Goal: Task Accomplishment & Management: Complete application form

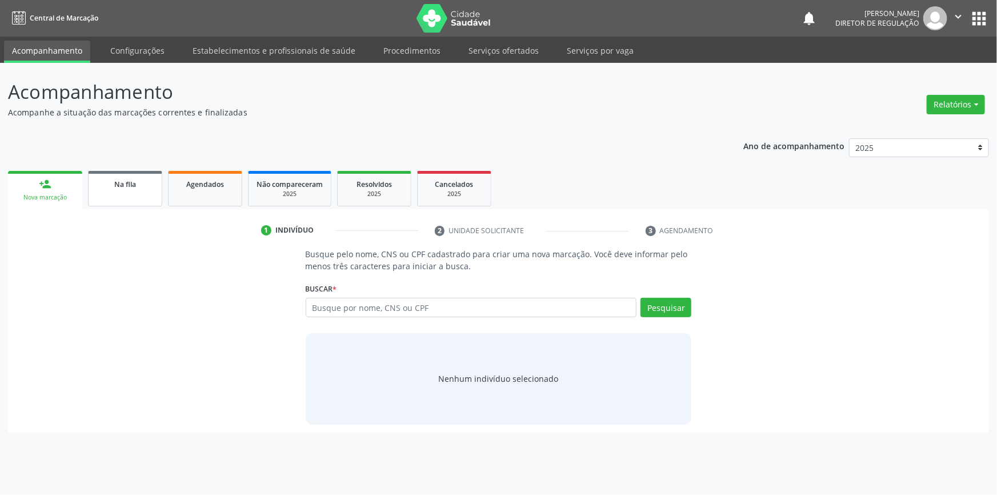
click at [109, 191] on link "Na fila" at bounding box center [125, 188] width 74 height 35
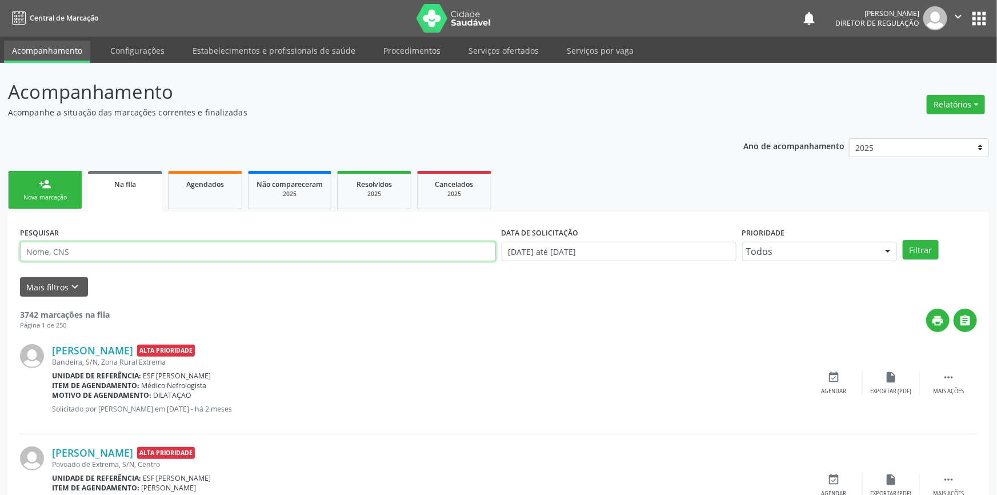
click at [114, 249] on input "text" at bounding box center [258, 251] width 476 height 19
type input "709801046017293"
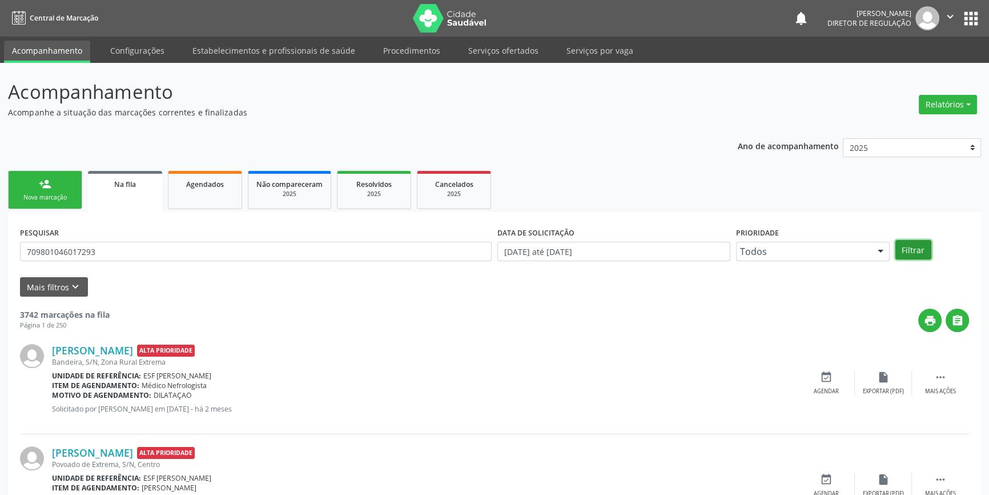
click at [910, 250] on button "Filtrar" at bounding box center [914, 249] width 36 height 19
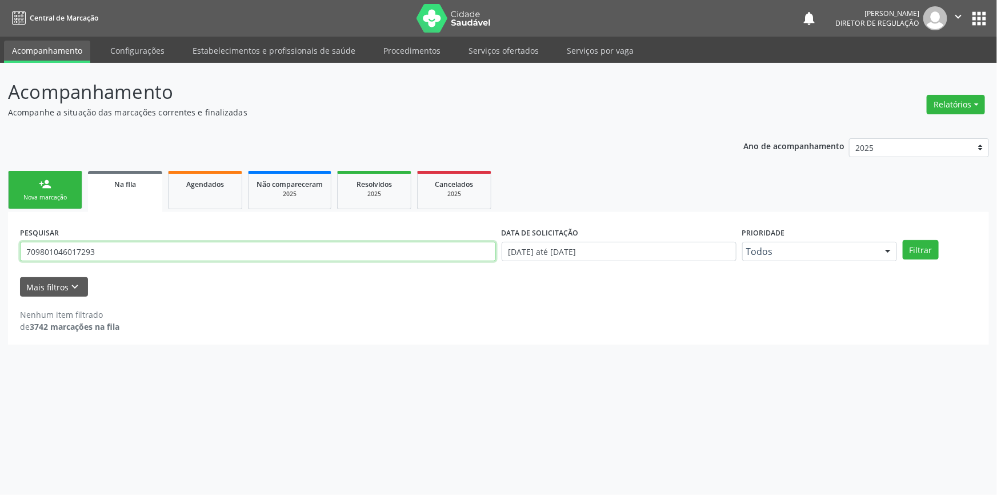
drag, startPoint x: 136, startPoint y: 247, endPoint x: 0, endPoint y: 272, distance: 138.3
click at [0, 272] on div "Acompanhamento Acompanhe a situação das marcações correntes e finalizadas Relat…" at bounding box center [498, 279] width 997 height 432
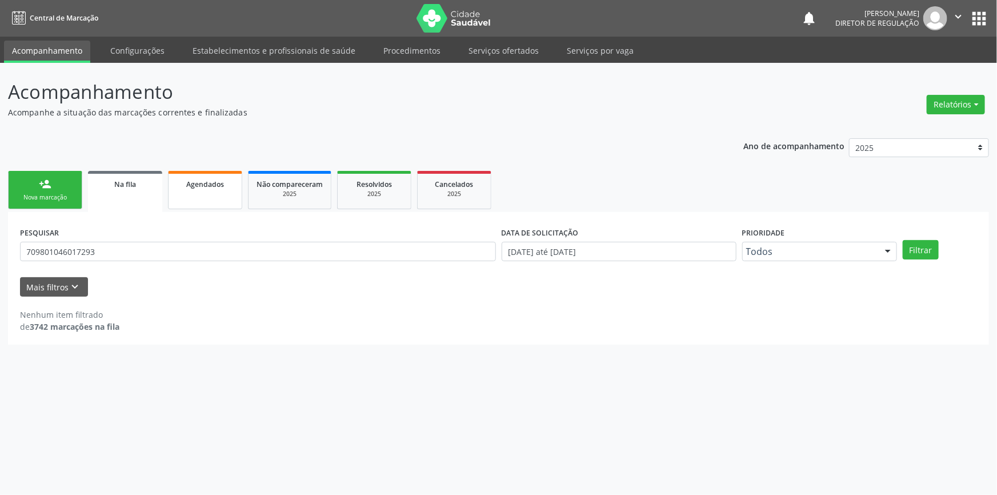
click at [211, 196] on link "Agendados" at bounding box center [205, 190] width 74 height 38
select select "8"
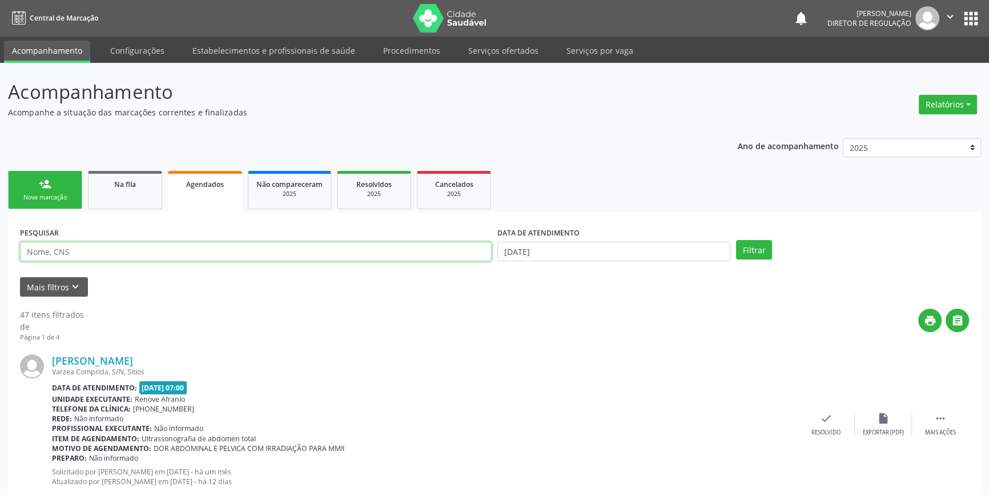
click at [134, 254] on input "text" at bounding box center [256, 251] width 472 height 19
paste input "709801046017293"
type input "709801046017293"
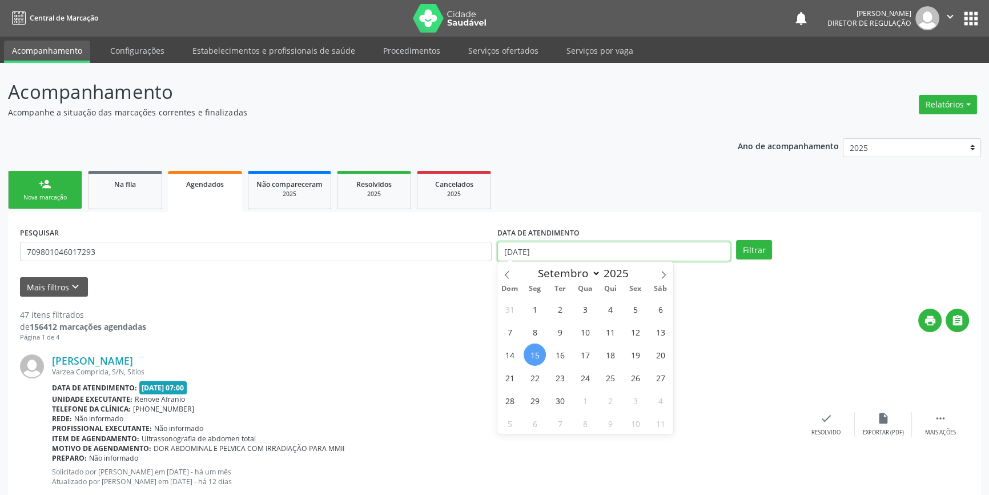
click at [526, 258] on body "Central de Marcação notifications Maria Aparecida Rodrigues da Silva Diretor de…" at bounding box center [494, 247] width 989 height 495
click at [536, 351] on span "15" at bounding box center [535, 354] width 22 height 22
type input "[DATE]"
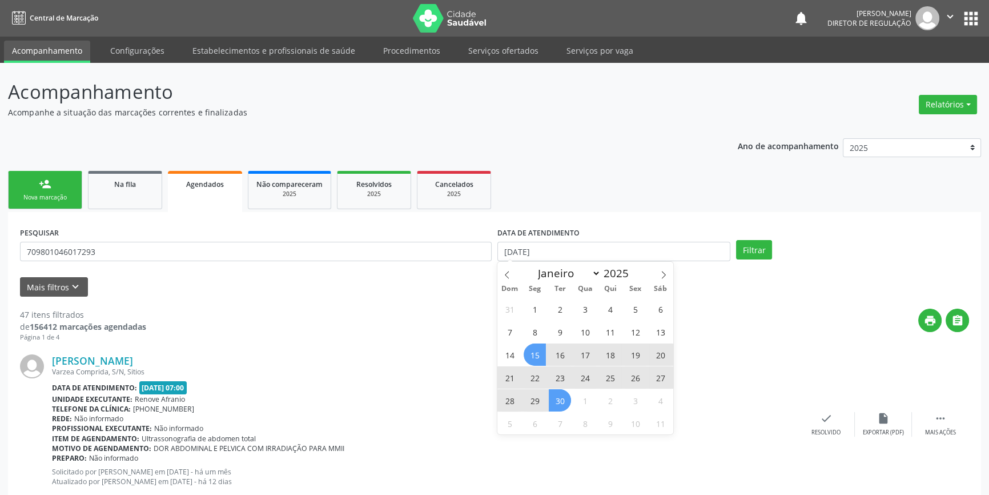
click at [561, 402] on span "30" at bounding box center [560, 400] width 22 height 22
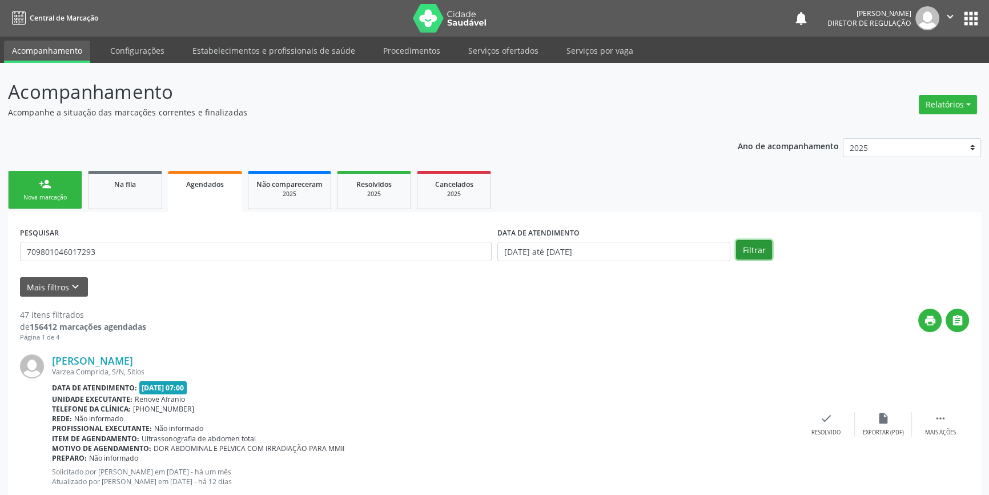
click at [749, 249] on button "Filtrar" at bounding box center [754, 249] width 36 height 19
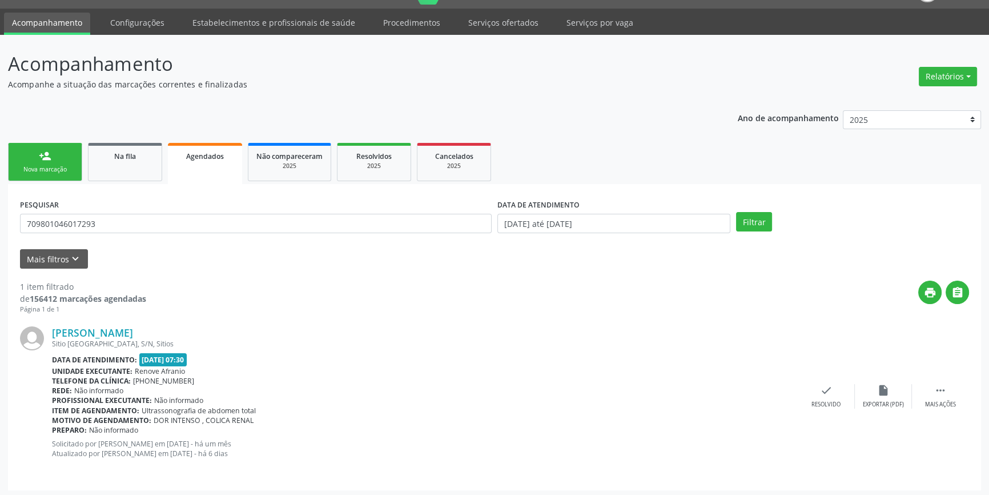
scroll to position [30, 0]
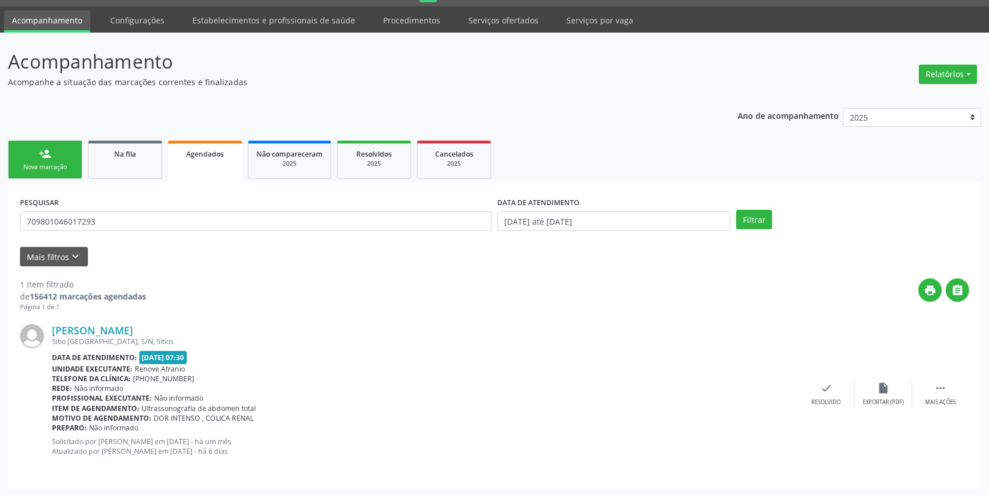
click at [25, 154] on link "person_add Nova marcação" at bounding box center [45, 160] width 74 height 38
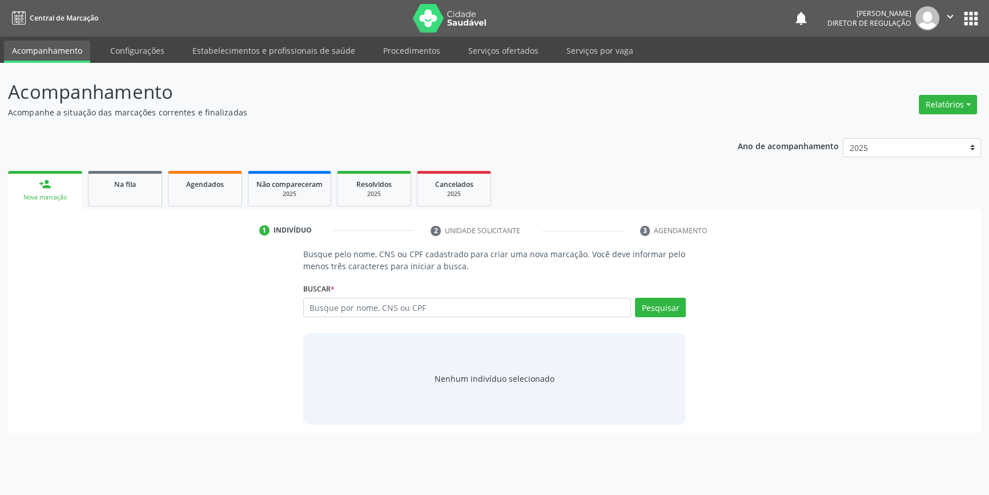
scroll to position [0, 0]
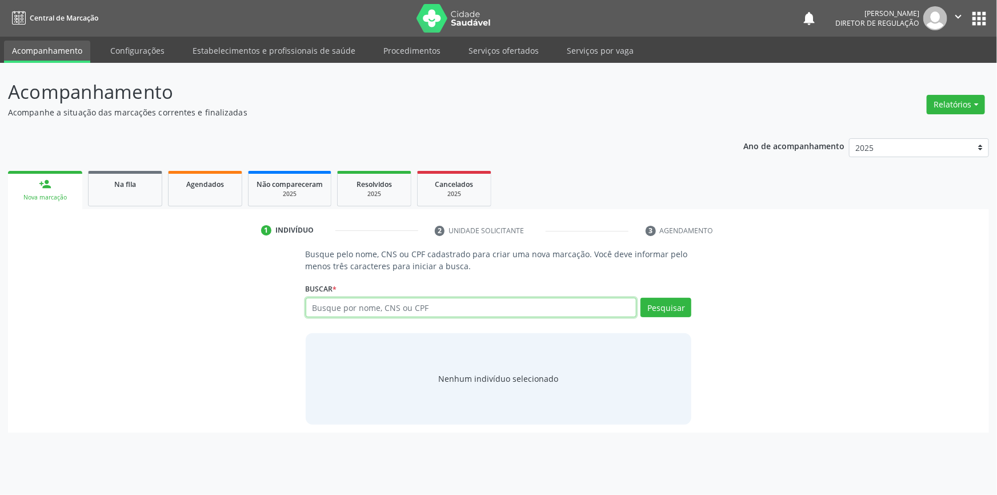
click at [421, 307] on input "text" at bounding box center [471, 307] width 331 height 19
type input "709201279985832"
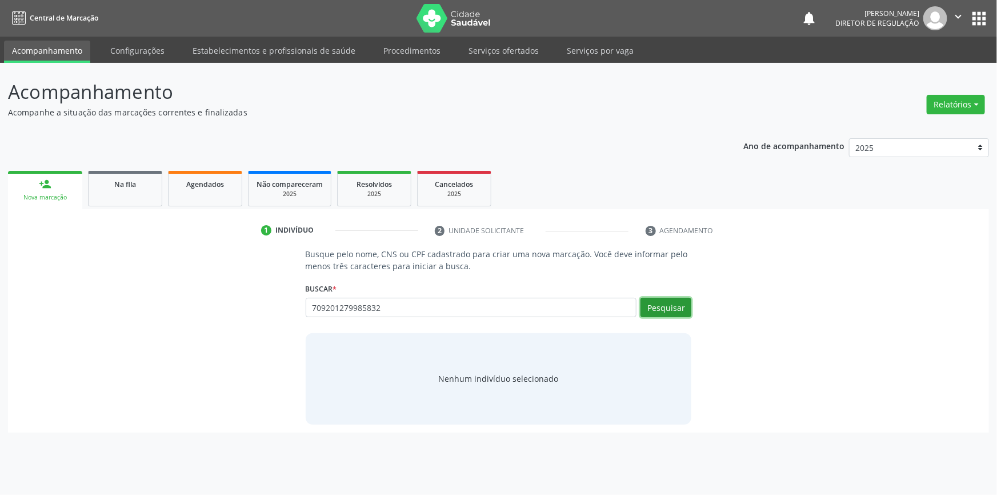
click at [661, 315] on button "Pesquisar" at bounding box center [665, 307] width 51 height 19
click at [149, 189] on div "Na fila" at bounding box center [125, 184] width 57 height 12
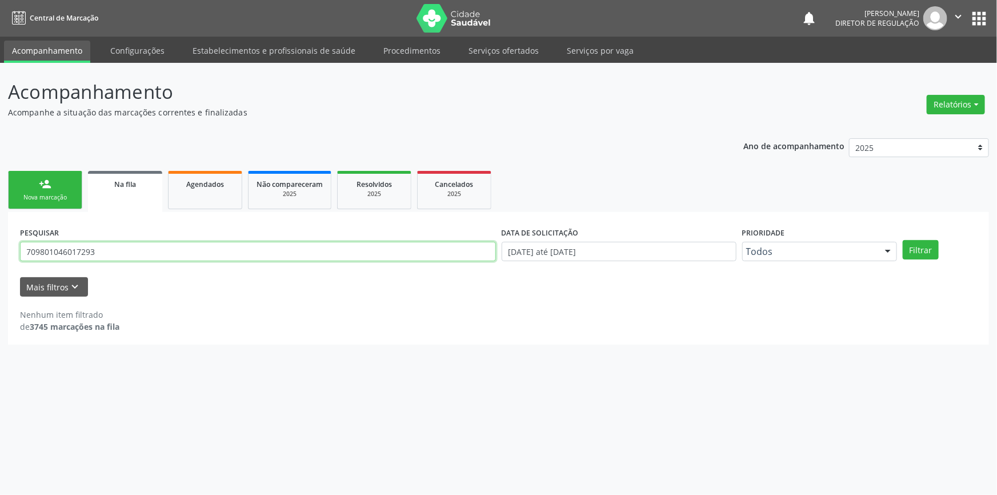
click at [235, 253] on input "709801046017293" at bounding box center [258, 251] width 476 height 19
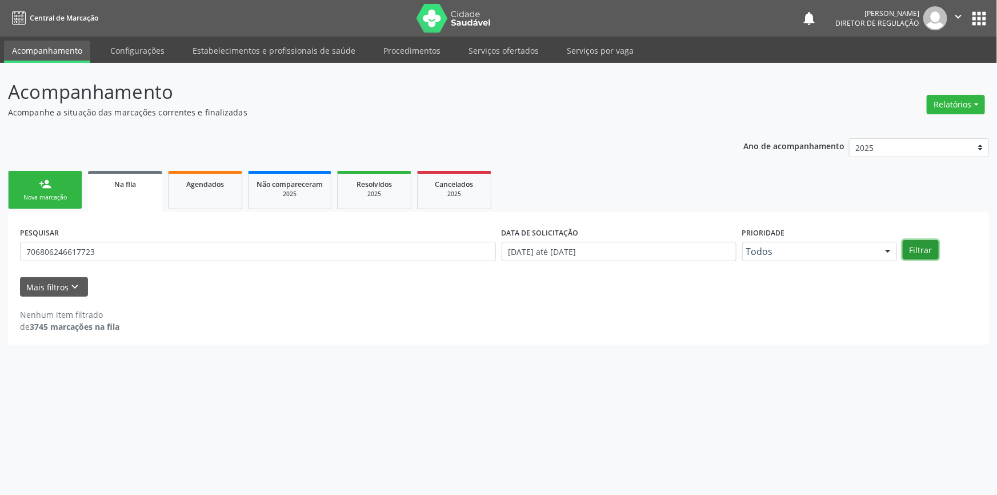
click at [930, 249] on button "Filtrar" at bounding box center [921, 249] width 36 height 19
click at [103, 260] on div "PESQUISAR 706806246617723" at bounding box center [258, 246] width 482 height 45
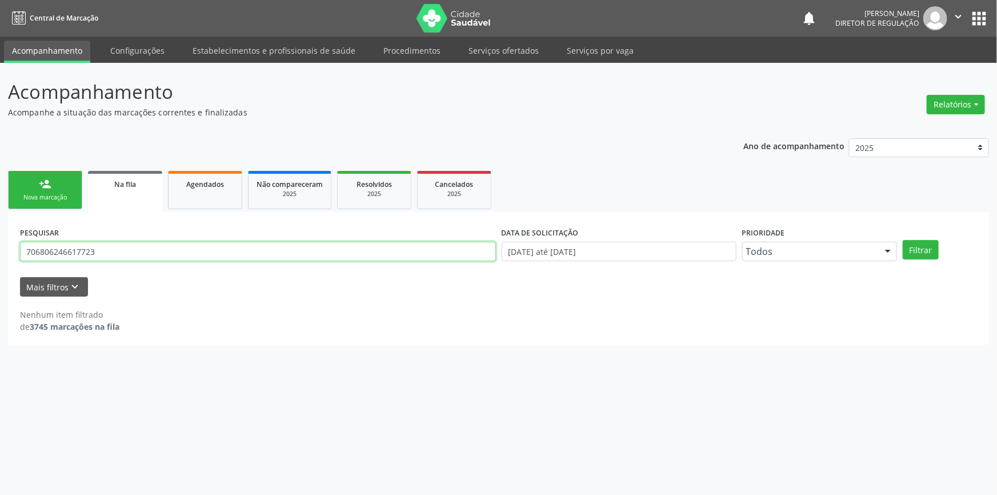
click at [104, 255] on input "706806246617723" at bounding box center [258, 251] width 476 height 19
type input "706806246617723"
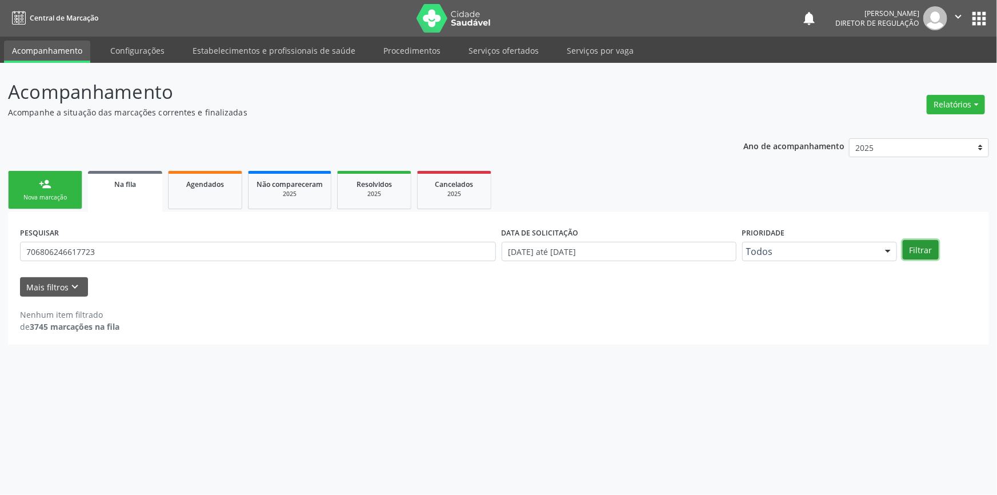
click at [920, 247] on button "Filtrar" at bounding box center [921, 249] width 36 height 19
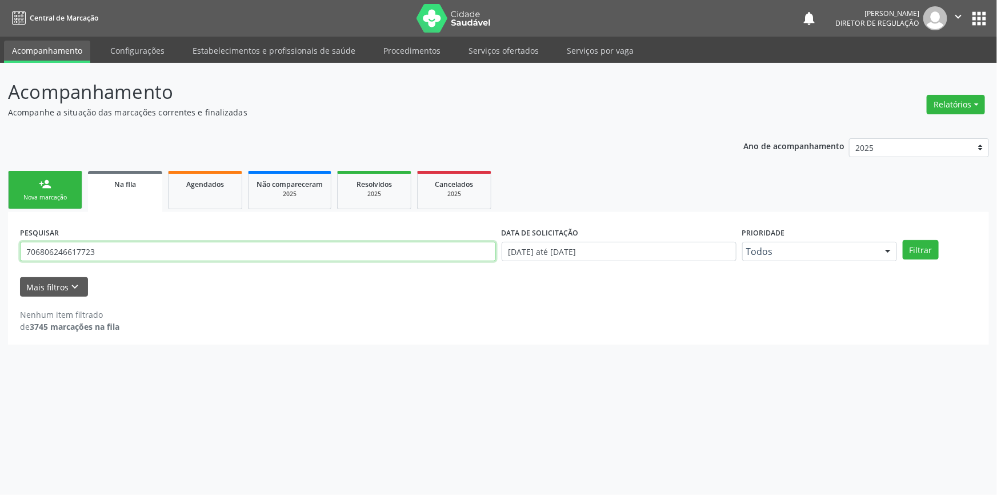
drag, startPoint x: 357, startPoint y: 250, endPoint x: 0, endPoint y: 249, distance: 357.0
click at [0, 249] on div "Acompanhamento Acompanhe a situação das marcações correntes e finalizadas Relat…" at bounding box center [498, 279] width 997 height 432
type input "FELIX MANOEL"
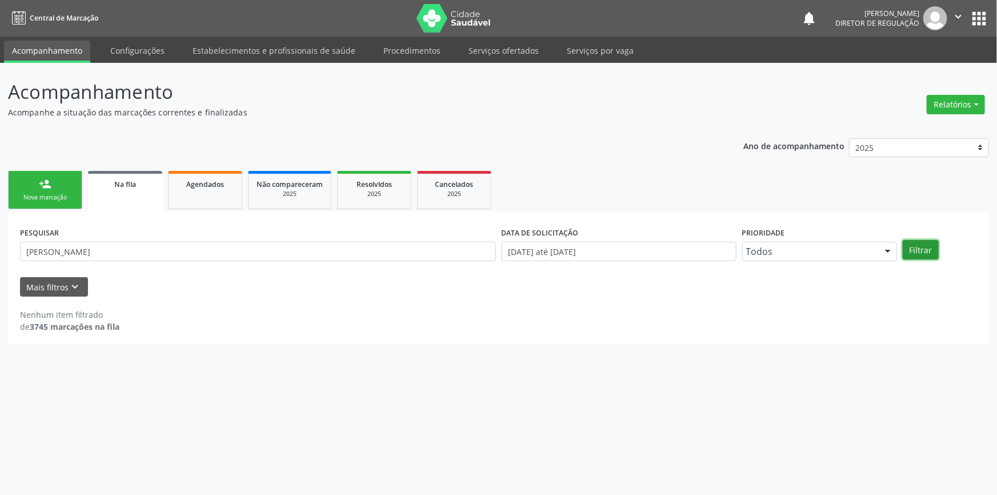
click at [916, 255] on button "Filtrar" at bounding box center [921, 249] width 36 height 19
click at [206, 204] on link "Agendados" at bounding box center [205, 190] width 74 height 38
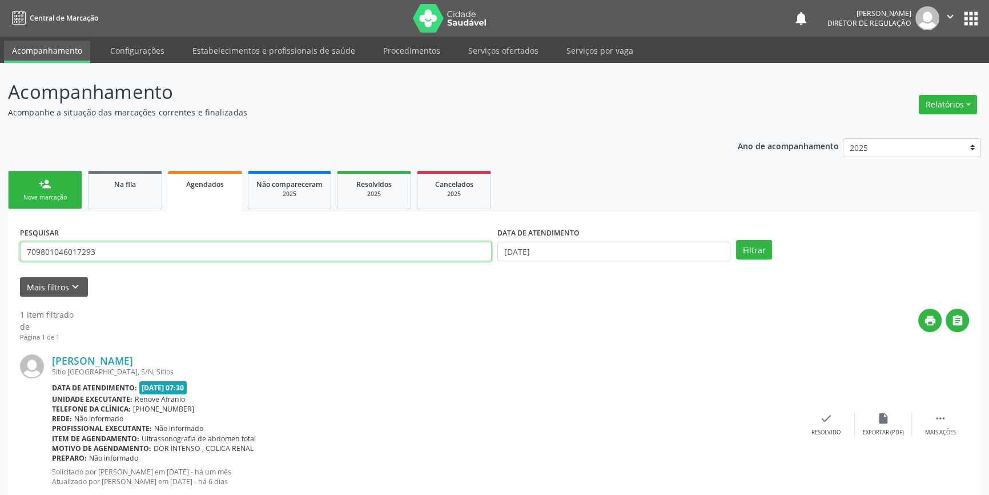
drag, startPoint x: 109, startPoint y: 256, endPoint x: 10, endPoint y: 229, distance: 102.6
click at [0, 239] on div "Acompanhamento Acompanhe a situação das marcações correntes e finalizadas Relat…" at bounding box center [494, 294] width 989 height 463
type input "706806246617723"
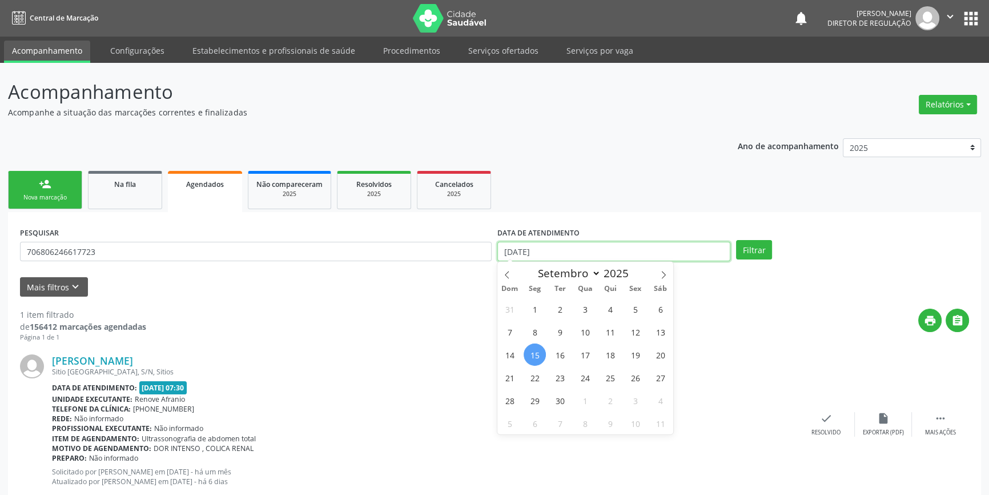
click at [557, 250] on input "[DATE]" at bounding box center [614, 251] width 233 height 19
click at [540, 355] on span "15" at bounding box center [535, 354] width 22 height 22
type input "[DATE]"
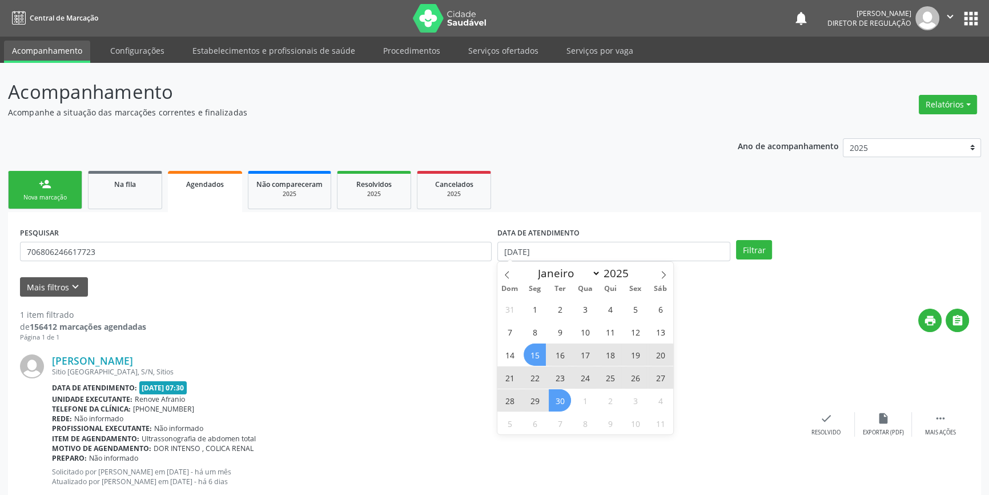
click at [563, 403] on span "30" at bounding box center [560, 400] width 22 height 22
select select "8"
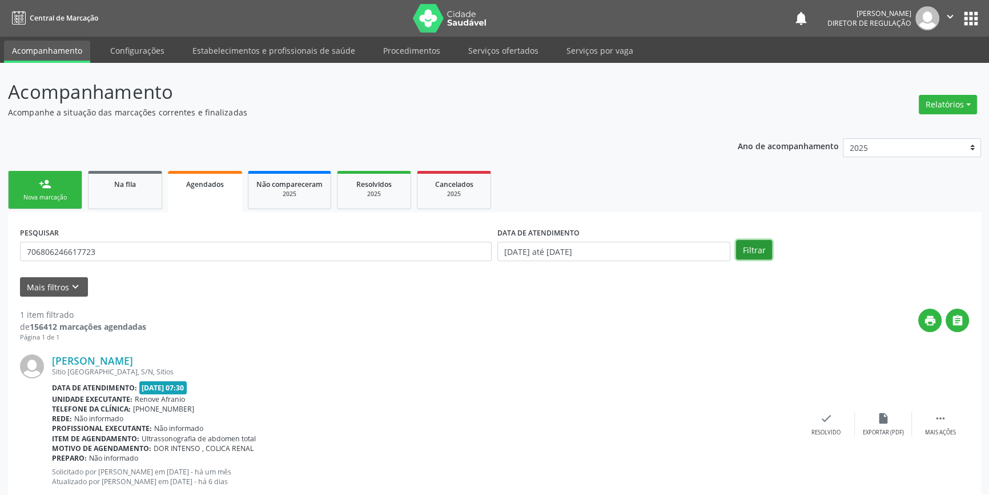
click at [756, 251] on button "Filtrar" at bounding box center [754, 249] width 36 height 19
click at [593, 254] on body "Central de Marcação notifications Maria Aparecida Rodrigues da Silva Diretor de…" at bounding box center [494, 247] width 989 height 495
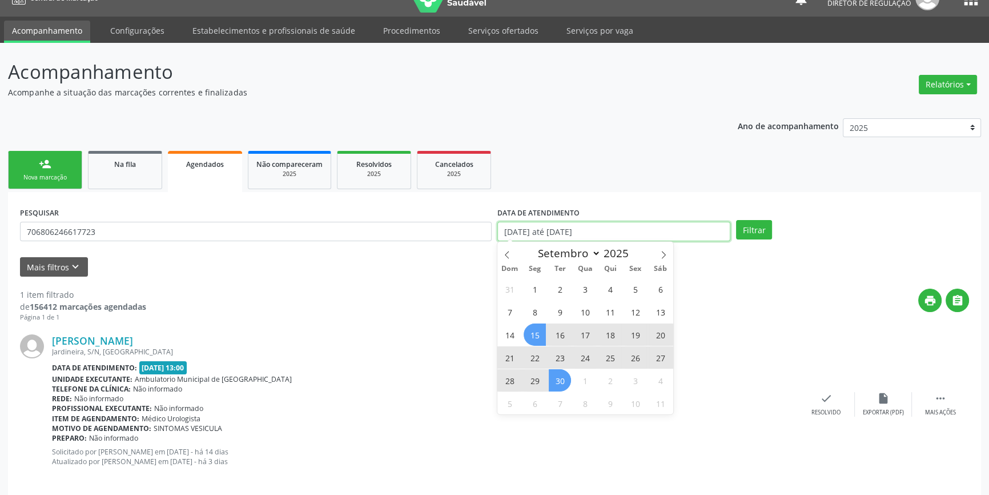
scroll to position [30, 0]
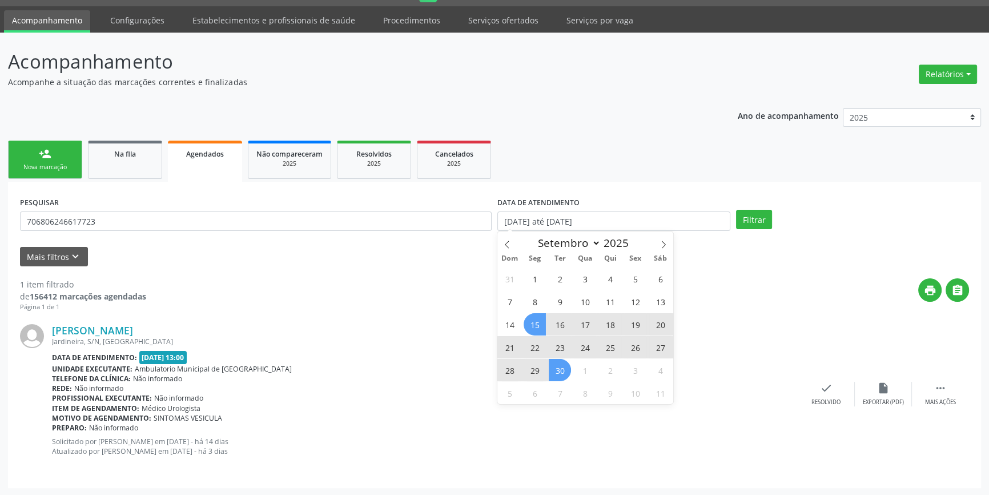
click at [348, 377] on div "Telefone da clínica: Não informado" at bounding box center [425, 379] width 746 height 10
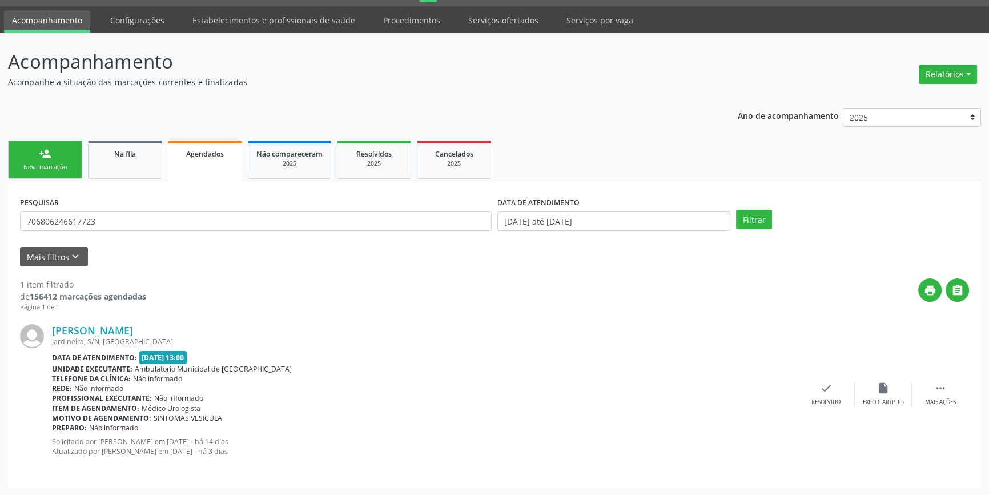
click at [70, 163] on div "Nova marcação" at bounding box center [45, 167] width 57 height 9
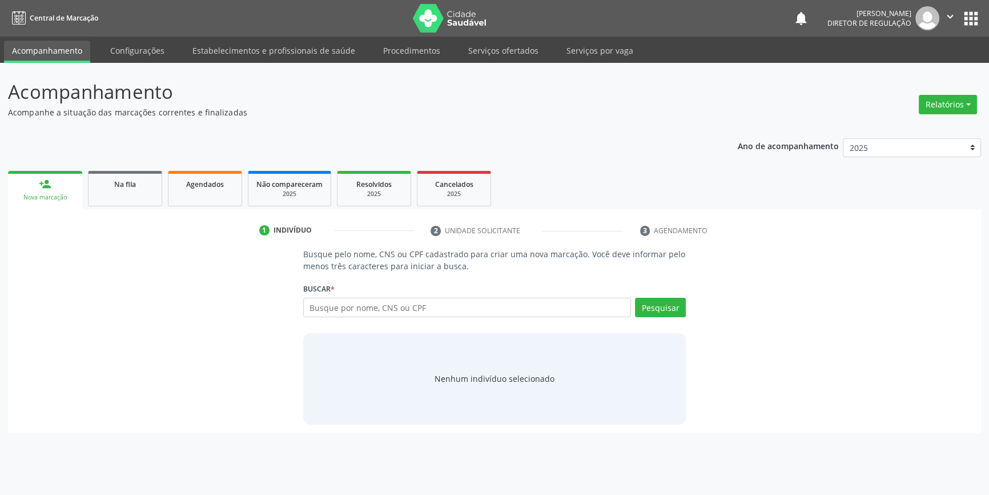
scroll to position [0, 0]
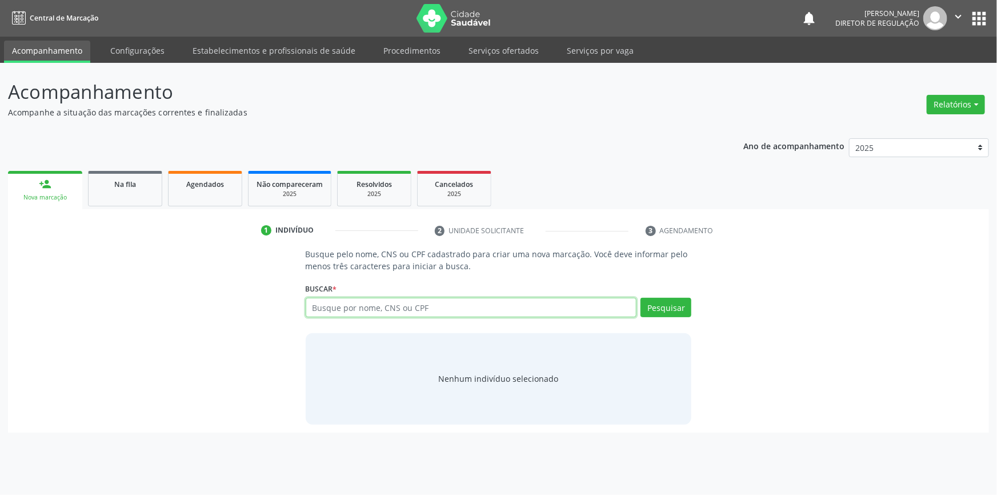
click at [426, 307] on input "text" at bounding box center [471, 307] width 331 height 19
type input "707806616511612"
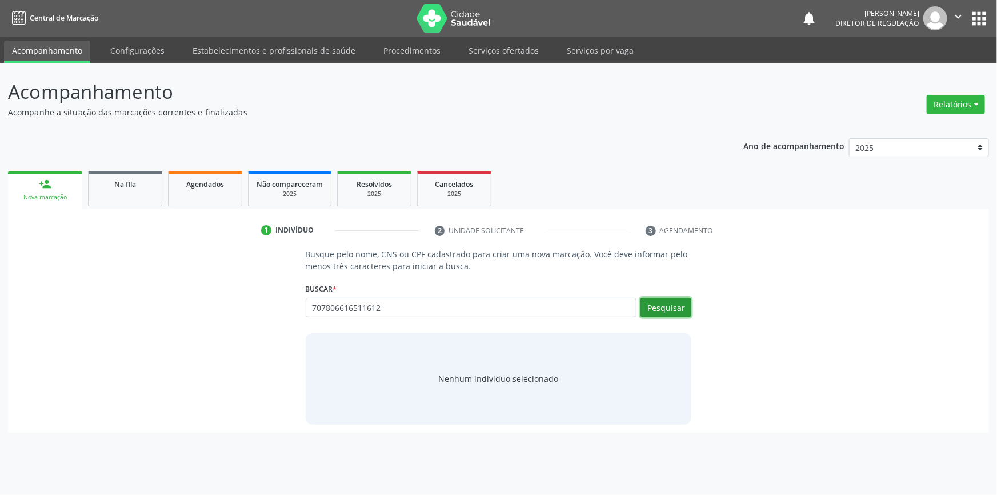
click at [681, 306] on button "Pesquisar" at bounding box center [665, 307] width 51 height 19
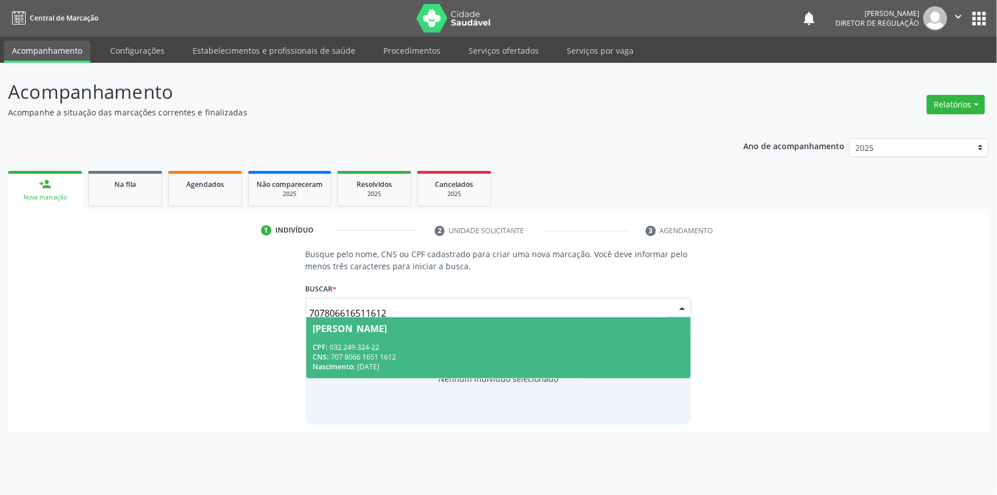
click at [531, 336] on span "Sonia Maria de Carvalho França CPF: 032.249.324-22 CNS: 707 8066 1651 1612 Nasc…" at bounding box center [498, 347] width 385 height 61
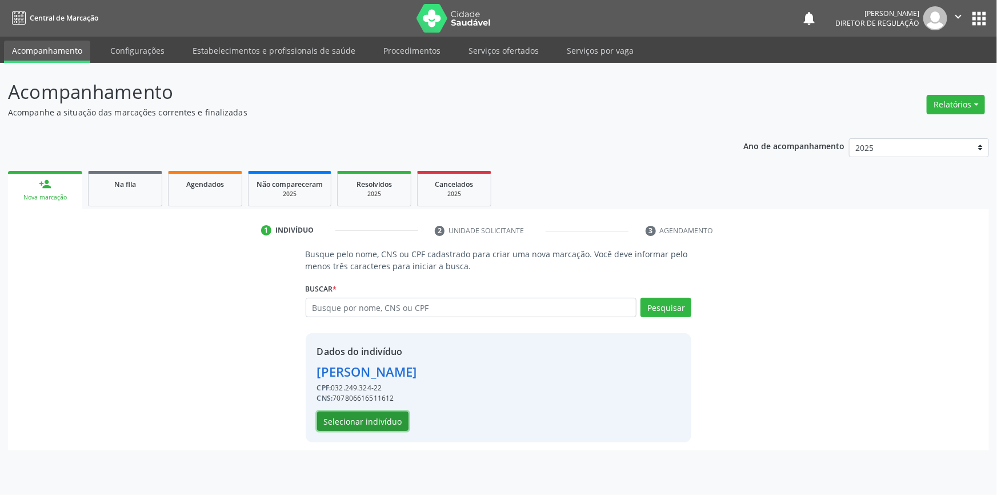
click at [388, 428] on button "Selecionar indivíduo" at bounding box center [362, 420] width 91 height 19
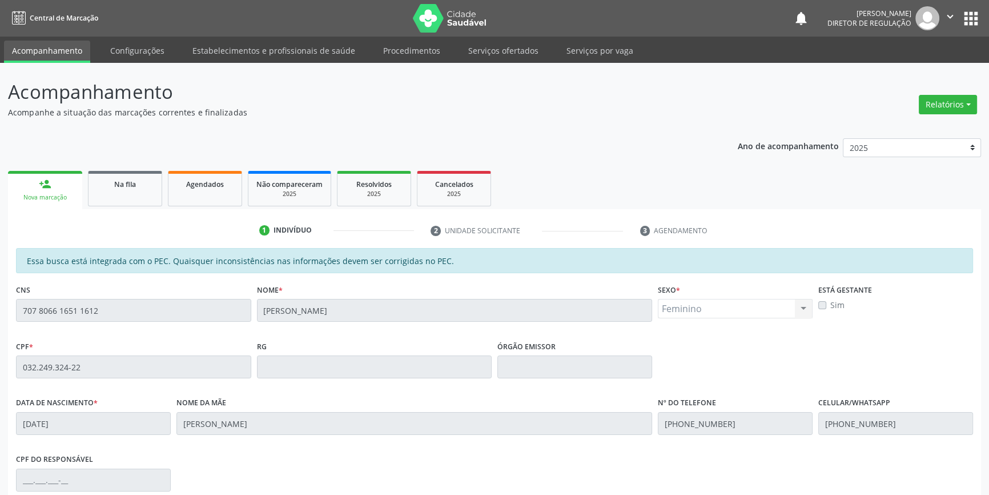
click at [185, 322] on fieldset "CNS 707 8066 1651 1612" at bounding box center [133, 305] width 235 height 49
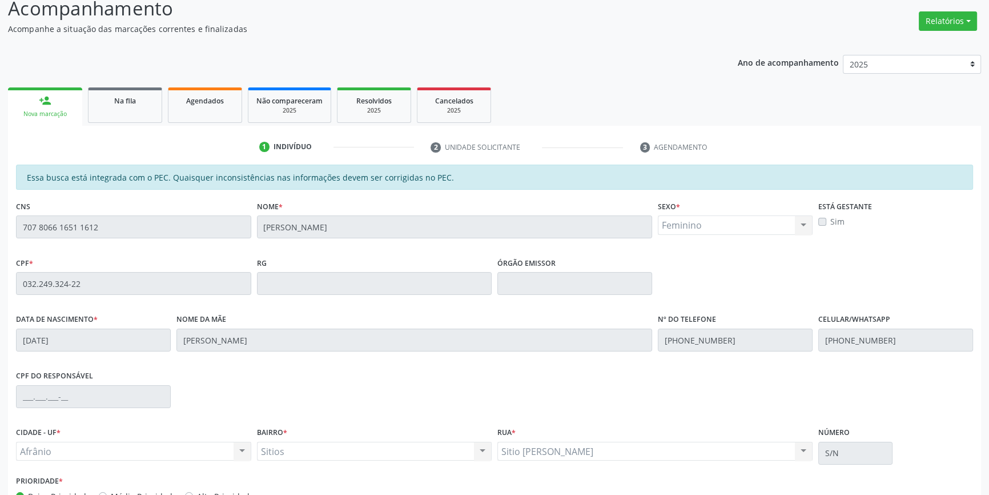
scroll to position [157, 0]
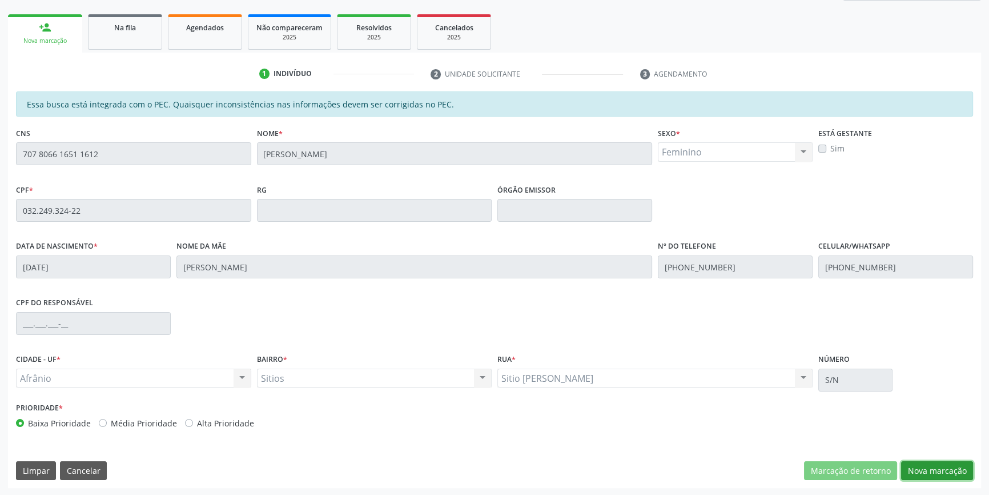
click at [923, 472] on button "Nova marcação" at bounding box center [937, 470] width 72 height 19
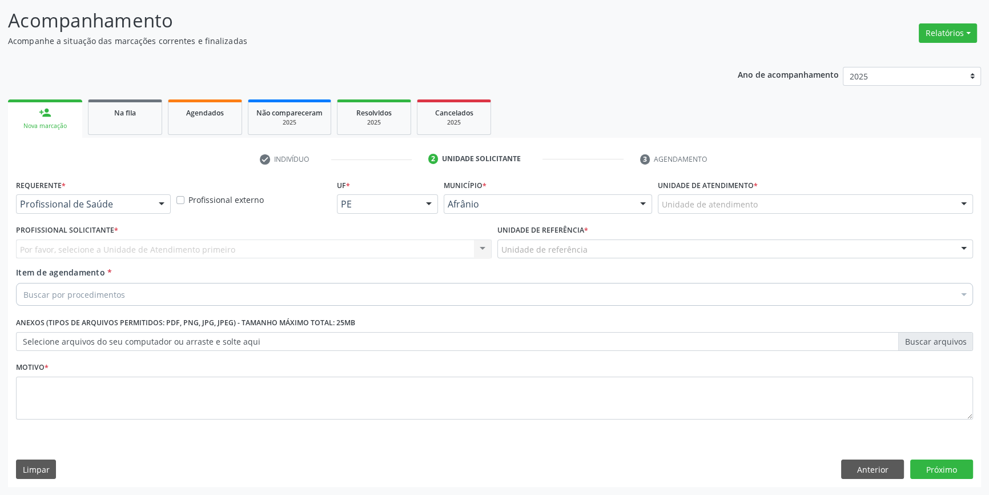
scroll to position [70, 0]
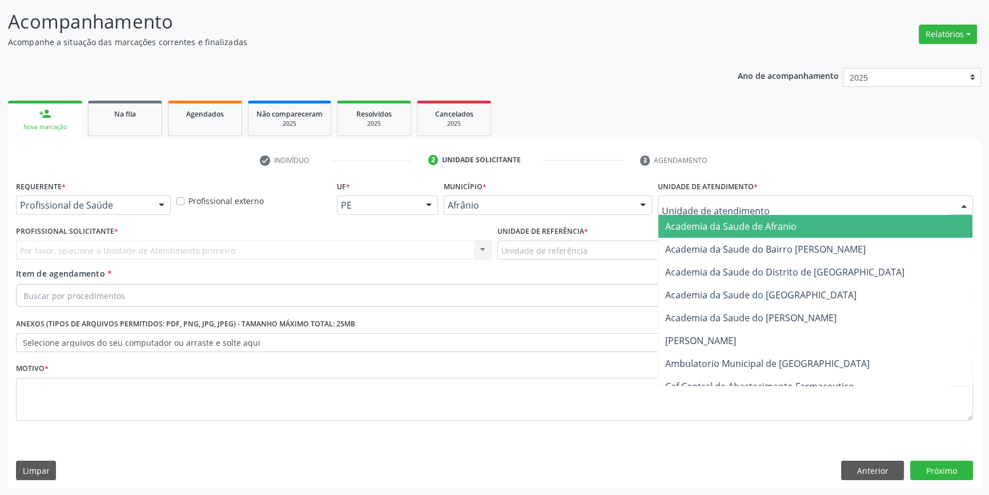
click at [714, 196] on div at bounding box center [815, 204] width 315 height 19
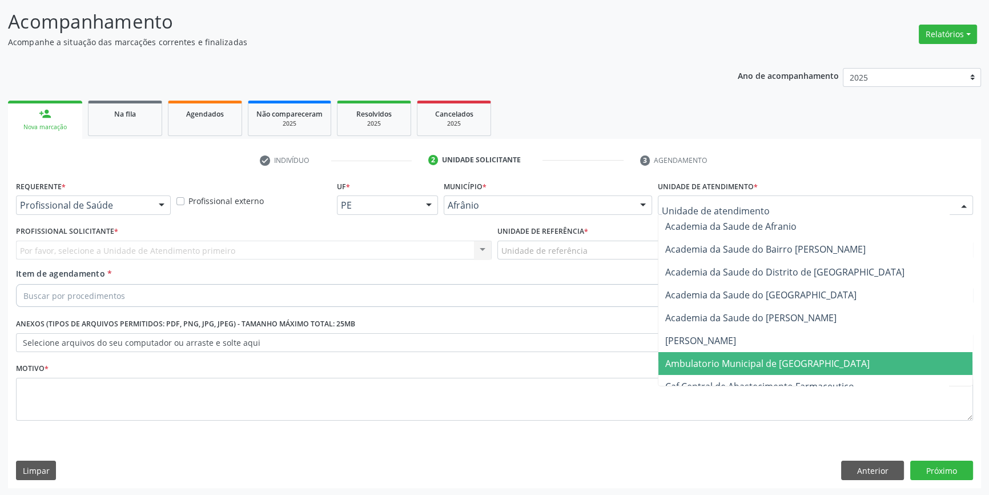
click at [720, 354] on span "Ambulatorio Municipal de [GEOGRAPHIC_DATA]" at bounding box center [816, 363] width 314 height 23
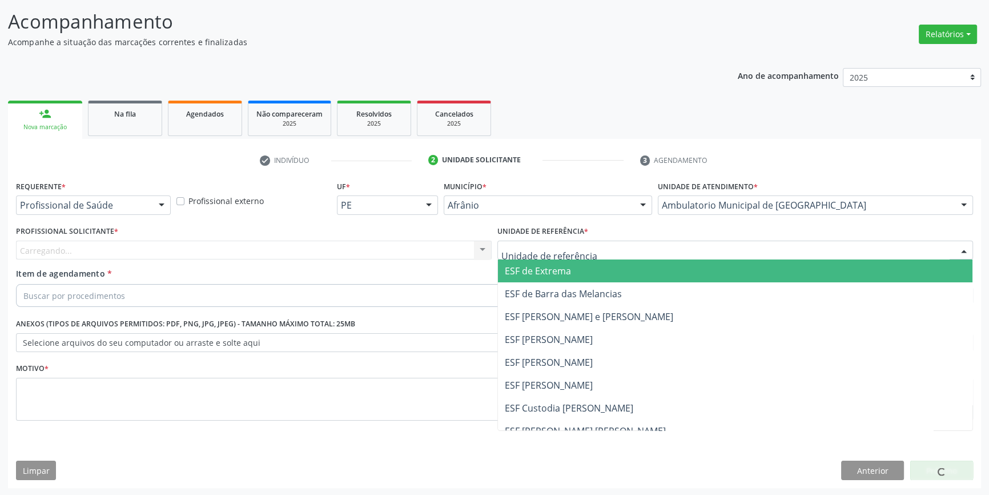
drag, startPoint x: 594, startPoint y: 255, endPoint x: 588, endPoint y: 326, distance: 70.5
click at [592, 255] on div at bounding box center [736, 250] width 476 height 19
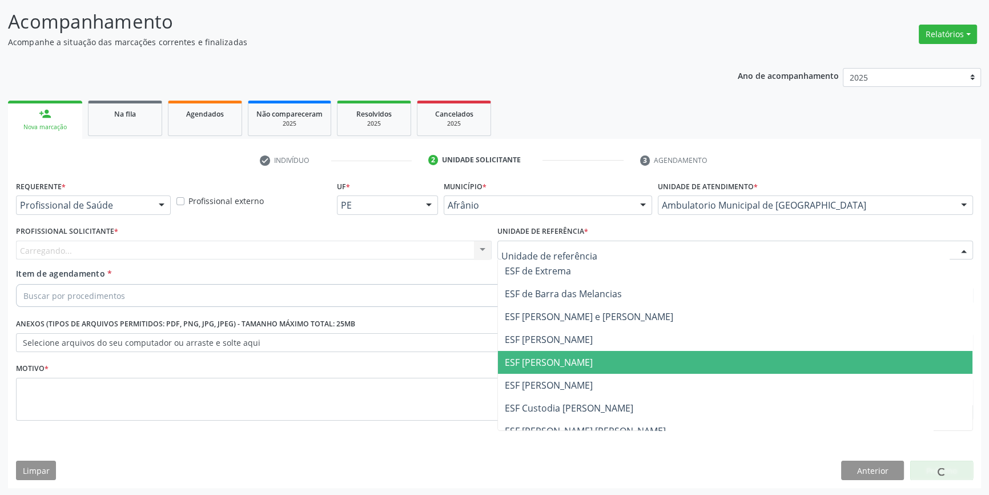
drag, startPoint x: 568, startPoint y: 368, endPoint x: 434, endPoint y: 299, distance: 151.0
click at [566, 368] on span "ESF [PERSON_NAME]" at bounding box center [735, 362] width 475 height 23
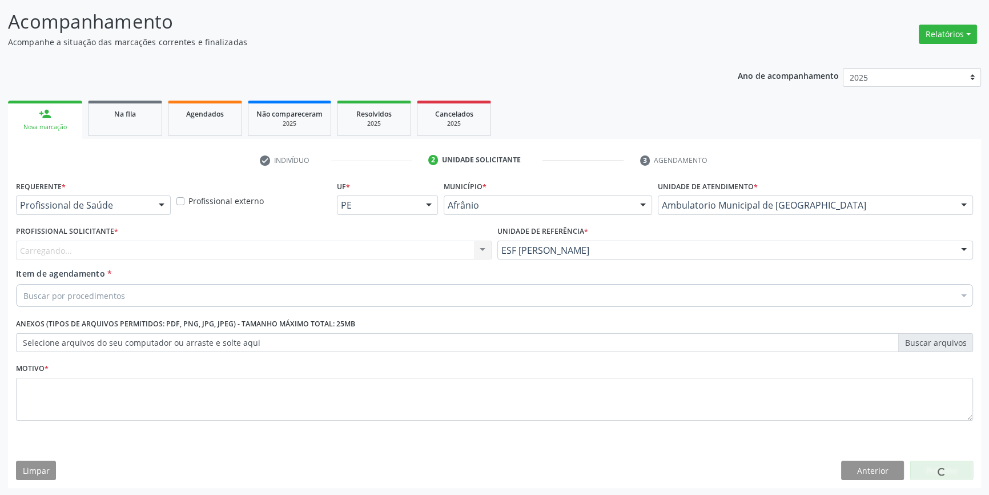
click at [344, 260] on div "Profissional Solicitante * Carregando... Nenhum resultado encontrado para: " " …" at bounding box center [254, 245] width 482 height 45
click at [323, 248] on div "Profissional solicitante" at bounding box center [254, 250] width 476 height 19
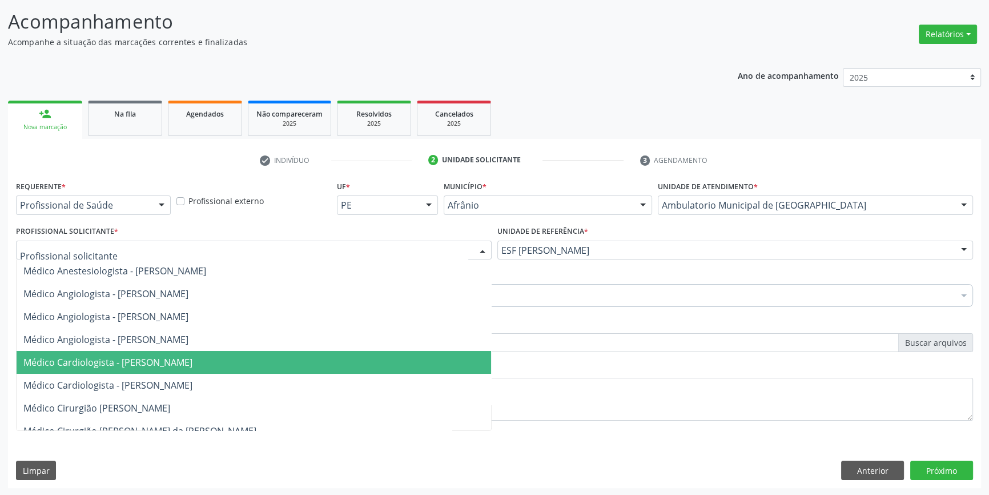
click at [189, 367] on span "Médico Cardiologista - [PERSON_NAME]" at bounding box center [254, 362] width 475 height 23
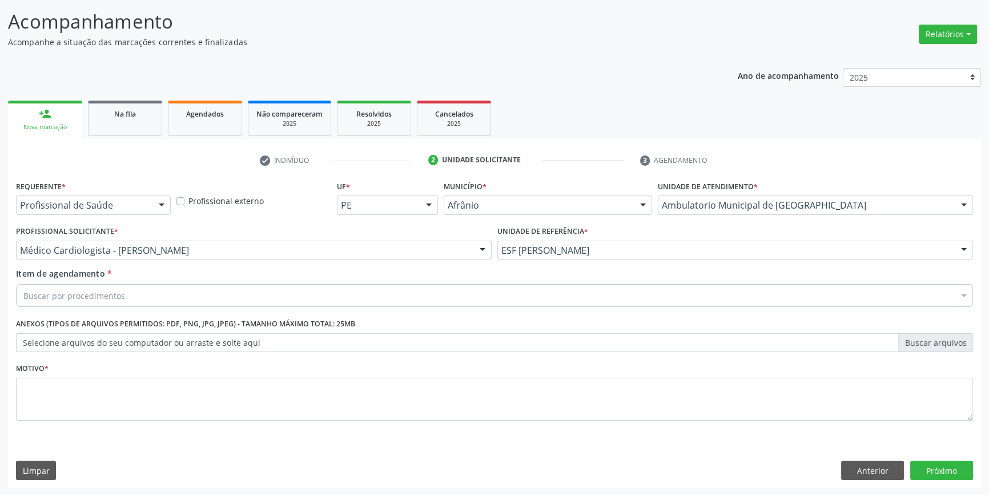
click at [162, 297] on div "Buscar por procedimentos" at bounding box center [494, 295] width 957 height 23
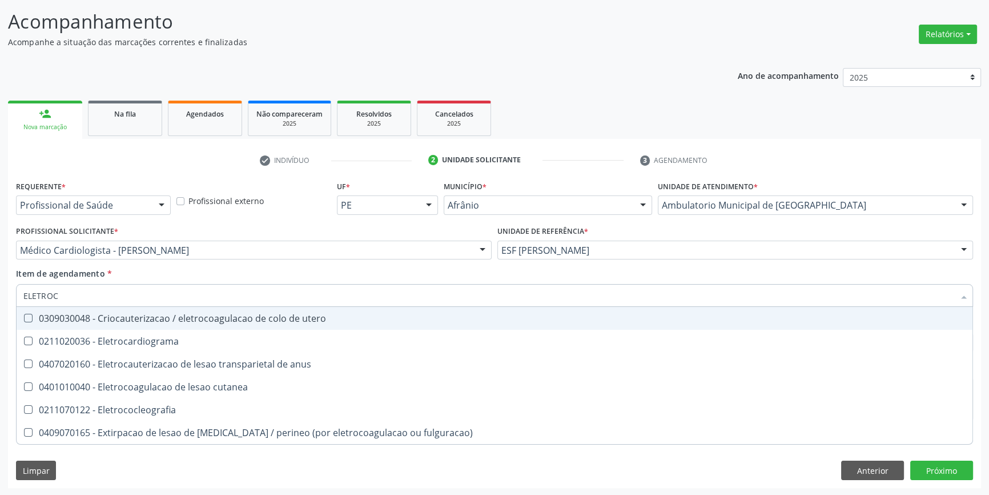
type input "ELETROCA"
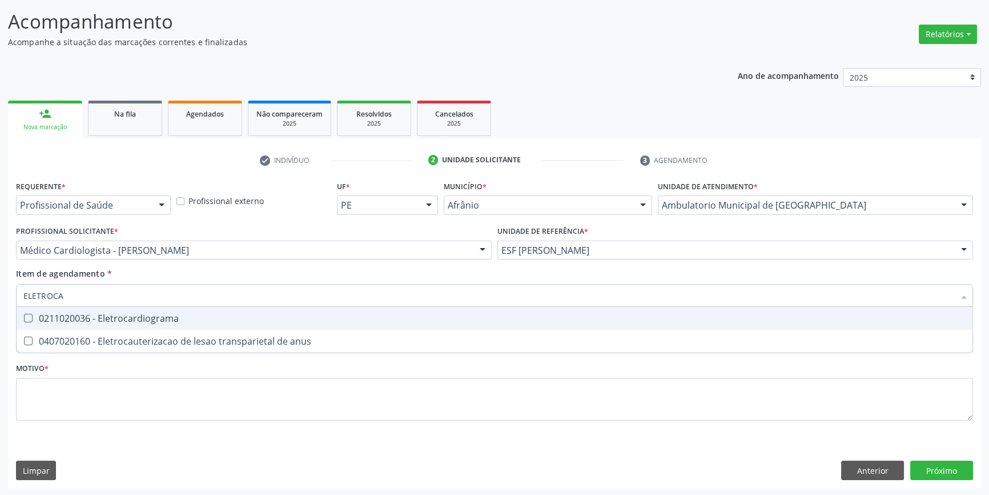
click at [148, 314] on div "0211020036 - Eletrocardiograma" at bounding box center [494, 318] width 943 height 9
checkbox Eletrocardiograma "true"
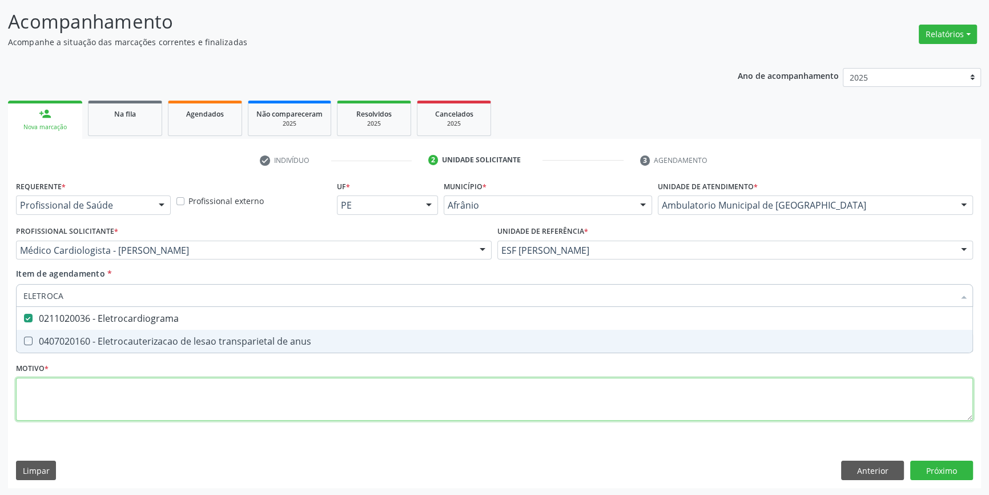
click at [114, 394] on div "Requerente * Profissional de Saúde Profissional de Saúde Paciente Nenhum result…" at bounding box center [494, 307] width 957 height 259
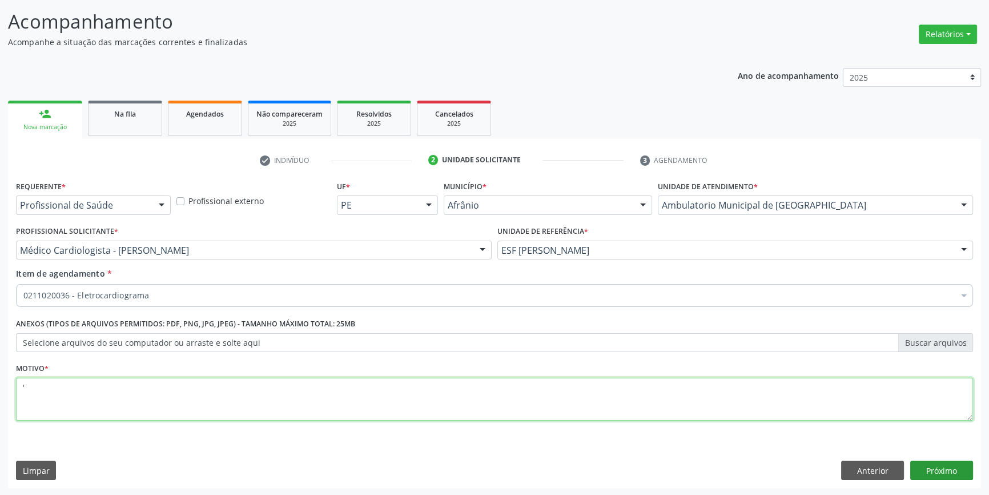
type textarea "'"
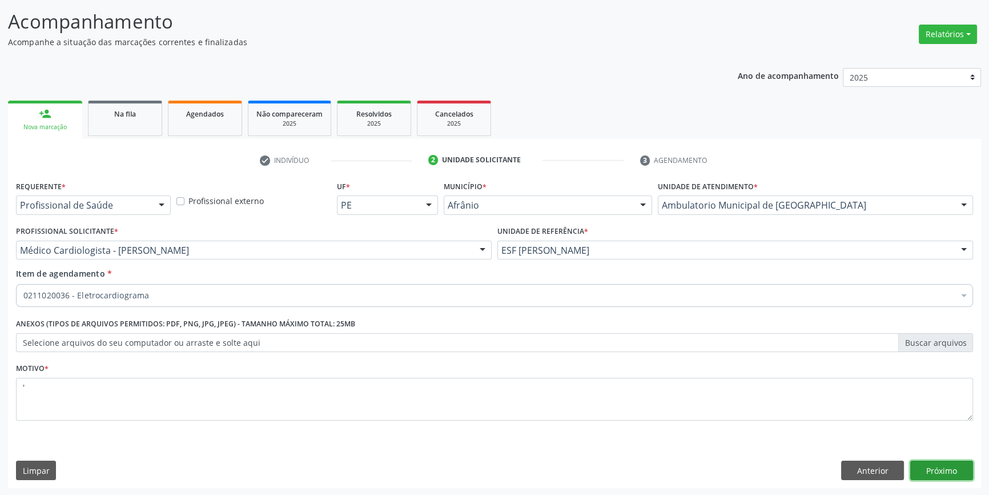
click at [959, 465] on button "Próximo" at bounding box center [942, 469] width 63 height 19
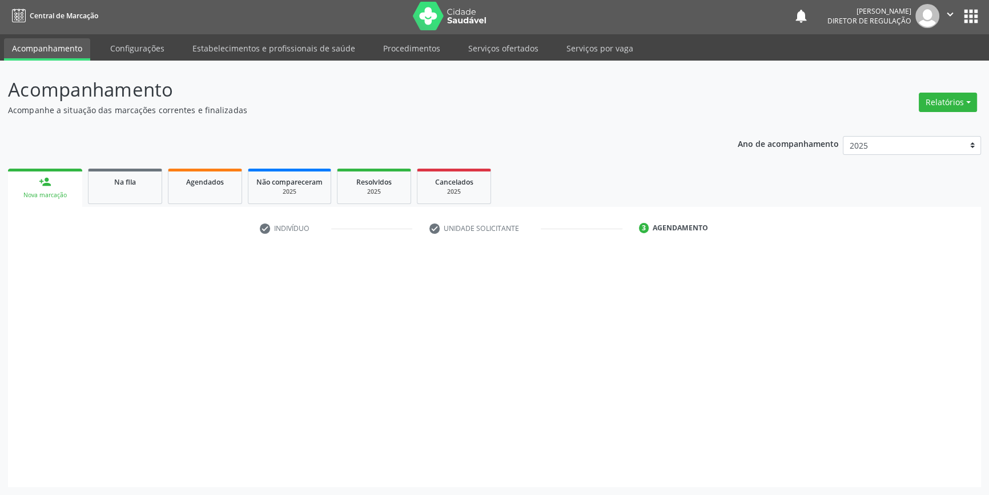
scroll to position [1, 0]
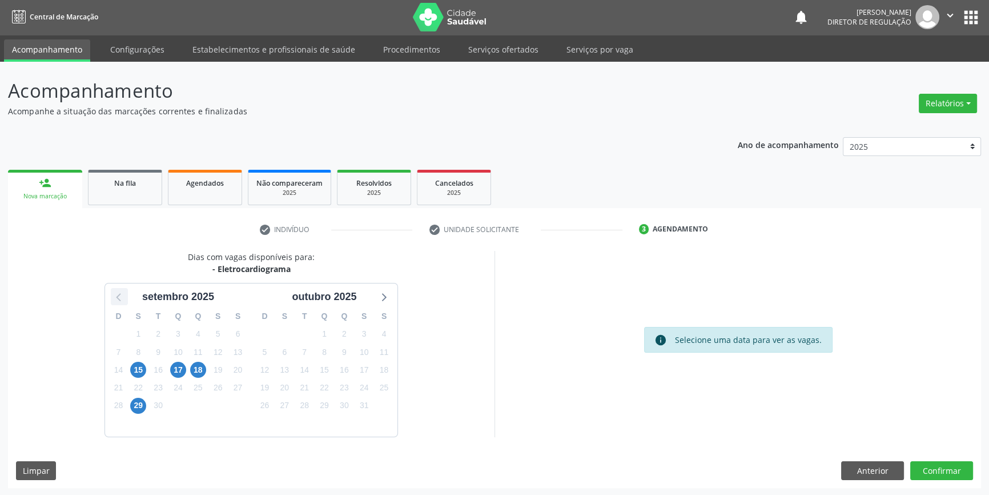
click at [120, 296] on icon at bounding box center [119, 296] width 15 height 15
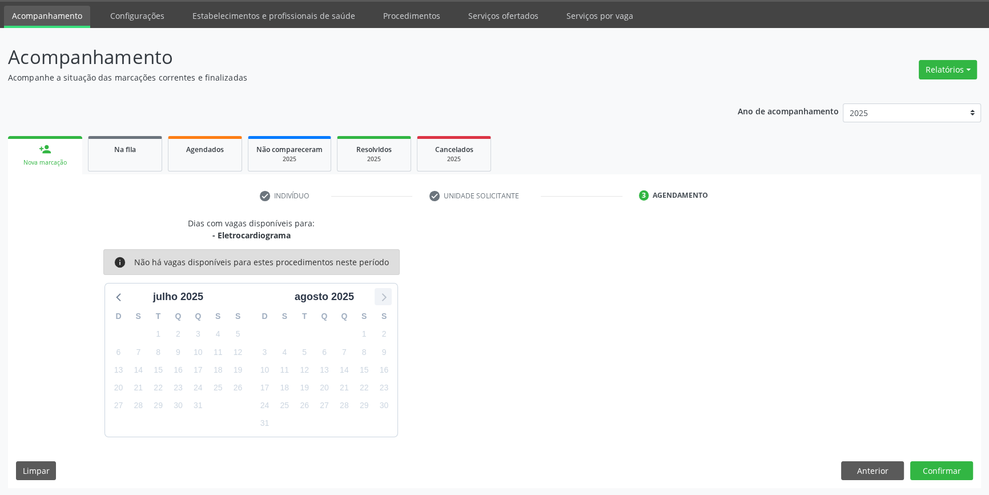
click at [386, 297] on icon at bounding box center [384, 298] width 5 height 8
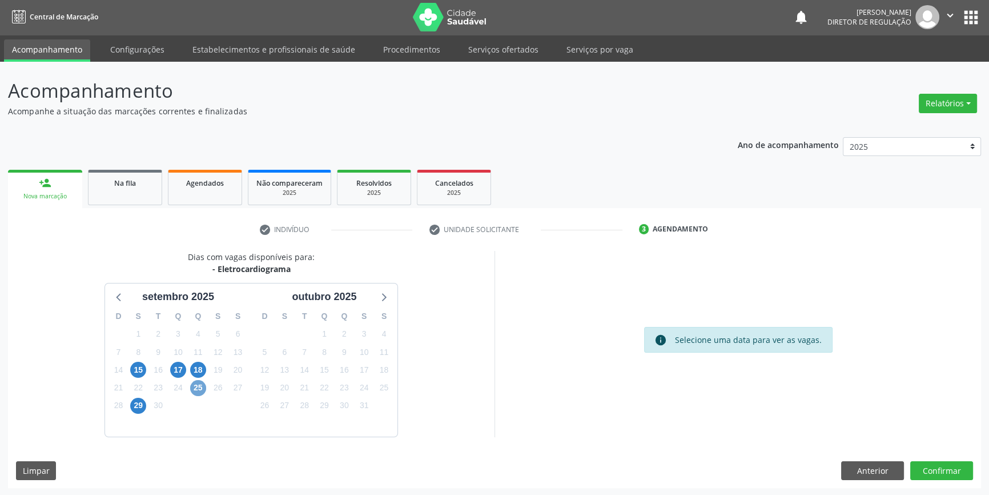
click at [193, 387] on span "25" at bounding box center [198, 388] width 16 height 16
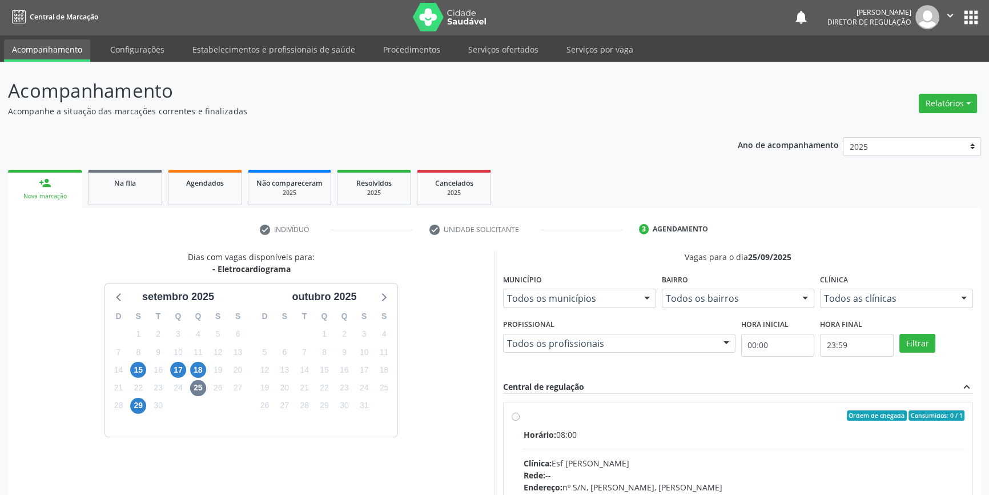
click at [531, 420] on label "Ordem de chegada Consumidos: 0 / 1 Horário: 08:00 Clínica: Esf Isabel Gomes Red…" at bounding box center [744, 497] width 441 height 175
click at [520, 420] on input "Ordem de chegada Consumidos: 0 / 1 Horário: 08:00 Clínica: Esf Isabel Gomes Red…" at bounding box center [516, 415] width 8 height 10
radio input "true"
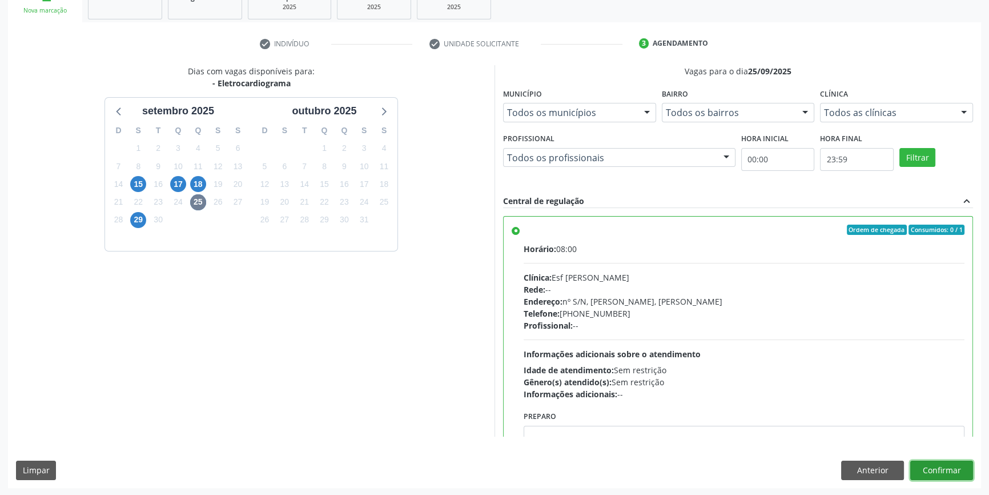
click at [939, 472] on button "Confirmar" at bounding box center [942, 469] width 63 height 19
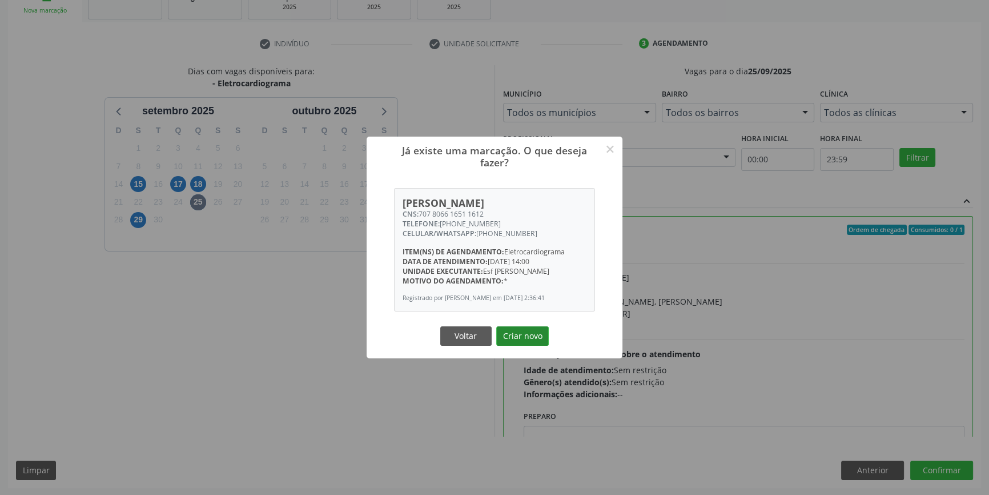
click at [534, 344] on button "Criar novo" at bounding box center [522, 335] width 53 height 19
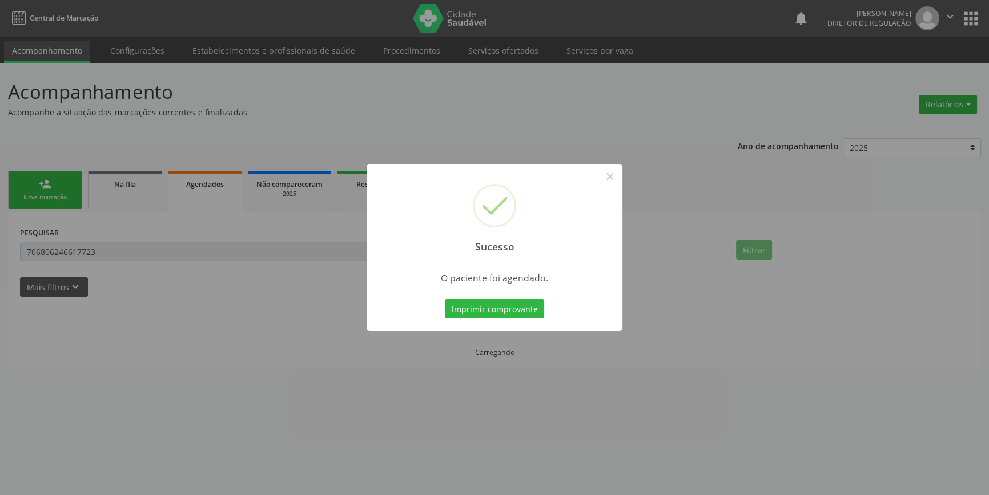
scroll to position [0, 0]
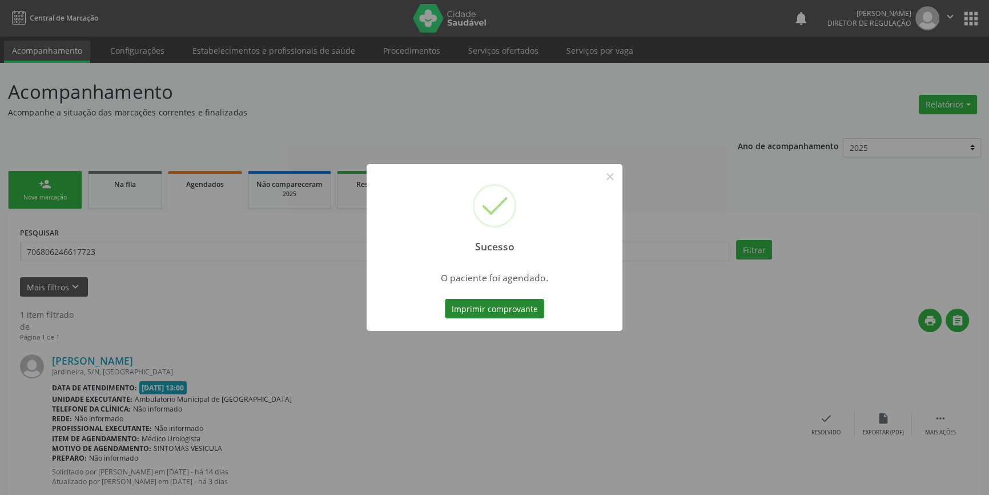
click at [514, 304] on button "Imprimir comprovante" at bounding box center [494, 308] width 99 height 19
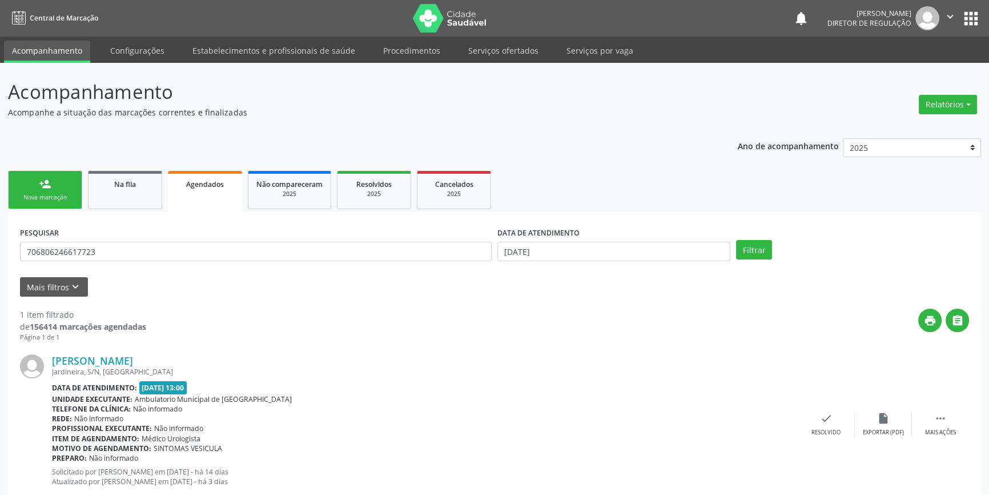
click at [59, 198] on div "Nova marcação" at bounding box center [45, 197] width 57 height 9
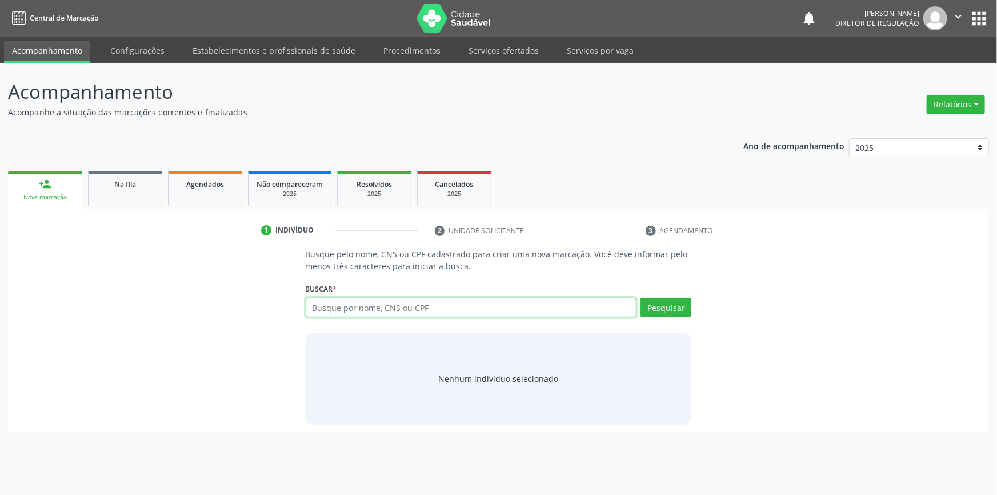
click at [328, 308] on input "text" at bounding box center [471, 307] width 331 height 19
type input "707806616511612"
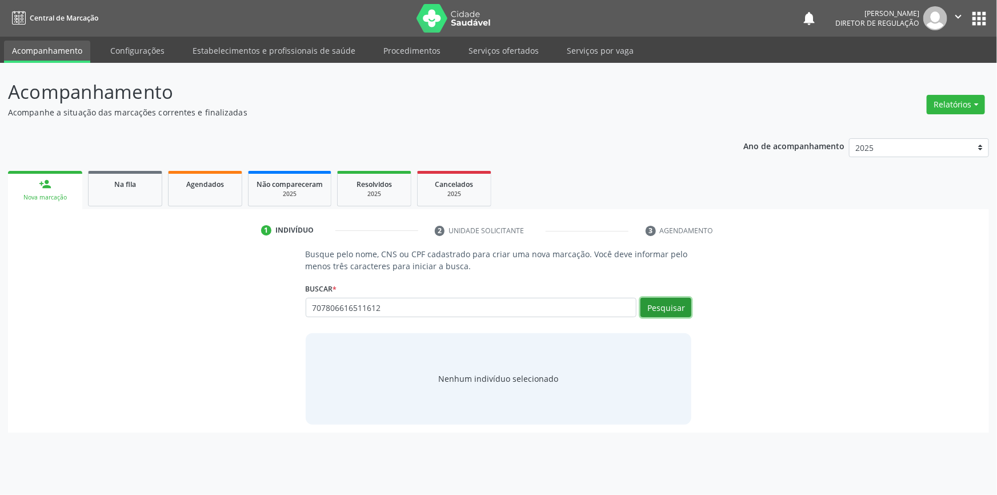
click at [679, 304] on button "Pesquisar" at bounding box center [665, 307] width 51 height 19
type input "707806616511612"
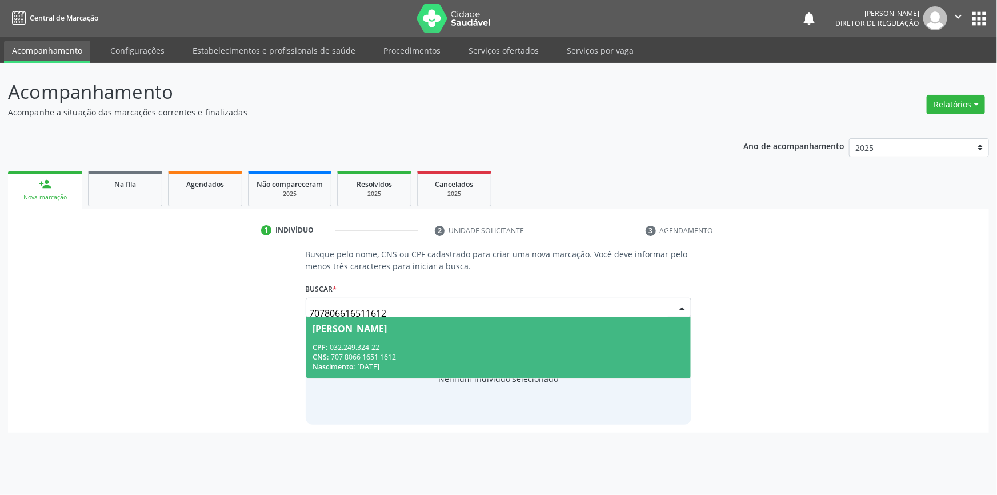
click at [430, 355] on div "CNS: 707 8066 1651 1612" at bounding box center [498, 357] width 371 height 10
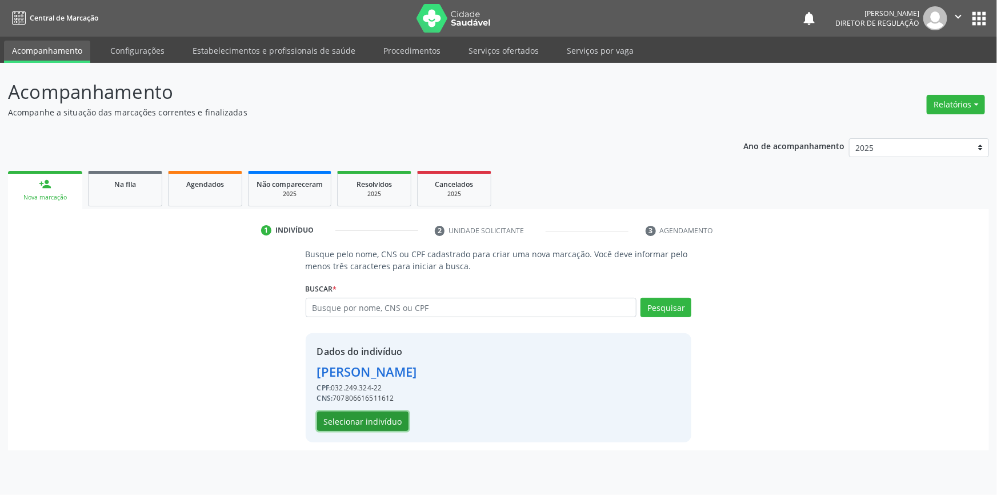
click at [374, 420] on button "Selecionar indivíduo" at bounding box center [362, 420] width 91 height 19
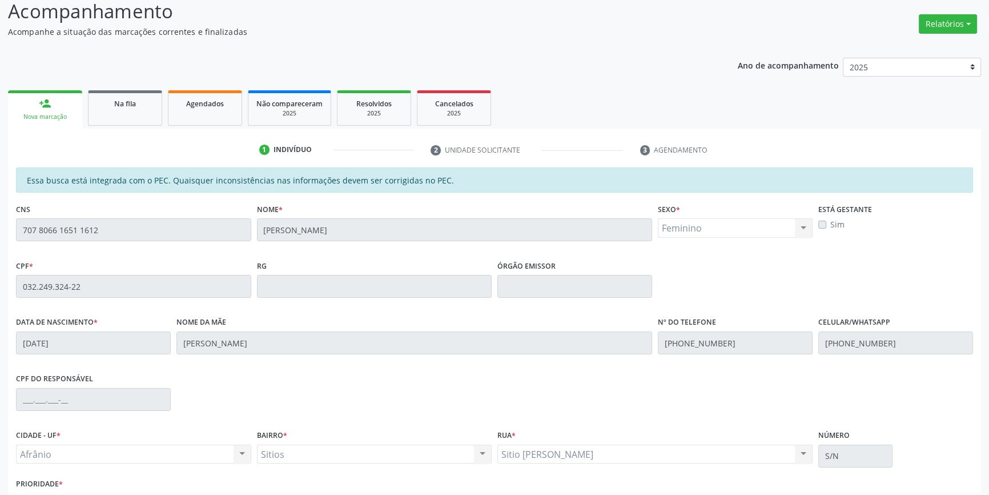
scroll to position [157, 0]
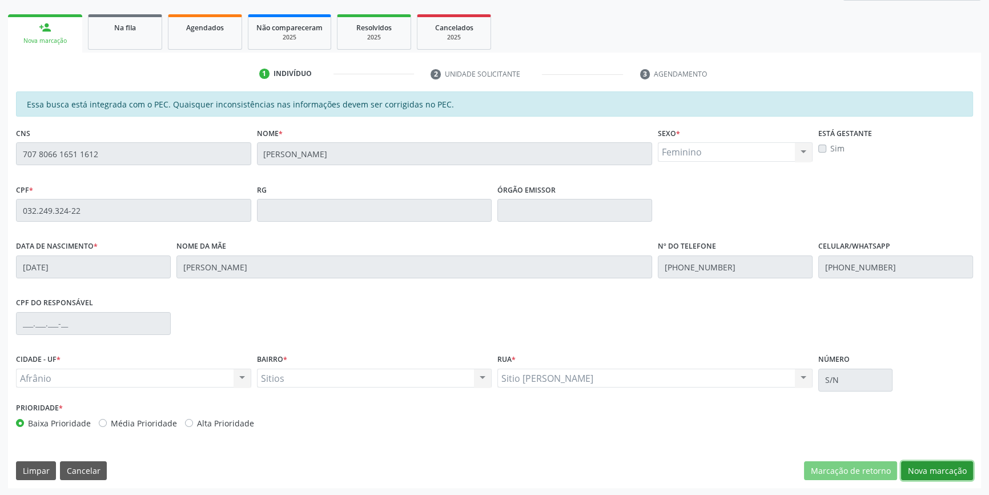
click at [923, 463] on button "Nova marcação" at bounding box center [937, 470] width 72 height 19
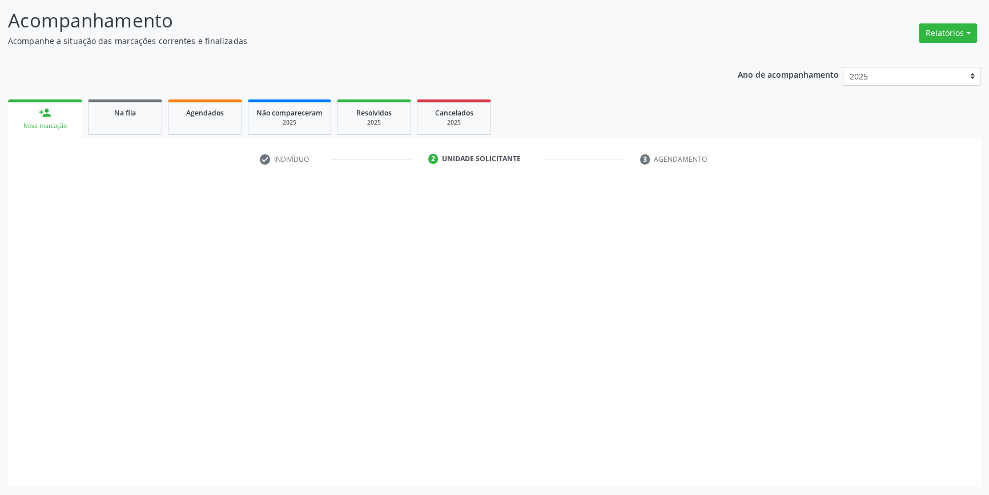
scroll to position [70, 0]
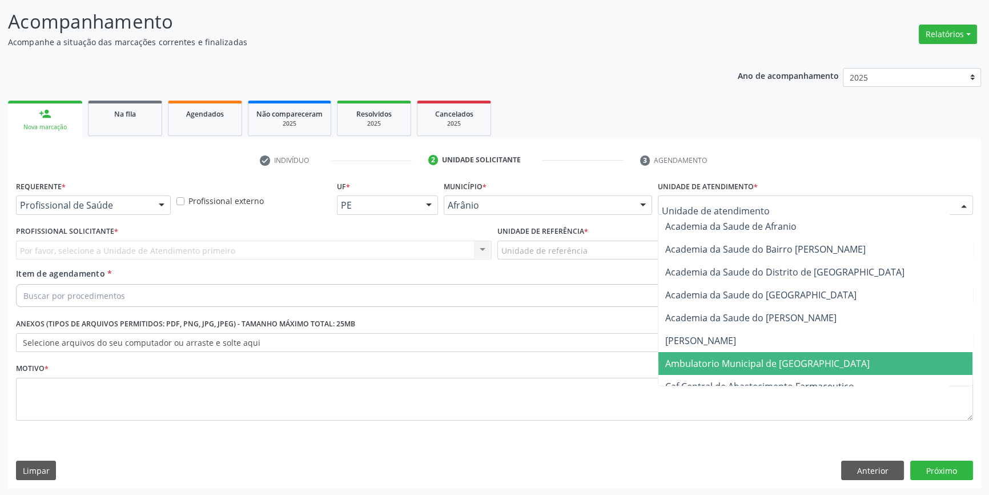
drag, startPoint x: 728, startPoint y: 363, endPoint x: 624, endPoint y: 297, distance: 123.0
click at [727, 363] on span "Ambulatorio Municipal de [GEOGRAPHIC_DATA]" at bounding box center [768, 363] width 205 height 13
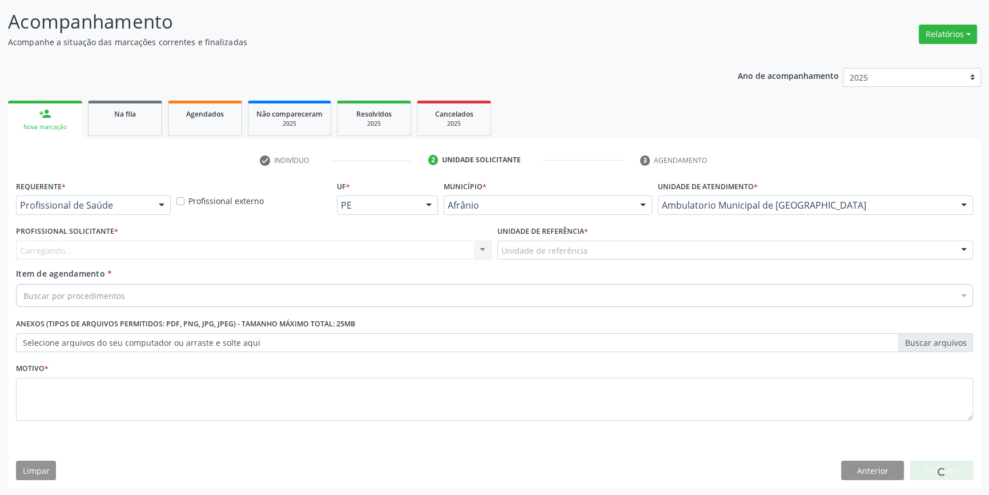
click at [565, 255] on div "Unidade de referência" at bounding box center [736, 250] width 476 height 19
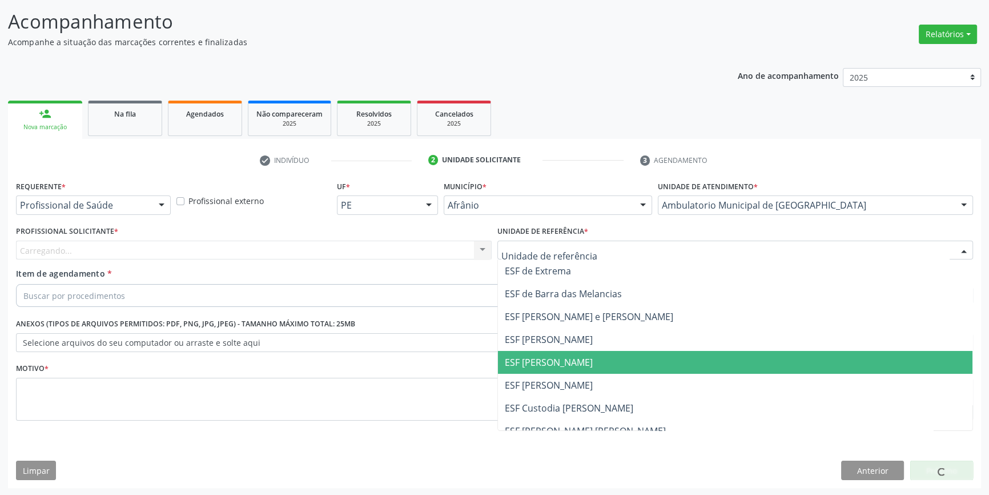
click at [542, 358] on span "ESF [PERSON_NAME]" at bounding box center [549, 362] width 88 height 13
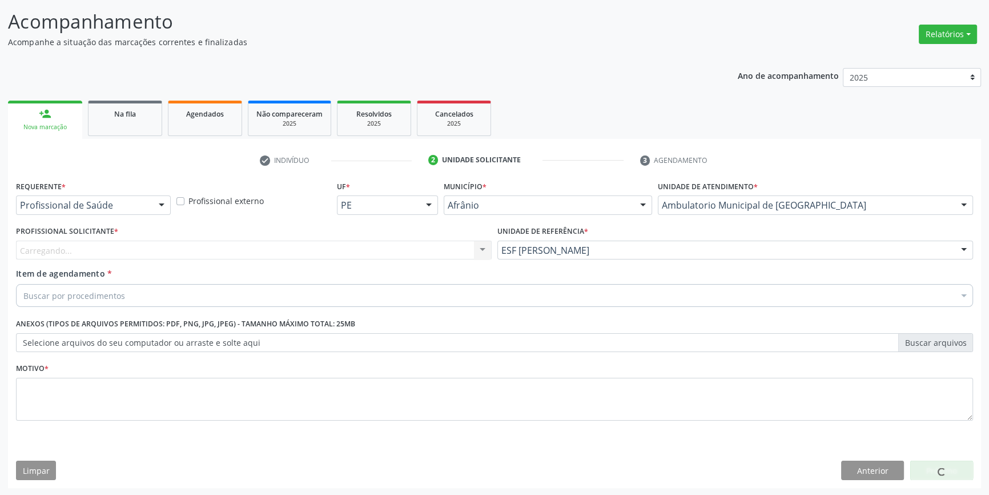
click at [395, 256] on div "Carregando..." at bounding box center [254, 250] width 476 height 19
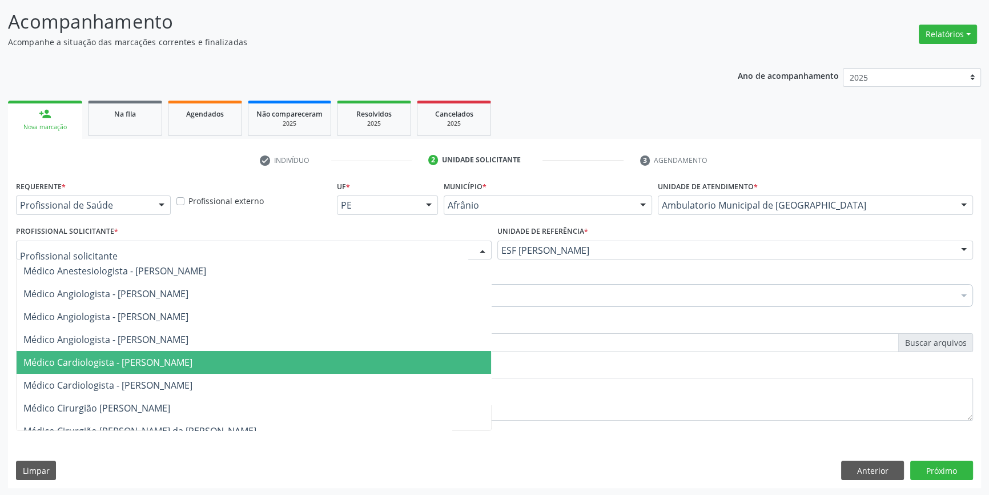
click at [193, 356] on span "Médico Cardiologista - [PERSON_NAME]" at bounding box center [107, 362] width 169 height 13
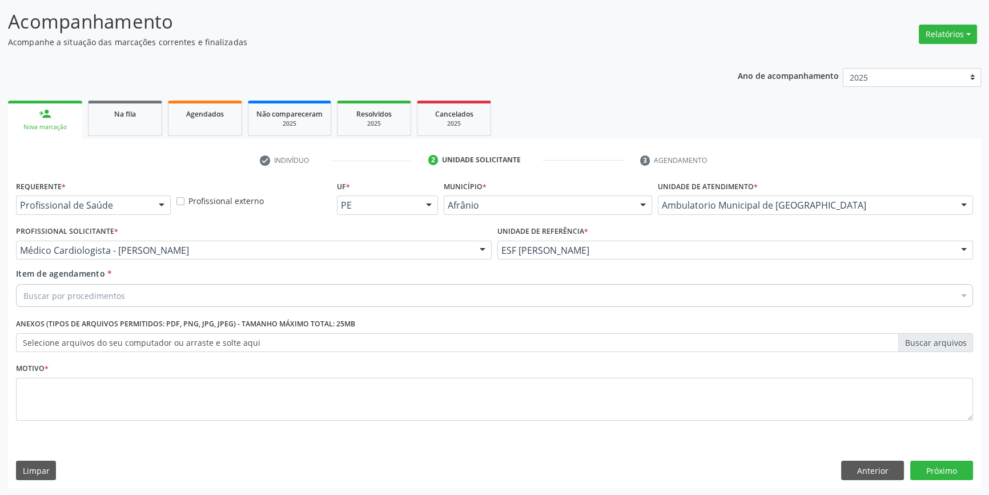
click at [157, 288] on div "Buscar por procedimentos" at bounding box center [494, 295] width 957 height 23
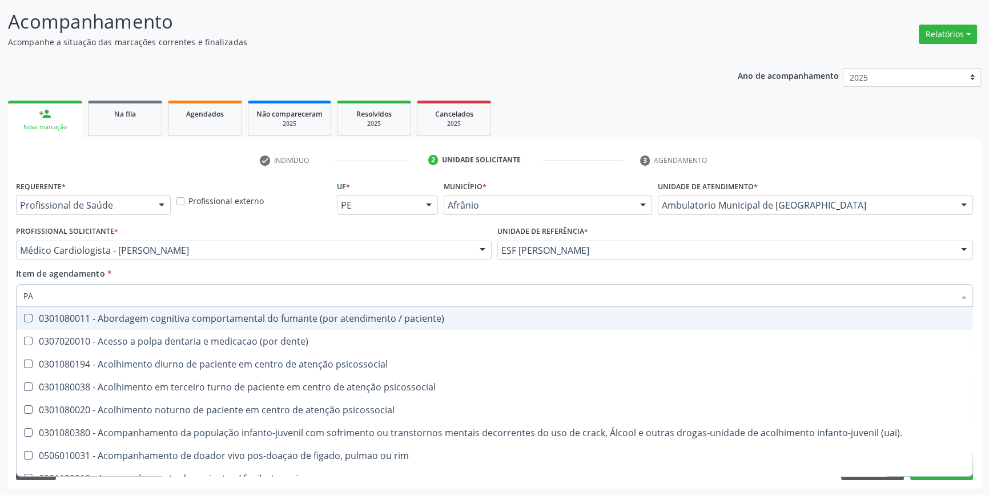
type input "P"
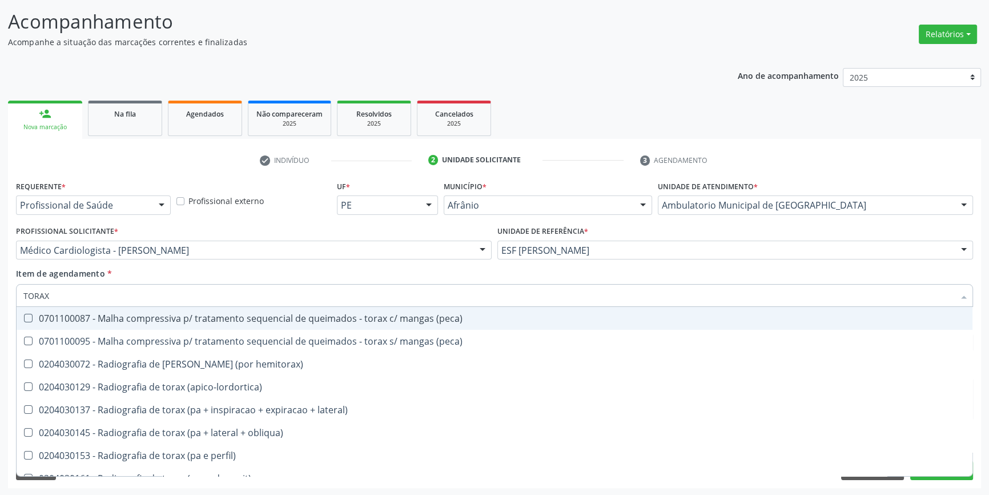
type input "TORAX"
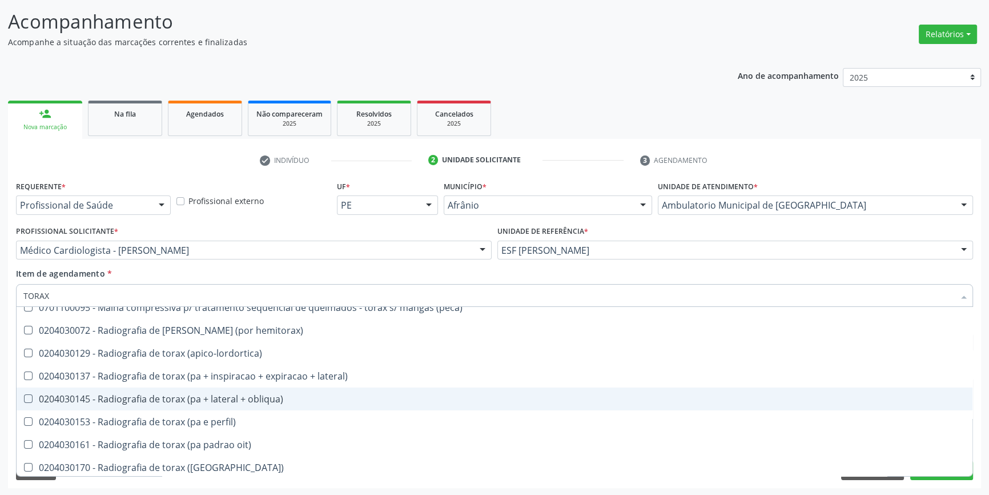
scroll to position [51, 0]
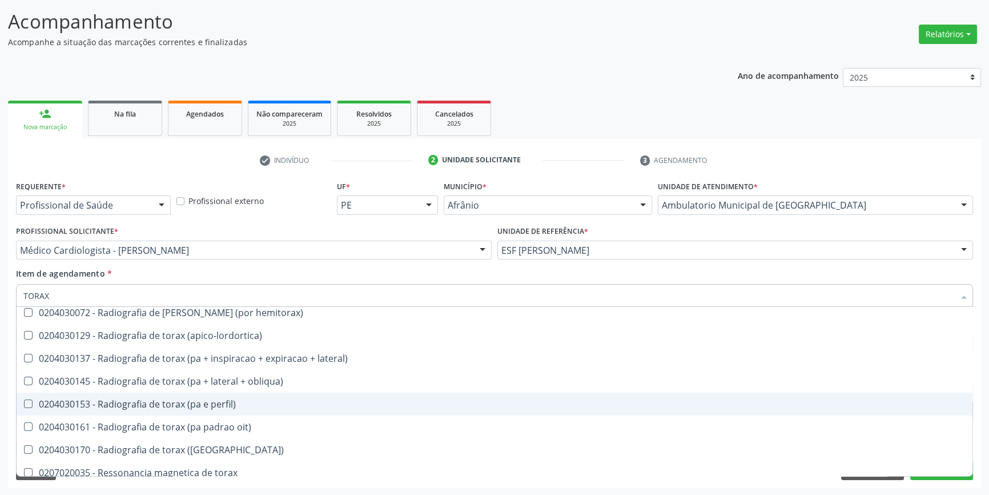
click at [203, 403] on div "0204030153 - Radiografia de torax (pa e perfil)" at bounding box center [494, 403] width 943 height 9
checkbox perfil\) "true"
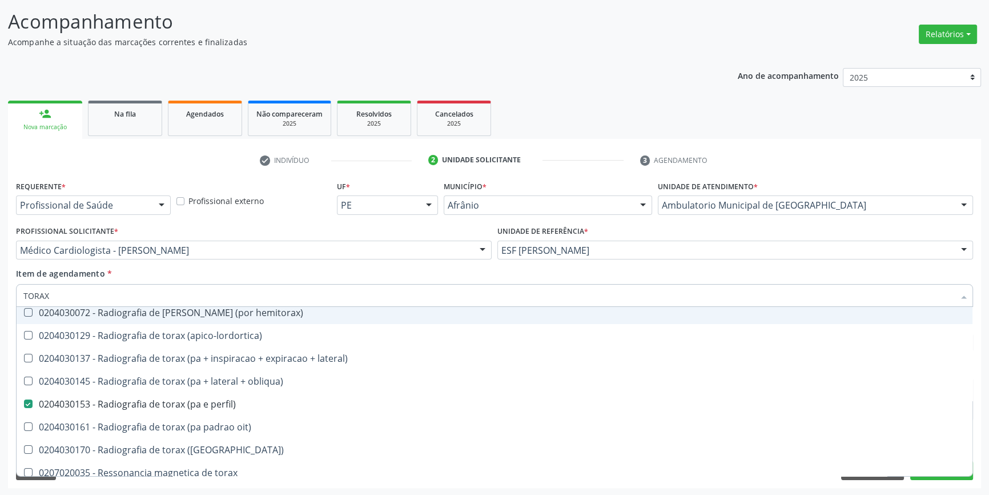
click at [258, 259] on div "Profissional Solicitante * Médico Cardiologista - Alysson Rodrigo Ferreira Cava…" at bounding box center [254, 245] width 482 height 45
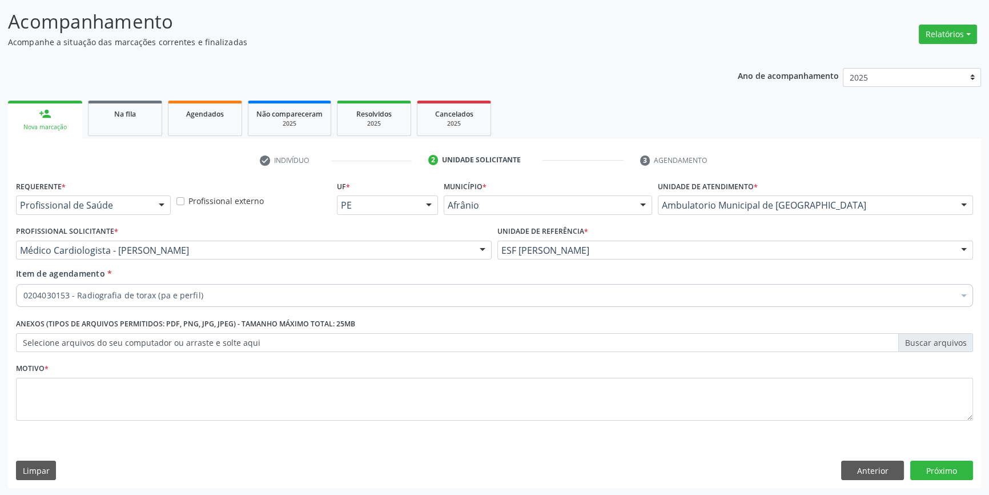
scroll to position [0, 0]
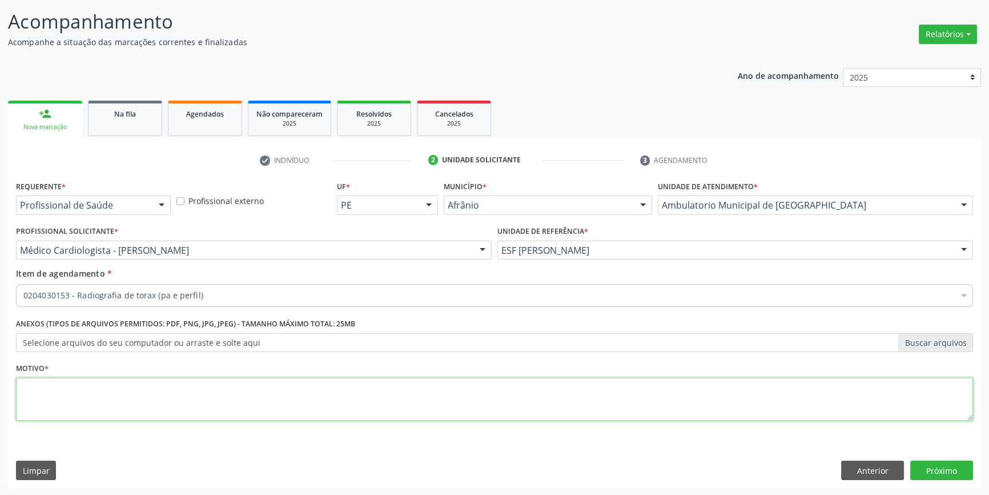
click at [162, 383] on textarea at bounding box center [494, 399] width 957 height 43
type textarea "'"
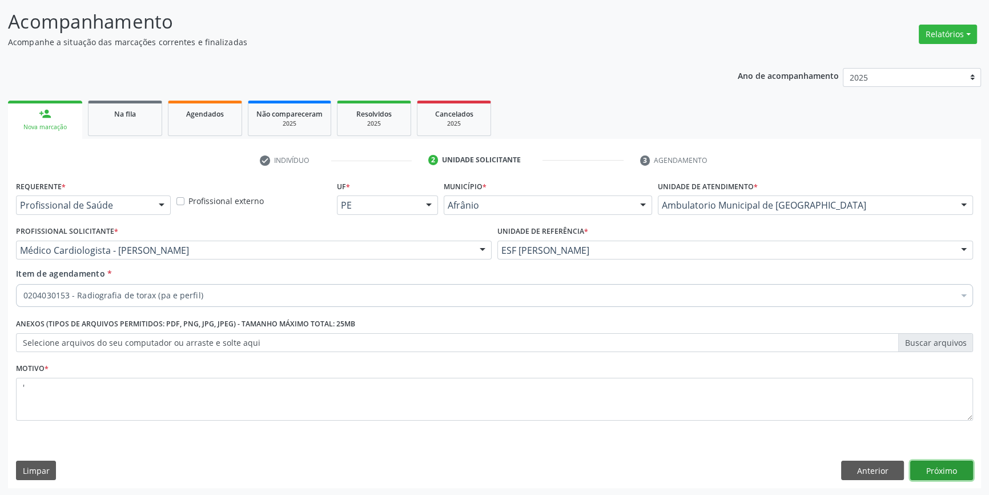
click at [960, 466] on button "Próximo" at bounding box center [942, 469] width 63 height 19
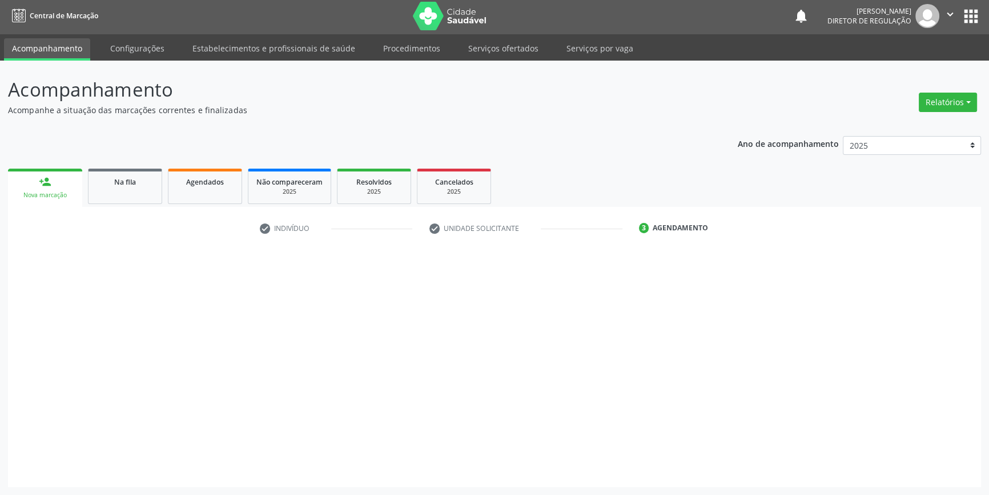
scroll to position [1, 0]
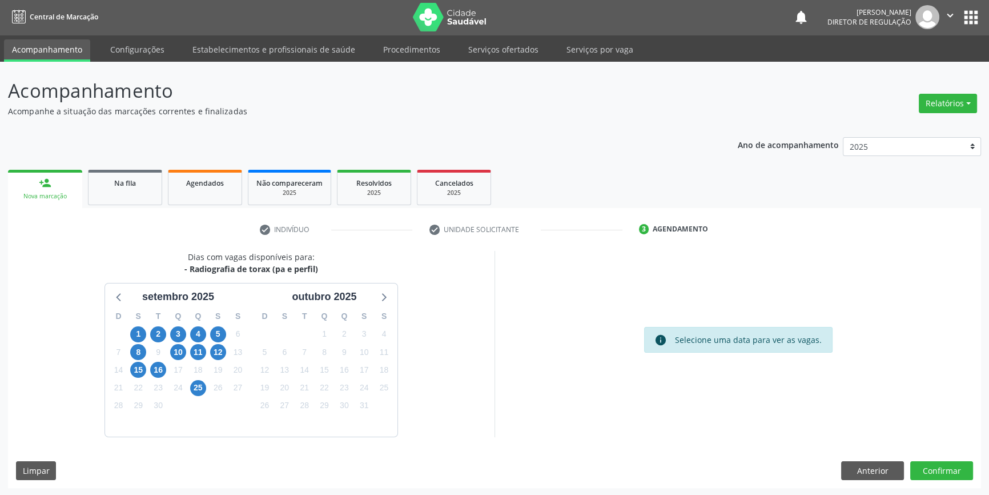
click at [209, 386] on div "26" at bounding box center [218, 388] width 20 height 18
click at [201, 388] on span "25" at bounding box center [198, 388] width 16 height 16
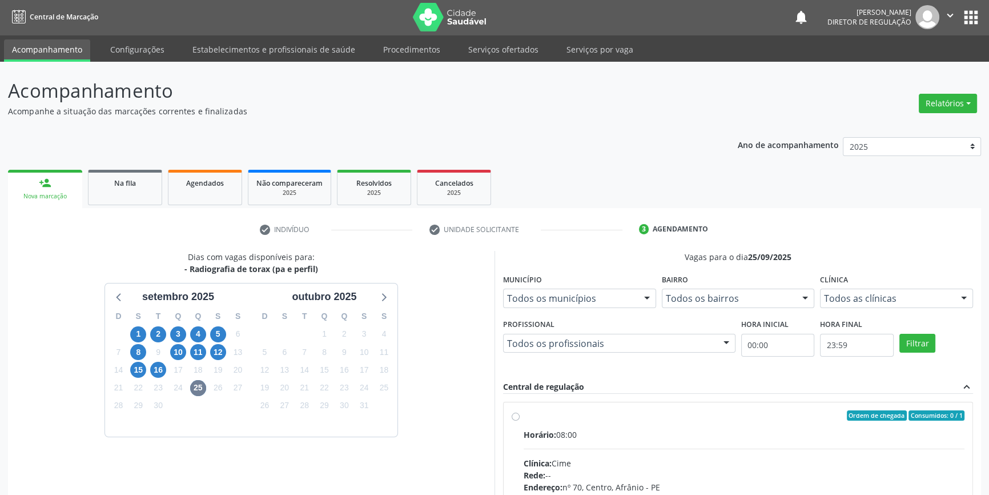
drag, startPoint x: 519, startPoint y: 415, endPoint x: 542, endPoint y: 413, distance: 22.4
click at [523, 415] on div "Ordem de chegada Consumidos: 0 / 1 Horário: 08:00 Clínica: Cime Rede: -- Endere…" at bounding box center [738, 497] width 453 height 175
radio input "true"
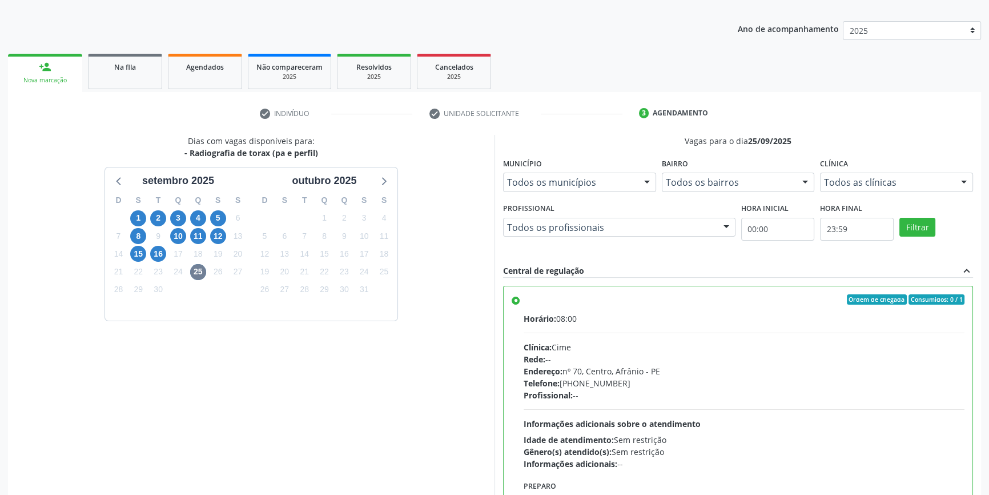
scroll to position [187, 0]
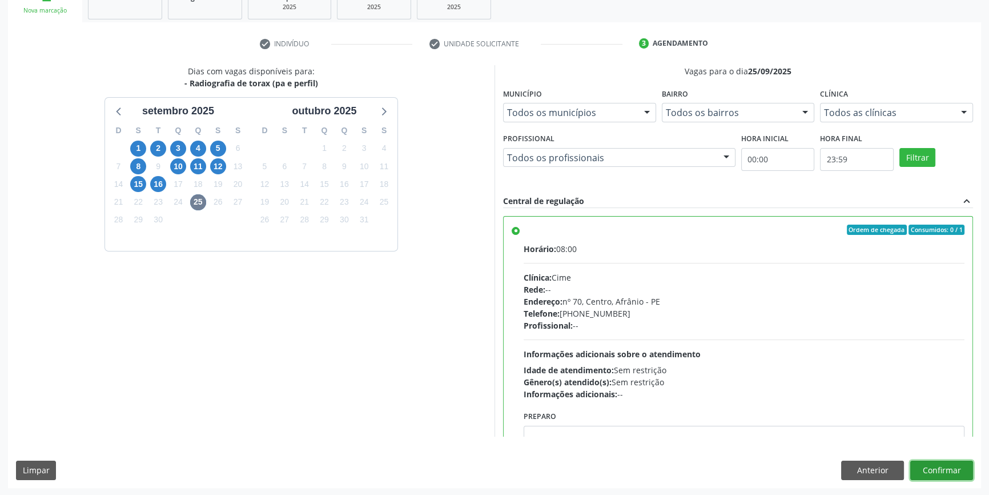
click at [945, 474] on button "Confirmar" at bounding box center [942, 469] width 63 height 19
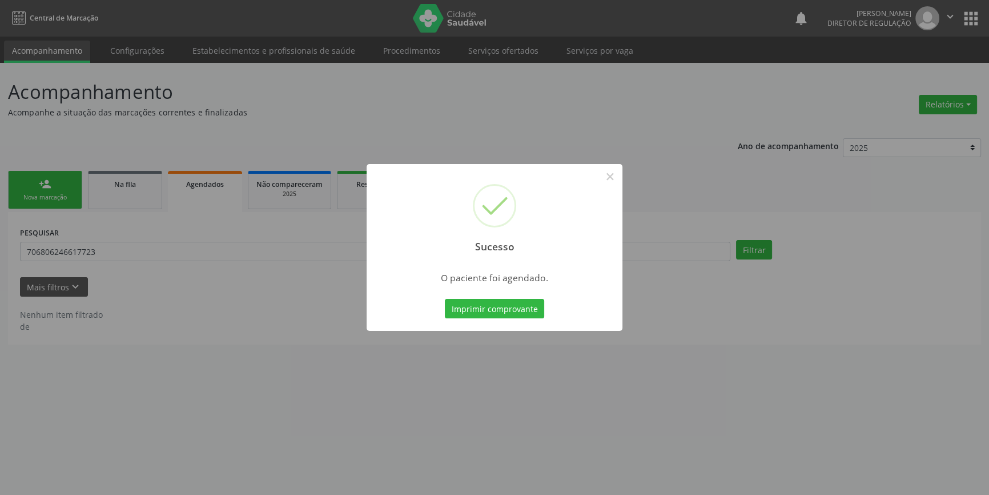
scroll to position [0, 0]
click at [522, 311] on button "Imprimir comprovante" at bounding box center [498, 308] width 99 height 19
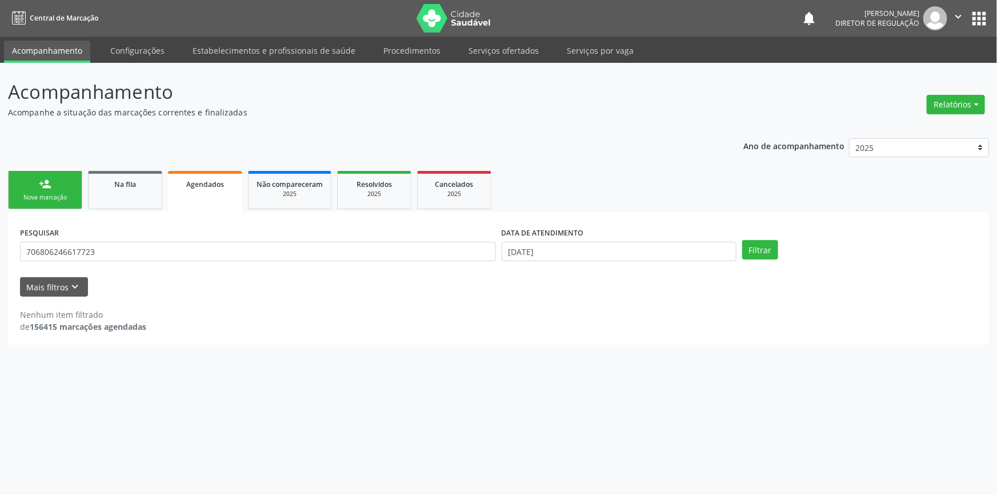
click at [51, 200] on div "Nova marcação" at bounding box center [45, 197] width 57 height 9
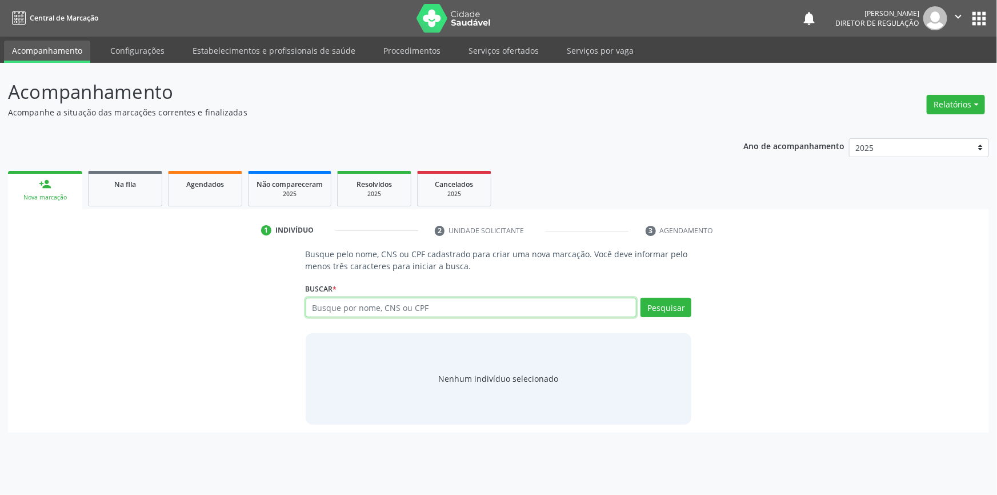
click at [394, 314] on input "text" at bounding box center [471, 307] width 331 height 19
type input "700808903930980"
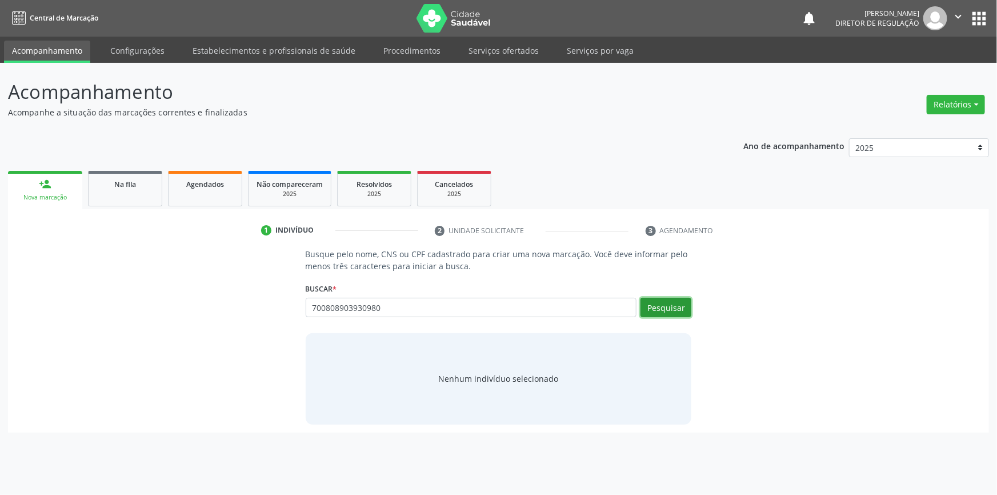
click at [673, 310] on button "Pesquisar" at bounding box center [665, 307] width 51 height 19
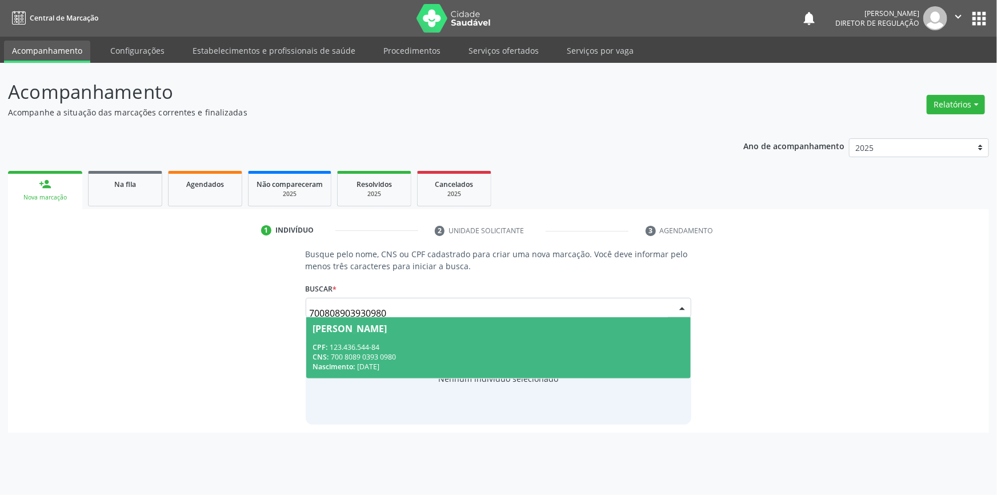
click at [403, 338] on span "Maria Evanete Rodrigues CPF: 123.436.544-84 CNS: 700 8089 0393 0980 Nascimento:…" at bounding box center [498, 347] width 385 height 61
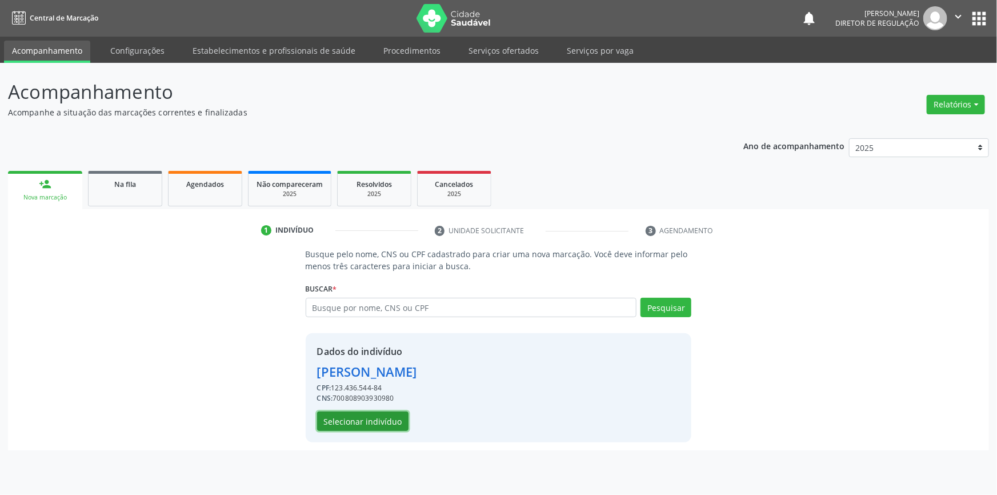
click at [379, 415] on button "Selecionar indivíduo" at bounding box center [362, 420] width 91 height 19
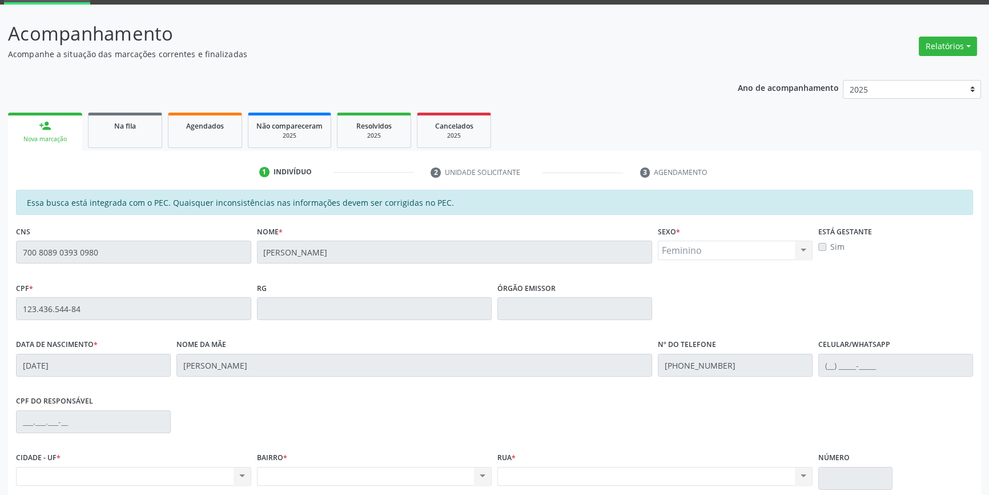
scroll to position [157, 0]
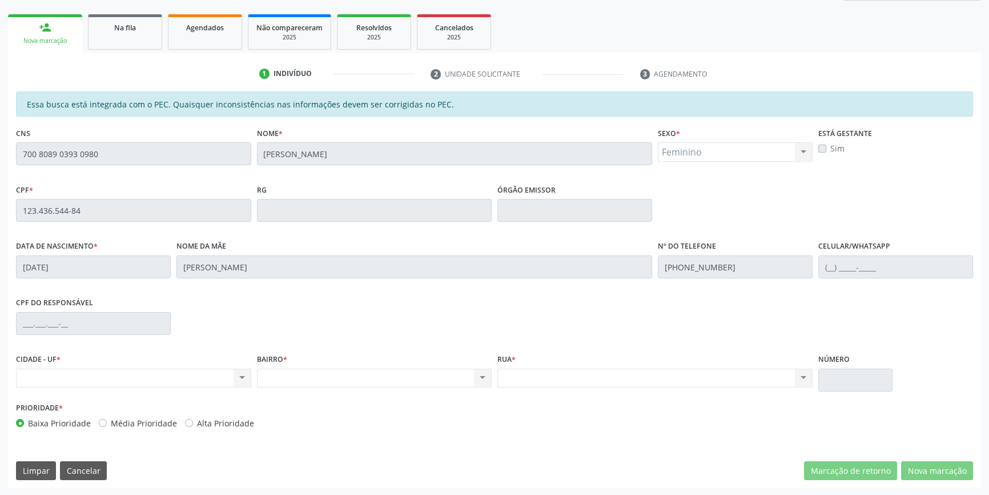
click at [0, 143] on div "Acompanhamento Acompanhe a situação das marcações correntes e finalizadas Relat…" at bounding box center [494, 201] width 989 height 590
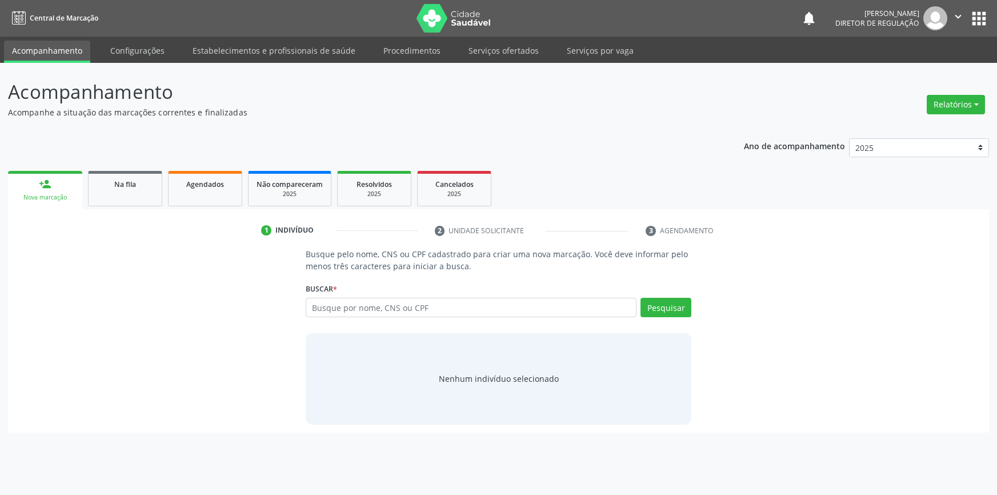
click at [470, 57] on link "Serviços ofertados" at bounding box center [503, 51] width 86 height 20
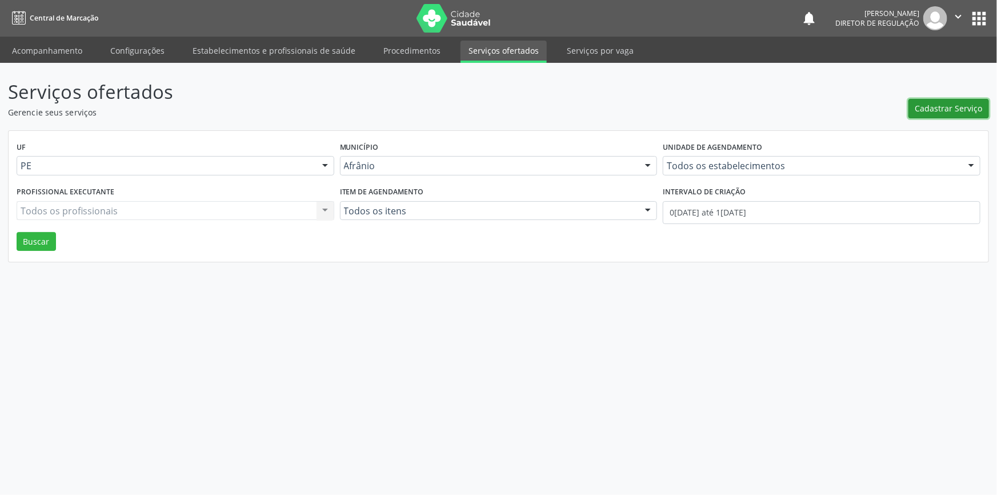
click at [963, 101] on button "Cadastrar Serviço" at bounding box center [948, 108] width 81 height 19
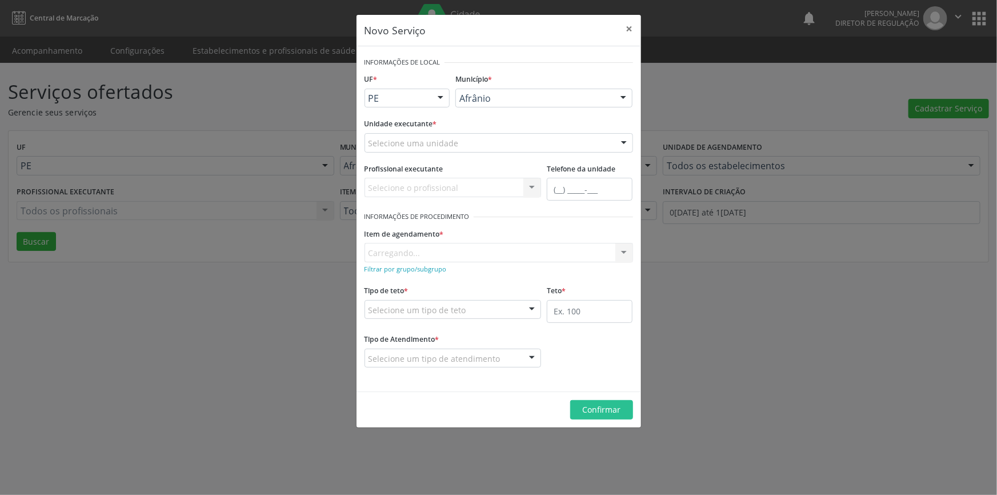
click at [527, 135] on div "Selecione uma unidade" at bounding box center [498, 142] width 268 height 19
click at [368, 138] on input "text" at bounding box center [368, 148] width 0 height 23
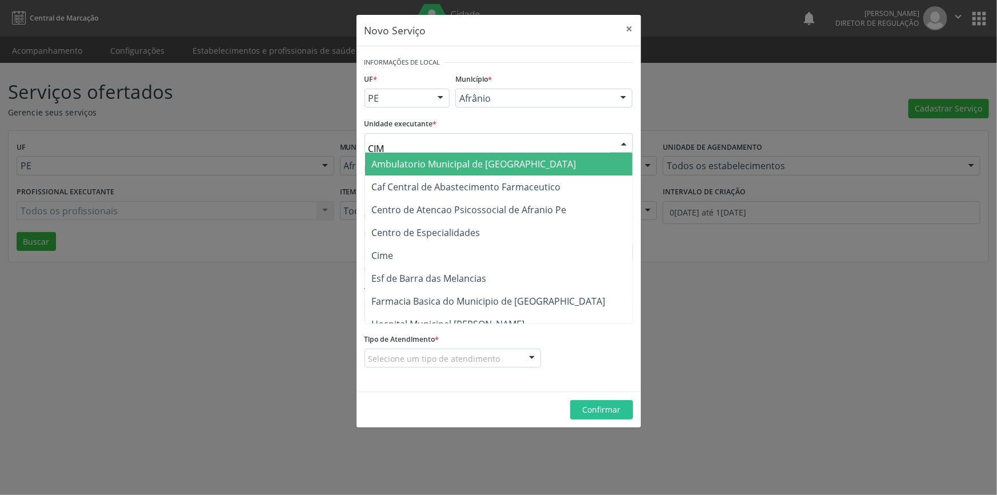
type input "CIME"
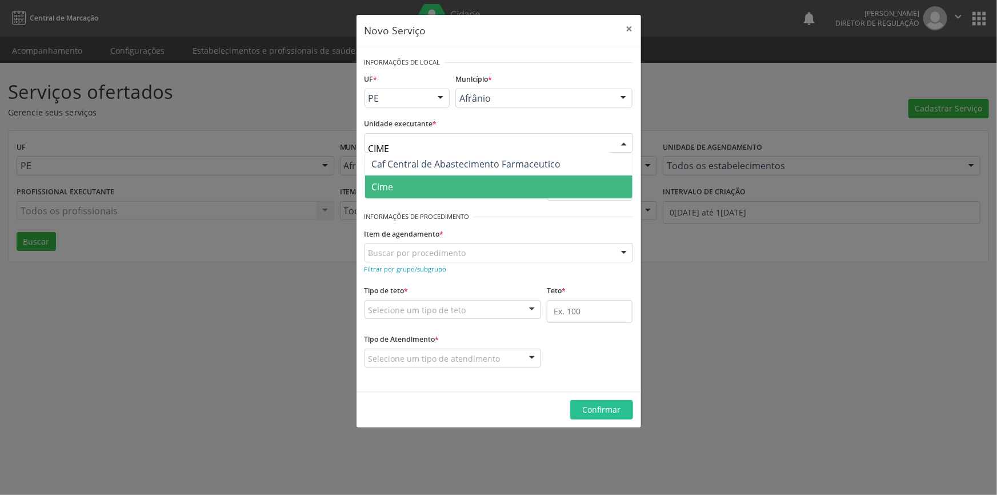
click at [452, 177] on span "Cime" at bounding box center [498, 186] width 267 height 23
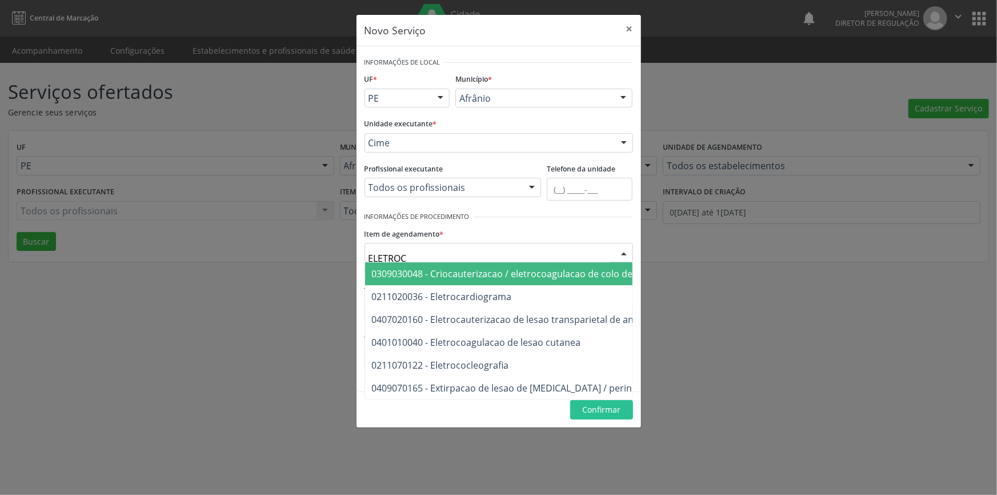
type input "ELETROCA"
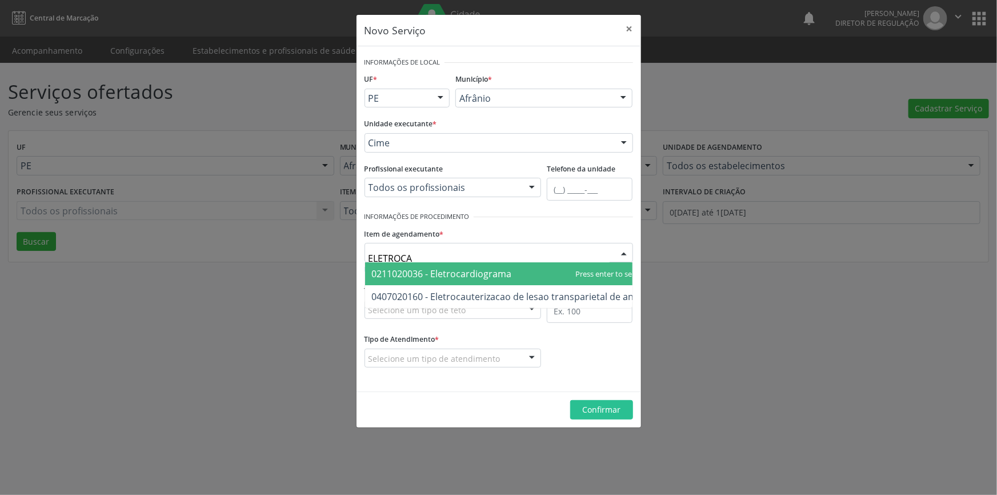
click at [474, 278] on span "0211020036 - Eletrocardiograma" at bounding box center [442, 273] width 140 height 13
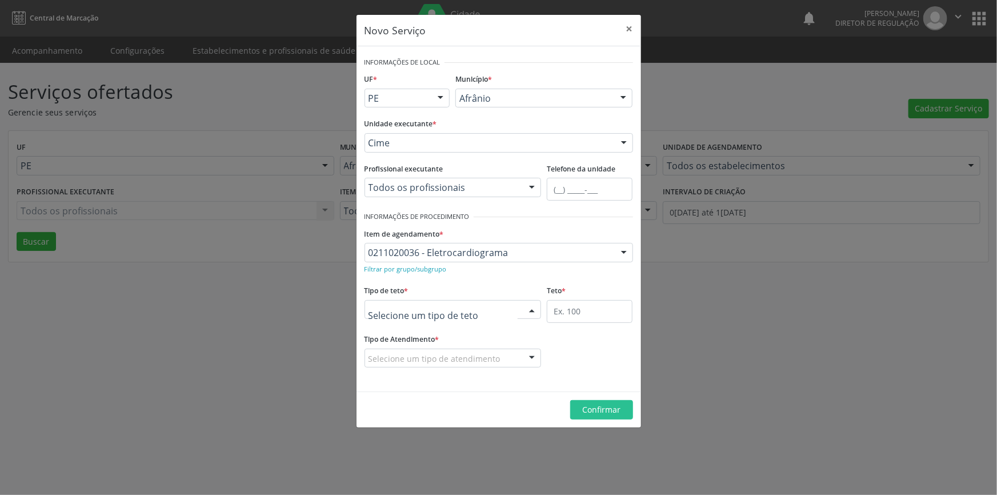
click at [468, 300] on div at bounding box center [452, 309] width 177 height 19
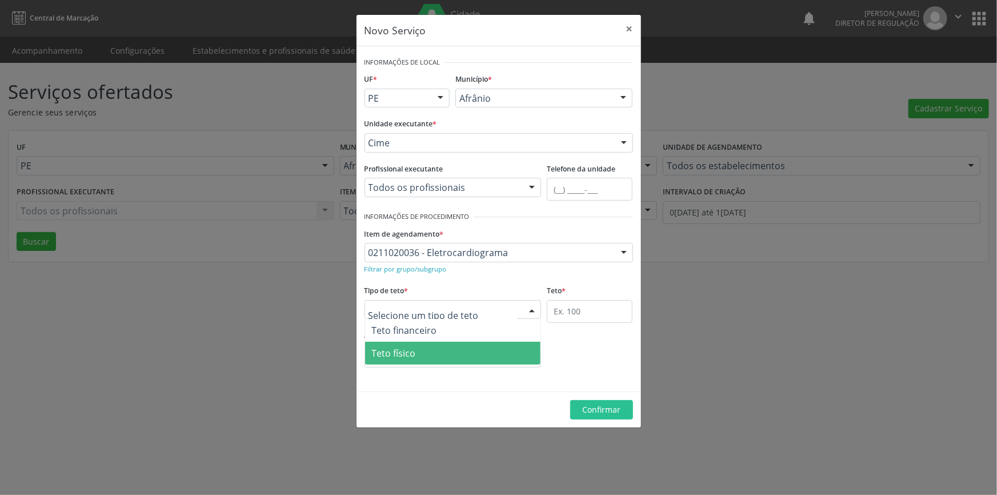
click at [439, 345] on span "Teto físico" at bounding box center [453, 353] width 176 height 23
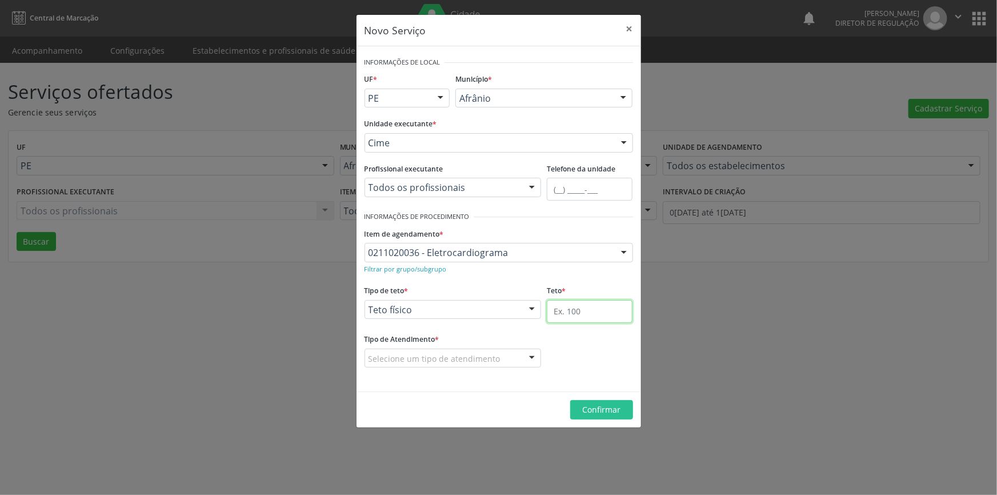
click at [570, 312] on input "text" at bounding box center [590, 311] width 86 height 23
type input "1"
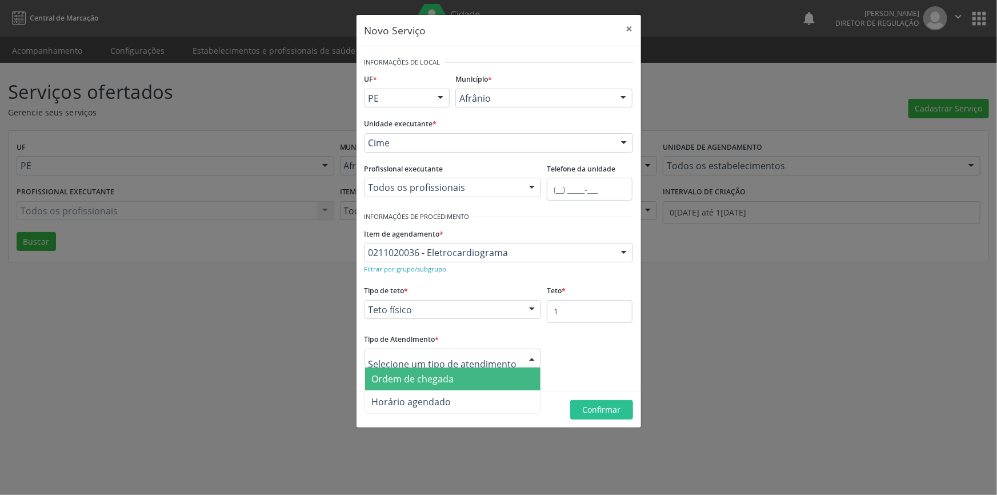
drag, startPoint x: 434, startPoint y: 377, endPoint x: 454, endPoint y: 375, distance: 20.1
click at [435, 377] on span "Ordem de chegada" at bounding box center [413, 378] width 82 height 13
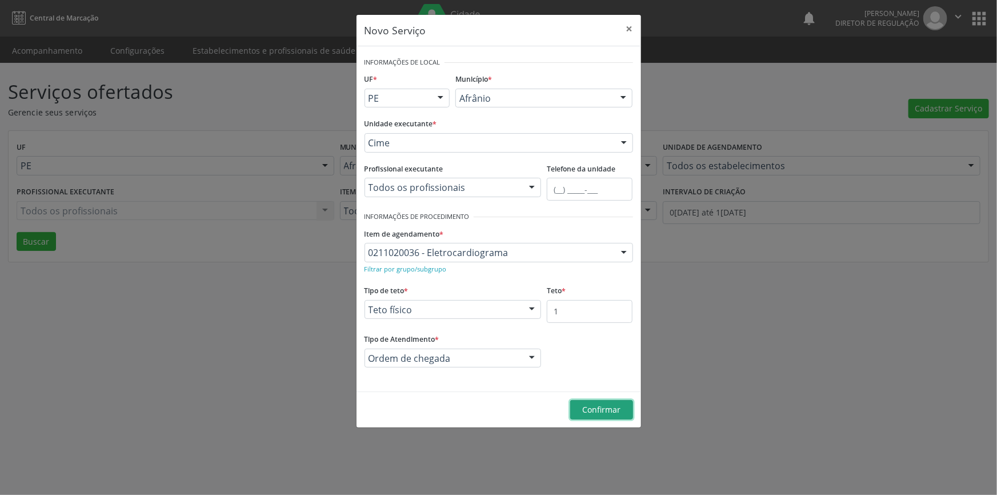
click at [619, 411] on span "Confirmar" at bounding box center [601, 409] width 38 height 11
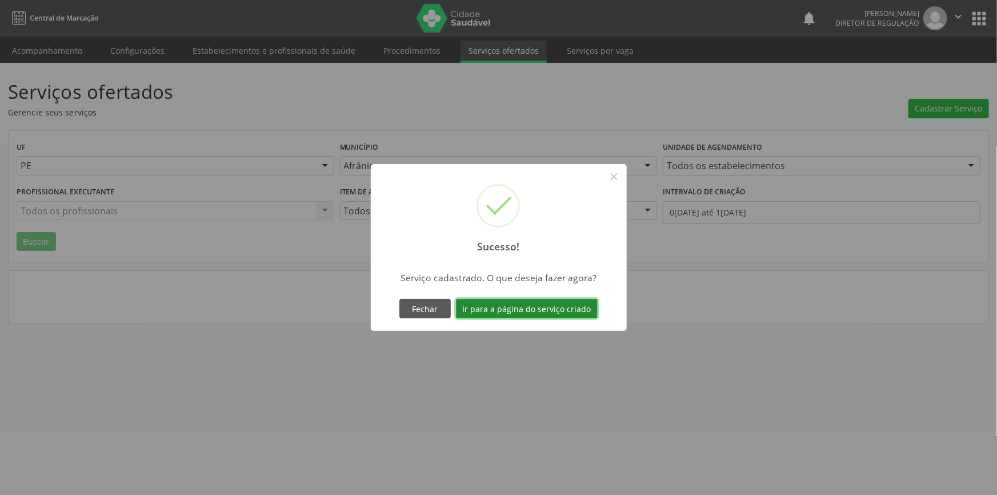
click at [543, 307] on button "Ir para a página do serviço criado" at bounding box center [527, 308] width 142 height 19
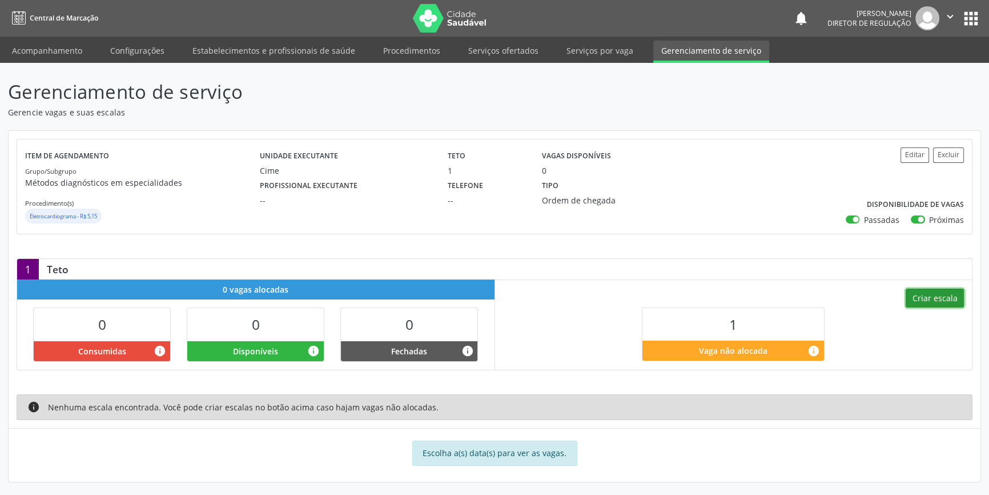
click at [934, 293] on button "Criar escala" at bounding box center [935, 297] width 58 height 19
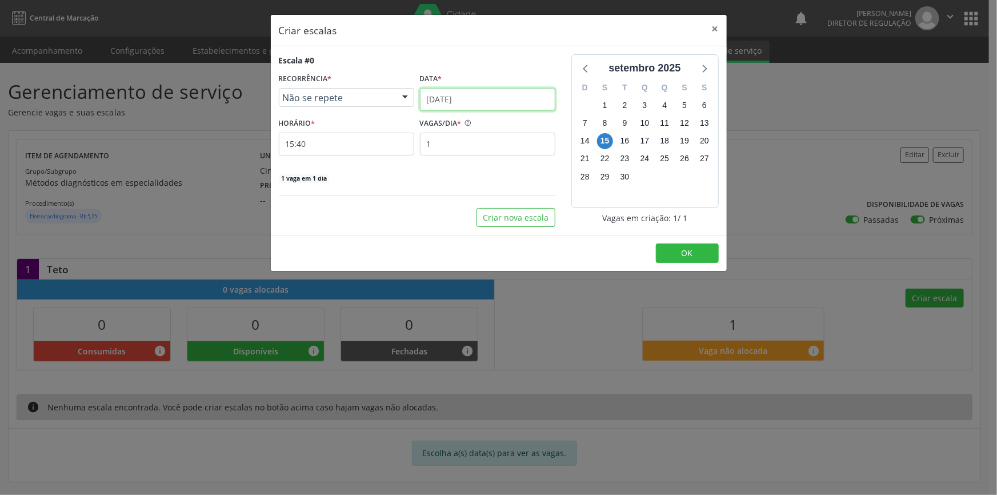
click at [459, 98] on input "[DATE]" at bounding box center [487, 99] width 135 height 23
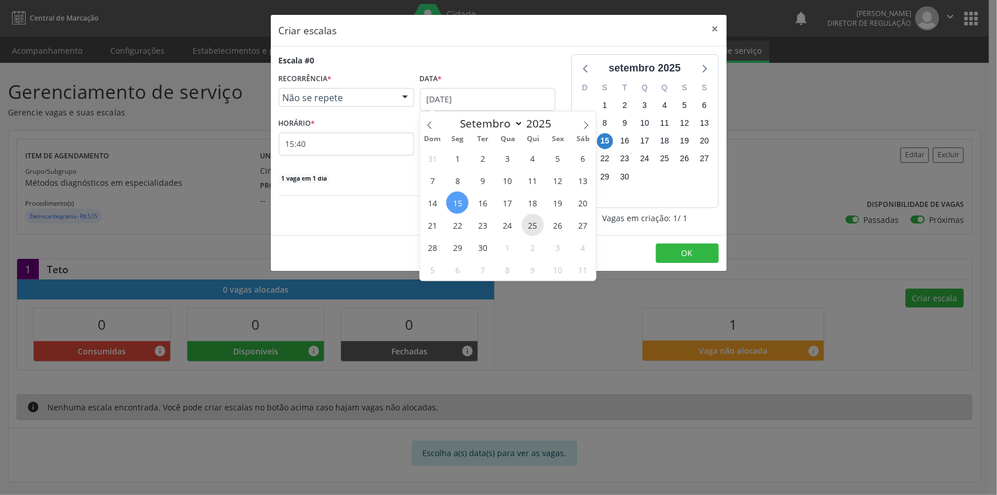
click at [527, 223] on span "25" at bounding box center [533, 225] width 22 height 22
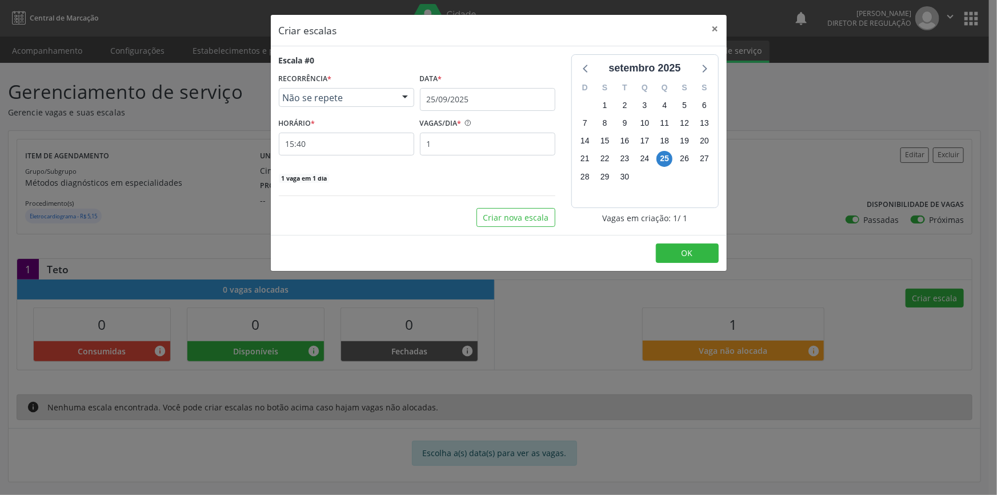
click at [416, 133] on div "HORÁRIO * 15:40" at bounding box center [346, 135] width 141 height 41
click at [440, 138] on input "1" at bounding box center [487, 144] width 135 height 23
drag, startPoint x: 361, startPoint y: 143, endPoint x: 266, endPoint y: 142, distance: 94.8
click at [267, 142] on div "Criar escalas × Escala #0 RECORRÊNCIA * Não se repete Não se repete Diário/Sema…" at bounding box center [498, 247] width 997 height 495
click at [315, 149] on input "15:40" at bounding box center [346, 144] width 135 height 23
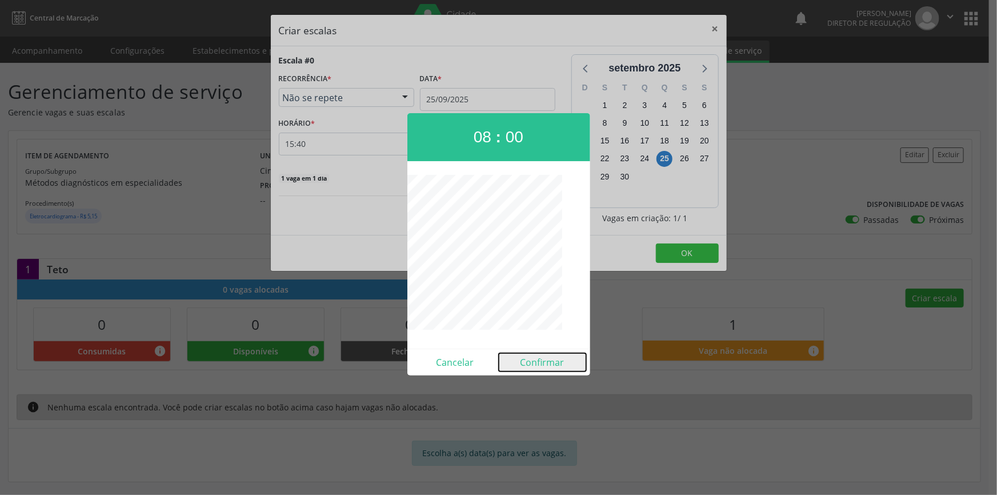
click at [543, 364] on button "Confirmar" at bounding box center [542, 362] width 87 height 18
type input "08:00"
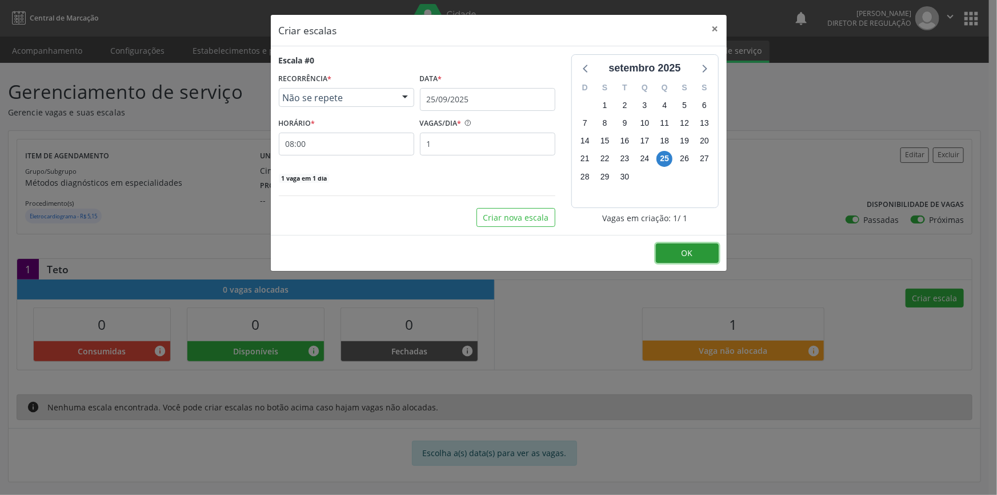
click at [673, 249] on button "OK" at bounding box center [687, 252] width 63 height 19
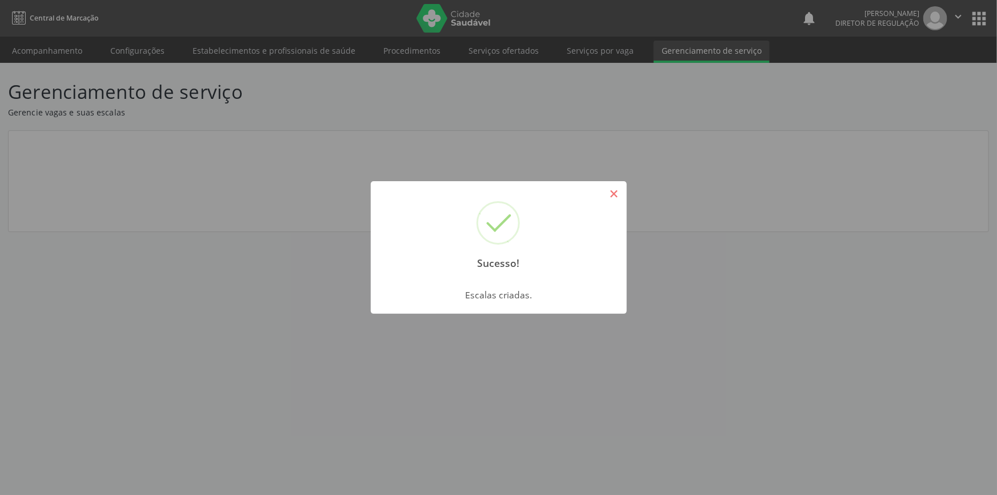
click at [606, 191] on button "×" at bounding box center [613, 193] width 19 height 19
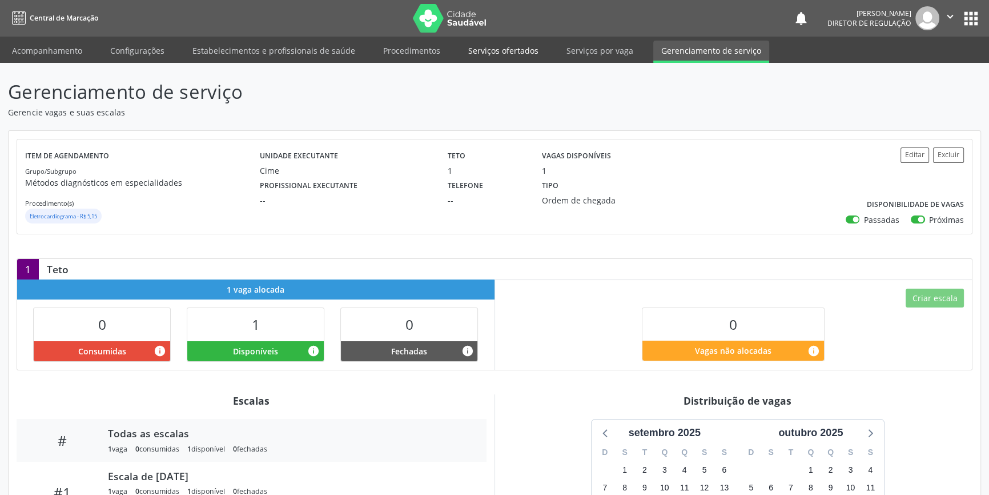
click at [507, 52] on link "Serviços ofertados" at bounding box center [503, 51] width 86 height 20
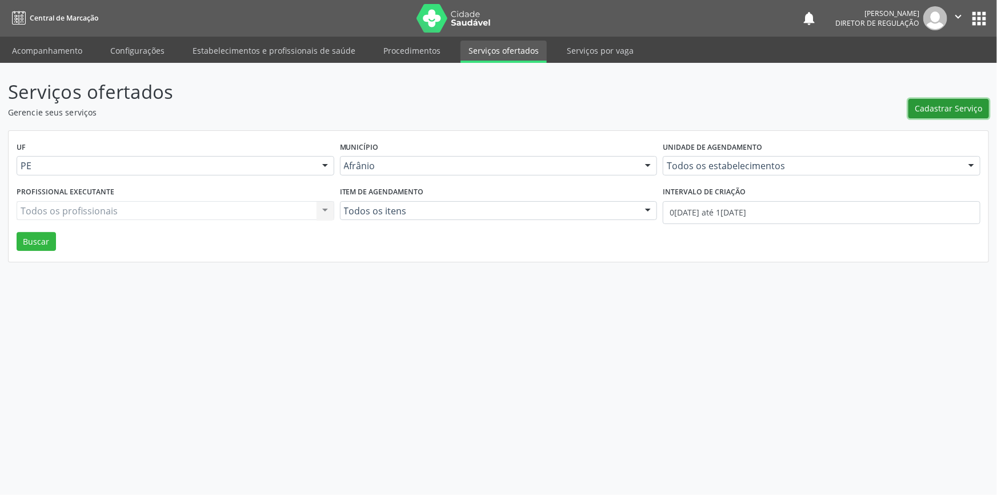
click at [927, 115] on button "Cadastrar Serviço" at bounding box center [948, 108] width 81 height 19
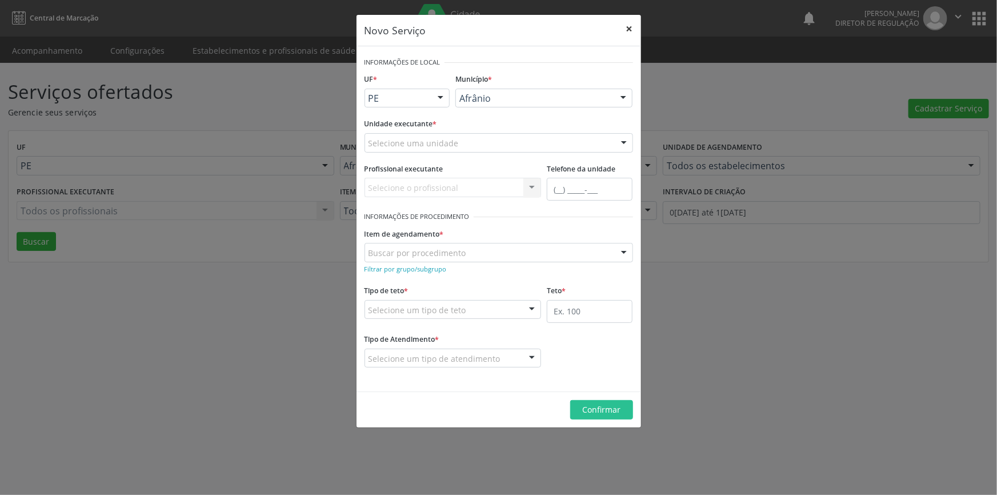
click at [632, 25] on button "×" at bounding box center [629, 29] width 23 height 28
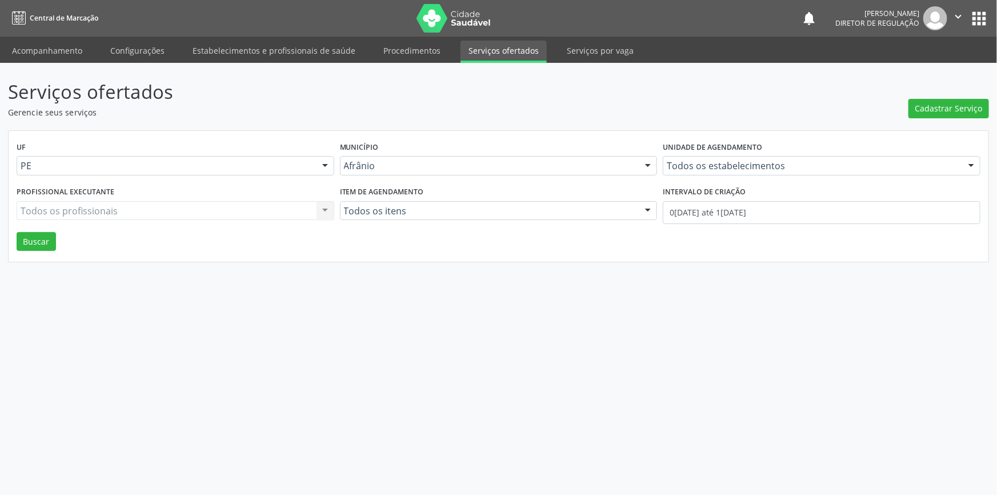
click at [15, 230] on div "Profissional executante Todos os profissionais Todos os profissionais Nenhum re…" at bounding box center [175, 207] width 323 height 49
click at [20, 234] on button "Buscar" at bounding box center [36, 241] width 39 height 19
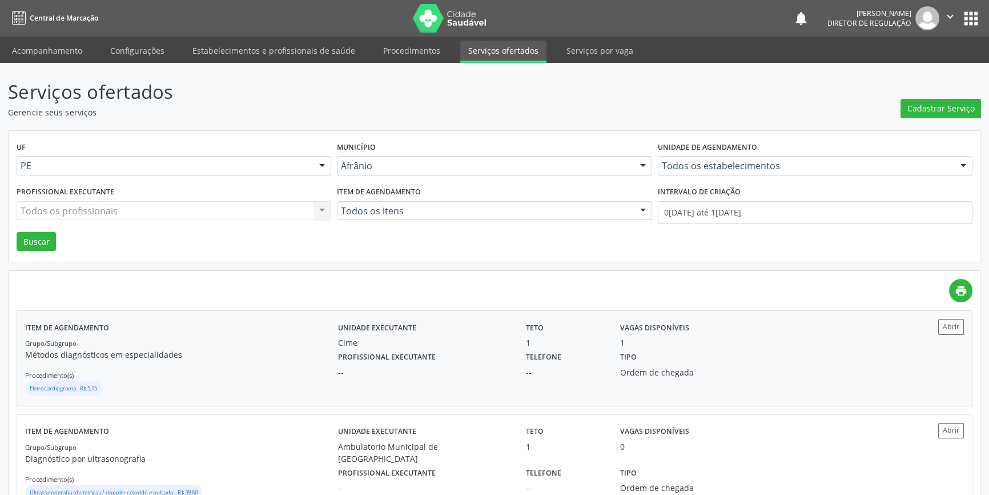
click at [388, 357] on label "Profissional executante" at bounding box center [387, 357] width 98 height 18
click at [928, 113] on span "Cadastrar Serviço" at bounding box center [941, 108] width 67 height 12
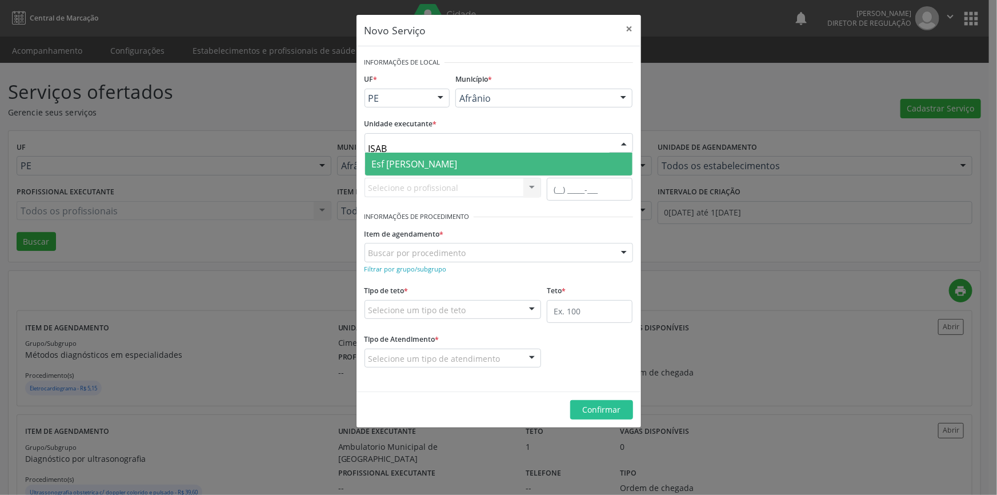
type input "ISABE"
click at [417, 164] on span "Esf [PERSON_NAME]" at bounding box center [415, 164] width 86 height 13
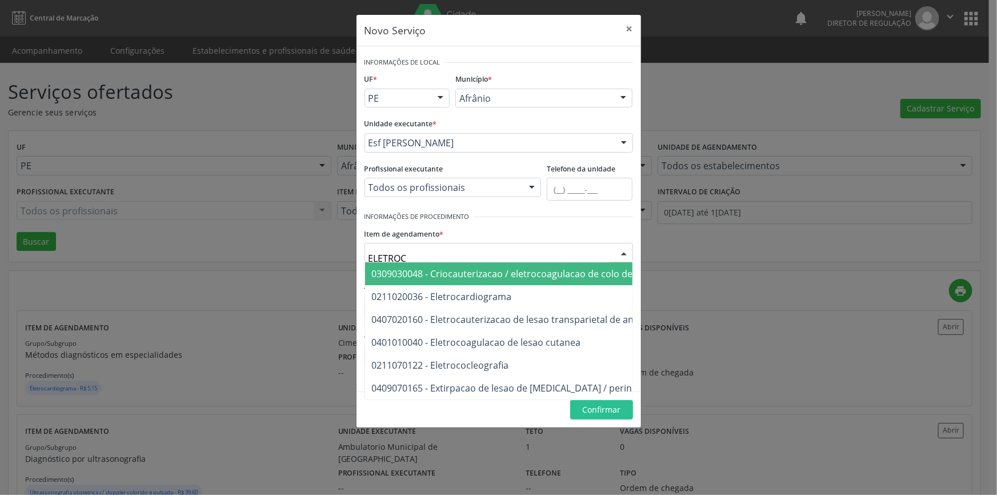
type input "ELETROCA"
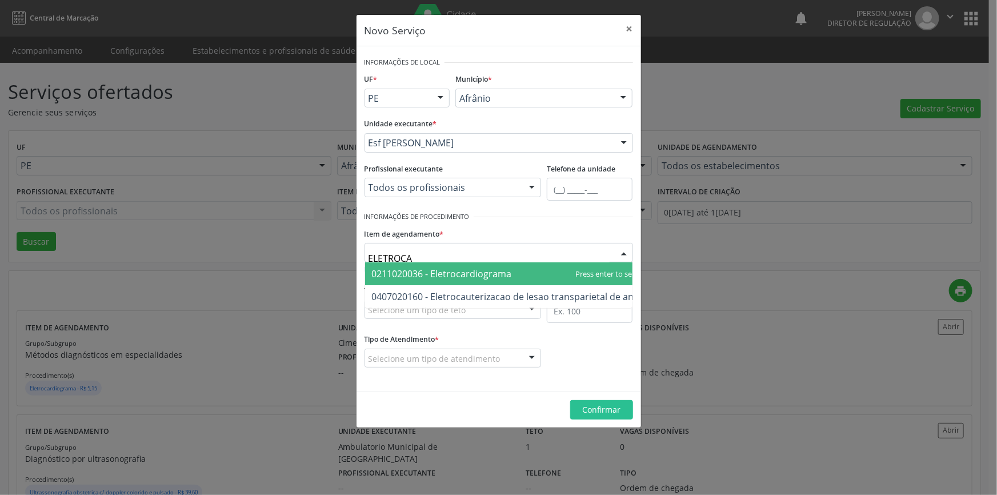
click at [453, 262] on span "0211020036 - Eletrocardiograma" at bounding box center [508, 273] width 286 height 23
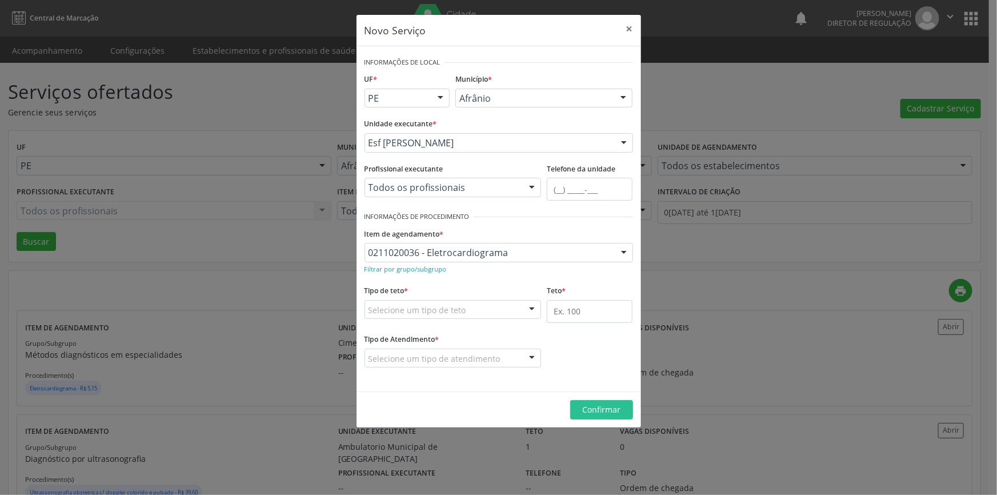
click at [458, 300] on div "Selecione um tipo de teto" at bounding box center [452, 309] width 177 height 19
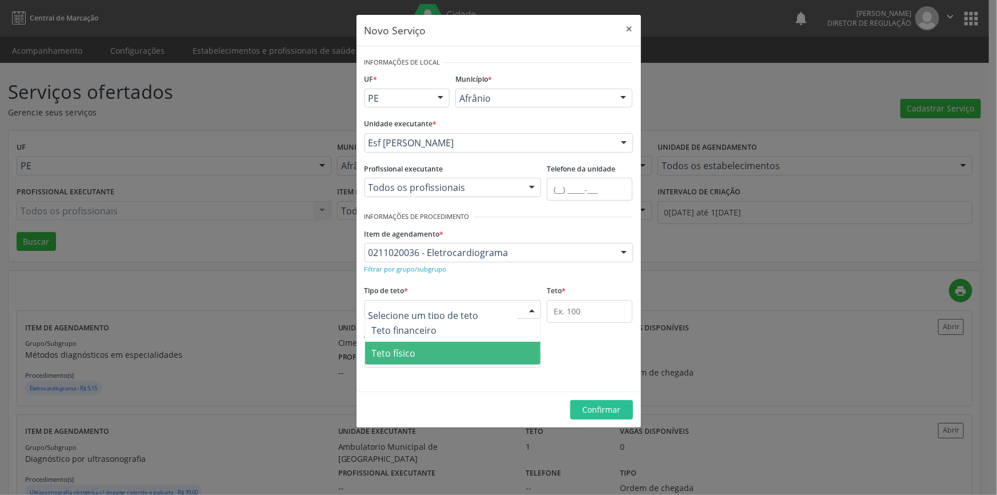
drag, startPoint x: 432, startPoint y: 352, endPoint x: 573, endPoint y: 314, distance: 145.5
click at [432, 352] on span "Teto físico" at bounding box center [453, 353] width 176 height 23
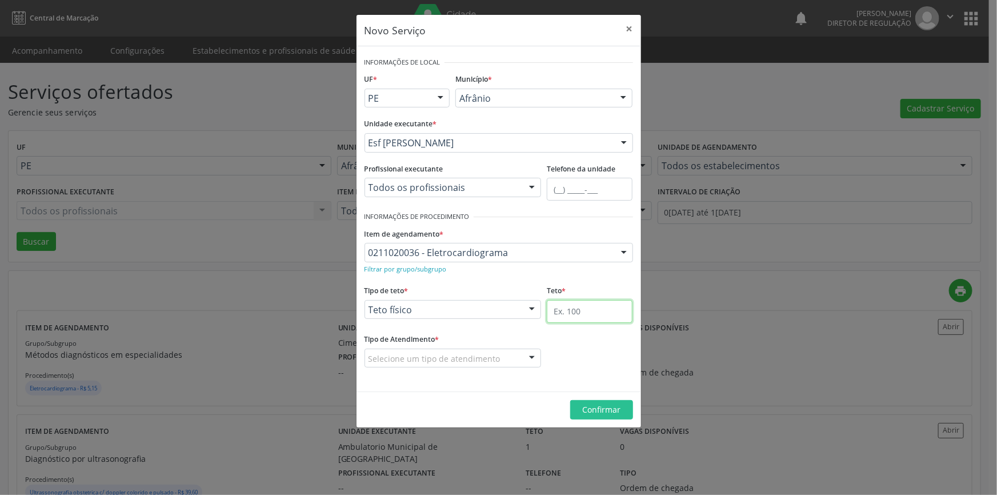
click at [584, 306] on input "text" at bounding box center [590, 311] width 86 height 23
type input "1"
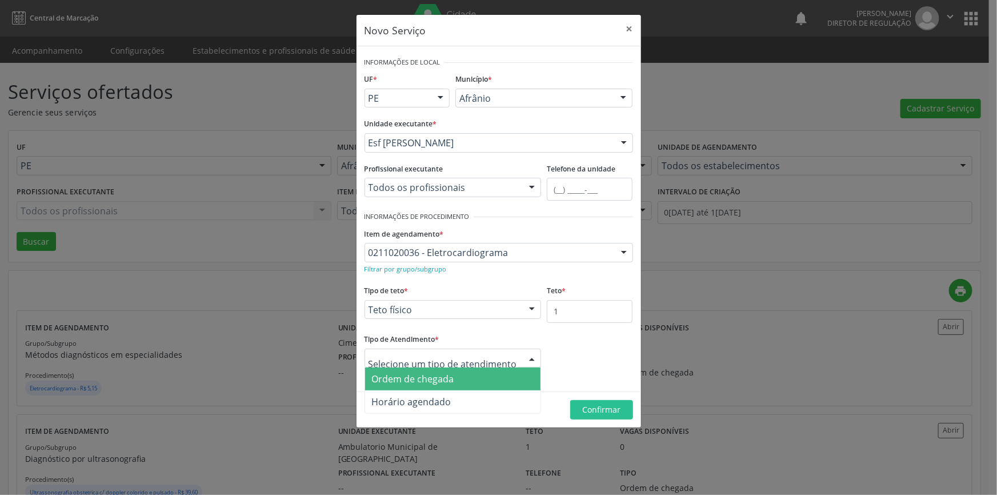
click at [487, 348] on div at bounding box center [452, 357] width 177 height 19
click at [464, 367] on span "Ordem de chegada" at bounding box center [453, 378] width 176 height 23
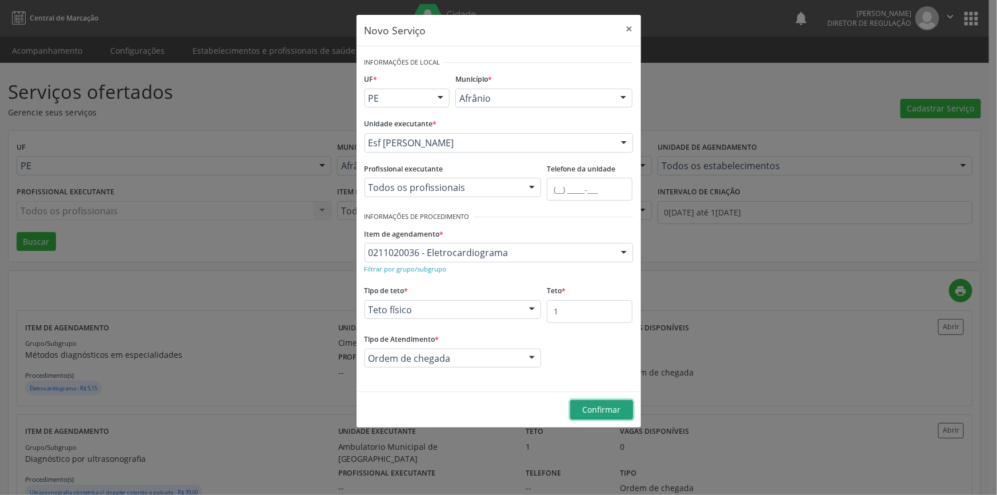
click at [586, 407] on span "Confirmar" at bounding box center [601, 409] width 38 height 11
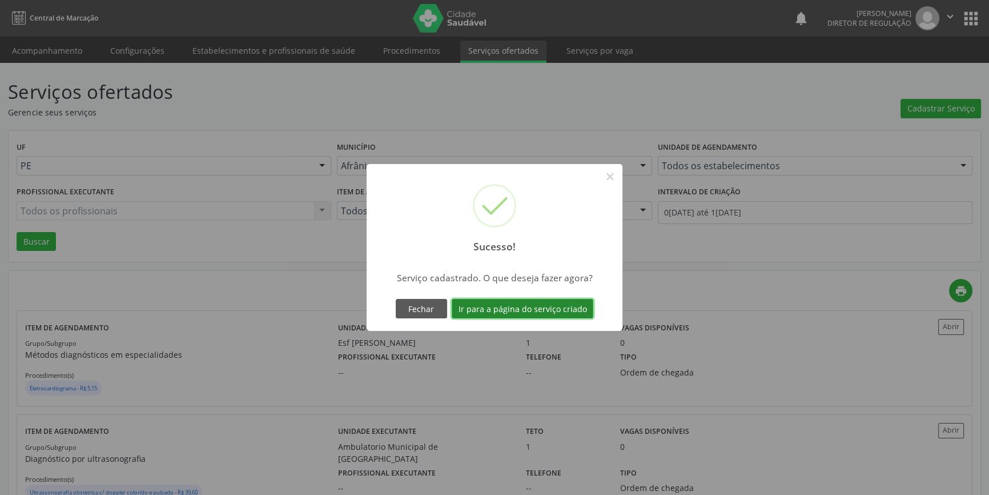
click at [554, 308] on button "Ir para a página do serviço criado" at bounding box center [523, 308] width 142 height 19
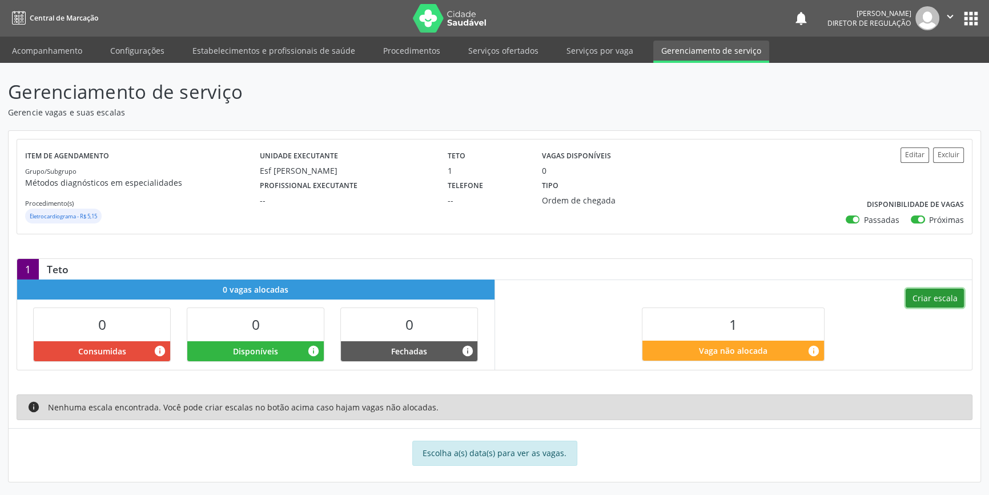
click at [935, 297] on button "Criar escala" at bounding box center [935, 297] width 58 height 19
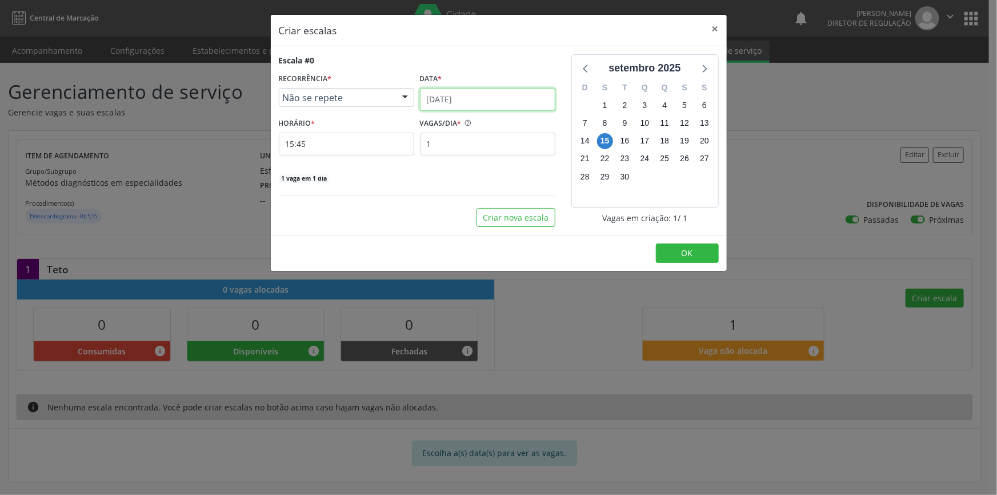
click at [466, 105] on body "Central de Marcação notifications Maria Aparecida Rodrigues da Silva Diretor de…" at bounding box center [498, 247] width 997 height 495
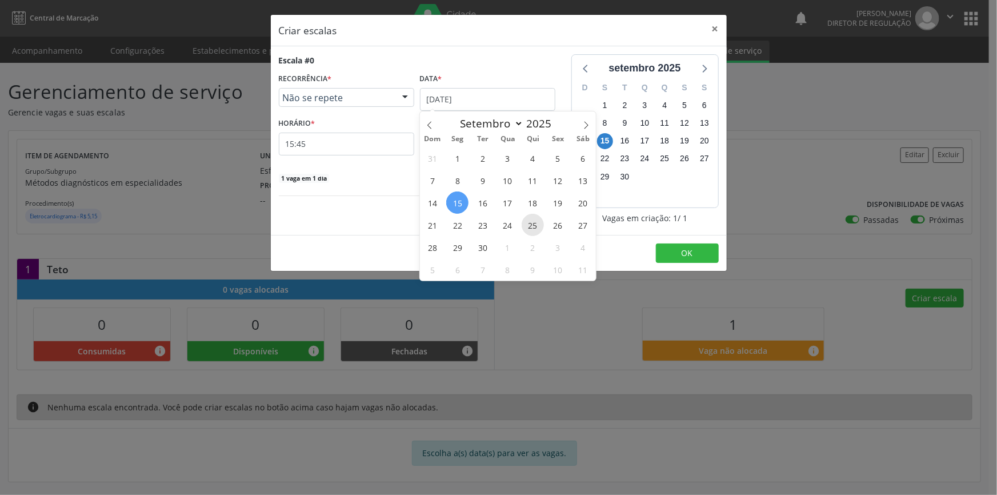
click at [527, 228] on span "25" at bounding box center [533, 225] width 22 height 22
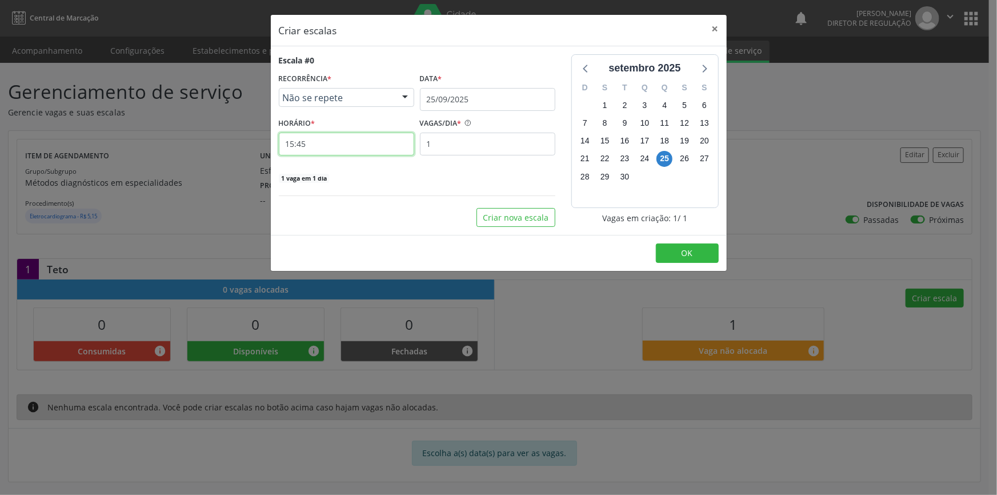
click at [342, 141] on input "15:45" at bounding box center [346, 144] width 135 height 23
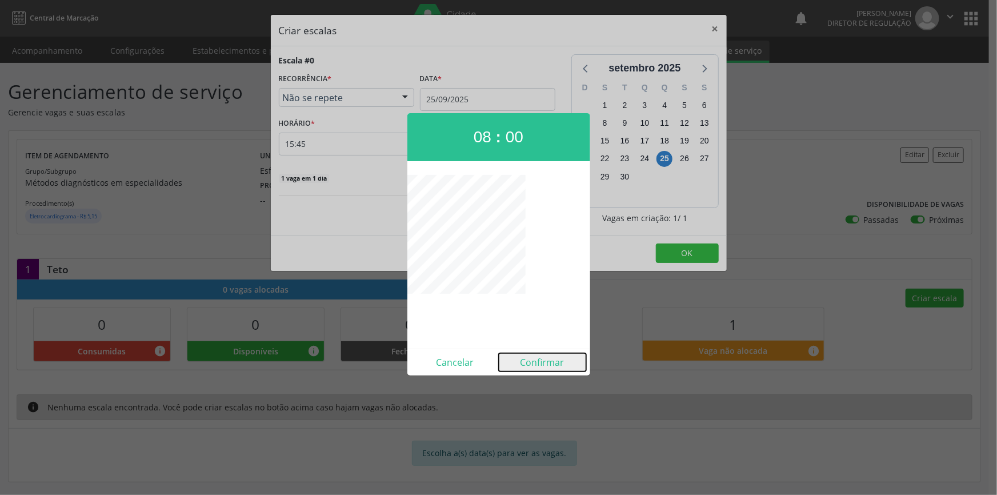
click at [540, 362] on button "Confirmar" at bounding box center [542, 362] width 87 height 18
type input "08:00"
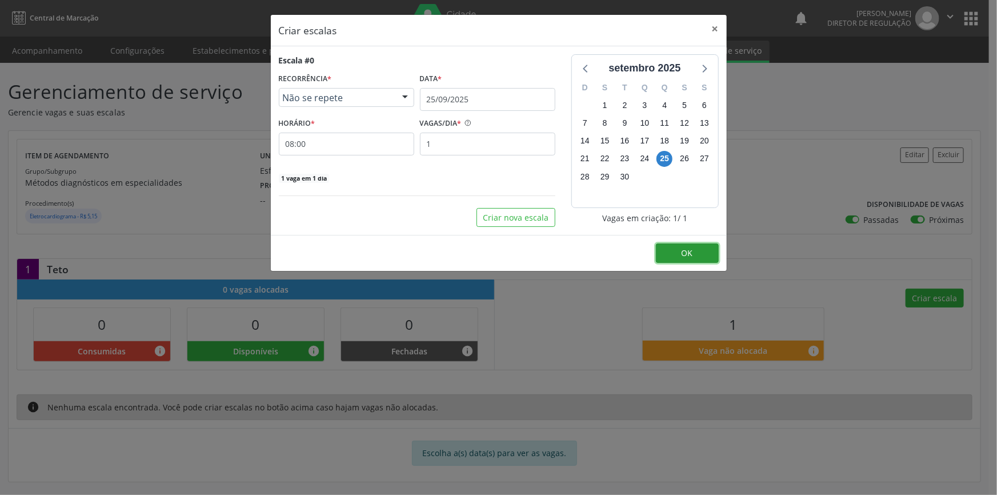
click at [663, 250] on button "OK" at bounding box center [687, 252] width 63 height 19
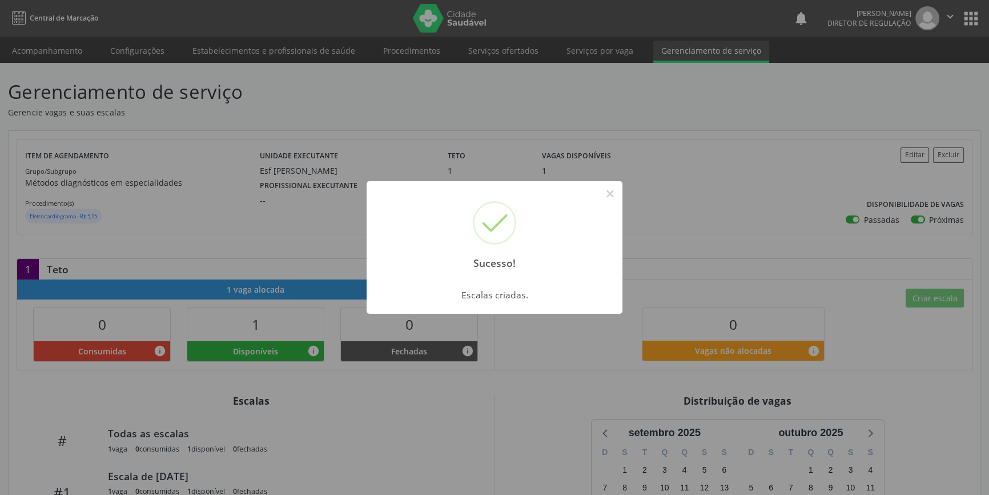
click at [672, 197] on div "Sucesso! × Escalas criadas. OK Cancel" at bounding box center [494, 247] width 989 height 495
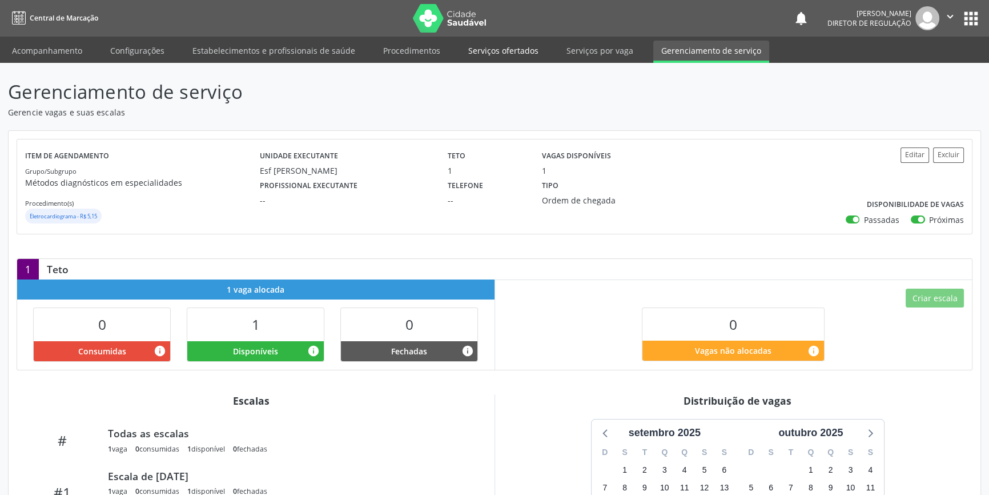
click at [494, 60] on link "Serviços ofertados" at bounding box center [503, 51] width 86 height 20
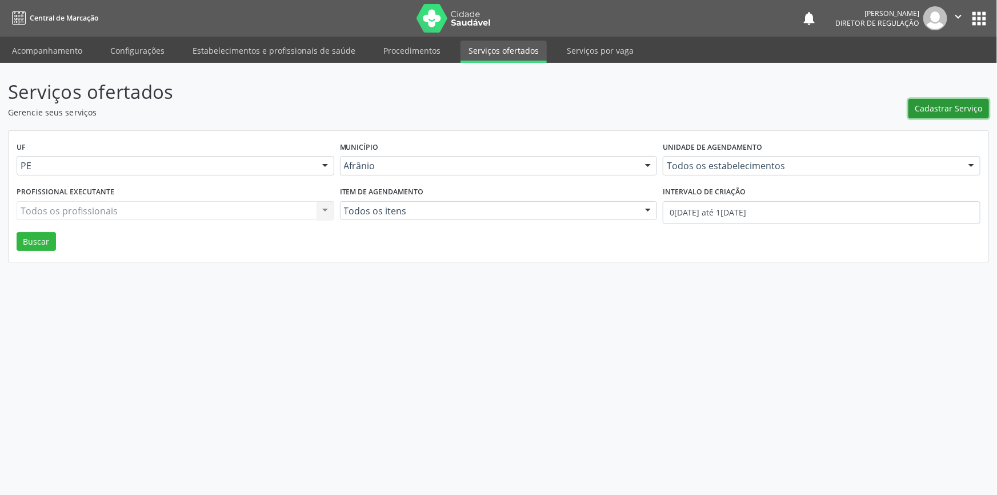
click at [944, 114] on span "Cadastrar Serviço" at bounding box center [948, 108] width 67 height 12
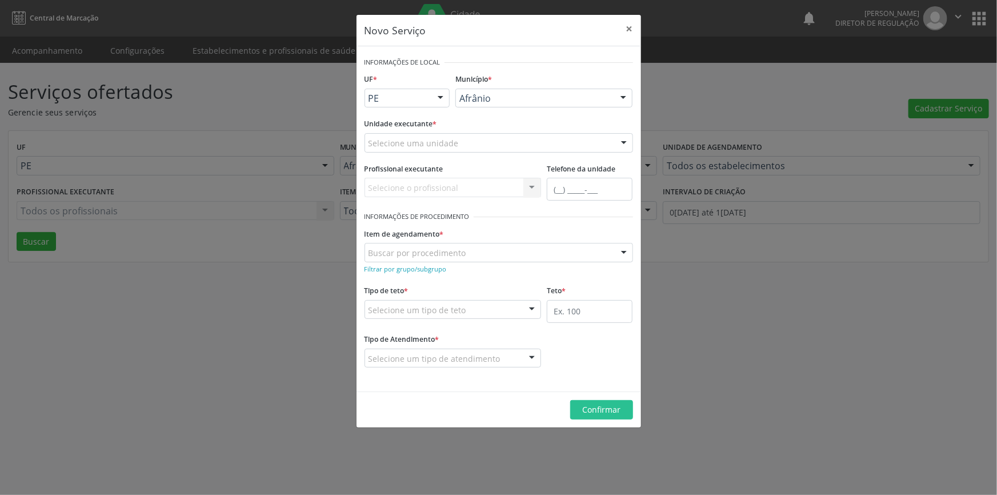
click at [510, 139] on div "Selecione uma unidade" at bounding box center [498, 142] width 268 height 19
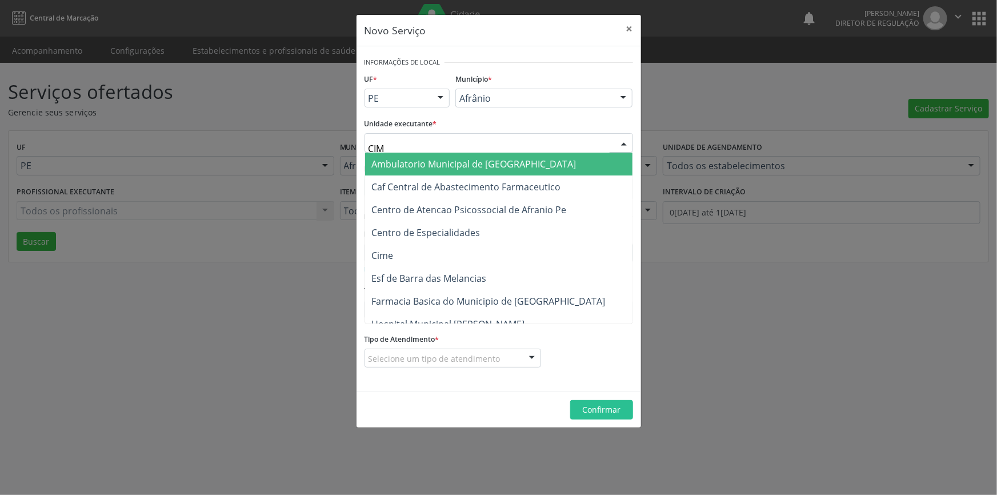
type input "CIME"
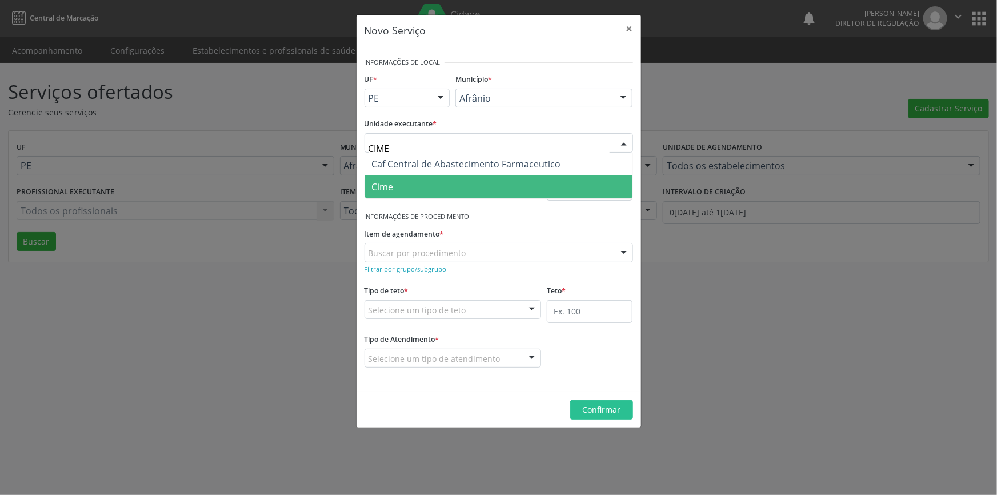
click at [414, 180] on span "Cime" at bounding box center [498, 186] width 267 height 23
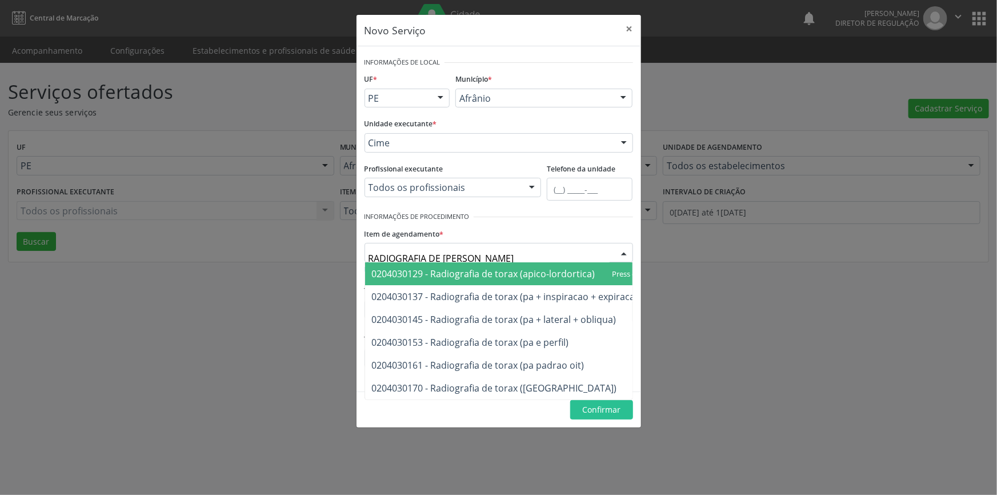
type input "RADIOGRAFIA DE TORA"
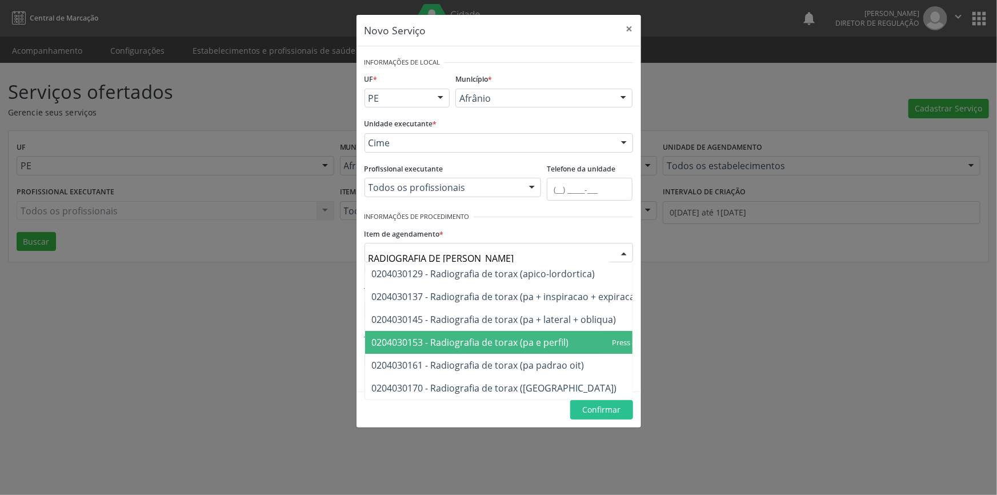
click at [553, 331] on span "0204030153 - Radiografia de torax (pa e perfil)" at bounding box center [526, 342] width 323 height 23
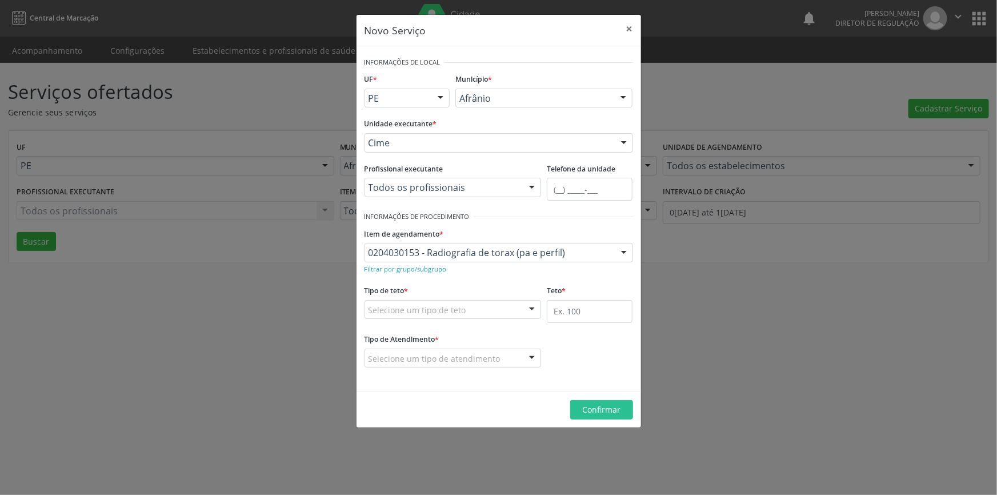
click at [503, 303] on div "Selecione um tipo de teto" at bounding box center [452, 309] width 177 height 19
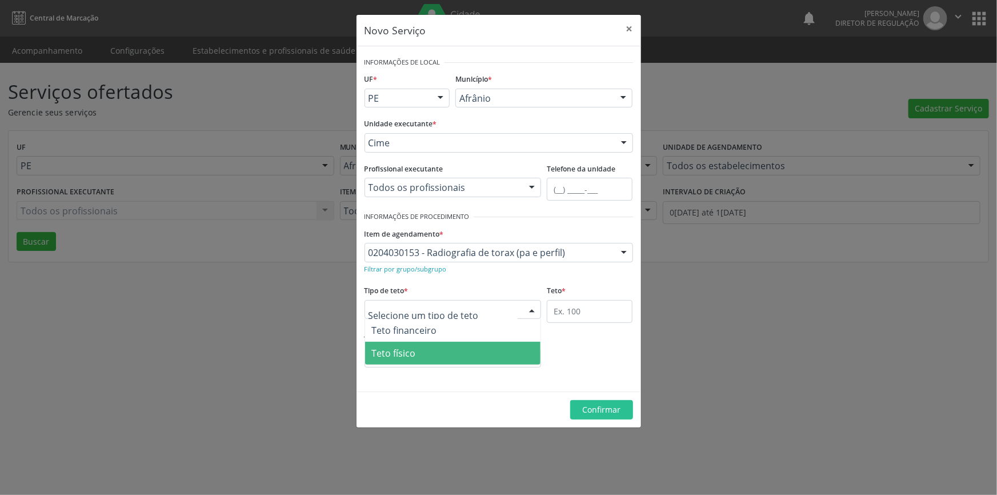
click at [434, 352] on span "Teto físico" at bounding box center [453, 353] width 176 height 23
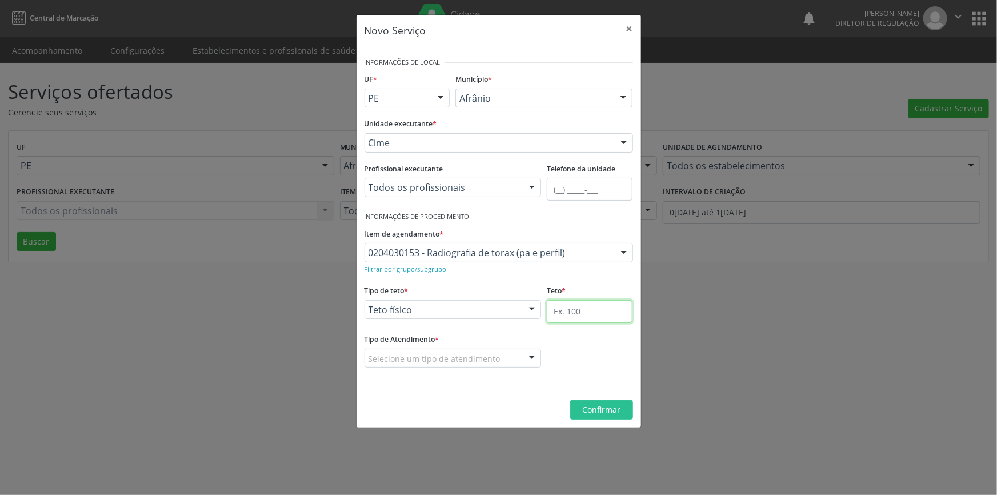
click at [582, 312] on input "text" at bounding box center [590, 311] width 86 height 23
type input "1"
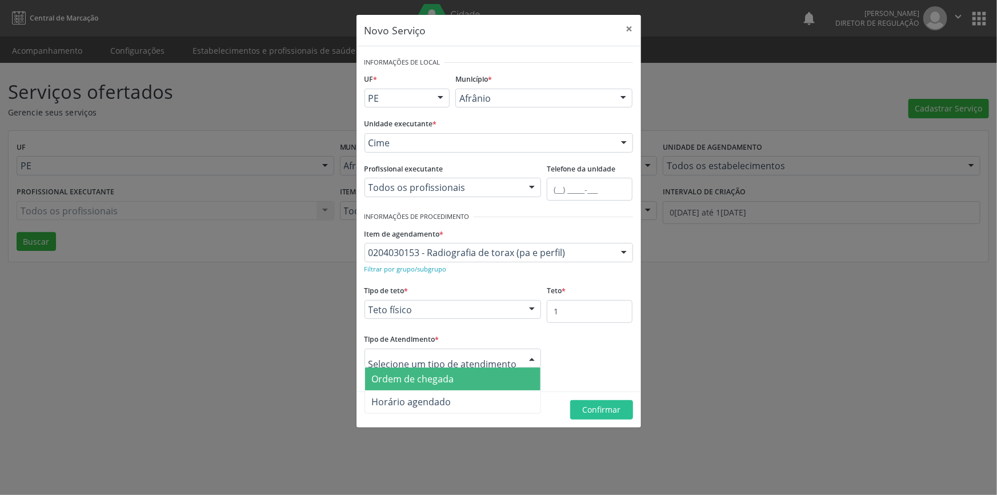
click at [491, 366] on div at bounding box center [452, 357] width 177 height 19
click at [463, 376] on span "Ordem de chegada" at bounding box center [453, 378] width 176 height 23
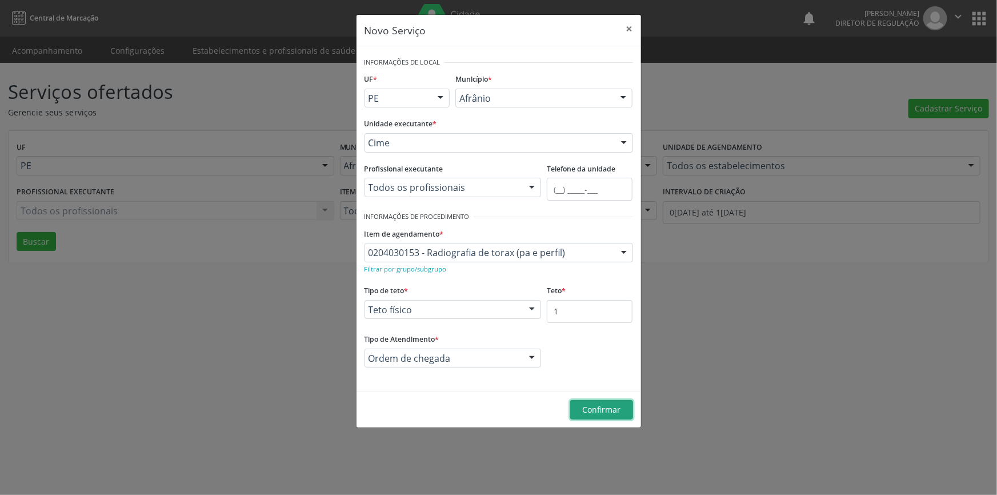
click at [591, 407] on span "Confirmar" at bounding box center [601, 409] width 38 height 11
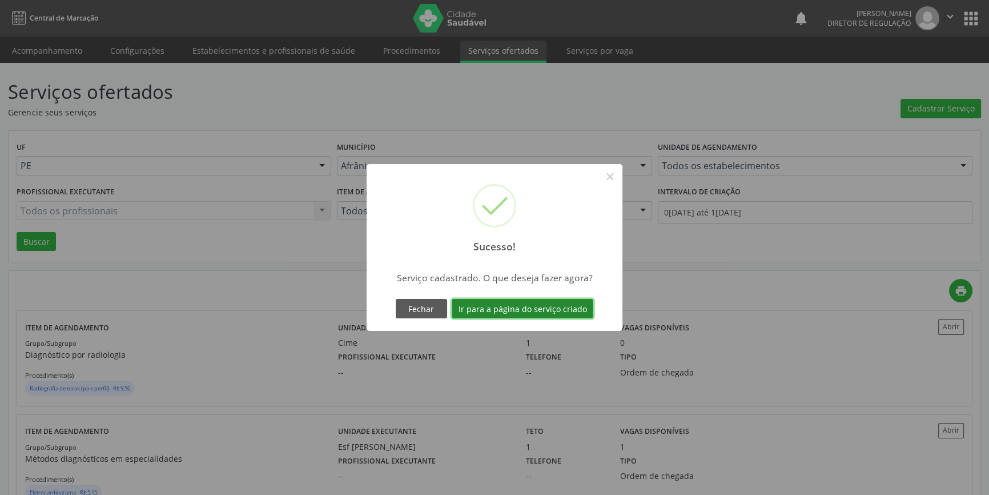
click at [565, 305] on button "Ir para a página do serviço criado" at bounding box center [523, 308] width 142 height 19
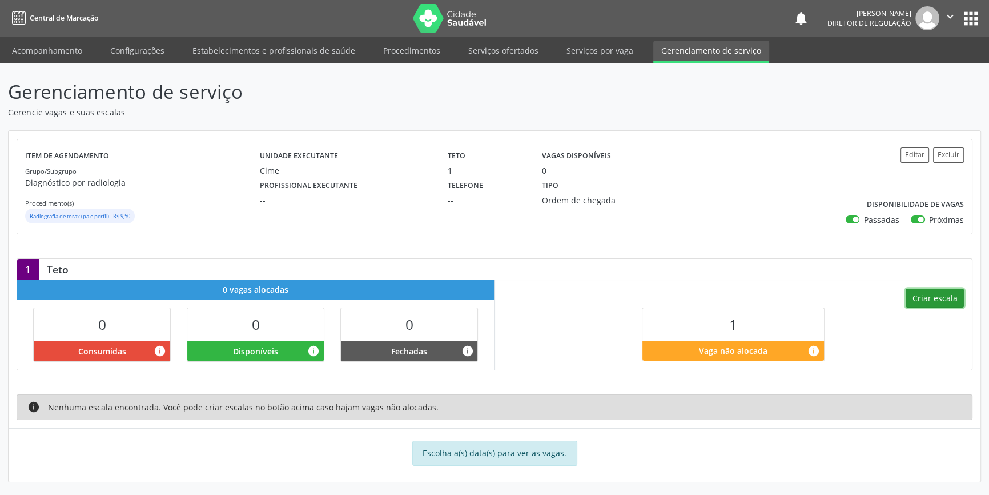
click at [937, 300] on button "Criar escala" at bounding box center [935, 297] width 58 height 19
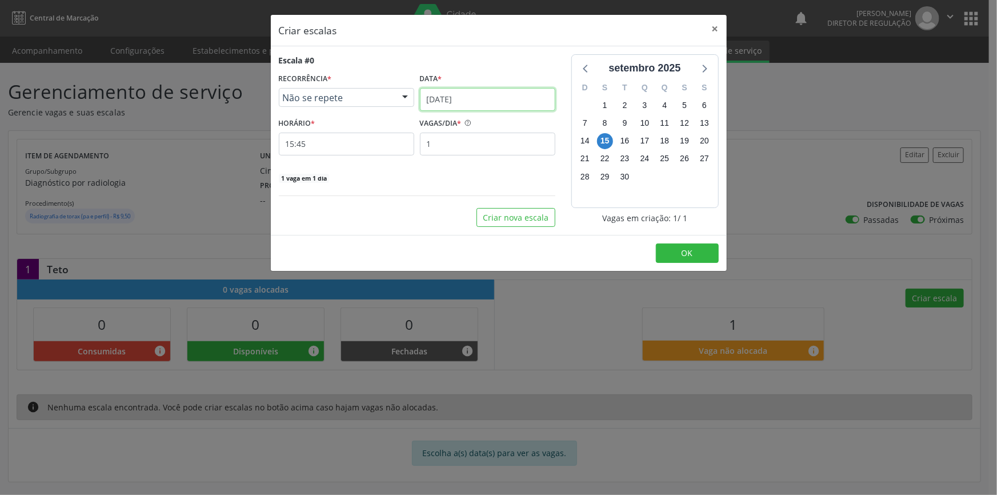
click at [479, 105] on input "[DATE]" at bounding box center [487, 99] width 135 height 23
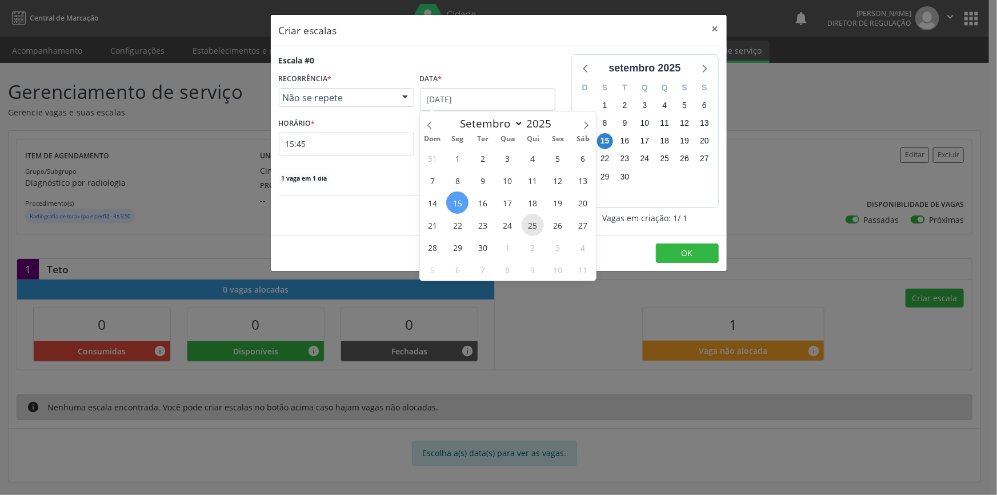
click at [530, 218] on span "25" at bounding box center [533, 225] width 22 height 22
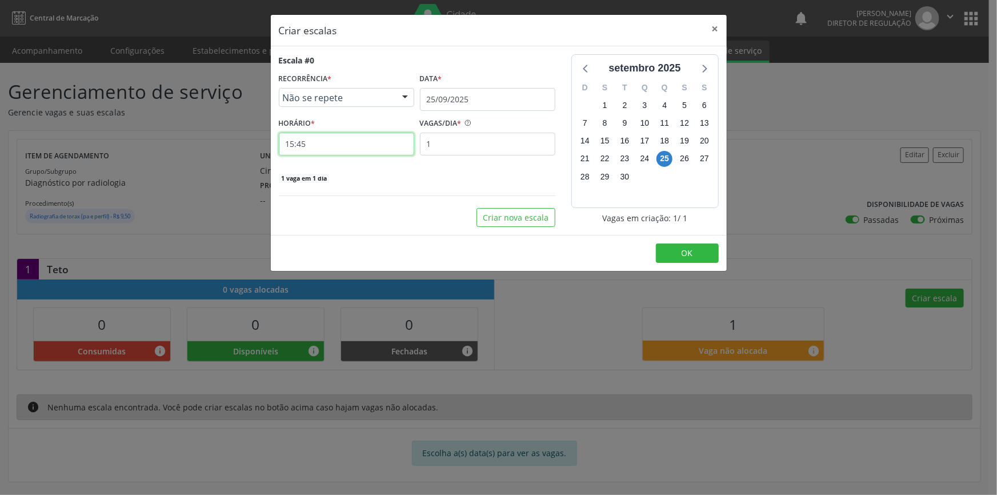
click at [337, 148] on input "15:45" at bounding box center [346, 144] width 135 height 23
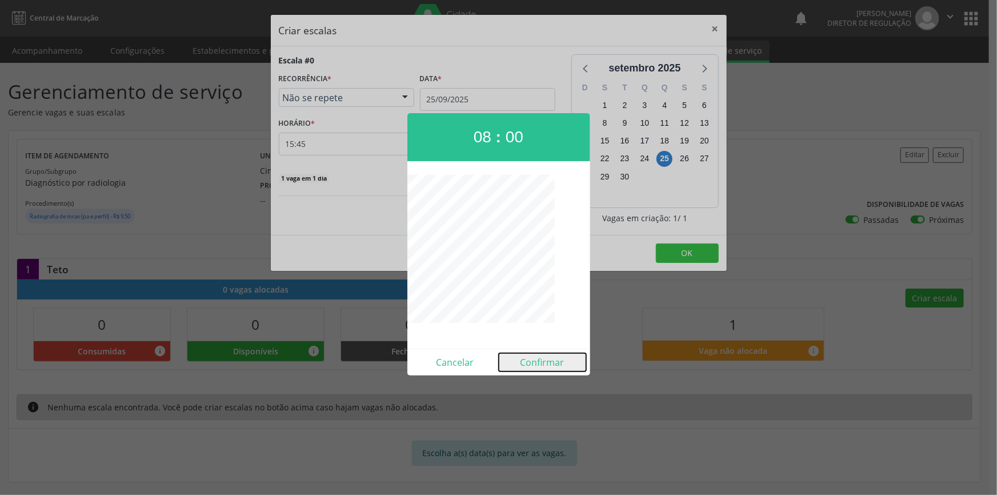
click at [540, 354] on button "Confirmar" at bounding box center [542, 362] width 87 height 18
type input "08:00"
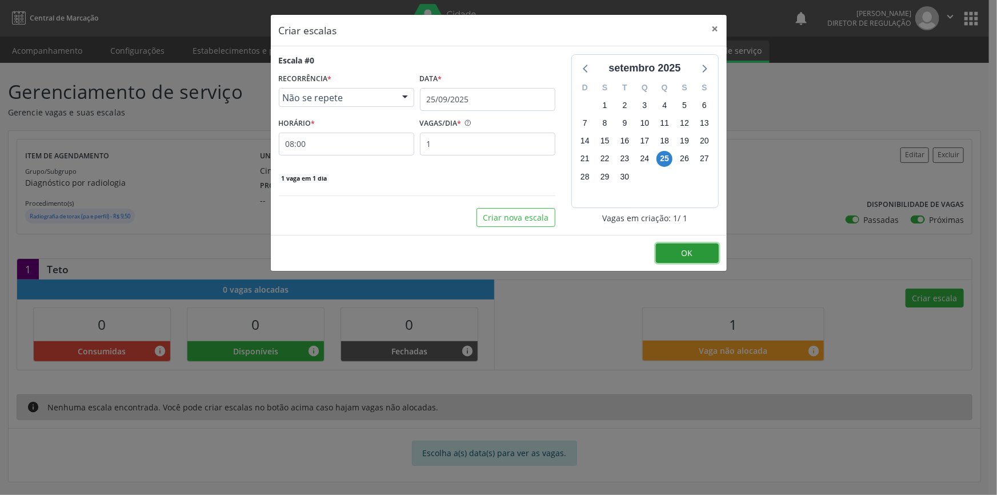
click at [673, 248] on button "OK" at bounding box center [687, 252] width 63 height 19
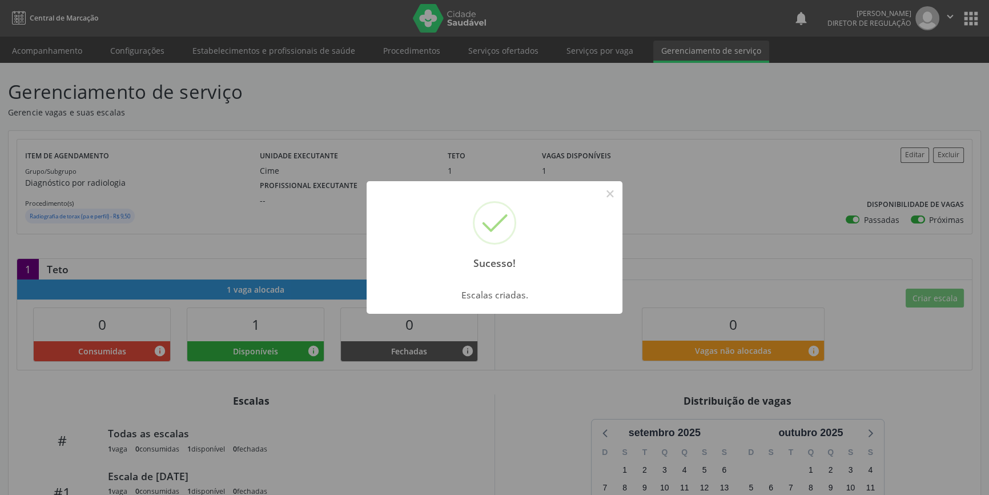
click at [621, 198] on div "Sucesso! ×" at bounding box center [495, 230] width 256 height 98
click at [617, 188] on button "×" at bounding box center [609, 193] width 19 height 19
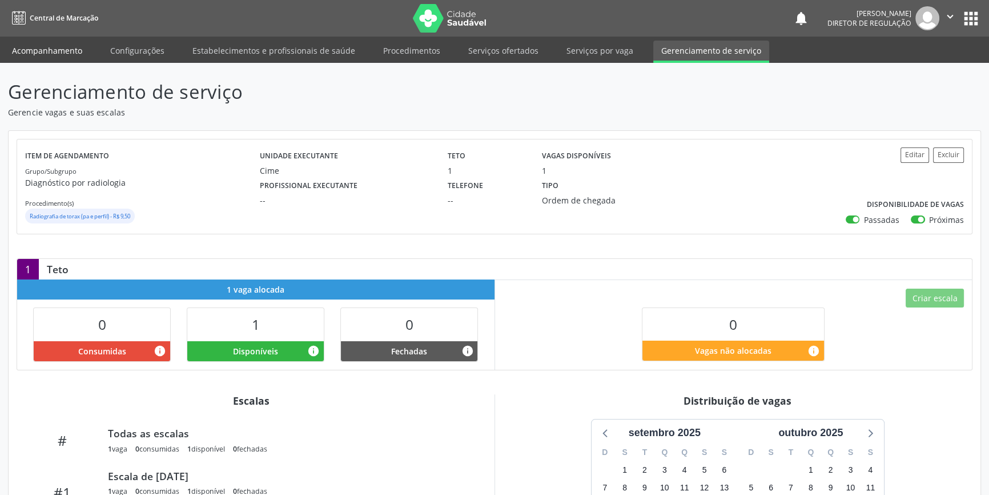
click at [23, 48] on link "Acompanhamento" at bounding box center [47, 51] width 86 height 20
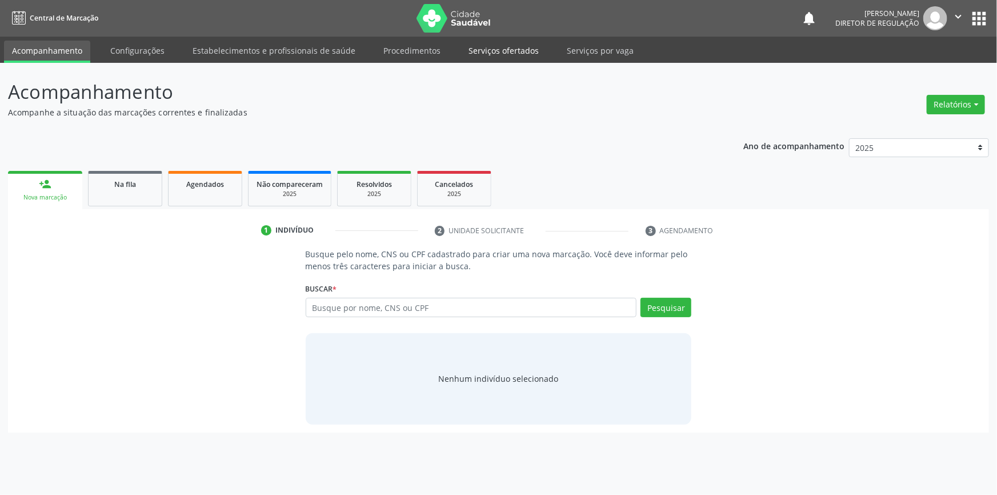
click at [494, 48] on link "Serviços ofertados" at bounding box center [503, 51] width 86 height 20
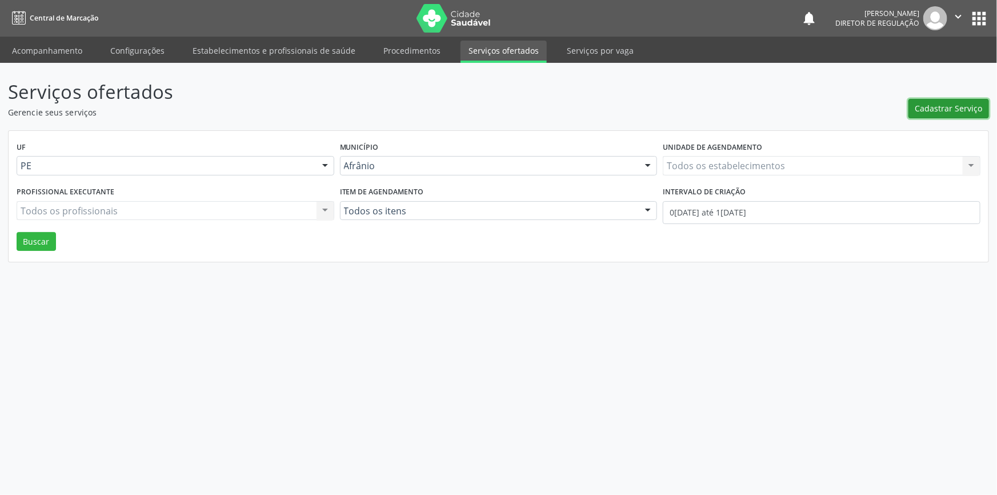
click at [944, 109] on span "Cadastrar Serviço" at bounding box center [948, 108] width 67 height 12
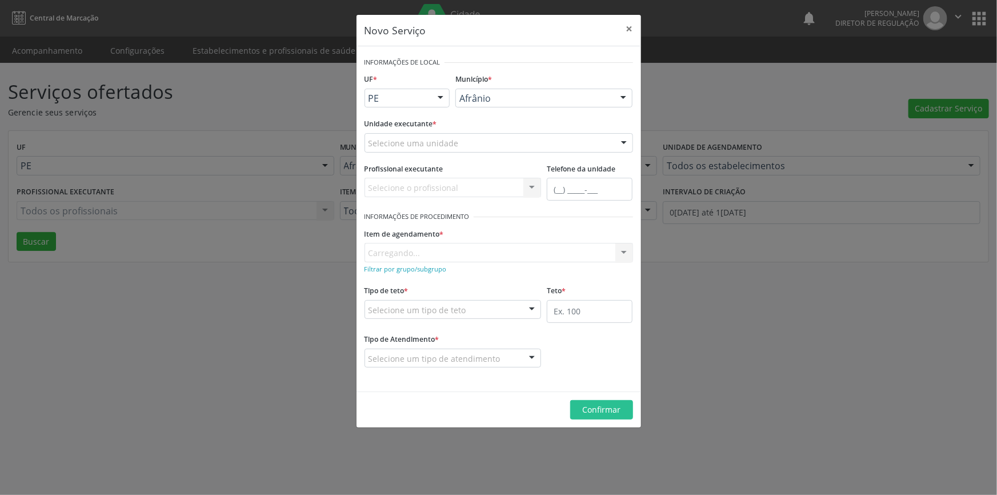
click at [482, 142] on div "Selecione uma unidade" at bounding box center [498, 142] width 268 height 19
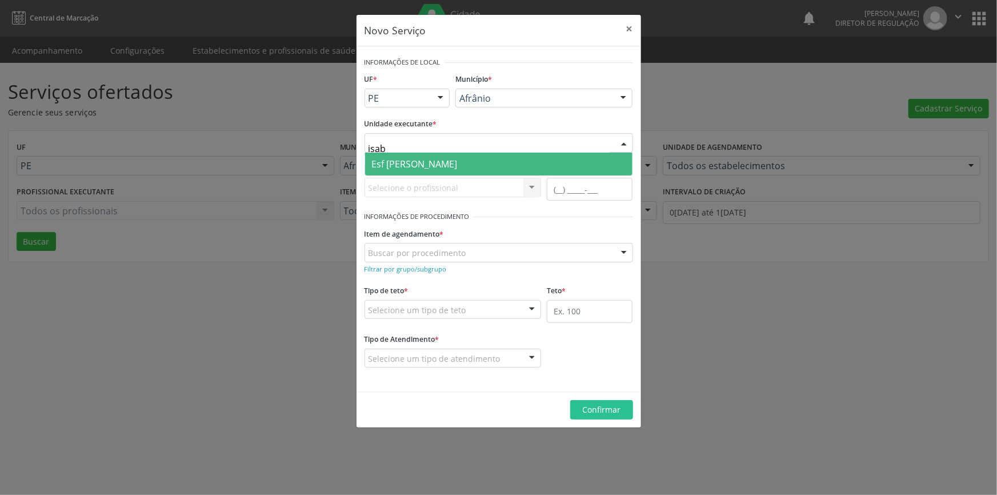
type input "isabe"
click at [418, 169] on span "Esf [PERSON_NAME]" at bounding box center [498, 164] width 267 height 23
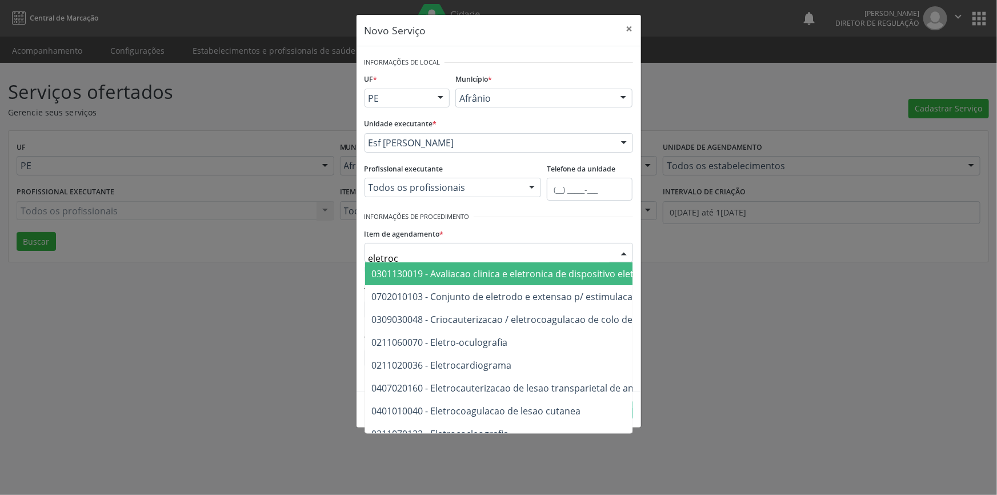
type input "eletroca"
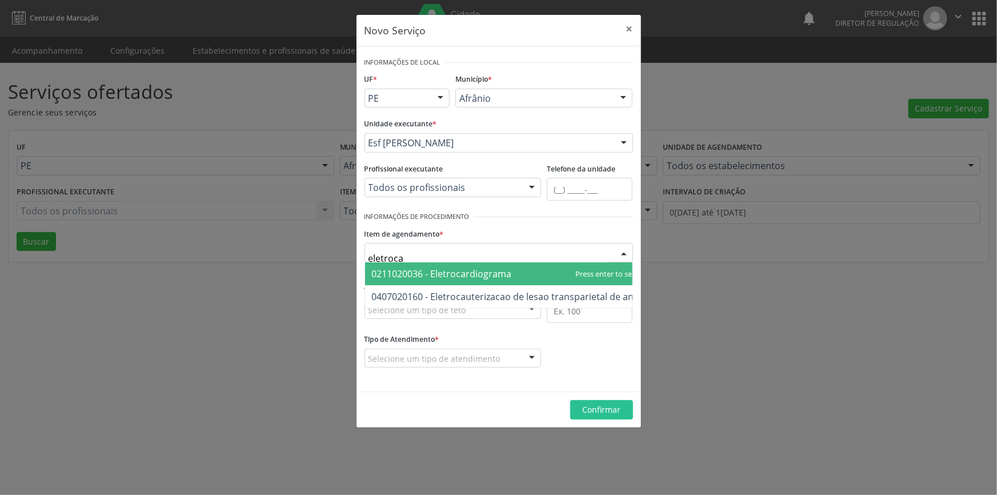
click at [471, 276] on span "0211020036 - Eletrocardiograma" at bounding box center [442, 273] width 140 height 13
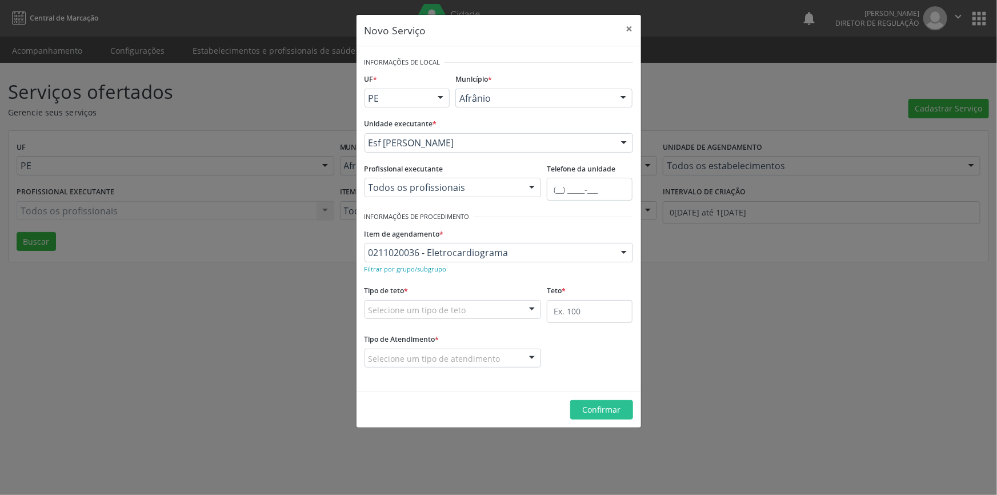
click at [520, 309] on div "Selecione um tipo de teto" at bounding box center [452, 309] width 177 height 19
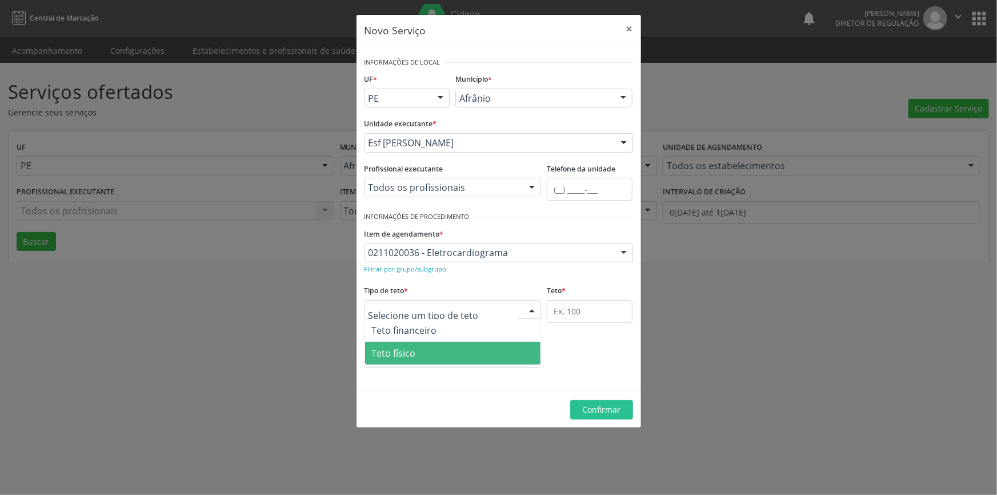
click at [458, 348] on span "Teto físico" at bounding box center [453, 353] width 176 height 23
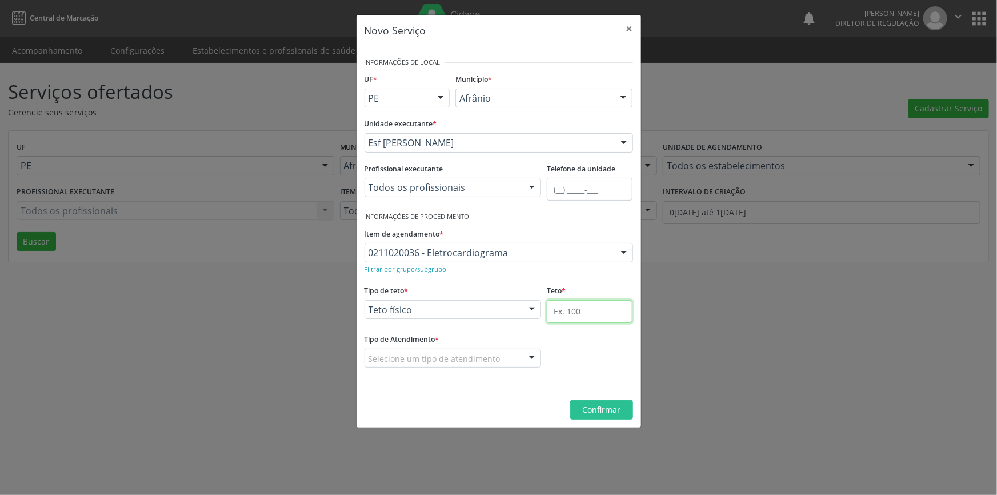
click at [566, 320] on input "text" at bounding box center [590, 311] width 86 height 23
type input "2"
click at [499, 354] on div "Selecione um tipo de atendimento" at bounding box center [452, 357] width 177 height 19
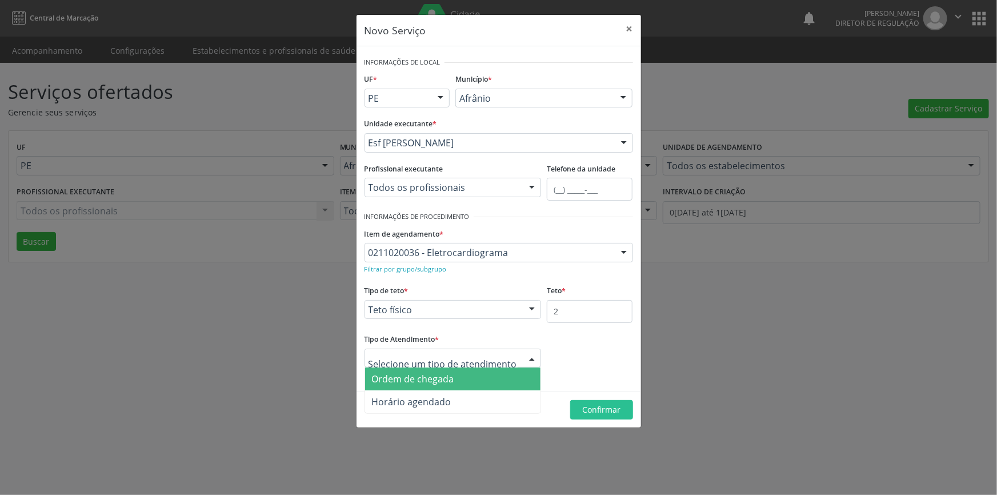
click at [450, 379] on span "Ordem de chegada" at bounding box center [413, 378] width 82 height 13
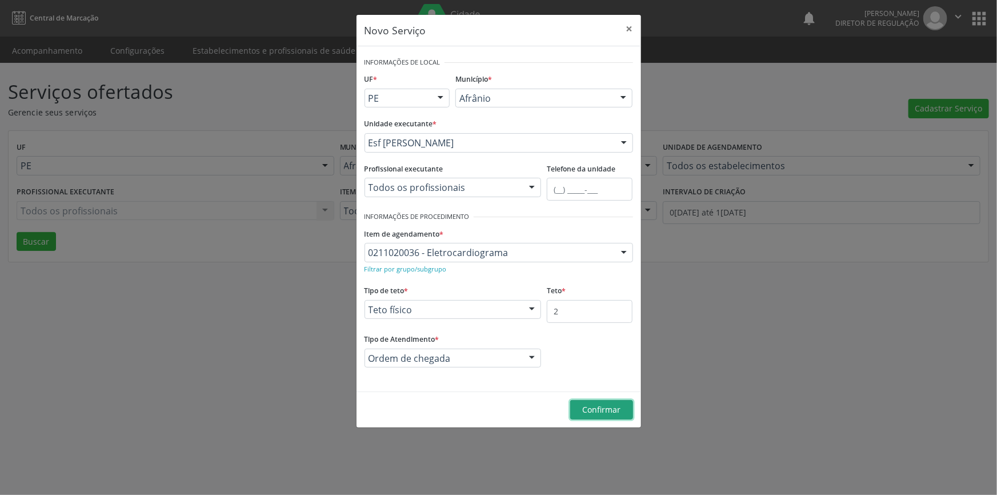
click at [579, 406] on button "Confirmar" at bounding box center [601, 409] width 63 height 19
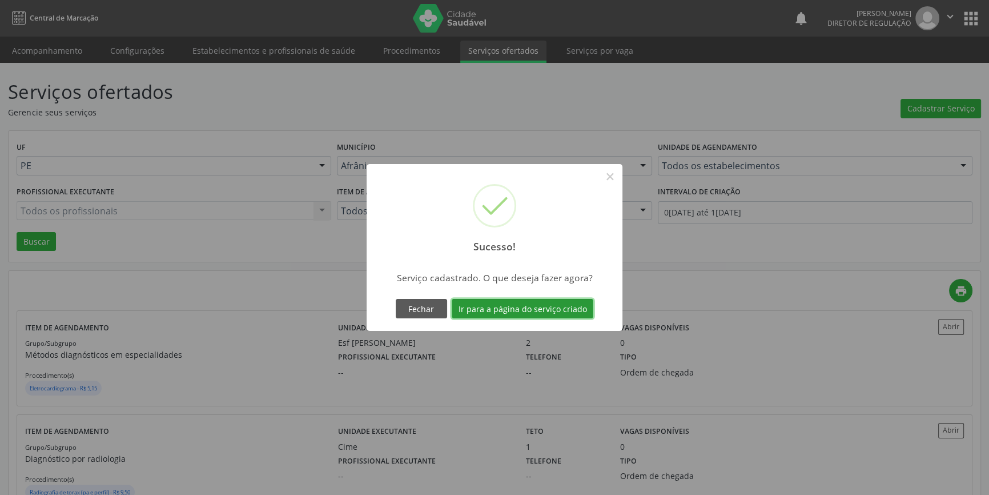
click at [538, 308] on button "Ir para a página do serviço criado" at bounding box center [523, 308] width 142 height 19
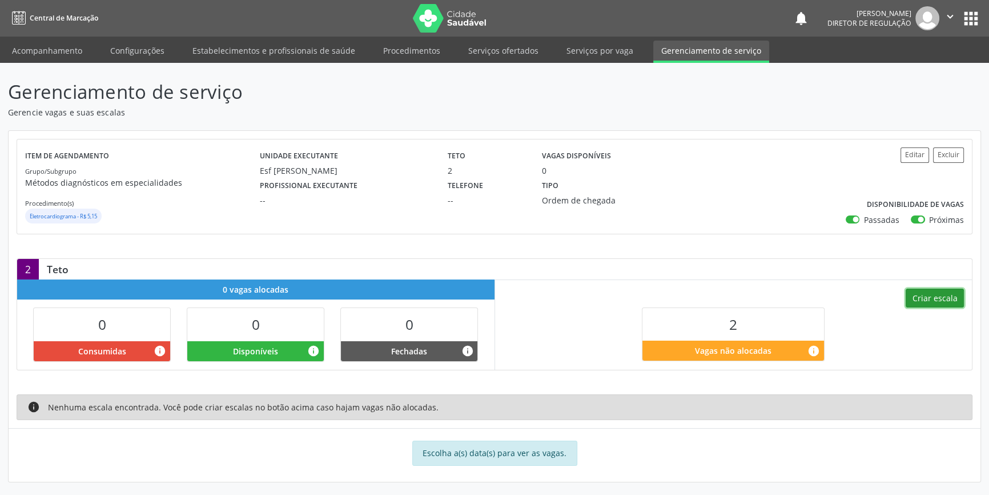
click at [937, 306] on button "Criar escala" at bounding box center [935, 297] width 58 height 19
select select "8"
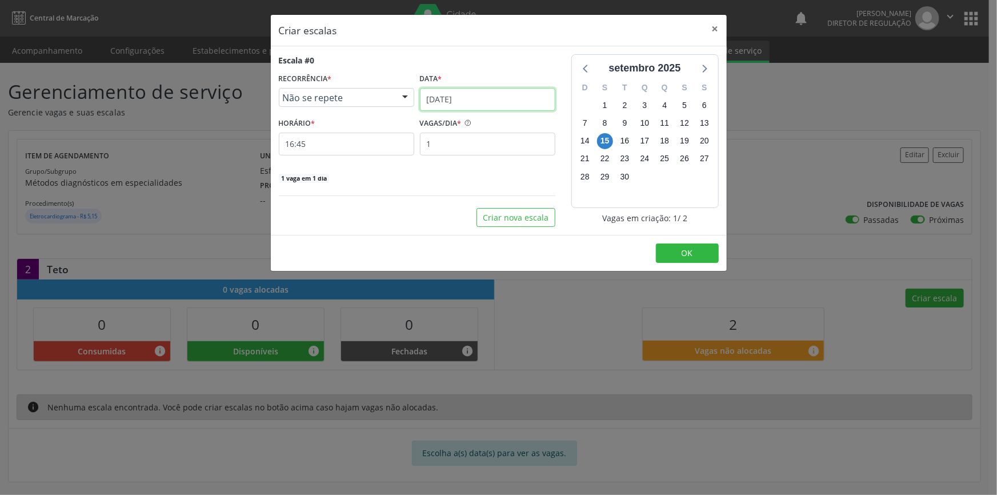
click at [476, 98] on input "[DATE]" at bounding box center [487, 99] width 135 height 23
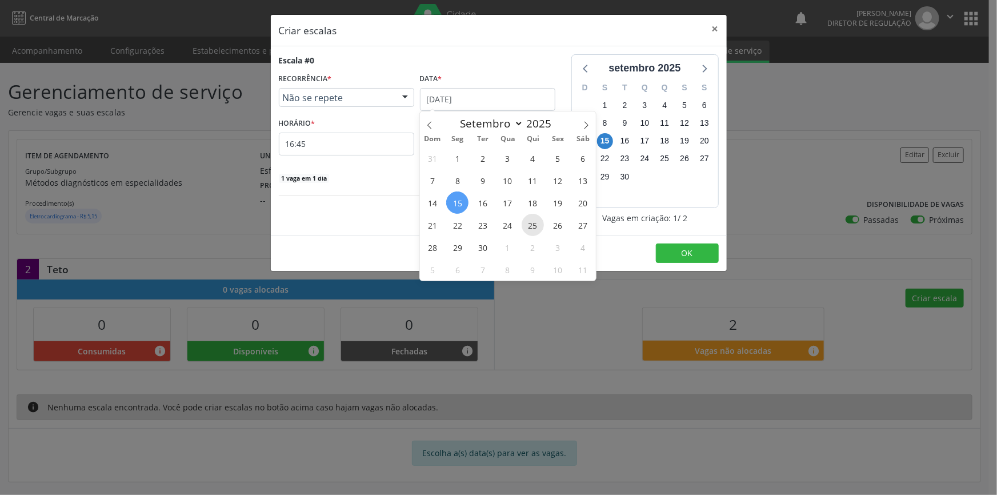
click at [532, 223] on span "25" at bounding box center [533, 225] width 22 height 22
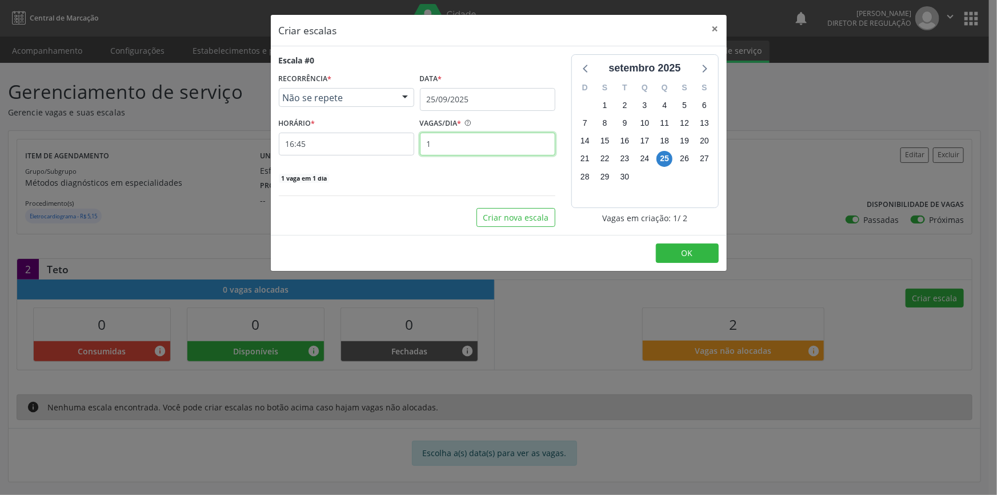
click at [435, 148] on input "1" at bounding box center [487, 144] width 135 height 23
drag, startPoint x: 451, startPoint y: 153, endPoint x: 352, endPoint y: 141, distance: 100.1
click at [352, 141] on div "HORÁRIO * 16:45 VAGAS/DIA * 1" at bounding box center [417, 135] width 282 height 41
type input "2"
click at [351, 141] on input "16:45" at bounding box center [346, 144] width 135 height 23
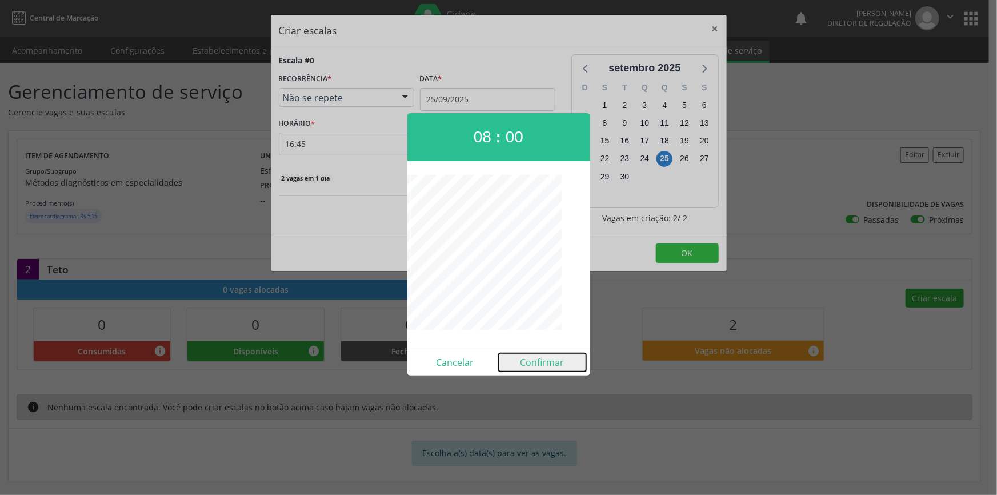
click at [534, 367] on button "Confirmar" at bounding box center [542, 362] width 87 height 18
type input "08:00"
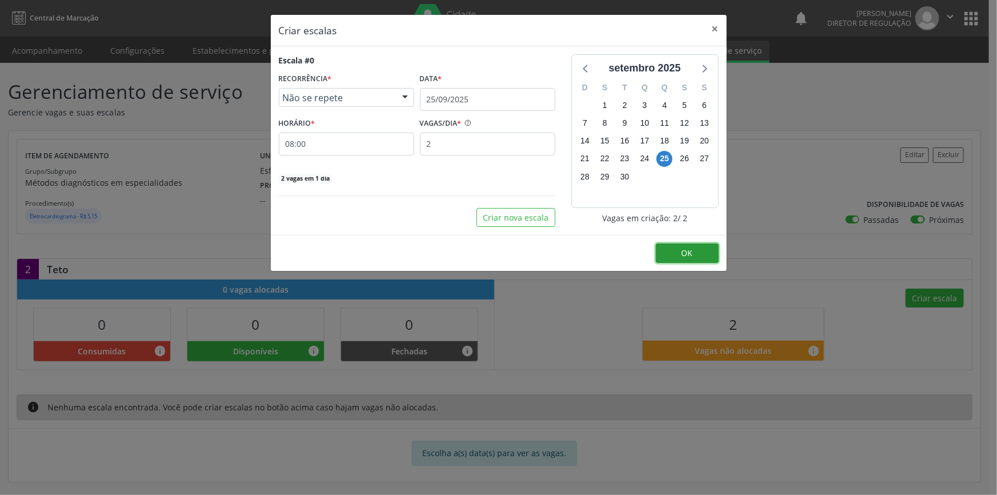
click at [664, 253] on button "OK" at bounding box center [687, 252] width 63 height 19
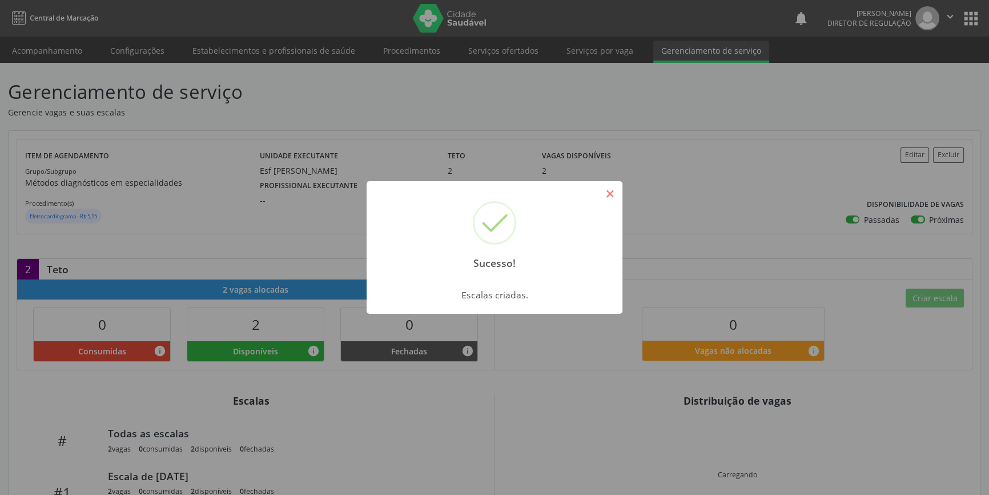
click at [609, 198] on button "×" at bounding box center [609, 193] width 19 height 19
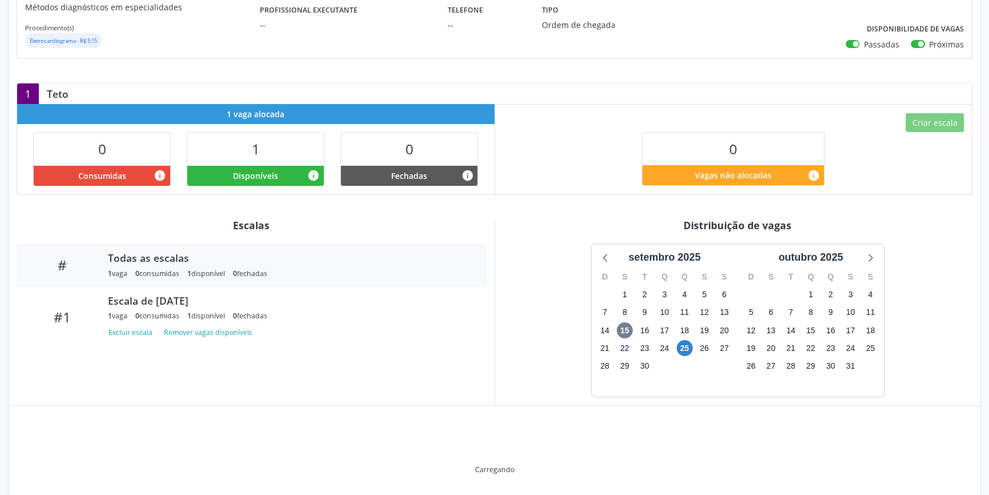
scroll to position [150, 0]
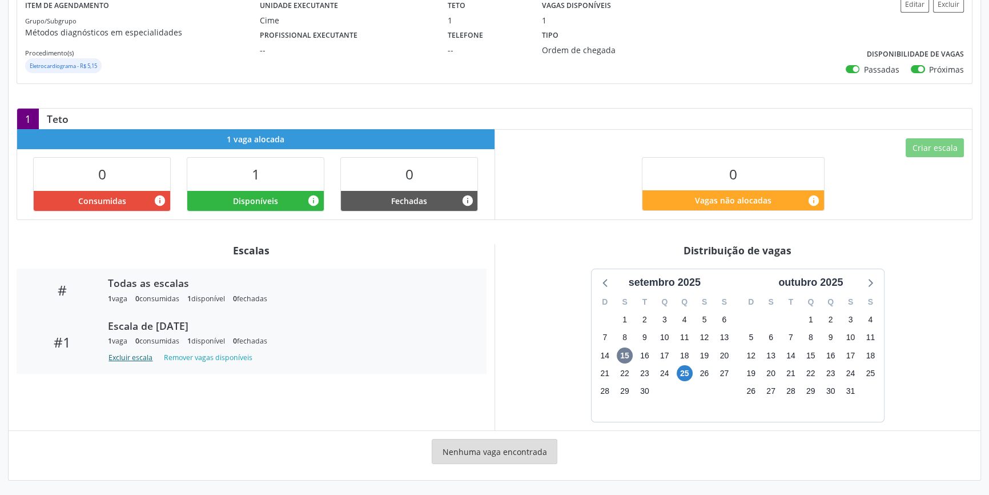
click at [138, 360] on button "Excluir escala" at bounding box center [132, 357] width 49 height 15
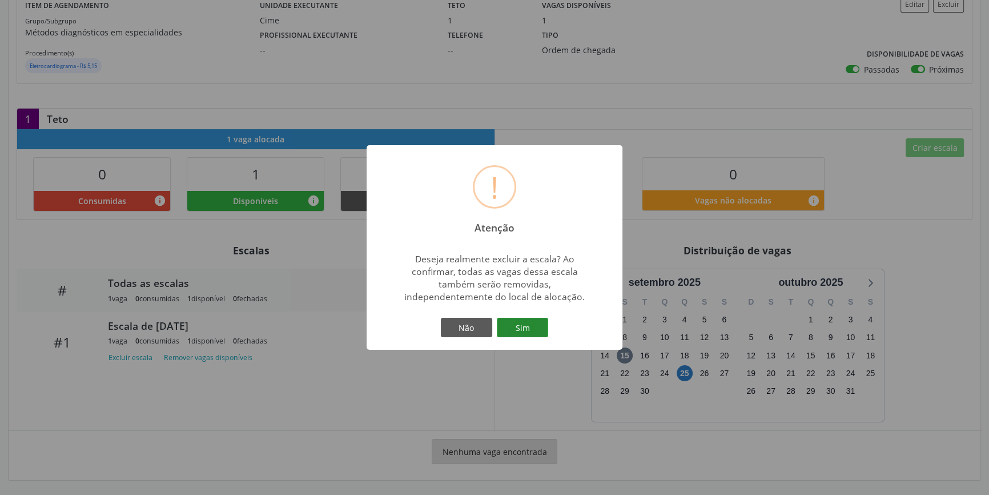
click at [524, 330] on button "Sim" at bounding box center [522, 327] width 51 height 19
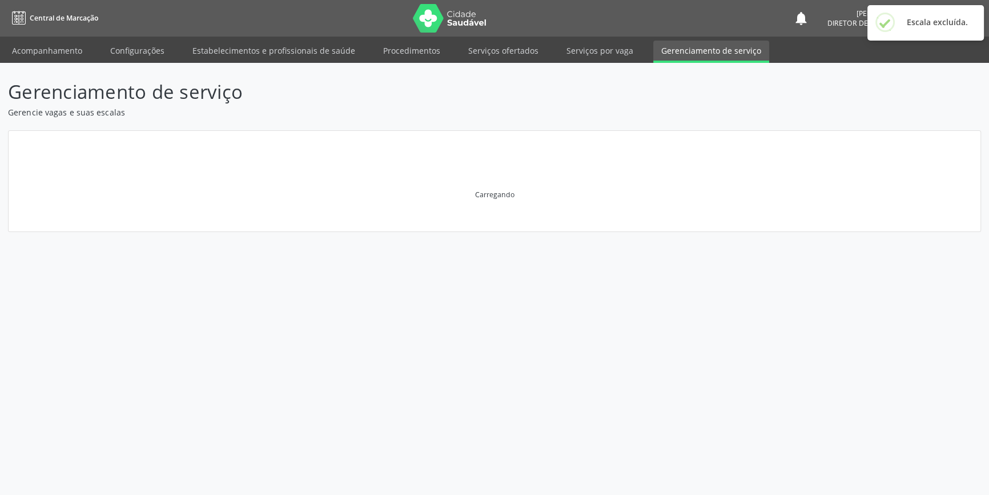
scroll to position [0, 0]
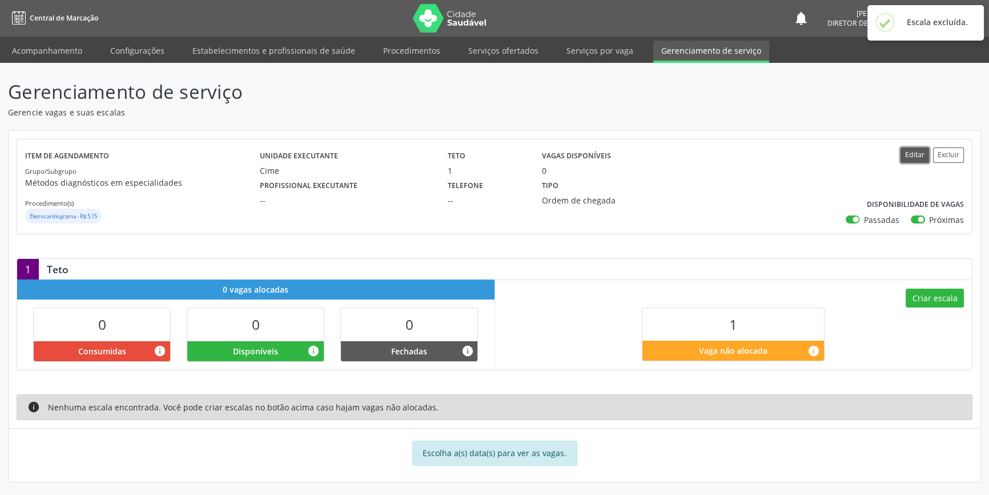
click at [911, 154] on button "Editar" at bounding box center [915, 154] width 29 height 15
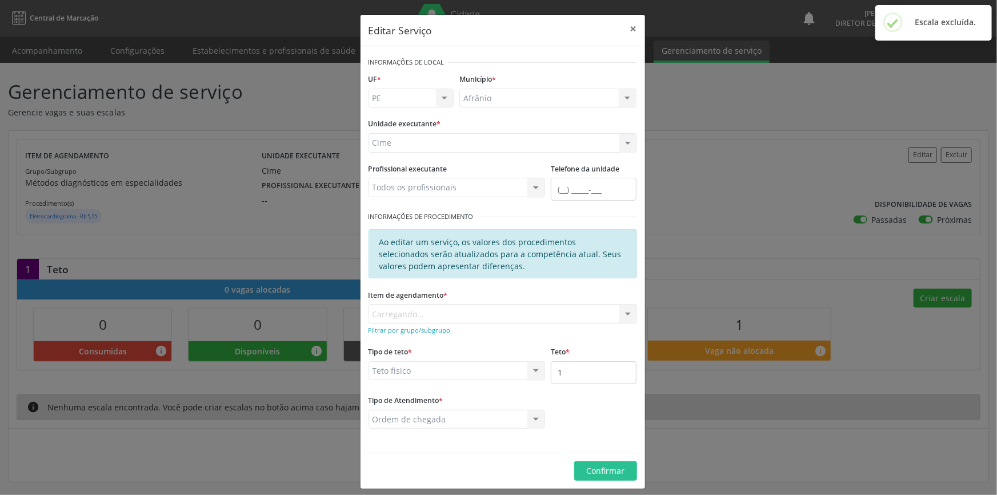
click at [432, 147] on div "Cime Academia da Saude de Afranio Academia da Saude do Bairro Roberto Luis Acad…" at bounding box center [502, 142] width 268 height 19
click at [432, 146] on div "Cime Academia da Saude de Afranio Academia da Saude do Bairro Roberto Luis Acad…" at bounding box center [502, 142] width 268 height 19
click at [460, 146] on div "Cime Academia da Saude de Afranio Academia da Saude do Bairro Roberto Luis Acad…" at bounding box center [502, 142] width 268 height 19
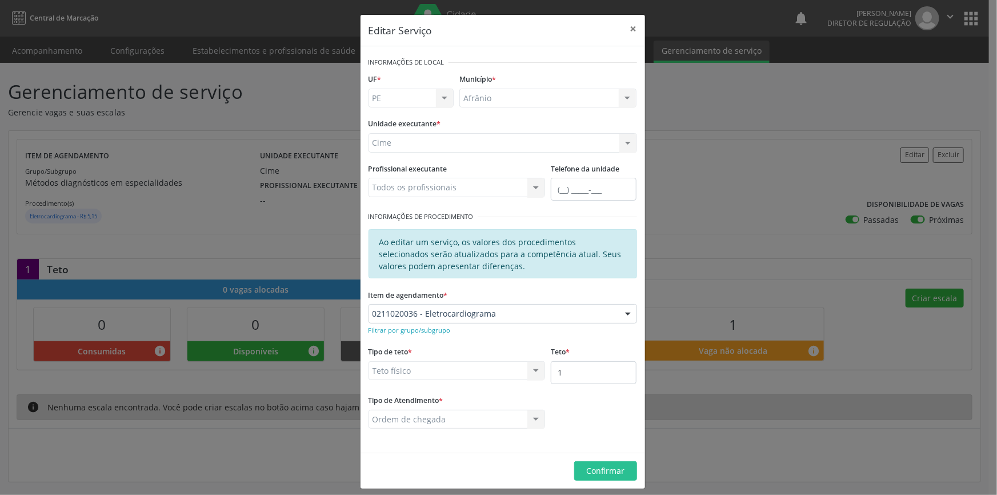
click at [442, 143] on div "Cime Academia da Saude de Afranio Academia da Saude do Bairro Roberto Luis Acad…" at bounding box center [502, 142] width 268 height 19
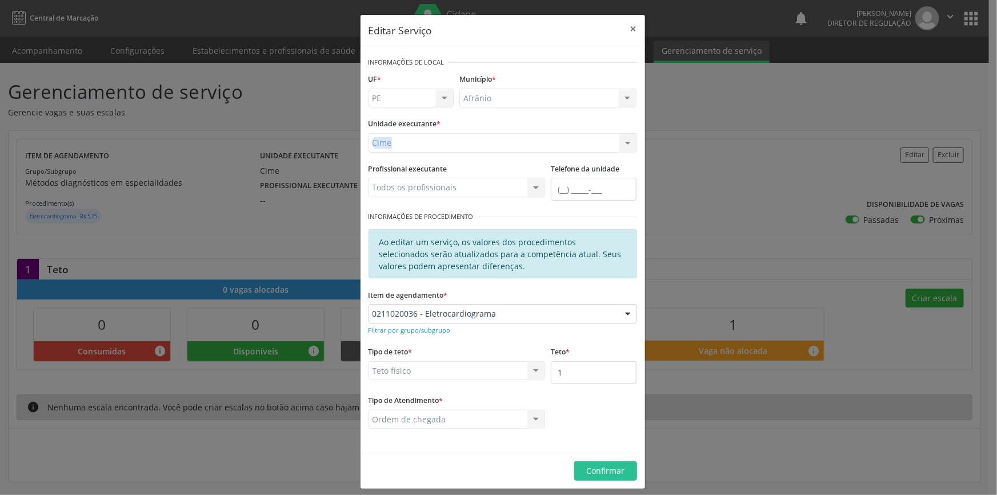
click at [442, 143] on div "Cime Academia da Saude de Afranio Academia da Saude do Bairro Roberto Luis Acad…" at bounding box center [502, 142] width 268 height 19
click at [664, 137] on div "Editar Serviço × Informações de Local UF * PE BA PE Nenhum resultado encontrado…" at bounding box center [498, 247] width 997 height 495
click at [627, 34] on button "×" at bounding box center [633, 29] width 23 height 28
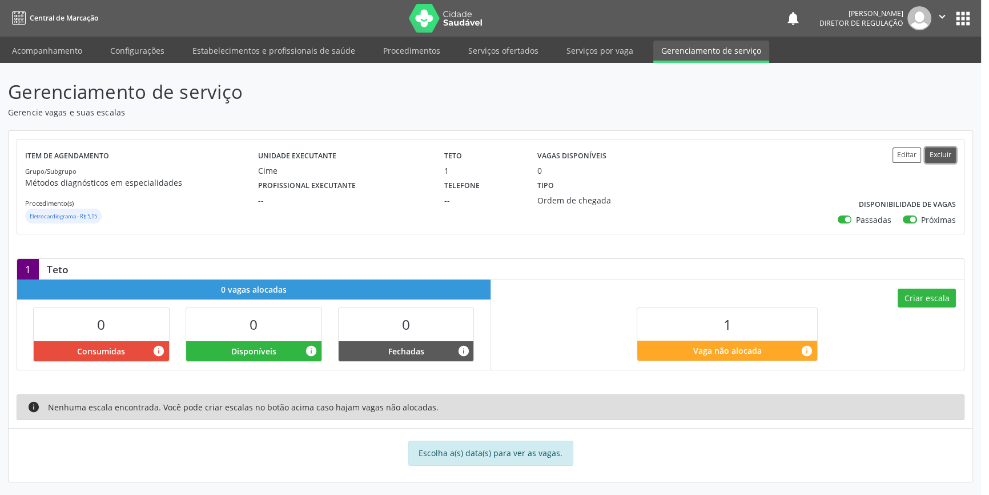
click at [939, 151] on button "Excluir" at bounding box center [940, 154] width 31 height 15
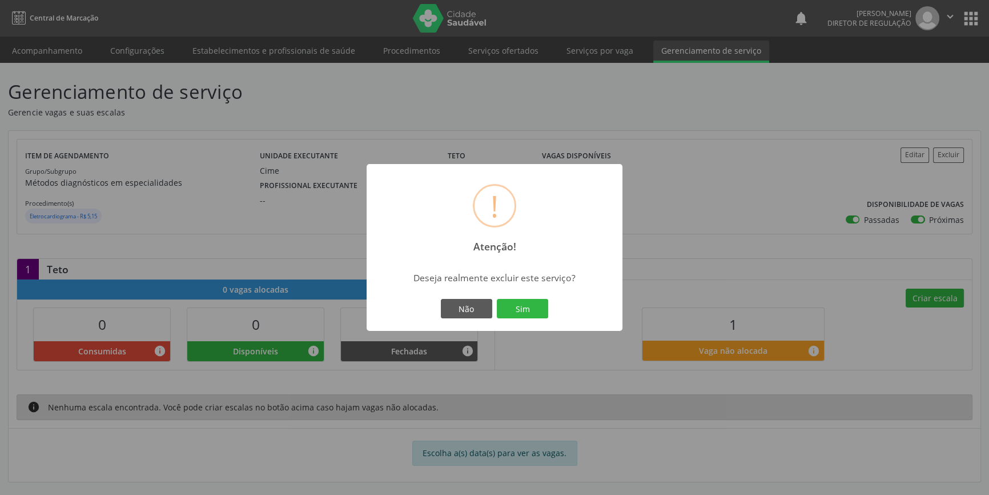
click at [507, 308] on button "Sim" at bounding box center [522, 308] width 51 height 19
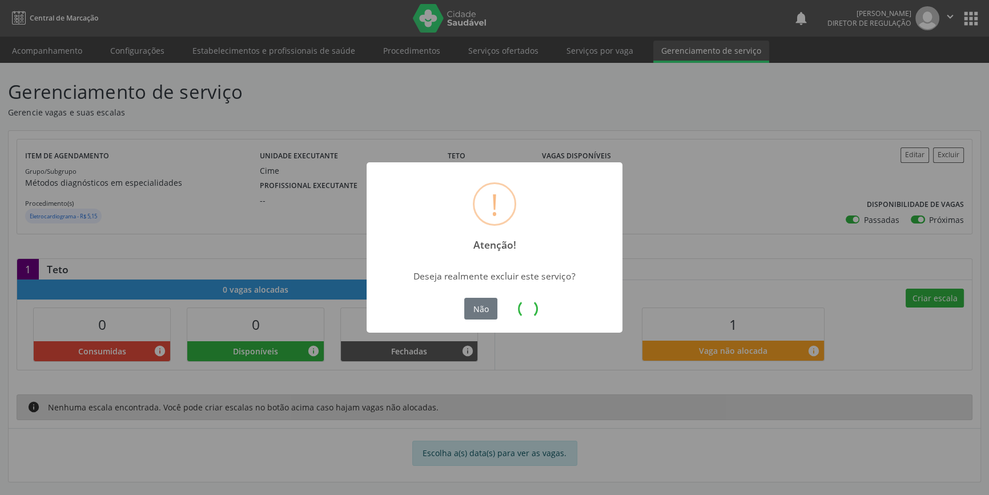
click at [600, 53] on div "! Atenção! × Deseja realmente excluir este serviço? Não Sim" at bounding box center [494, 247] width 989 height 495
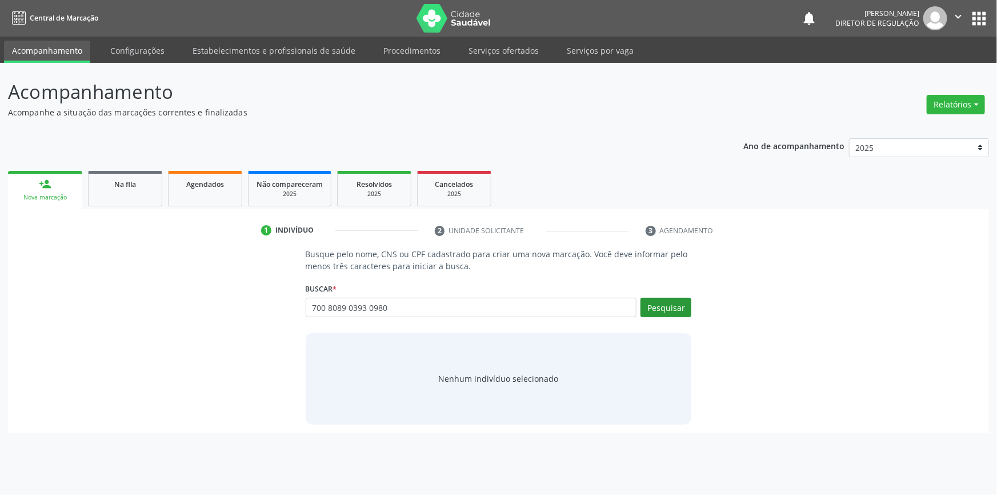
type input "700 8089 0393 0980"
click at [663, 304] on button "Pesquisar" at bounding box center [665, 307] width 51 height 19
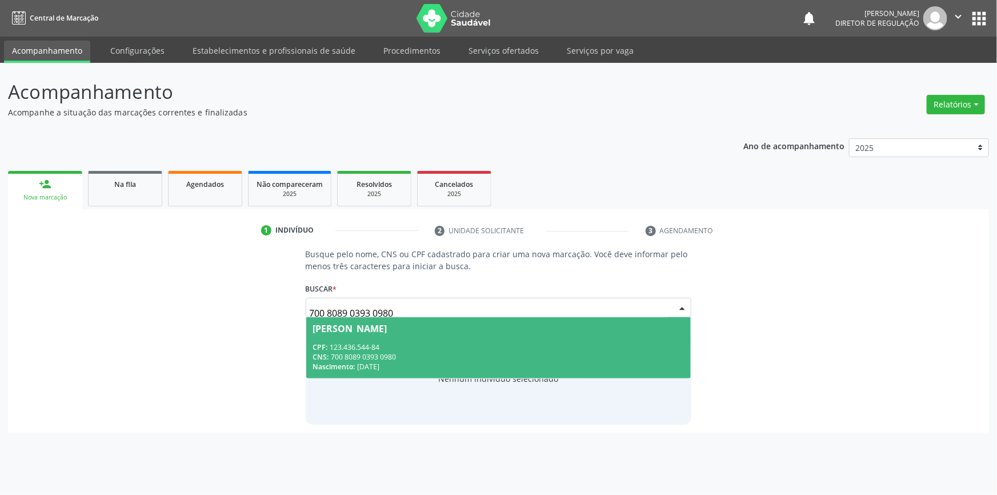
click at [384, 334] on span "Maria Evanete Rodrigues CPF: 123.436.544-84 CNS: 700 8089 0393 0980 Nascimento:…" at bounding box center [498, 347] width 385 height 61
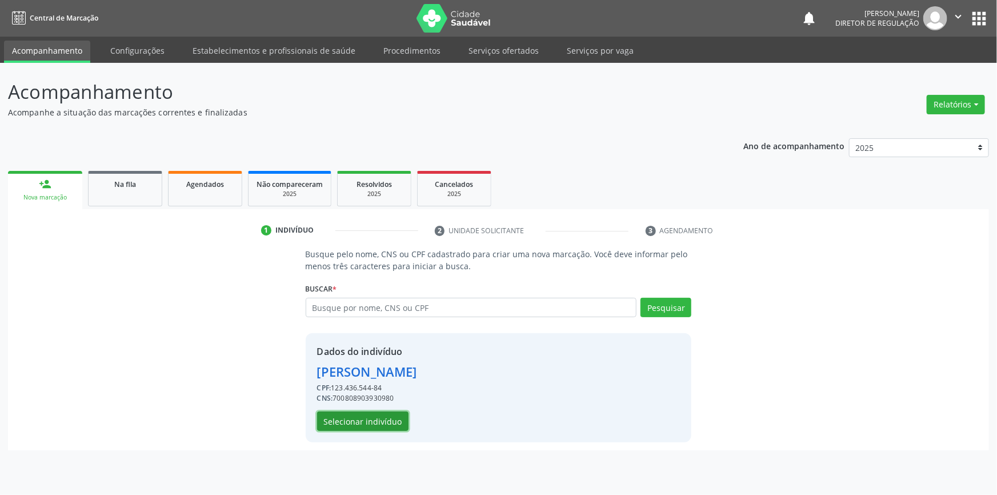
click at [379, 419] on button "Selecionar indivíduo" at bounding box center [362, 420] width 91 height 19
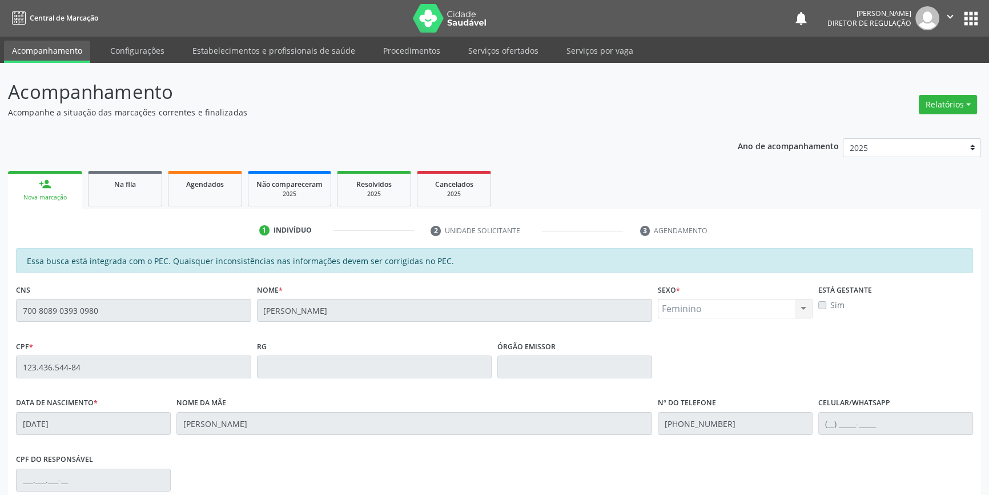
scroll to position [157, 0]
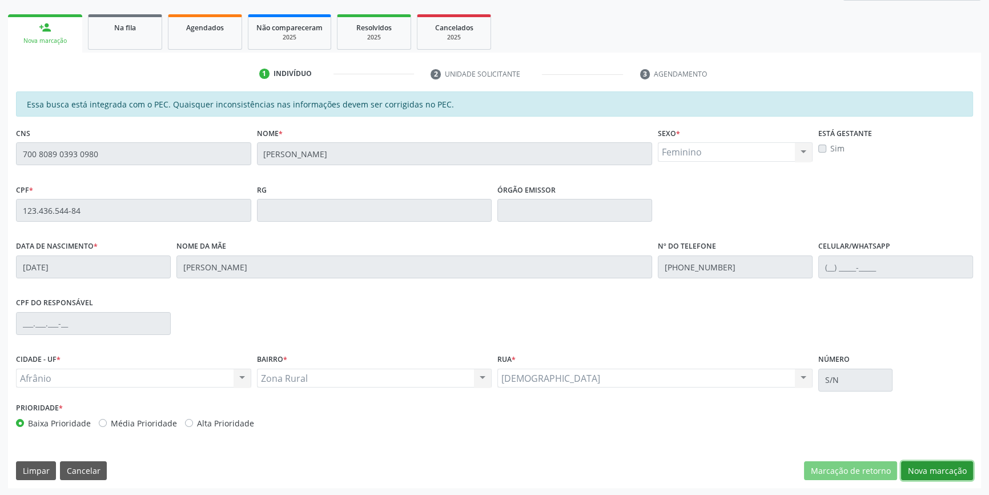
click at [925, 461] on button "Nova marcação" at bounding box center [937, 470] width 72 height 19
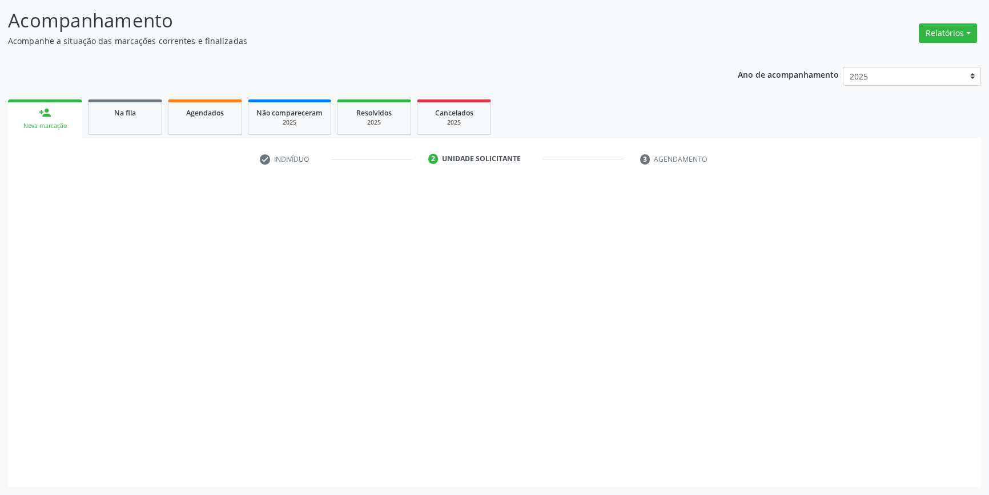
scroll to position [70, 0]
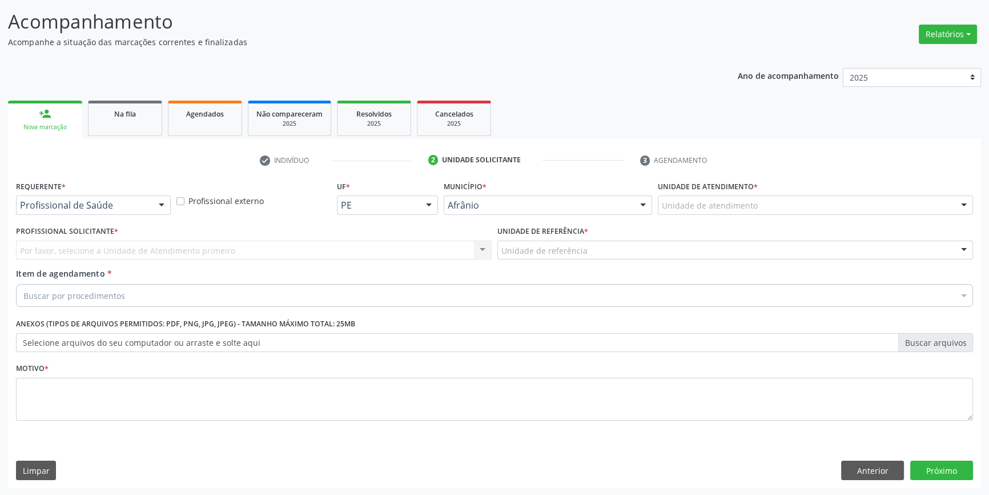
click at [781, 205] on div "Unidade de atendimento" at bounding box center [815, 204] width 315 height 19
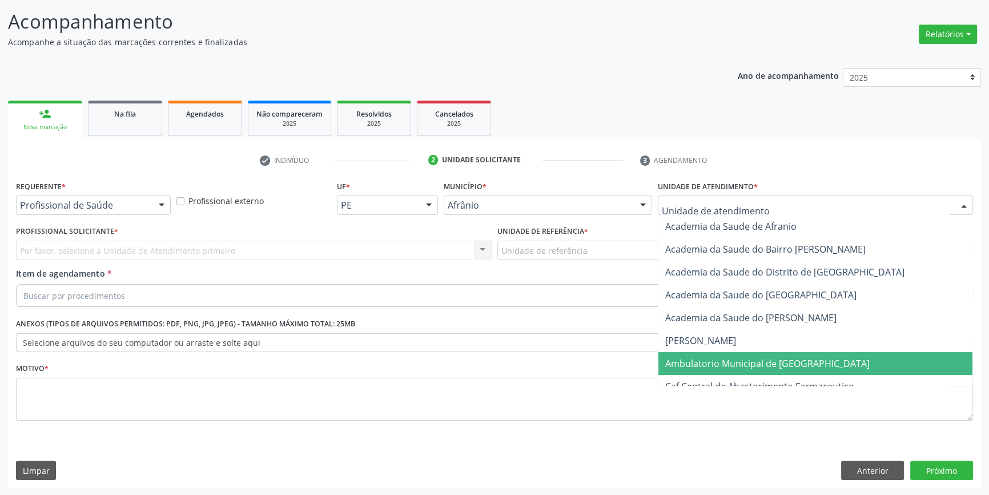
click at [744, 361] on span "Ambulatorio Municipal de [GEOGRAPHIC_DATA]" at bounding box center [768, 363] width 205 height 13
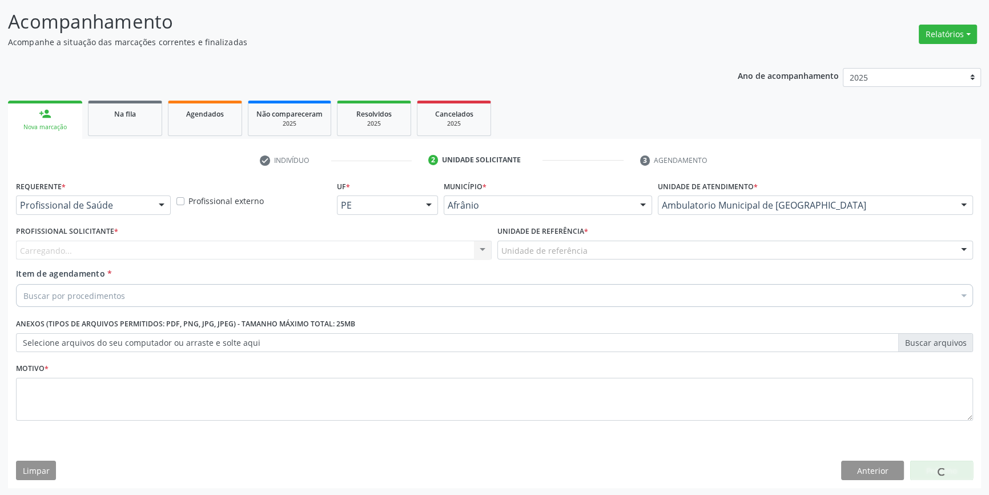
click at [608, 255] on div "Unidade de referência" at bounding box center [736, 250] width 476 height 19
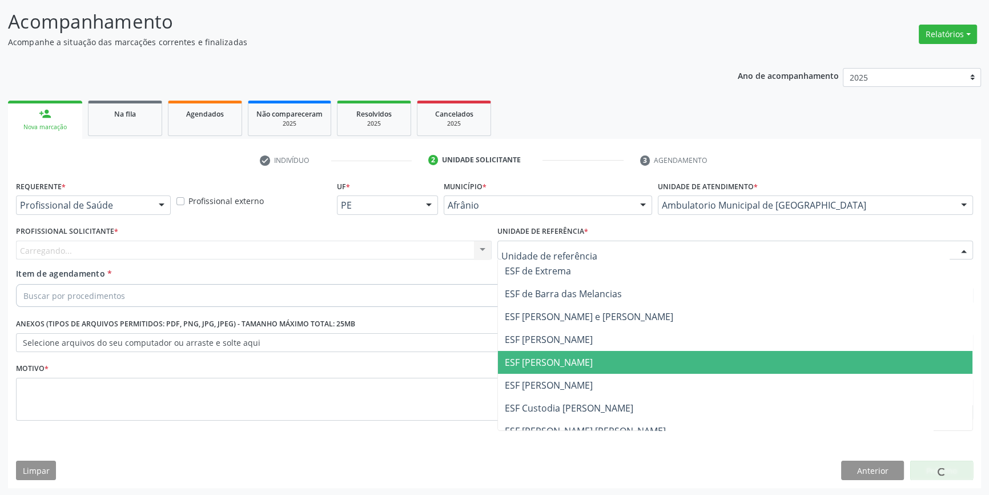
drag, startPoint x: 546, startPoint y: 363, endPoint x: 542, endPoint y: 358, distance: 6.5
click at [543, 364] on span "ESF [PERSON_NAME]" at bounding box center [549, 362] width 88 height 13
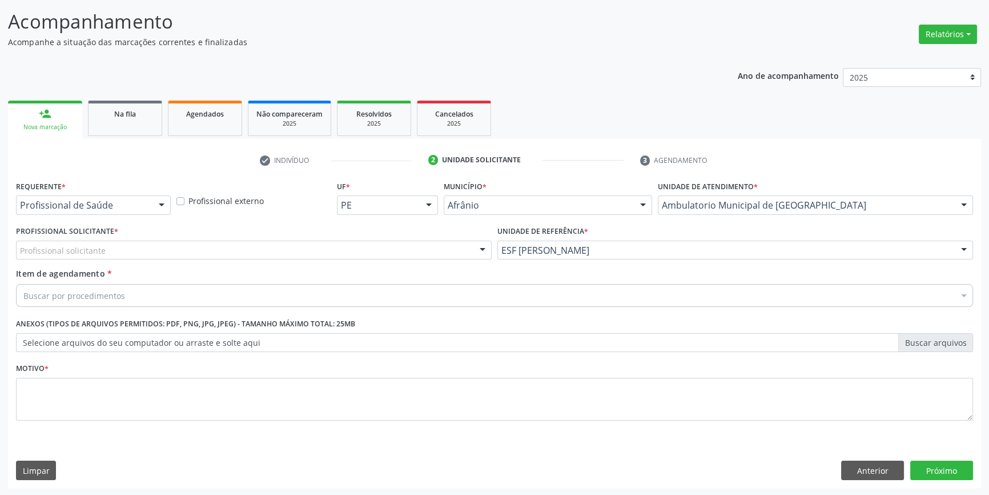
drag, startPoint x: 358, startPoint y: 241, endPoint x: 348, endPoint y: 243, distance: 9.6
click at [354, 242] on div "Profissional solicitante" at bounding box center [254, 250] width 476 height 19
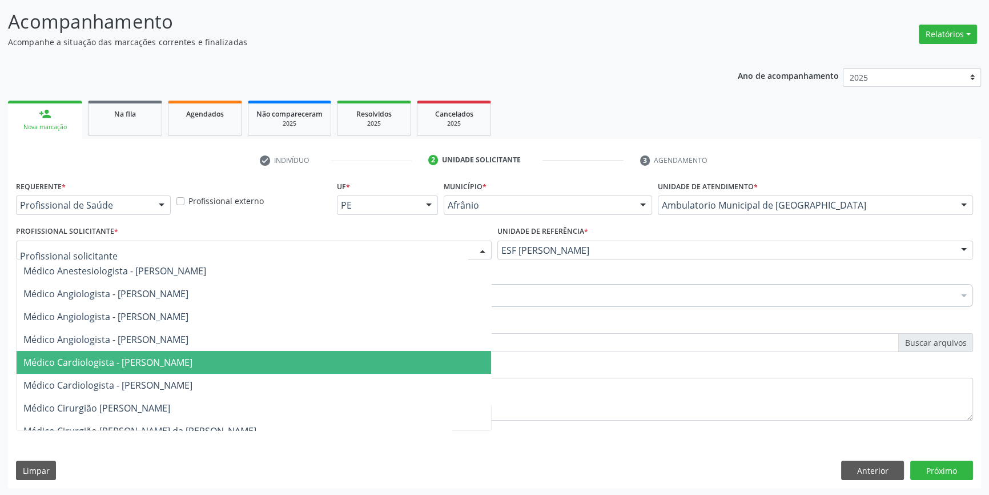
click at [193, 356] on span "Médico Cardiologista - Alysson Rodrigo Ferreira Cavalcanti" at bounding box center [107, 362] width 169 height 13
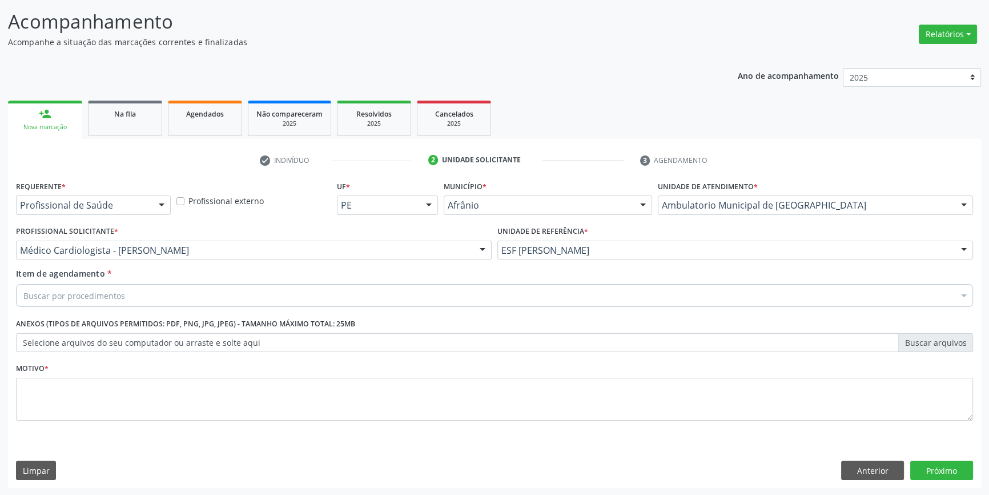
click at [190, 288] on div "Buscar por procedimentos" at bounding box center [494, 295] width 957 height 23
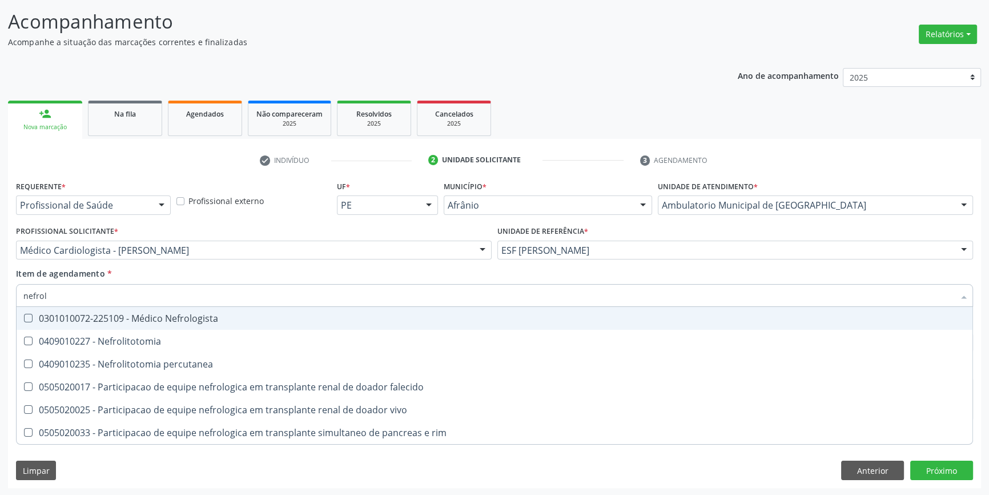
type input "nefrolo"
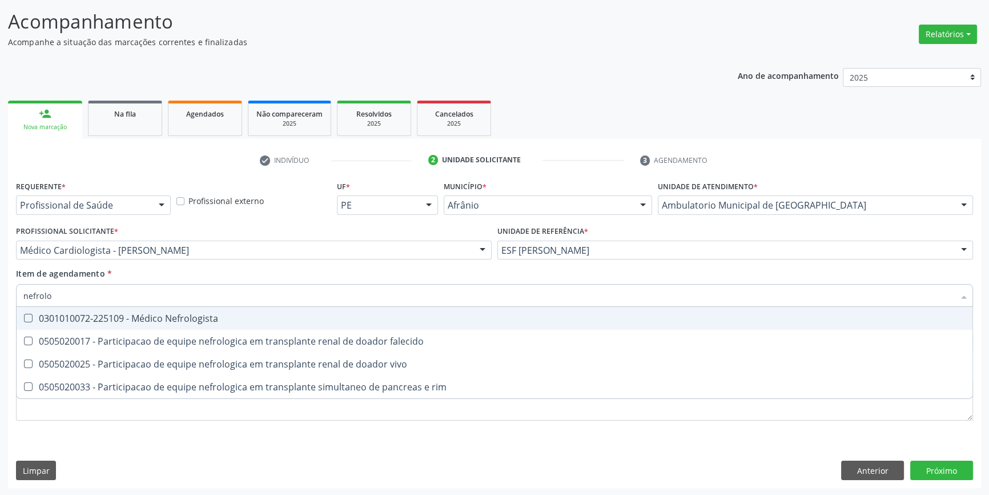
click at [228, 322] on div "0301010072-225109 - Médico Nefrologista" at bounding box center [494, 318] width 943 height 9
checkbox Nefrologista "true"
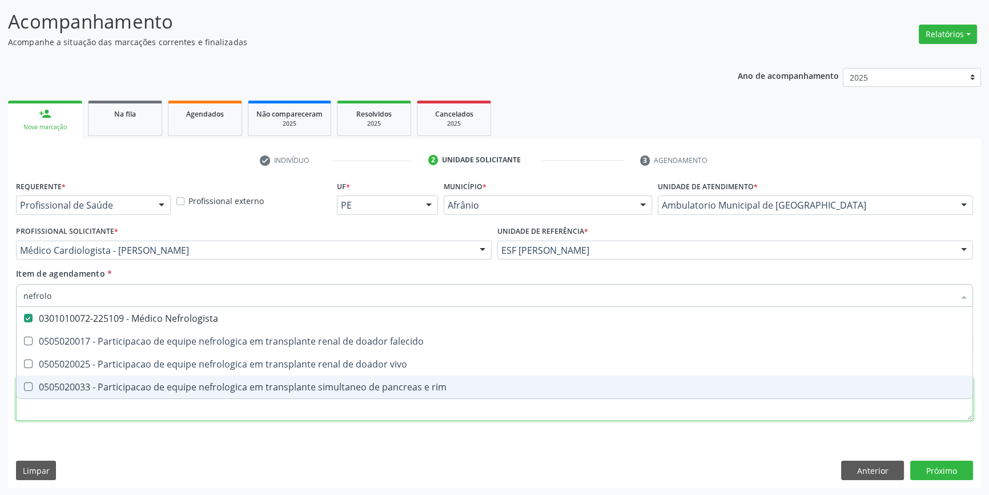
click at [205, 406] on div "Requerente * Profissional de Saúde Profissional de Saúde Paciente Nenhum result…" at bounding box center [494, 307] width 957 height 259
checkbox falecido "true"
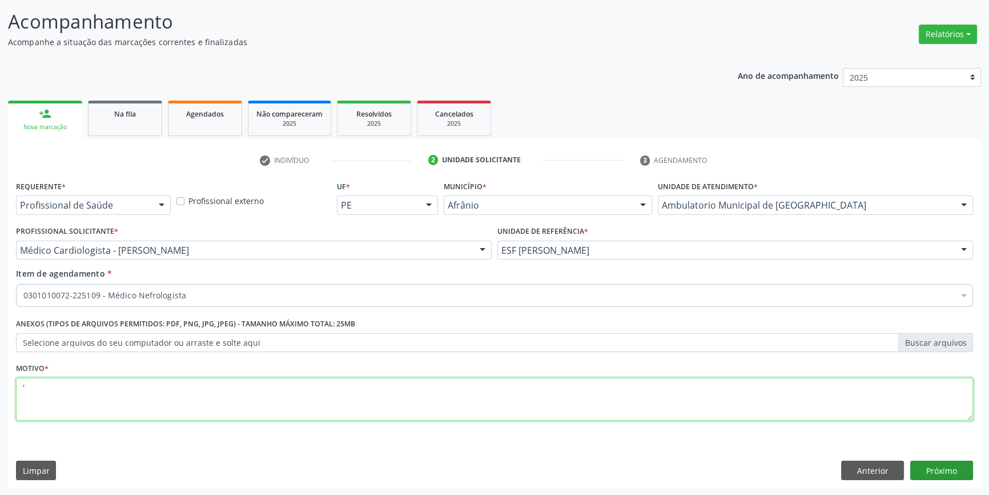
type textarea "'"
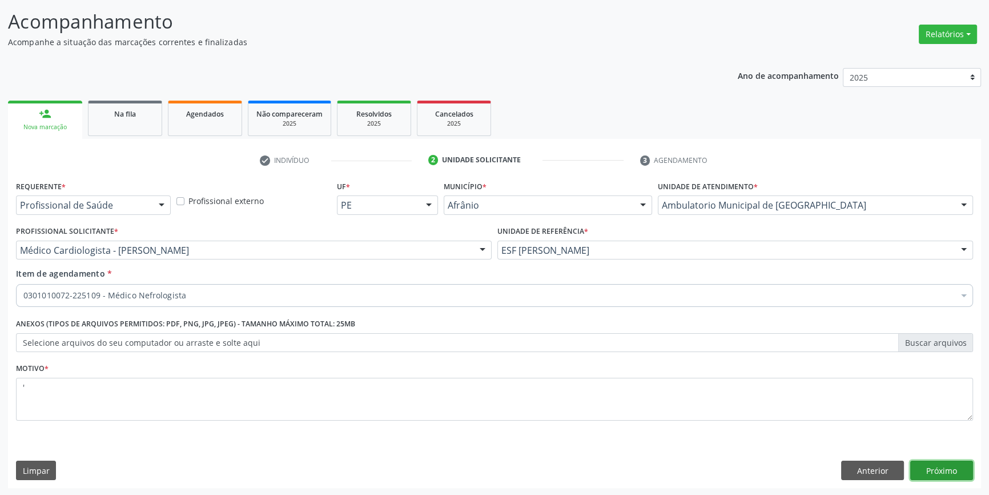
click at [924, 466] on button "Próximo" at bounding box center [942, 469] width 63 height 19
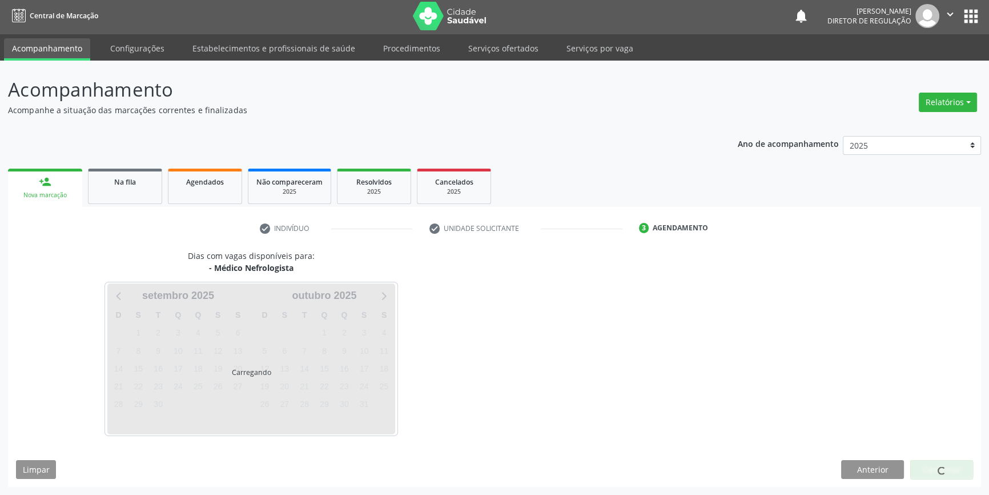
scroll to position [1, 0]
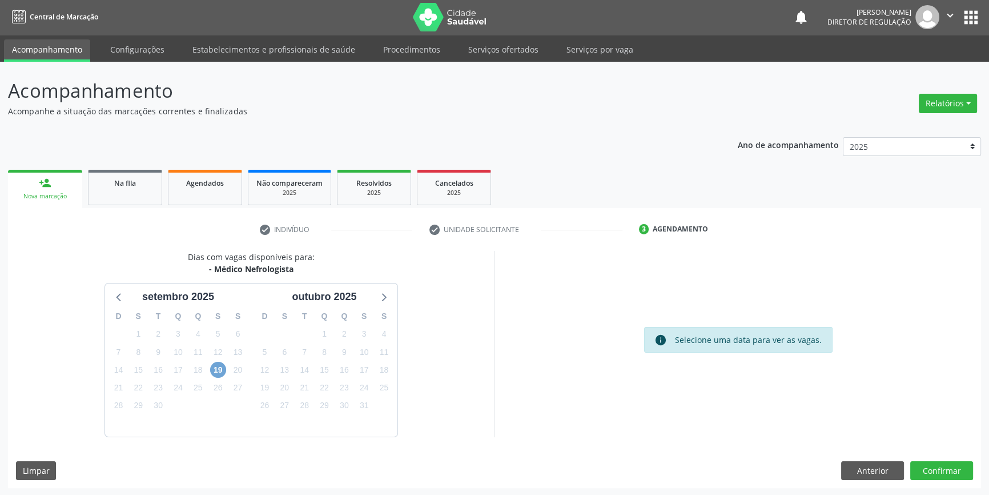
click at [215, 368] on span "19" at bounding box center [218, 370] width 16 height 16
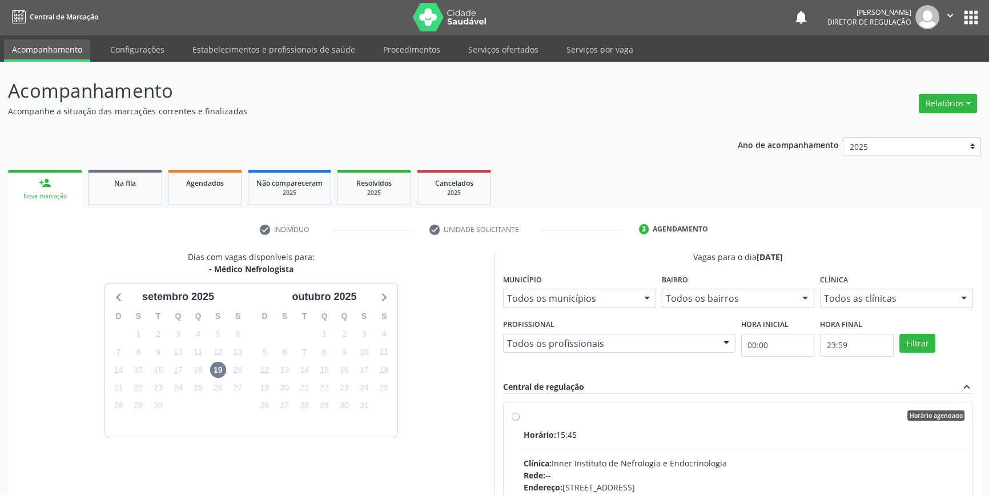
click at [524, 414] on div "Horário agendado" at bounding box center [744, 415] width 441 height 10
click at [520, 414] on input "Horário agendado Horário: 15:45 Clínica: Inner Instituto de Nefrologia e Endocr…" at bounding box center [516, 415] width 8 height 10
radio input "true"
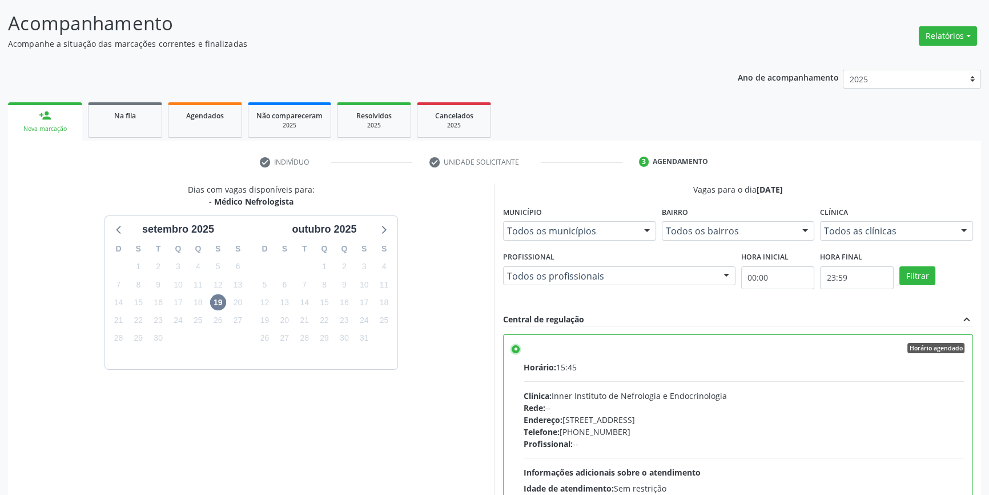
scroll to position [187, 0]
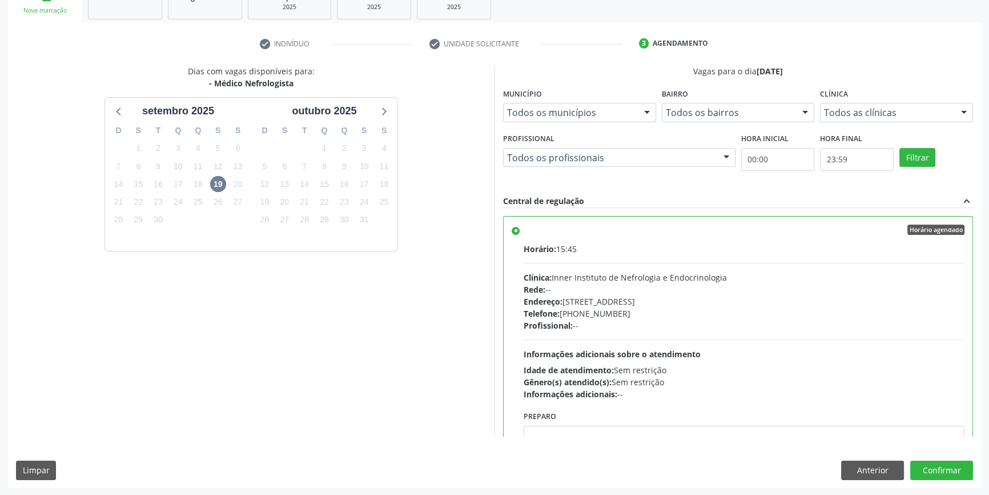
click at [935, 458] on div "Dias com vagas disponíveis para: - Médico Nefrologista setembro 2025 D S T Q Q …" at bounding box center [494, 276] width 973 height 422
click at [932, 468] on button "Confirmar" at bounding box center [942, 469] width 63 height 19
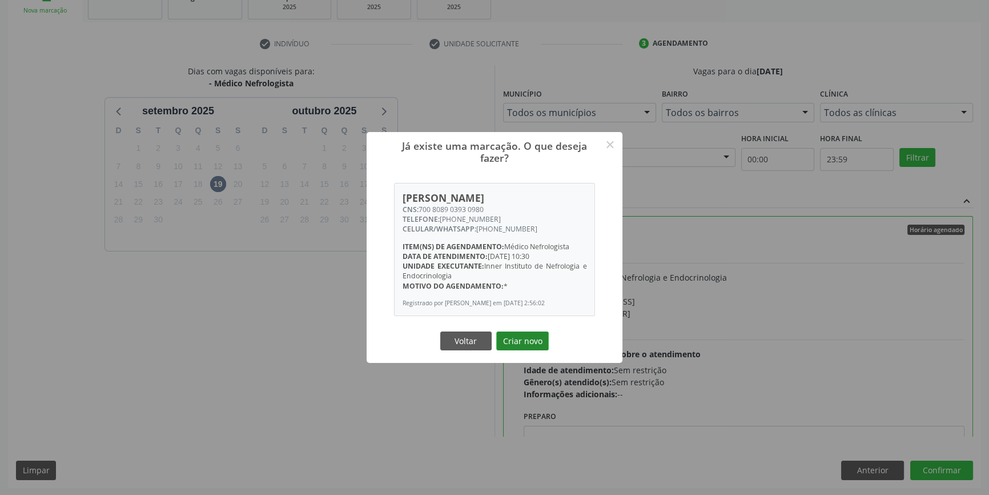
click at [526, 350] on button "Criar novo" at bounding box center [522, 340] width 53 height 19
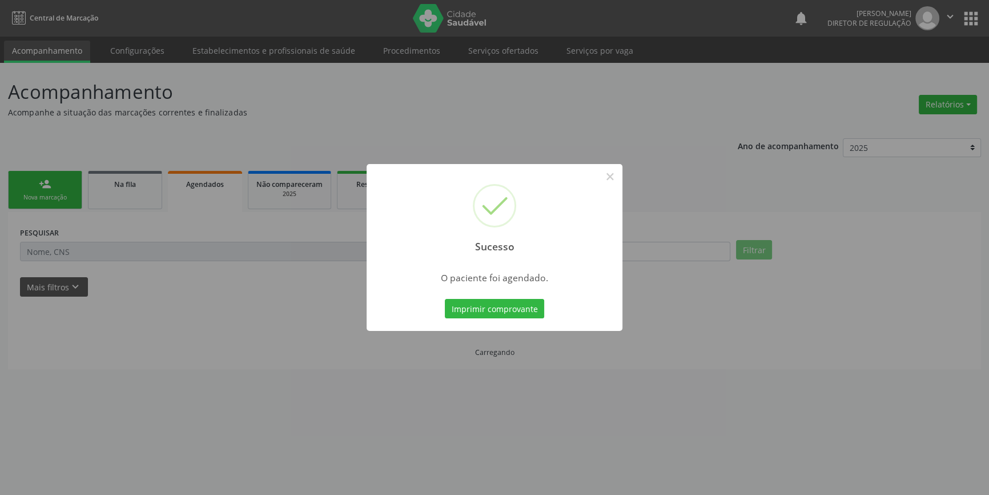
scroll to position [0, 0]
click at [531, 302] on button "Imprimir comprovante" at bounding box center [498, 308] width 99 height 19
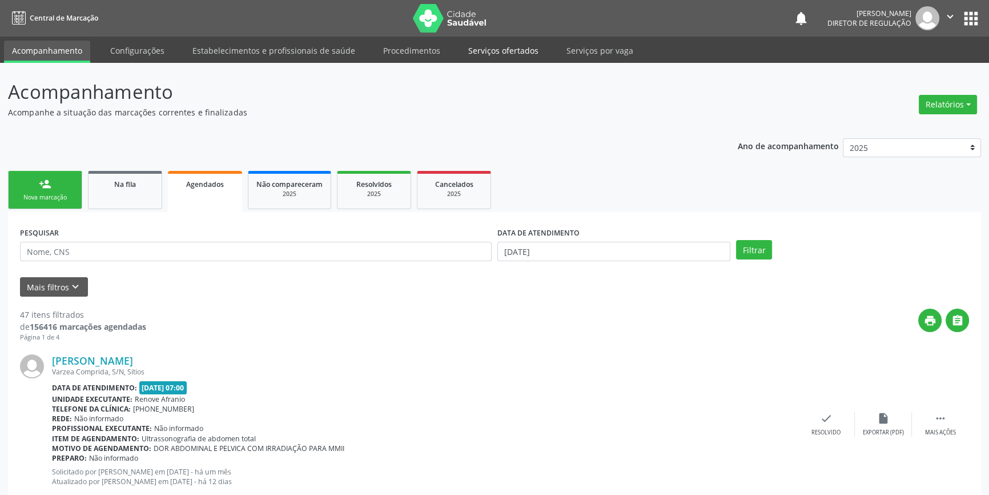
click at [481, 49] on link "Serviços ofertados" at bounding box center [503, 51] width 86 height 20
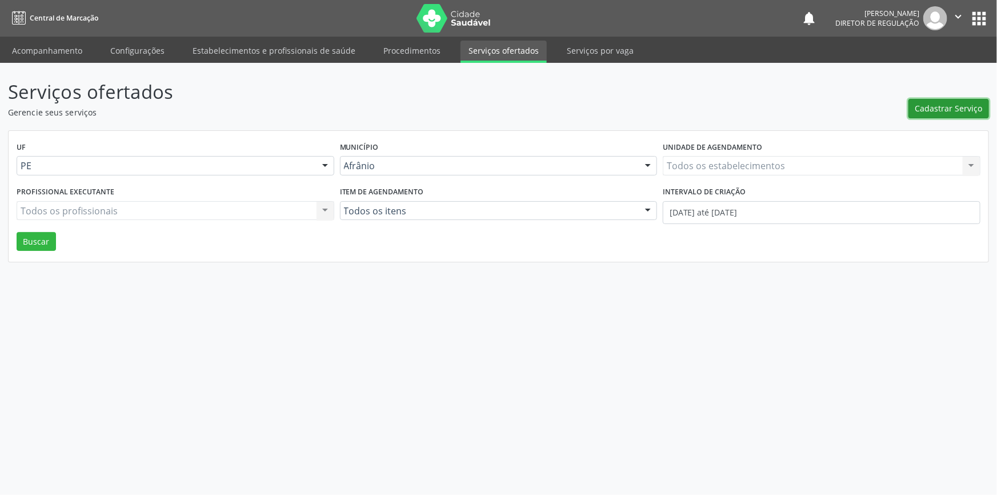
click at [955, 114] on span "Cadastrar Serviço" at bounding box center [948, 108] width 67 height 12
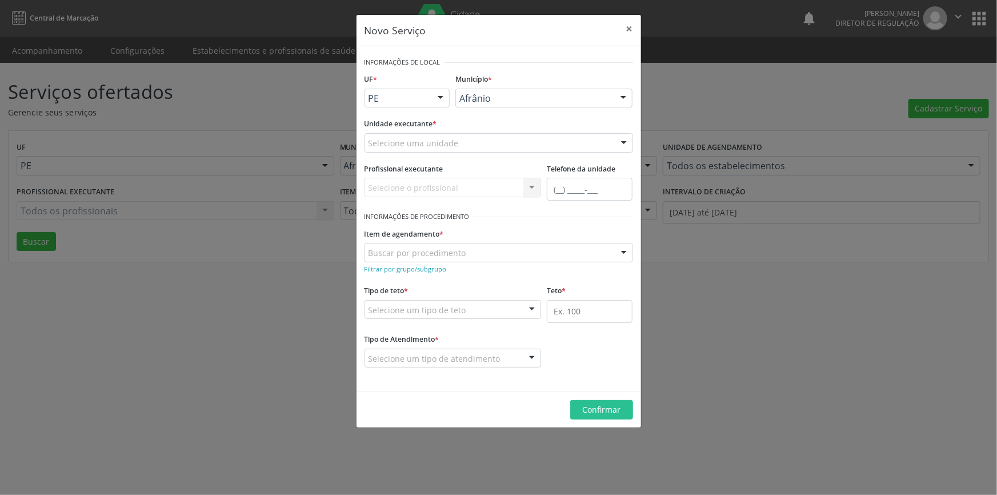
drag, startPoint x: 714, startPoint y: 397, endPoint x: 743, endPoint y: 311, distance: 91.0
click at [718, 395] on div "Novo Serviço × Informações de Local UF * PE BA PE Nenhum resultado encontrado p…" at bounding box center [498, 247] width 997 height 495
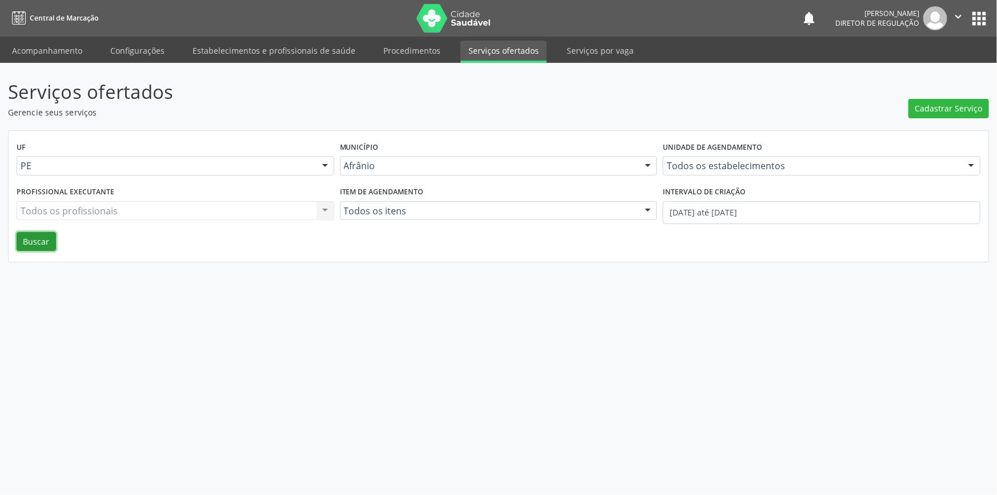
click at [25, 238] on button "Buscar" at bounding box center [36, 241] width 39 height 19
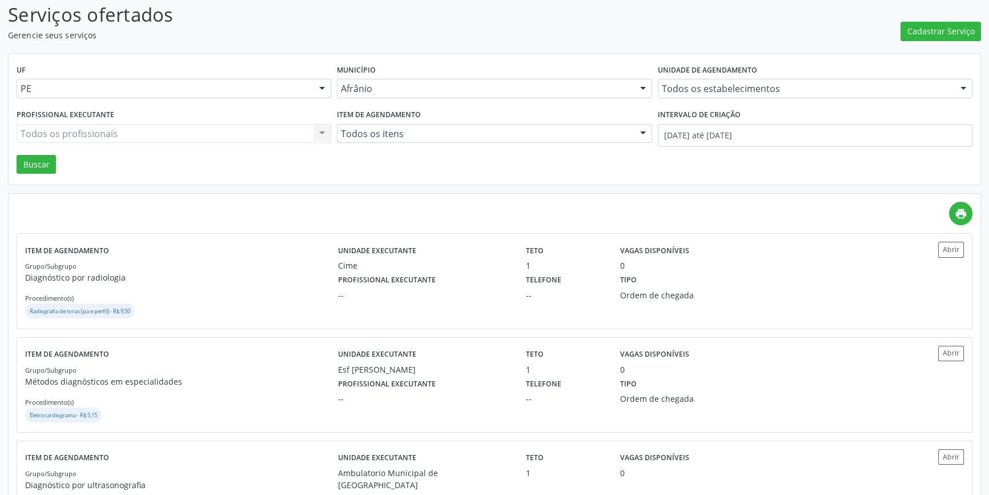
scroll to position [103, 0]
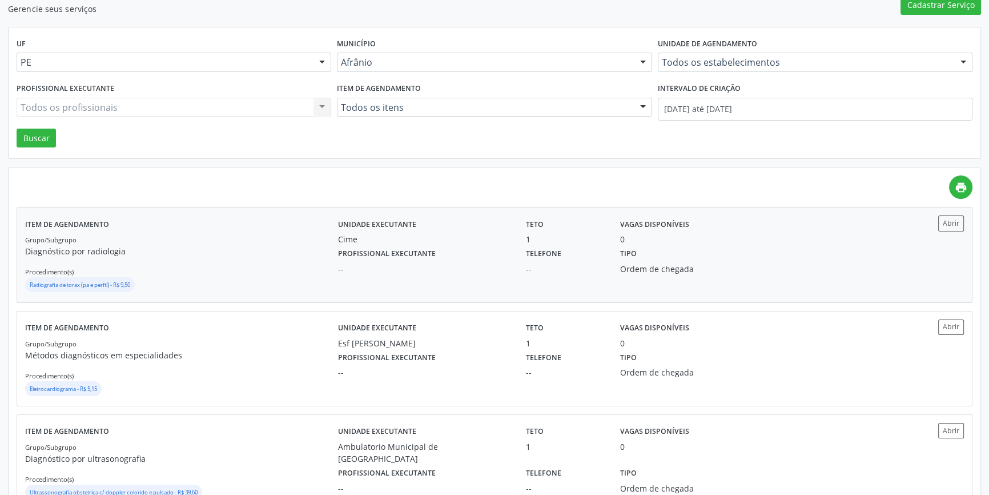
click at [475, 252] on div "Profissional executante --" at bounding box center [424, 260] width 188 height 30
click at [199, 349] on p "Métodos diagnósticos em especialidades" at bounding box center [181, 355] width 313 height 12
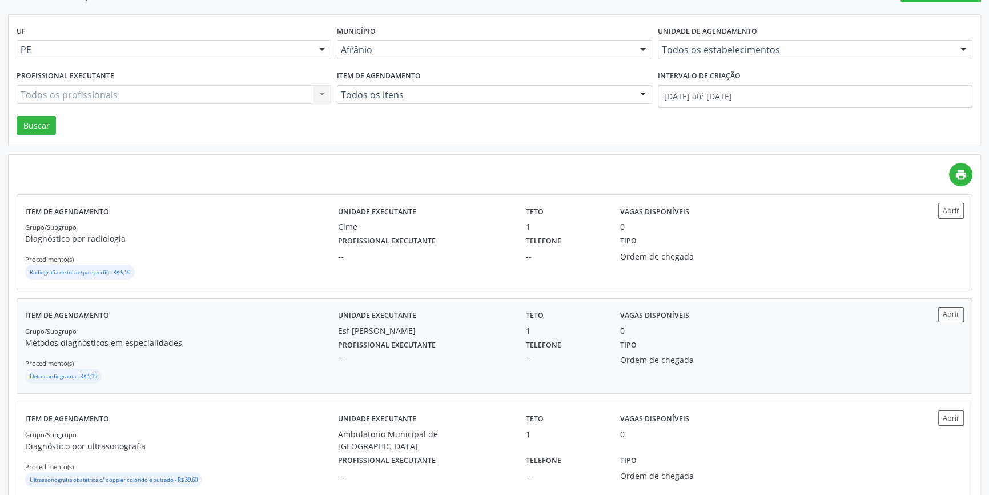
scroll to position [207, 0]
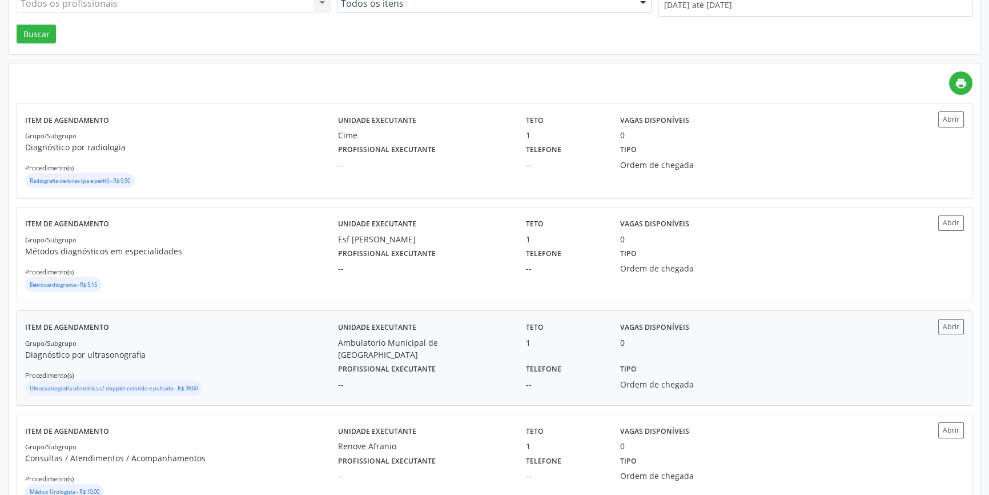
click at [176, 367] on div "Grupo/Subgrupo Diagnóstico por ultrasonografia Procedimento(s) Ultrassonografia…" at bounding box center [181, 366] width 313 height 61
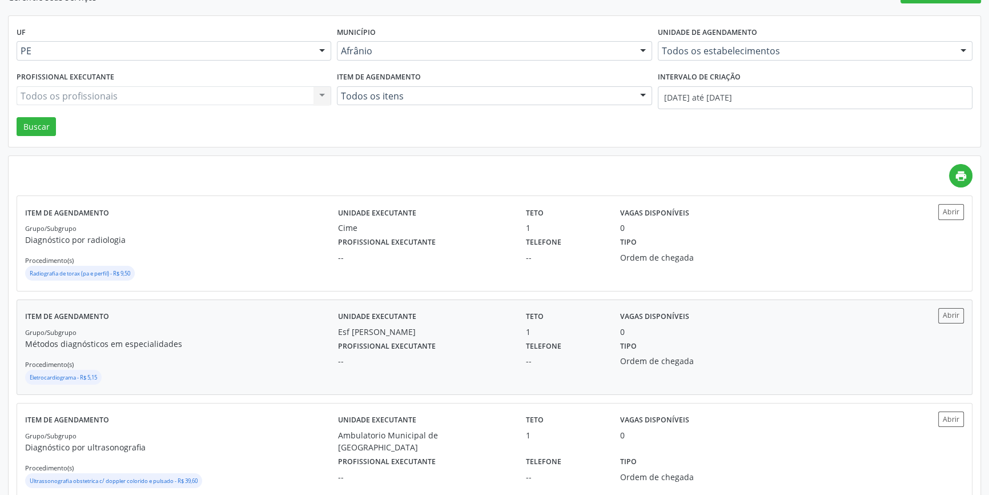
scroll to position [103, 0]
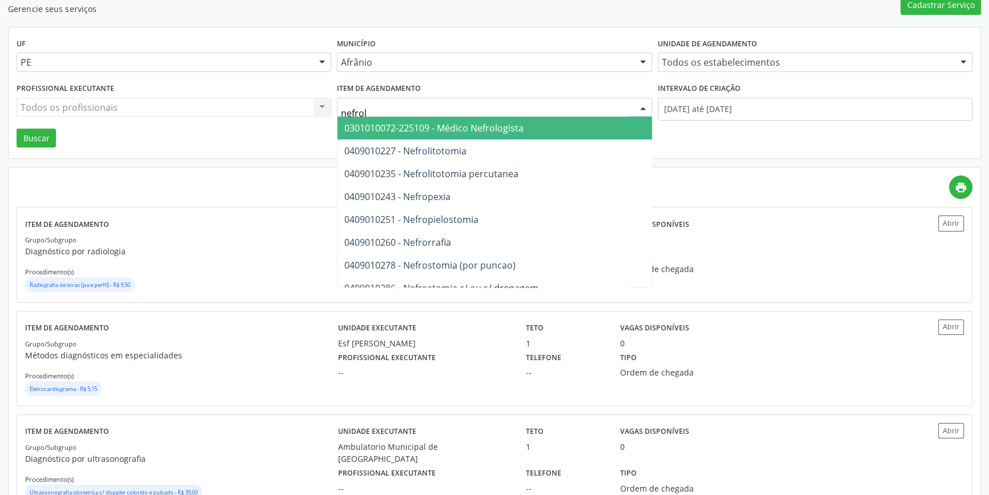
type input "nefrolo"
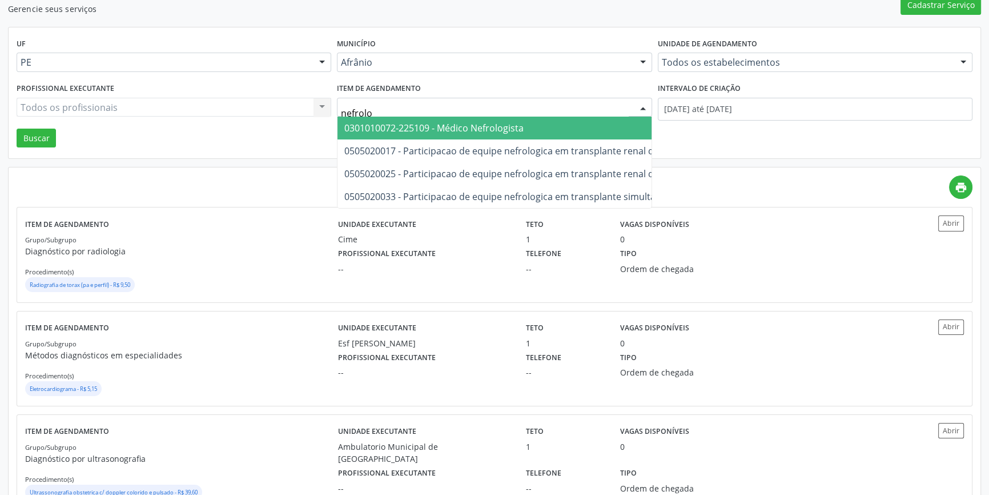
click at [462, 131] on span "0301010072-225109 - Médico Nefrologista" at bounding box center [433, 128] width 179 height 13
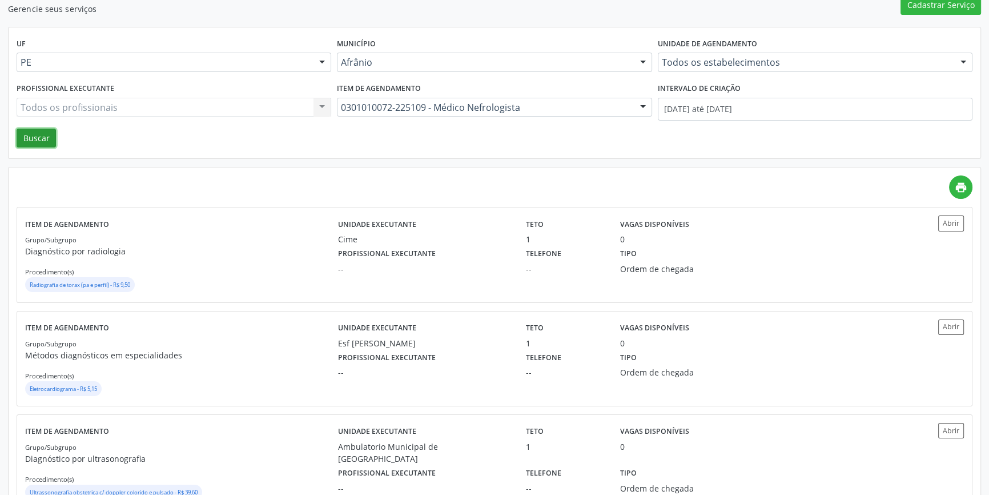
click at [46, 137] on button "Buscar" at bounding box center [36, 138] width 39 height 19
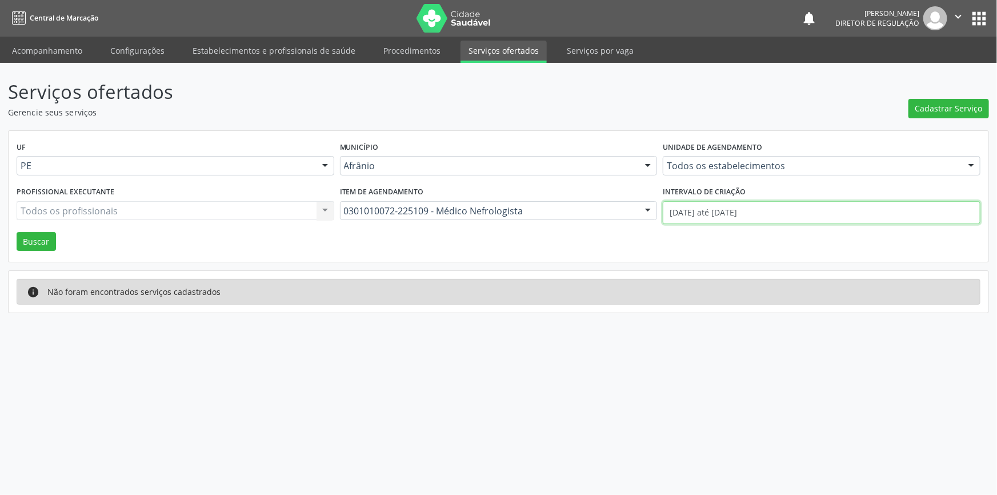
click at [693, 216] on body "Central de Marcação notifications Maria Aparecida Rodrigues da Silva Diretor de…" at bounding box center [498, 247] width 997 height 495
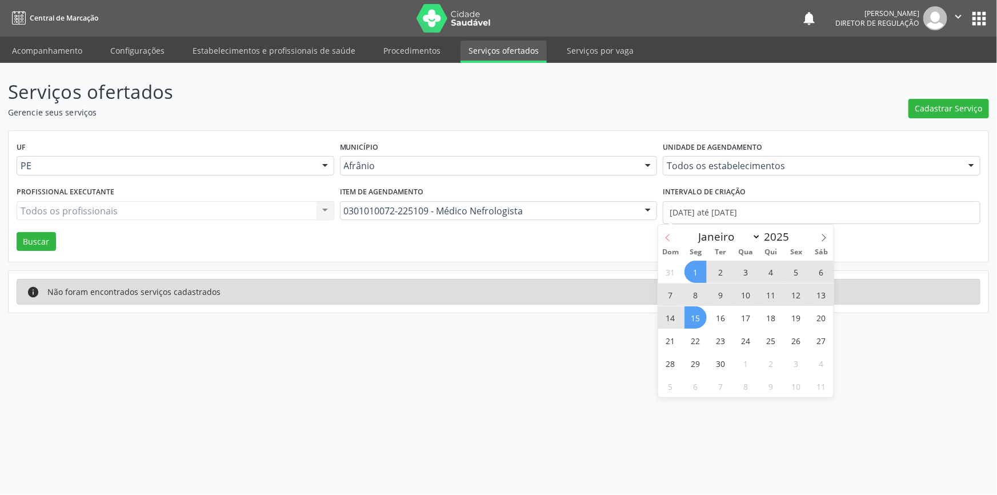
click at [669, 238] on icon at bounding box center [668, 238] width 8 height 8
select select "7"
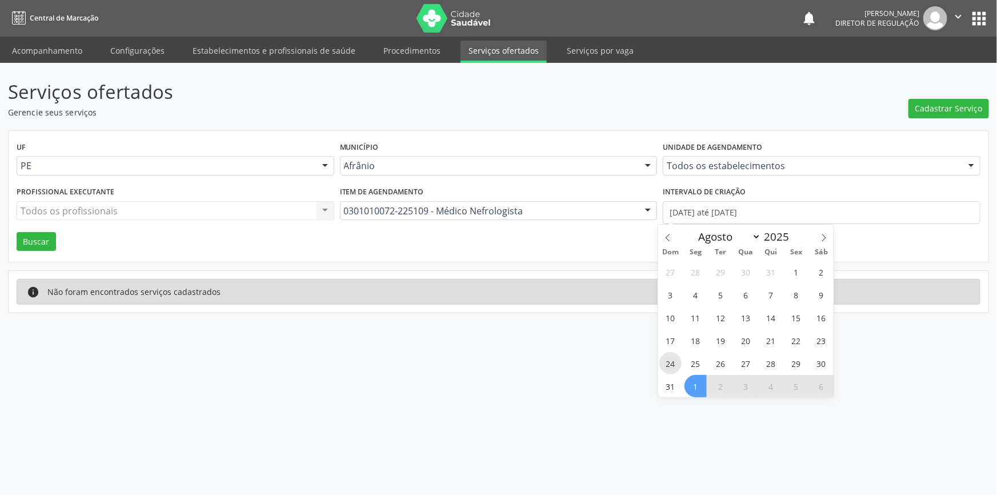
click at [675, 360] on span "24" at bounding box center [670, 363] width 22 height 22
type input "24/08/2025"
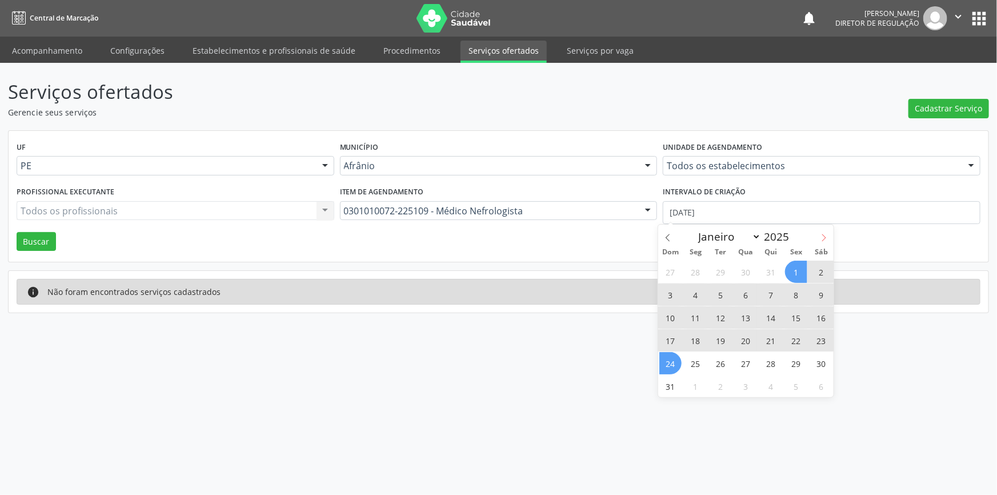
click at [826, 234] on icon at bounding box center [824, 238] width 8 height 8
select select "8"
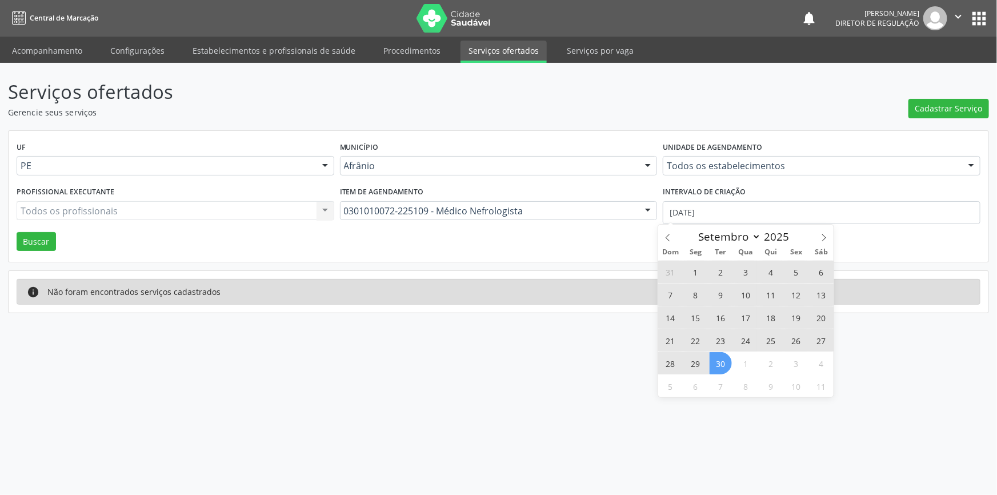
click at [722, 357] on span "30" at bounding box center [721, 363] width 22 height 22
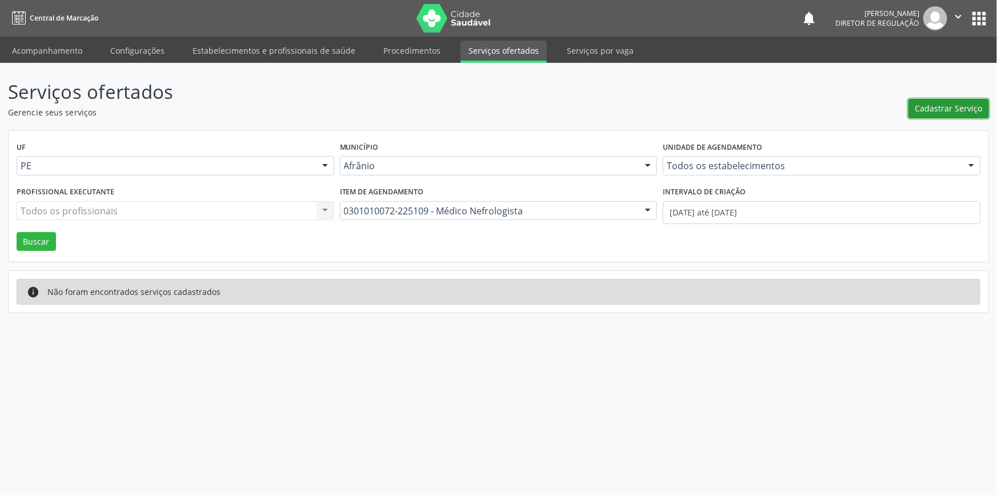
click at [932, 108] on span "Cadastrar Serviço" at bounding box center [948, 108] width 67 height 12
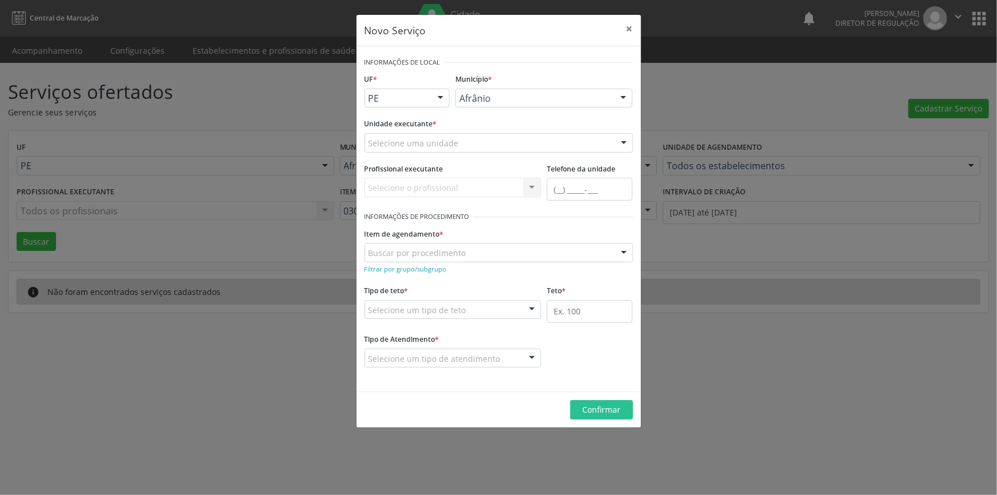
click at [182, 234] on div "Novo Serviço × Informações de Local UF * PE BA PE Nenhum resultado encontrado p…" at bounding box center [498, 247] width 997 height 495
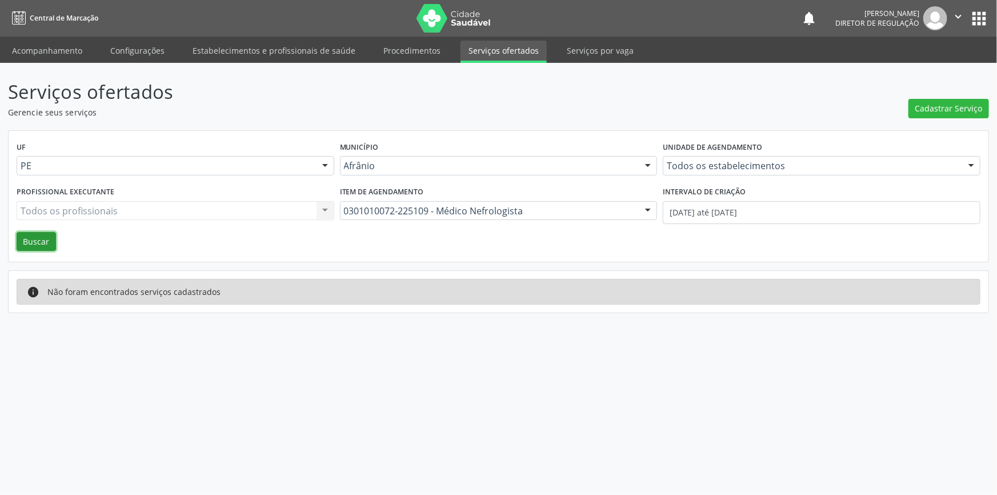
click at [44, 235] on button "Buscar" at bounding box center [36, 241] width 39 height 19
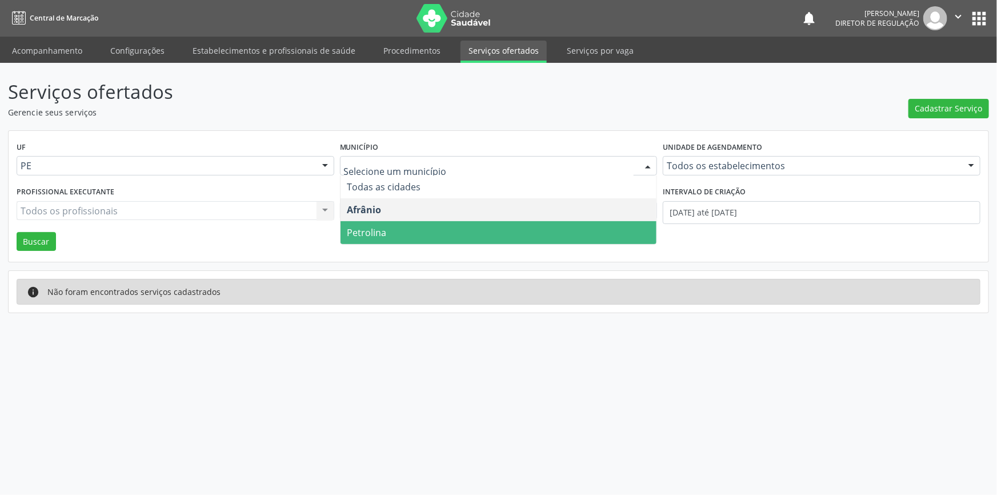
click at [432, 229] on span "Petrolina" at bounding box center [498, 232] width 316 height 23
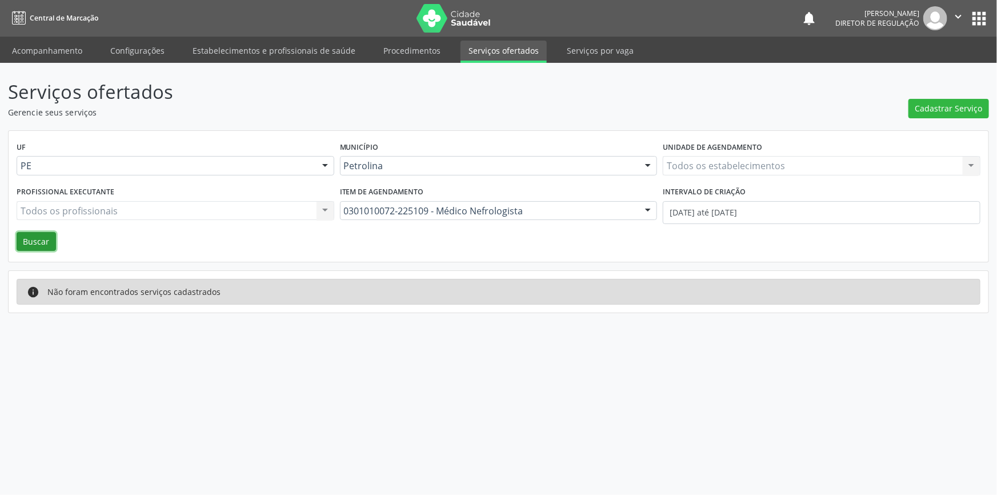
click at [41, 238] on button "Buscar" at bounding box center [36, 241] width 39 height 19
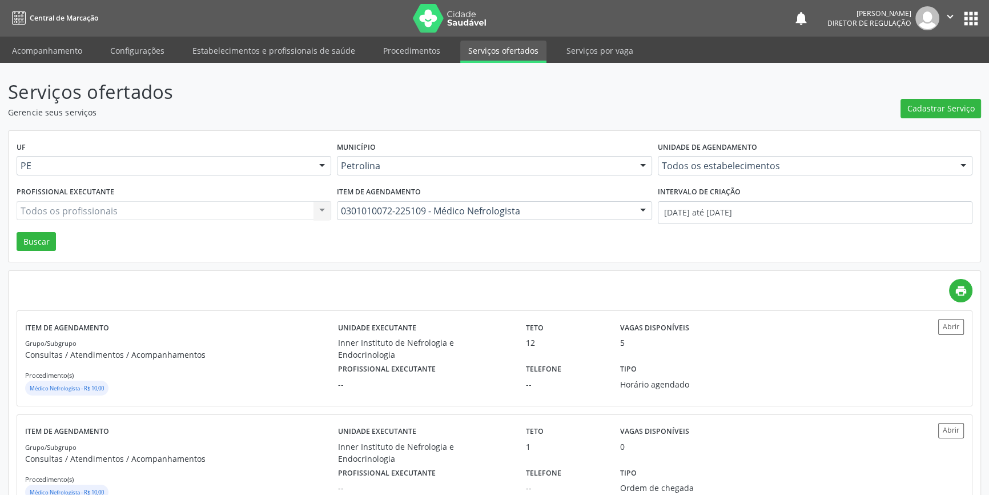
scroll to position [38, 0]
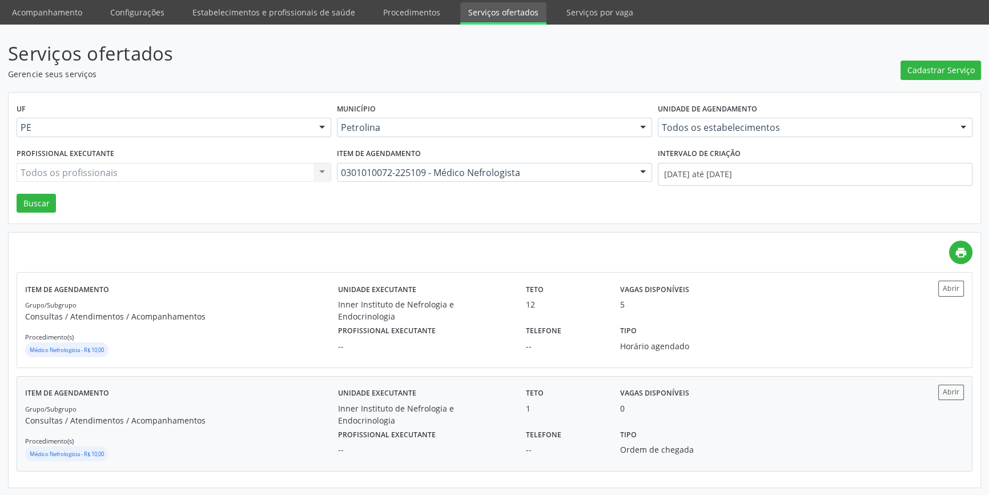
click at [262, 414] on p "Consultas / Atendimentos / Acompanhamentos" at bounding box center [181, 420] width 313 height 12
click at [237, 339] on div "Grupo/Subgrupo Consultas / Atendimentos / Acompanhamentos Procedimento(s) Médic…" at bounding box center [181, 328] width 313 height 61
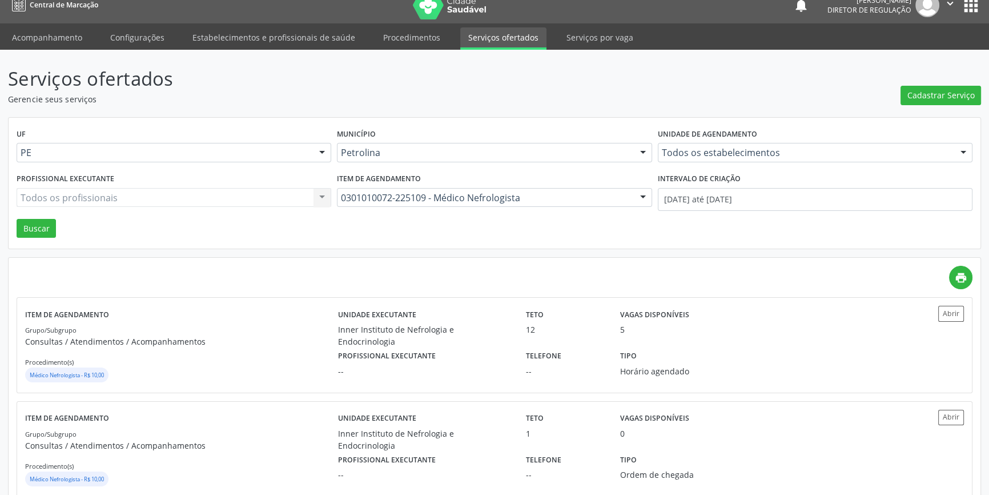
scroll to position [0, 0]
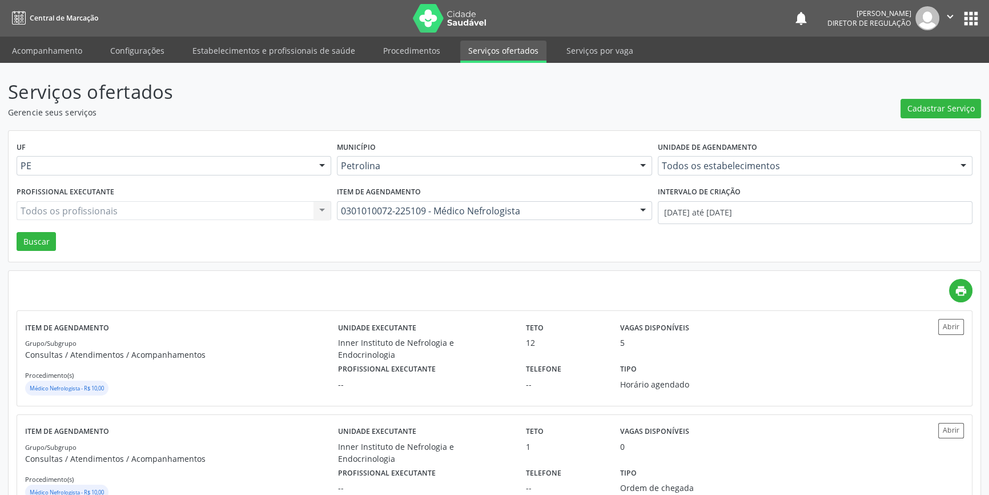
click at [501, 55] on link "Serviços ofertados" at bounding box center [503, 52] width 86 height 22
click at [937, 111] on span "Cadastrar Serviço" at bounding box center [941, 108] width 67 height 12
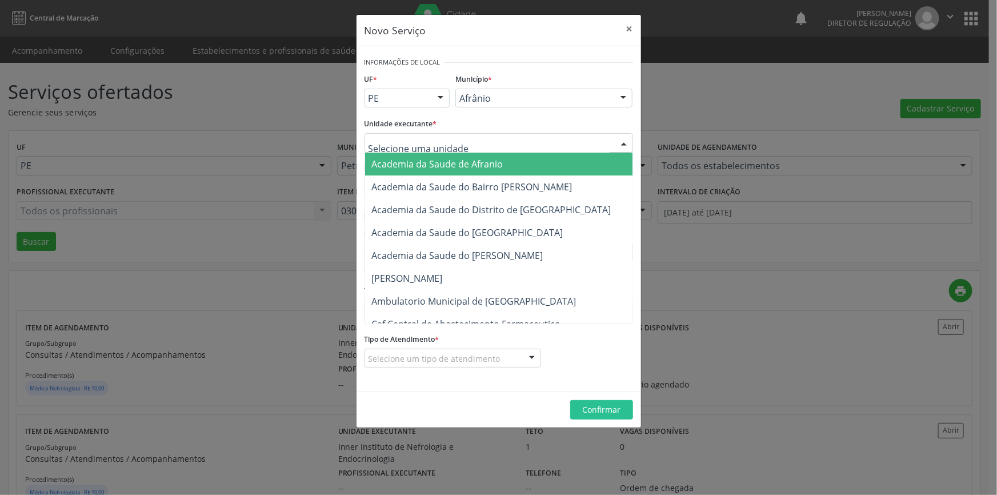
click at [506, 138] on div at bounding box center [498, 142] width 268 height 19
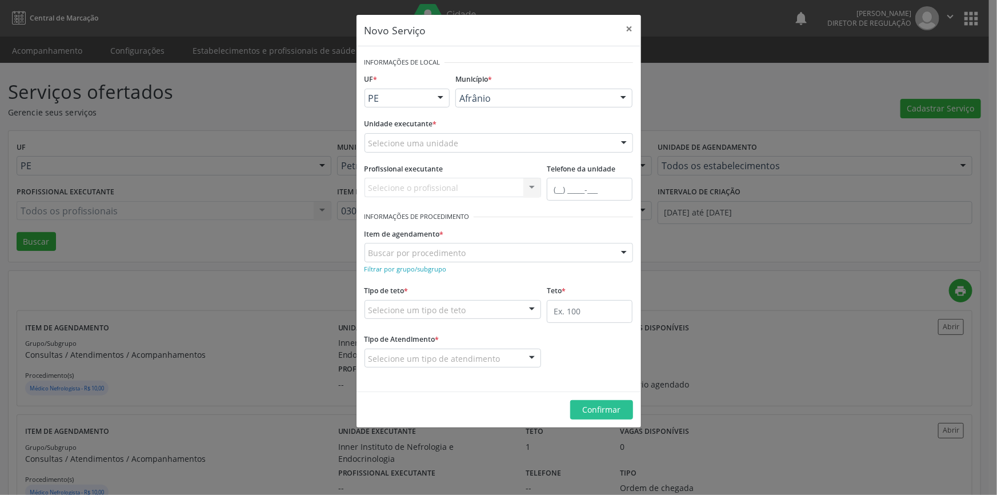
click at [711, 103] on div "Novo Serviço × Informações de Local UF * PE BA PE Nenhum resultado encontrado p…" at bounding box center [498, 247] width 997 height 495
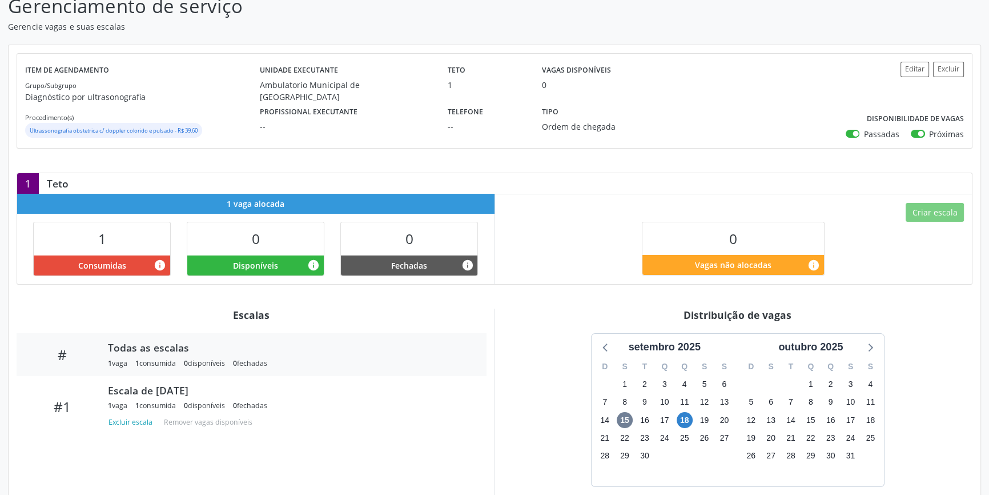
scroll to position [150, 0]
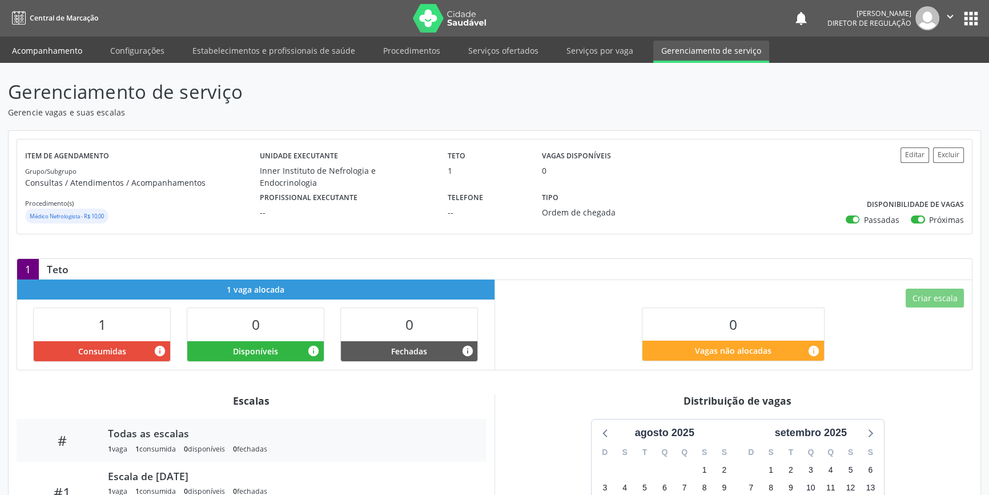
click at [39, 55] on link "Acompanhamento" at bounding box center [47, 51] width 86 height 20
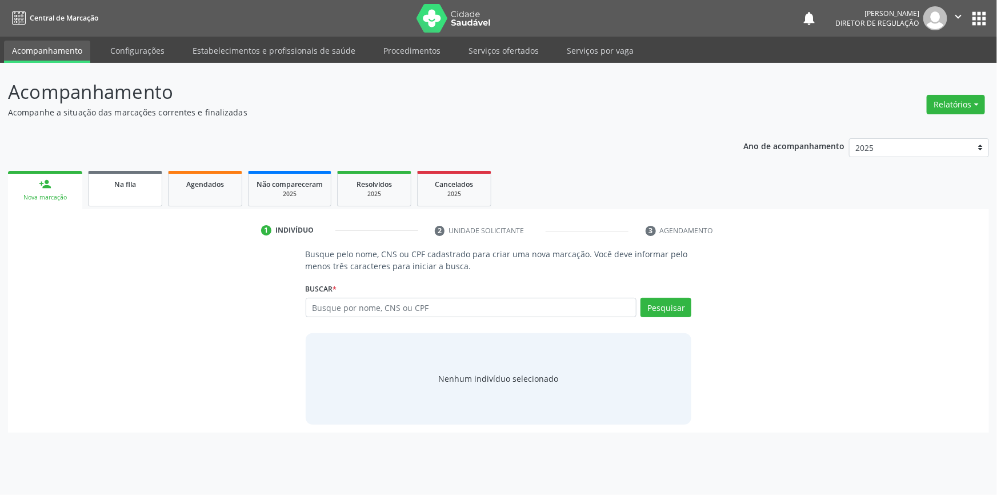
click at [159, 193] on link "Na fila" at bounding box center [125, 188] width 74 height 35
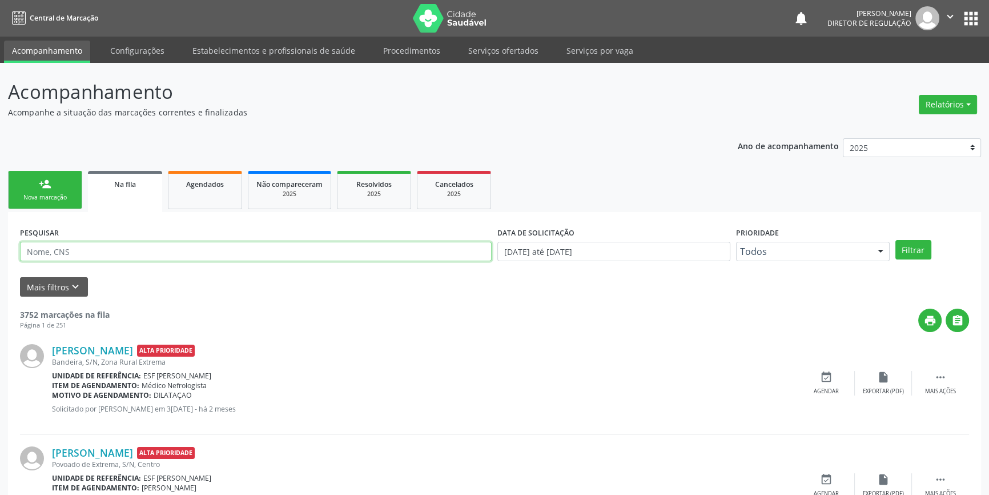
click at [183, 255] on input "text" at bounding box center [256, 251] width 472 height 19
type input "700808903930980"
click at [918, 248] on button "Filtrar" at bounding box center [914, 249] width 36 height 19
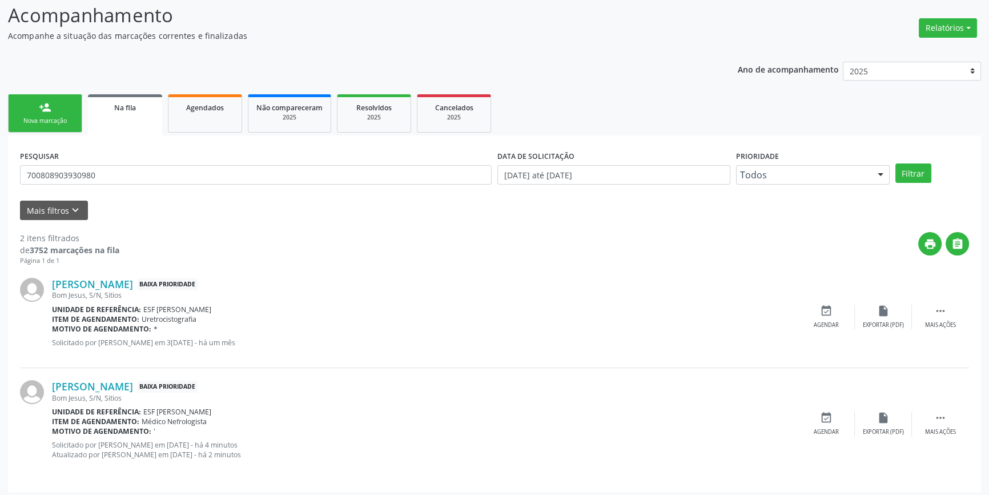
scroll to position [80, 0]
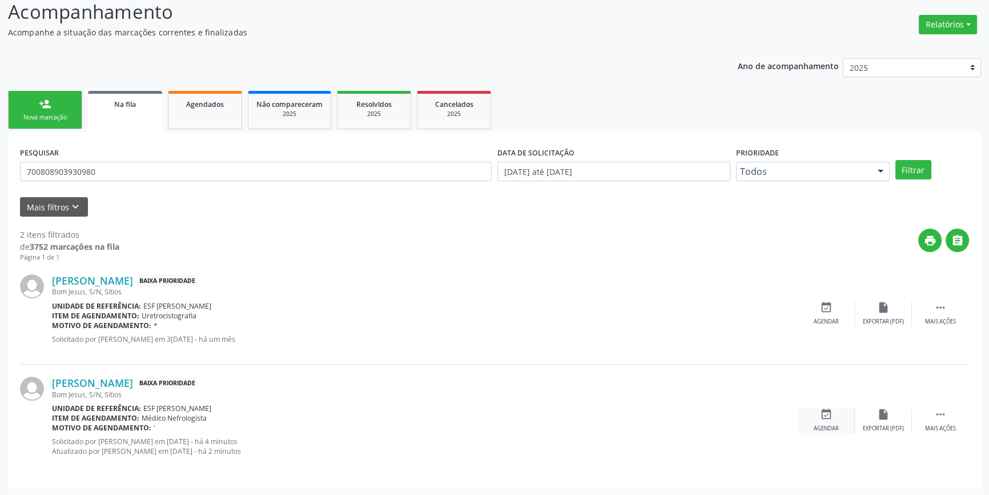
click at [809, 416] on div "event_available Agendar" at bounding box center [826, 420] width 57 height 25
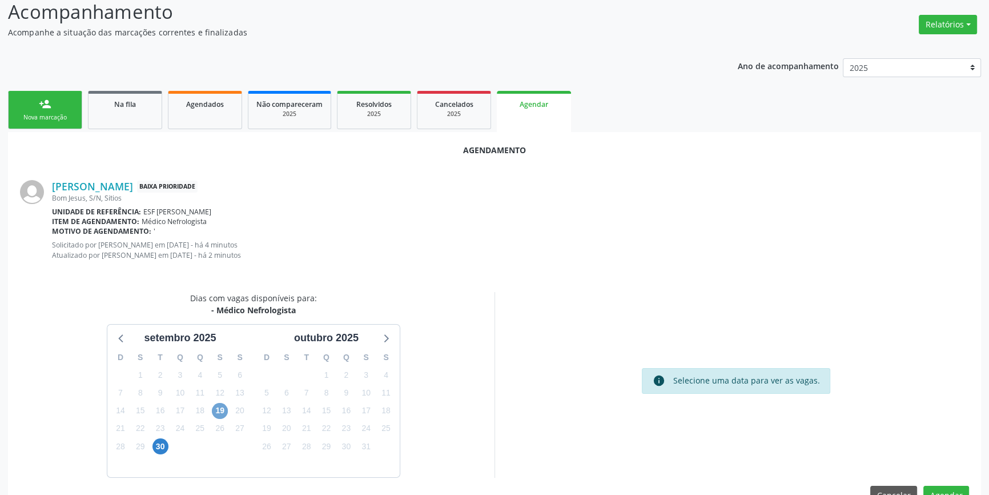
click at [225, 404] on span "19" at bounding box center [220, 411] width 16 height 16
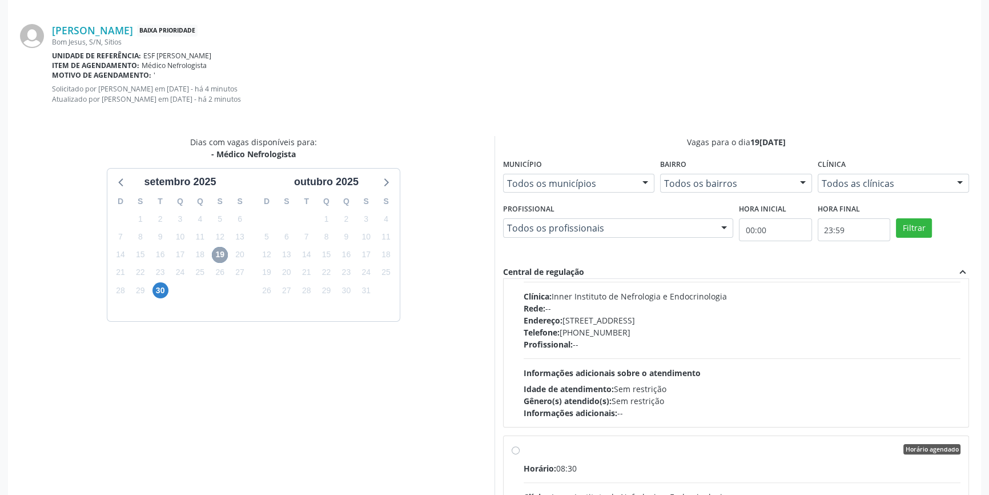
scroll to position [0, 0]
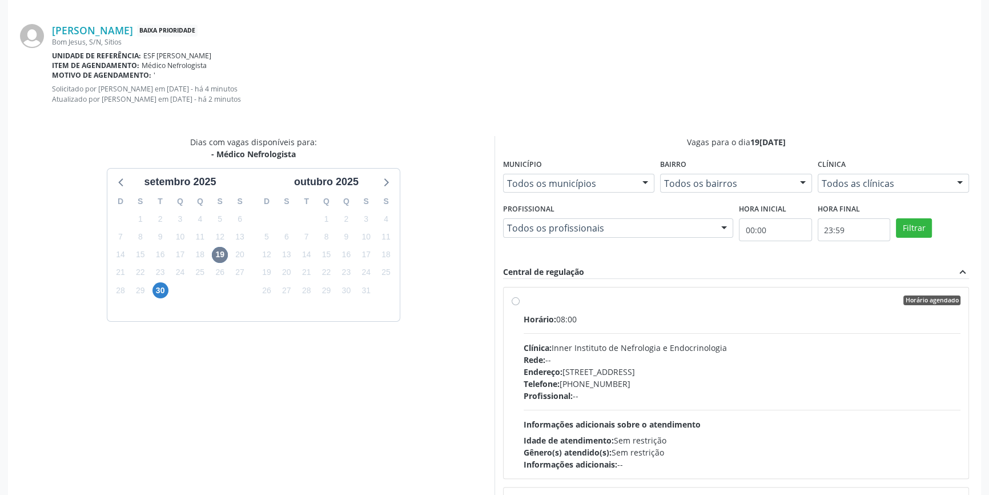
click at [518, 304] on div "Horário agendado Horário: 08:00 Clínica: Inner Instituto de Nefrologia e Endocr…" at bounding box center [736, 382] width 449 height 175
radio input "true"
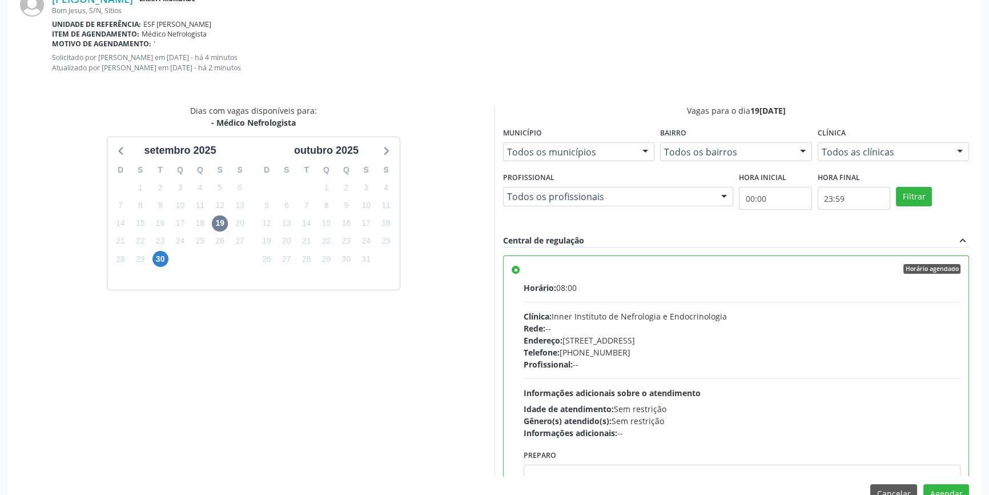
scroll to position [294, 0]
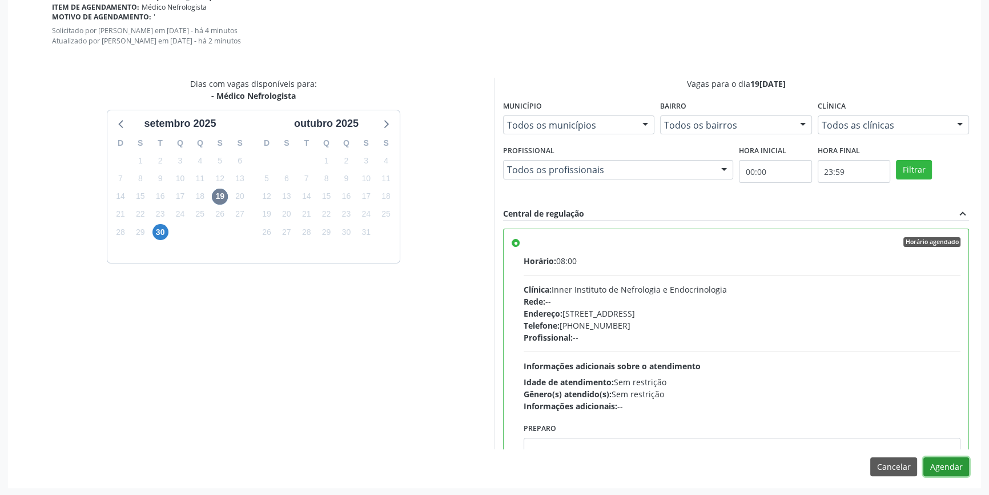
click at [948, 457] on button "Agendar" at bounding box center [947, 466] width 46 height 19
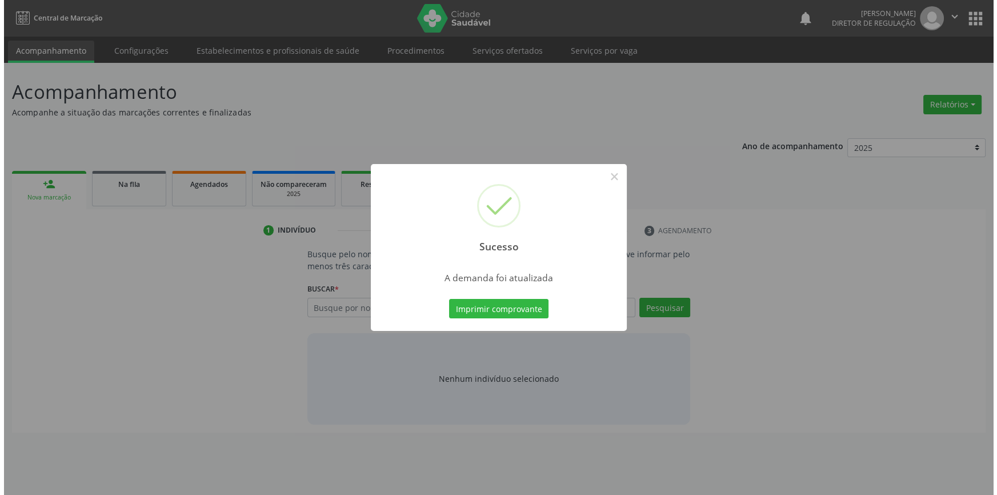
scroll to position [0, 0]
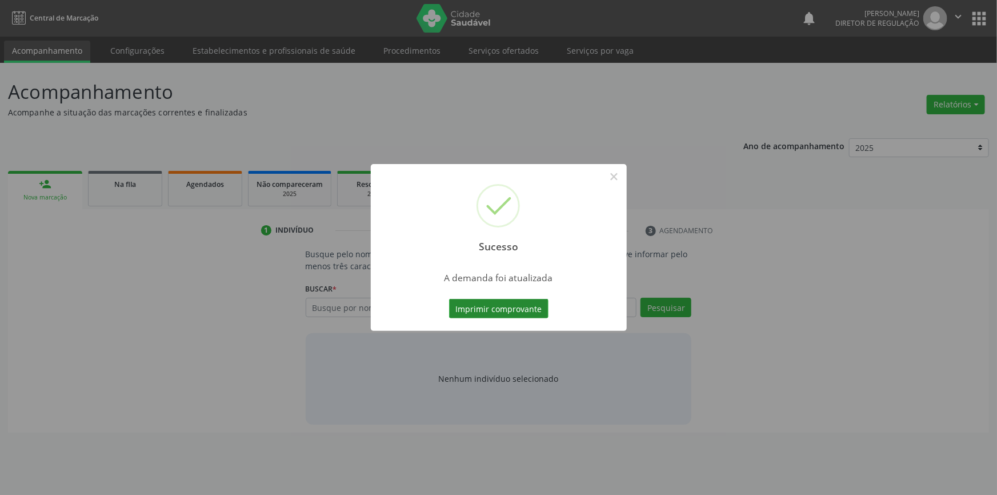
click at [531, 310] on button "Imprimir comprovante" at bounding box center [498, 308] width 99 height 19
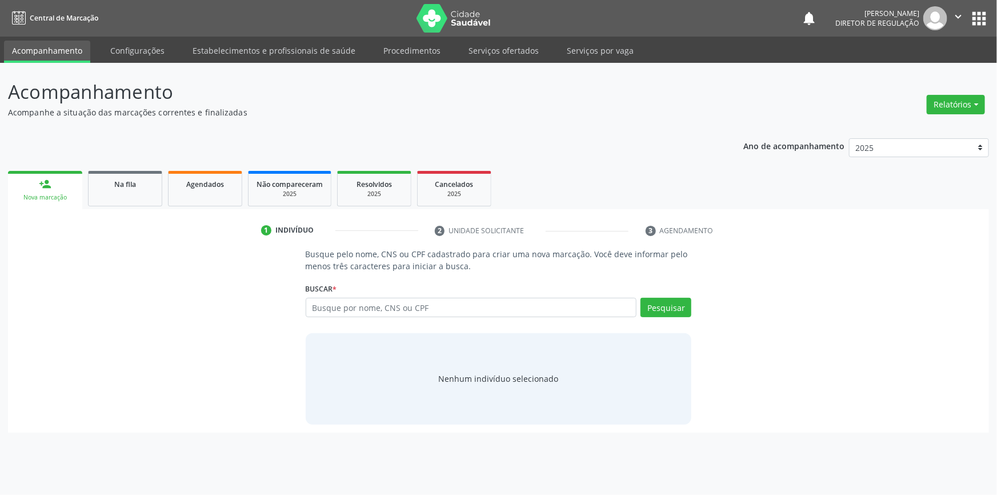
click at [62, 201] on div "Nova marcação" at bounding box center [45, 197] width 58 height 9
click at [351, 304] on input "text" at bounding box center [471, 307] width 331 height 19
type input "709809071947298"
click at [651, 320] on div "Pesquisar" at bounding box center [663, 311] width 55 height 27
drag, startPoint x: 655, startPoint y: 312, endPoint x: 659, endPoint y: 303, distance: 9.8
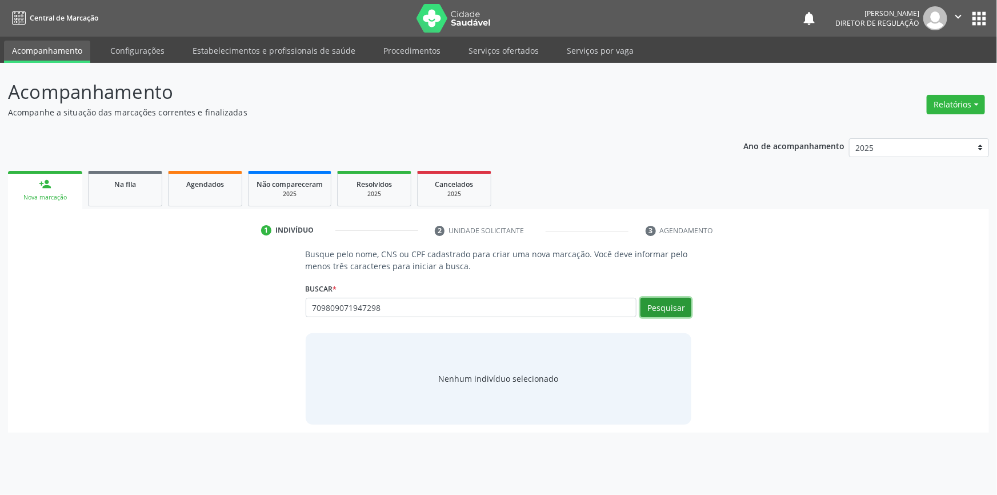
click at [657, 306] on button "Pesquisar" at bounding box center [665, 307] width 51 height 19
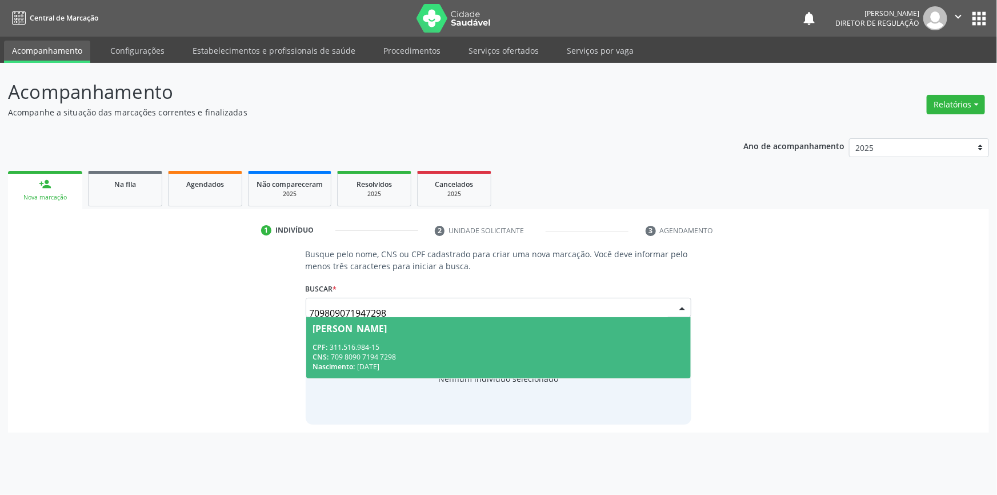
click at [462, 339] on span "Joao Rodrigues da Silva CPF: 311.516.984-15 CNS: 709 8090 7194 7298 Nascimento:…" at bounding box center [498, 347] width 385 height 61
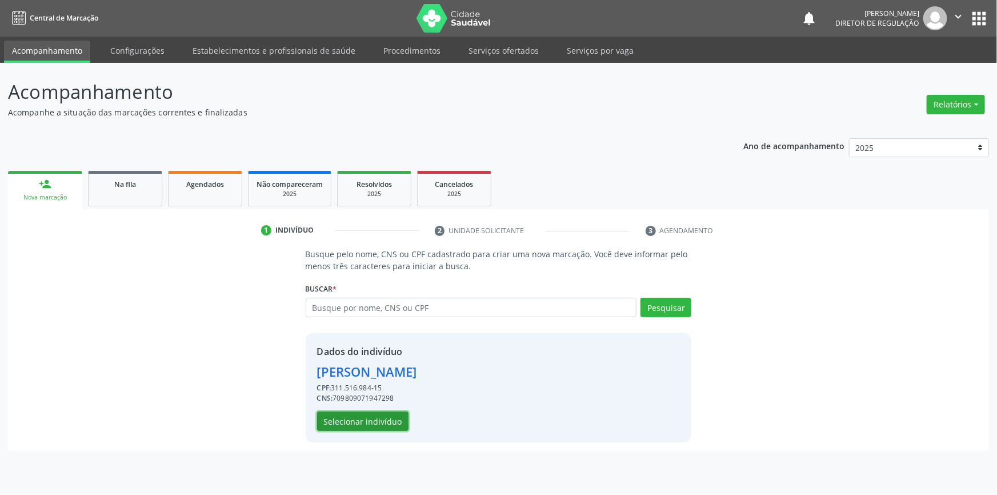
click at [397, 416] on button "Selecionar indivíduo" at bounding box center [362, 420] width 91 height 19
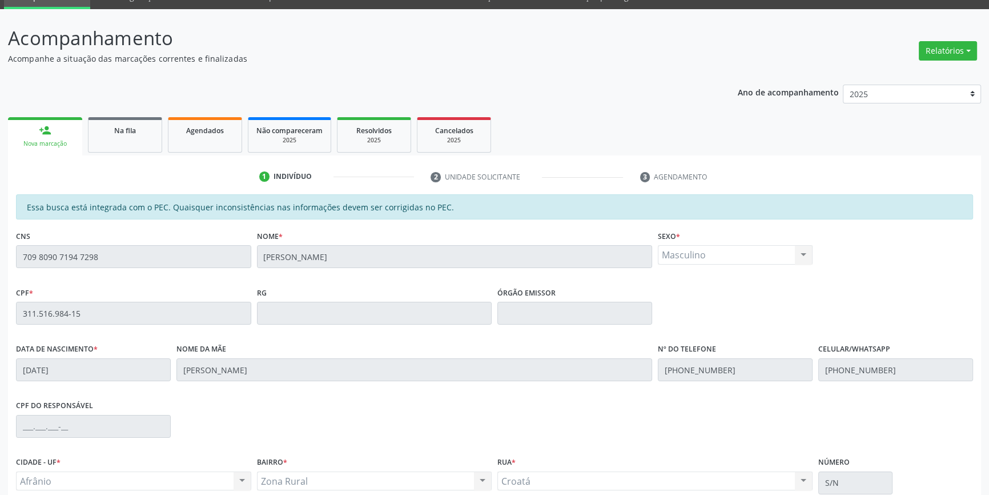
scroll to position [157, 0]
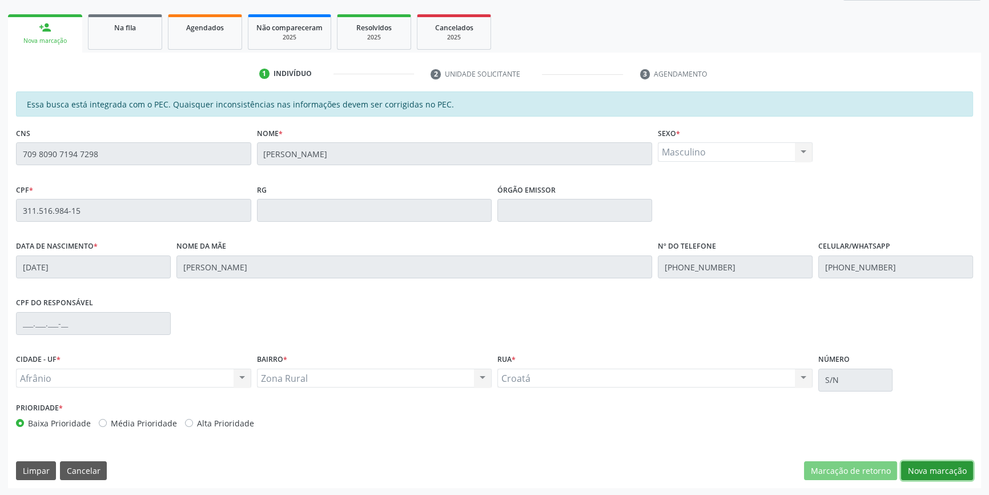
click at [920, 467] on button "Nova marcação" at bounding box center [937, 470] width 72 height 19
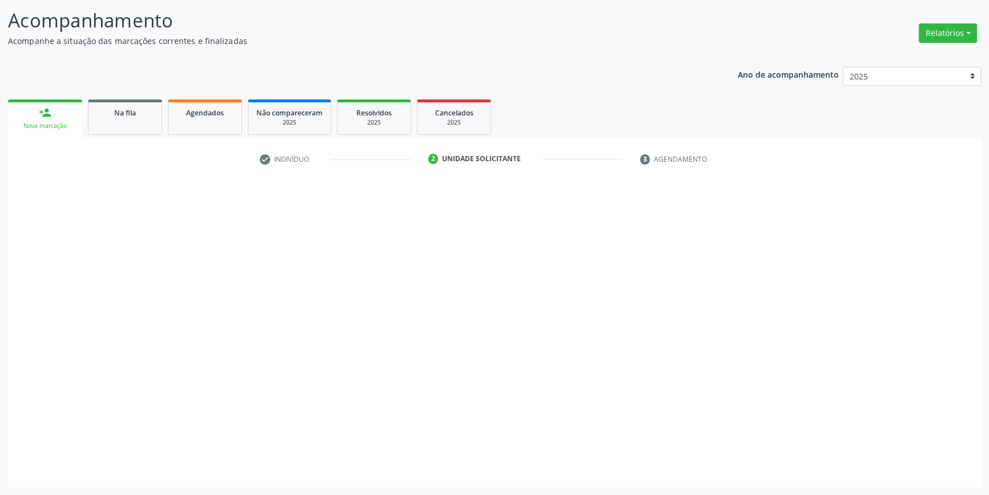
scroll to position [70, 0]
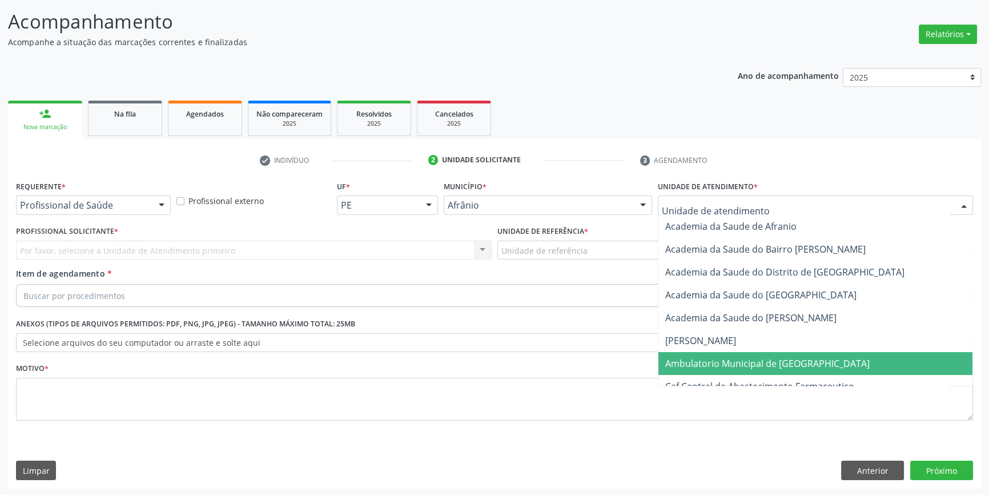
drag, startPoint x: 745, startPoint y: 358, endPoint x: 648, endPoint y: 301, distance: 113.2
click at [740, 357] on span "Ambulatorio Municipal de [GEOGRAPHIC_DATA]" at bounding box center [768, 363] width 205 height 13
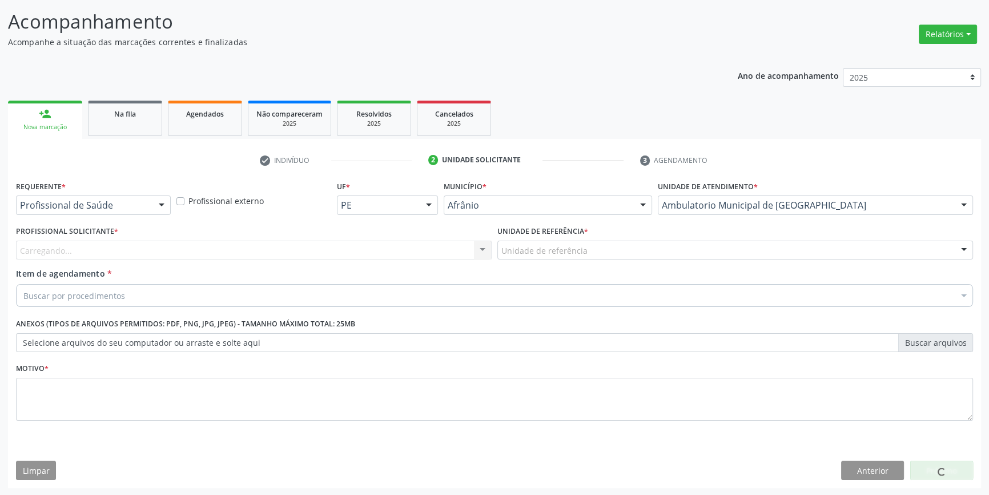
click at [599, 254] on div "Unidade de referência" at bounding box center [736, 250] width 476 height 19
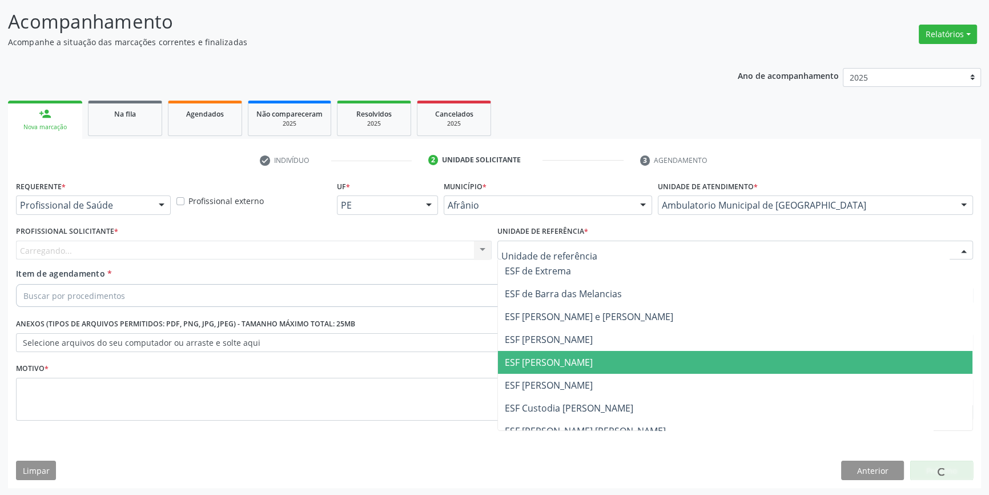
click at [580, 361] on span "ESF [PERSON_NAME]" at bounding box center [735, 362] width 475 height 23
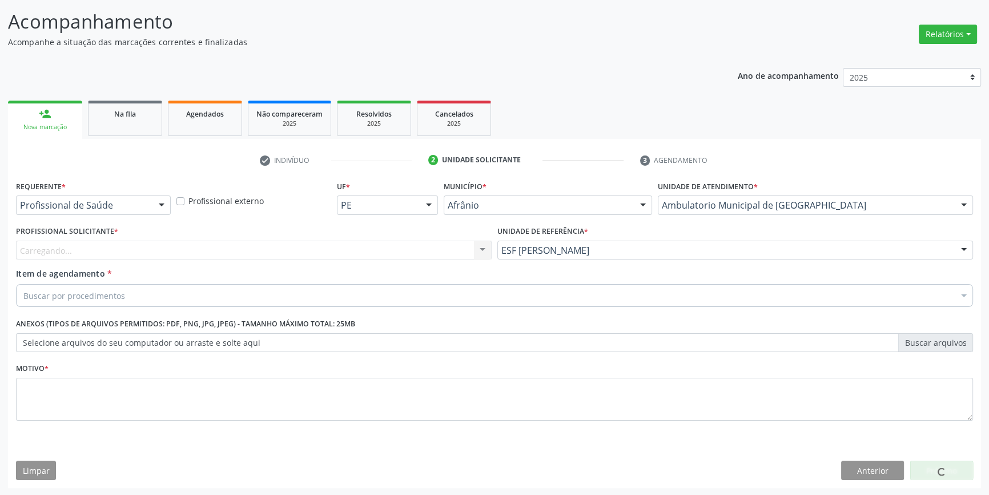
click at [352, 254] on div "Carregando... Nenhum resultado encontrado para: " " Não há nenhuma opção para s…" at bounding box center [254, 250] width 476 height 19
click at [348, 253] on div "Carregando... Nenhum resultado encontrado para: " " Não há nenhuma opção para s…" at bounding box center [254, 250] width 476 height 19
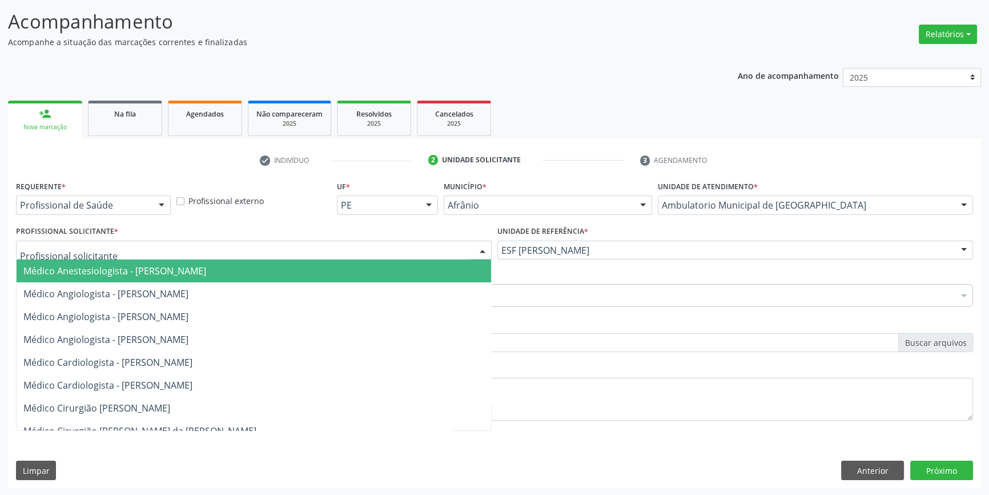
click at [319, 244] on div at bounding box center [254, 250] width 476 height 19
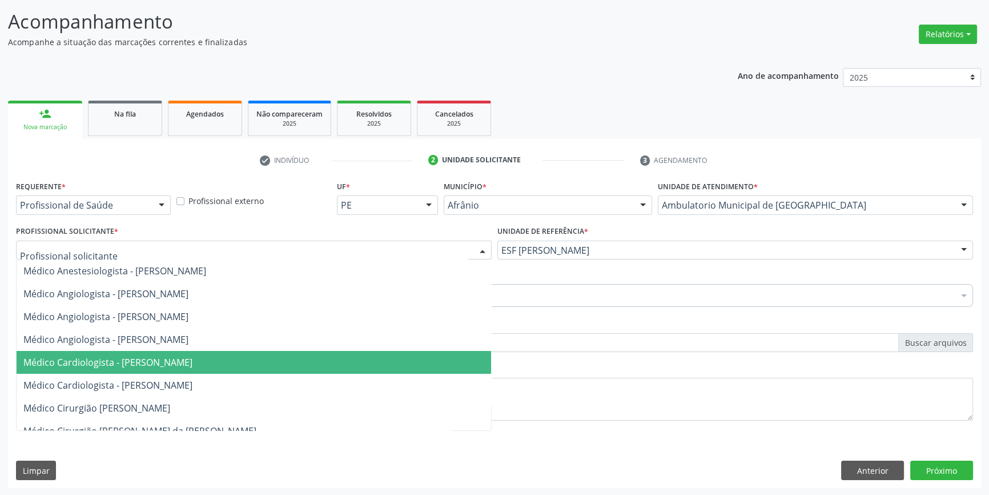
click at [185, 358] on span "Médico Cardiologista - [PERSON_NAME]" at bounding box center [107, 362] width 169 height 13
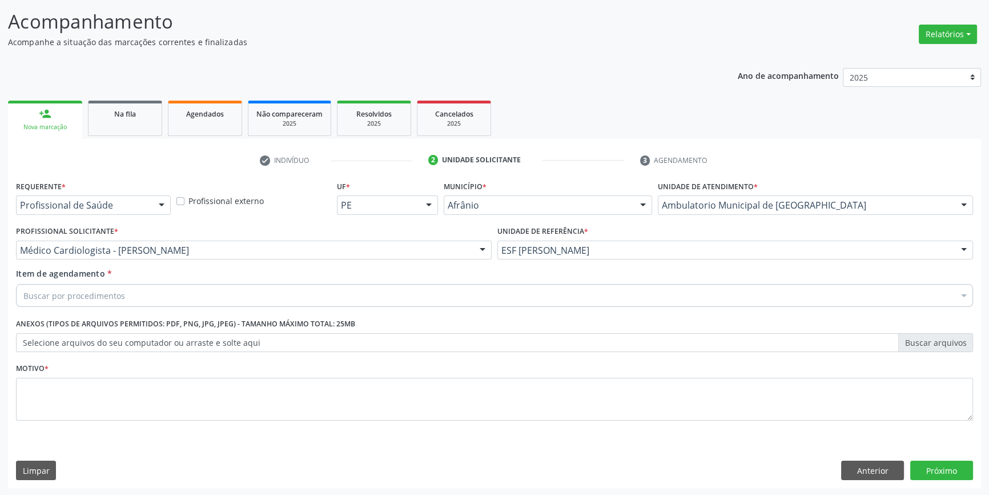
click at [165, 297] on div "Buscar por procedimentos" at bounding box center [494, 295] width 957 height 23
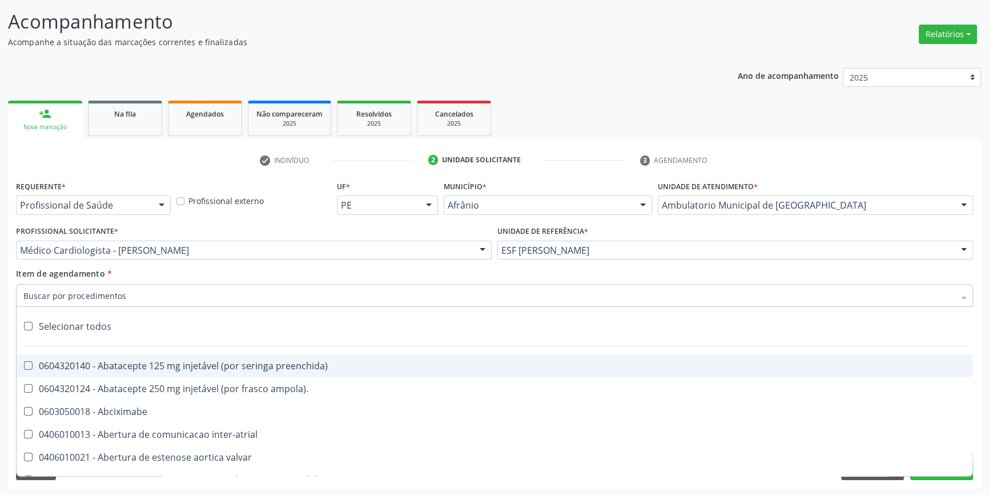
type input "e"
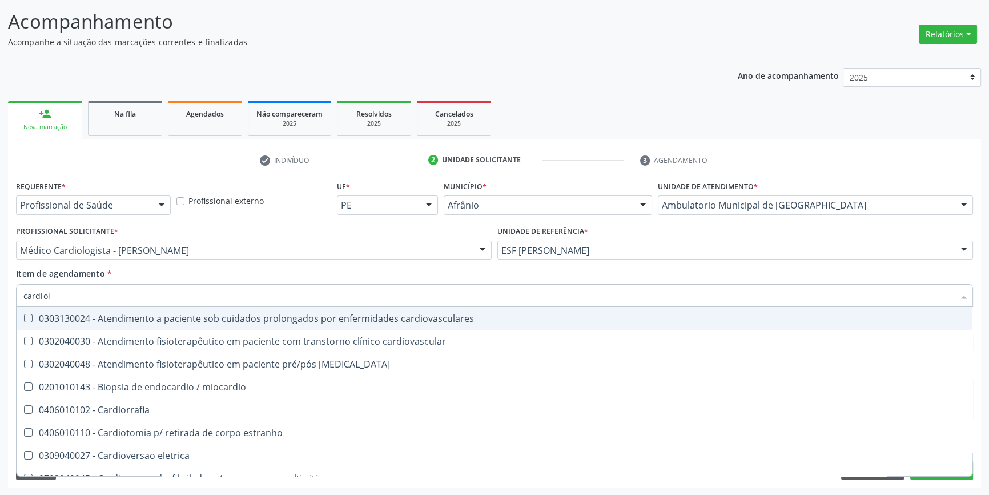
type input "cardiolo"
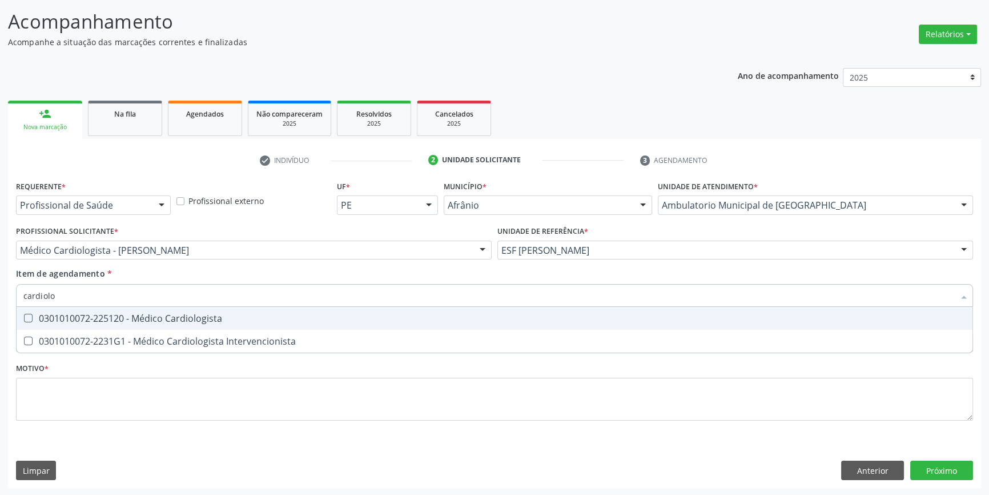
click at [177, 319] on div "0301010072-225120 - Médico Cardiologista" at bounding box center [494, 318] width 943 height 9
checkbox Cardiologista "true"
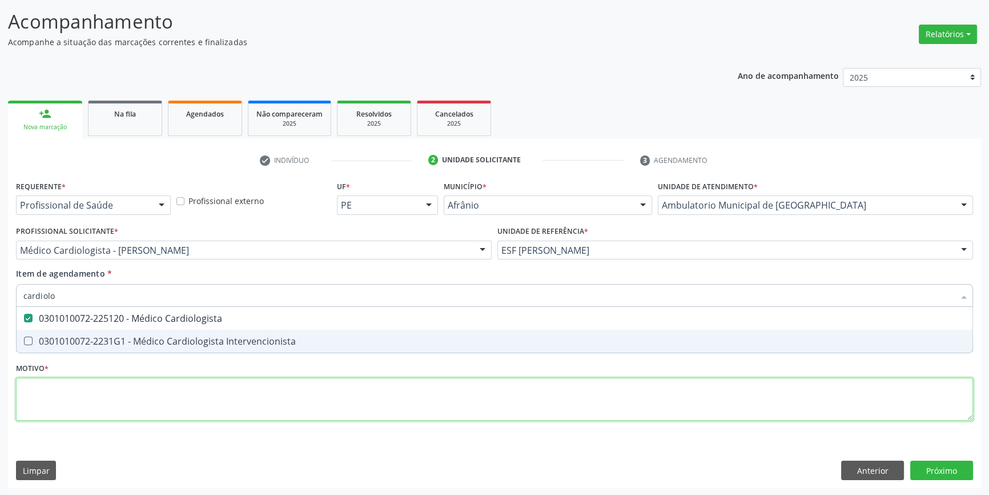
click at [123, 392] on div "Requerente * Profissional de Saúde Profissional de Saúde Paciente Nenhum result…" at bounding box center [494, 307] width 957 height 259
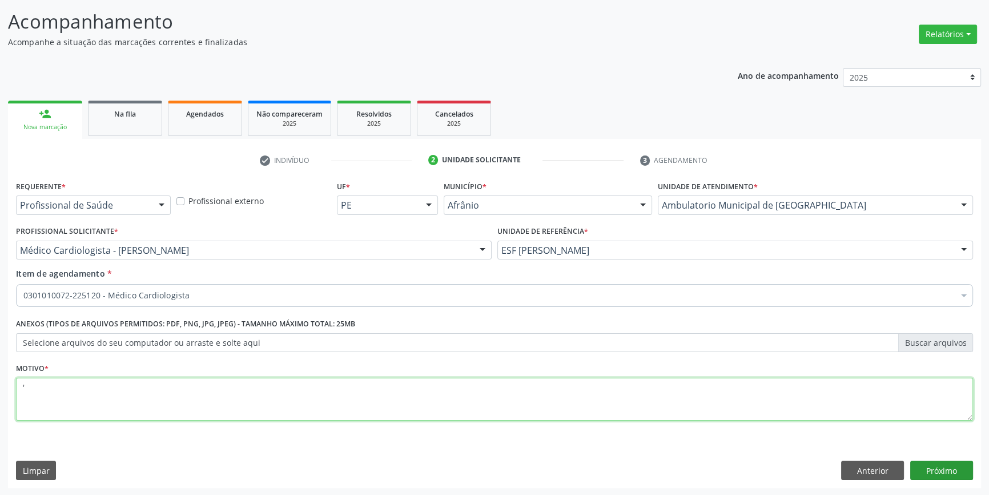
type textarea "'"
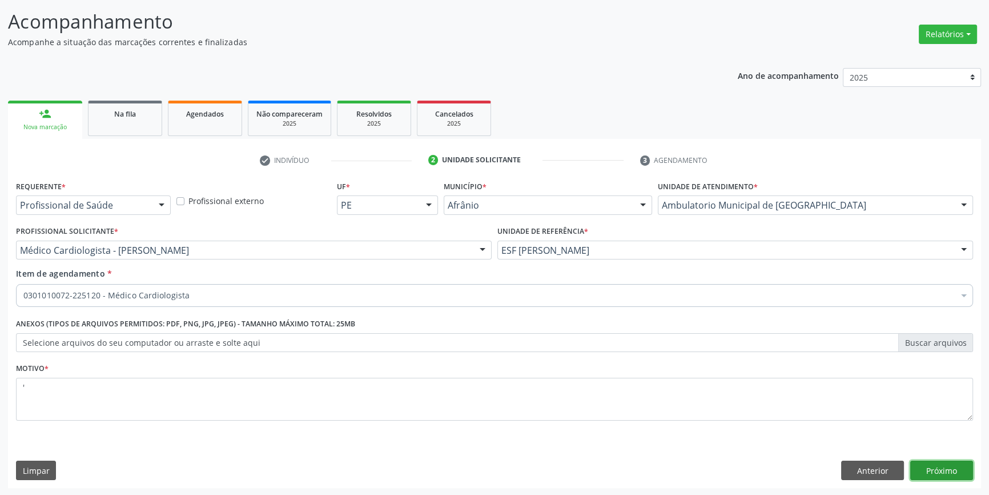
click at [920, 469] on button "Próximo" at bounding box center [942, 469] width 63 height 19
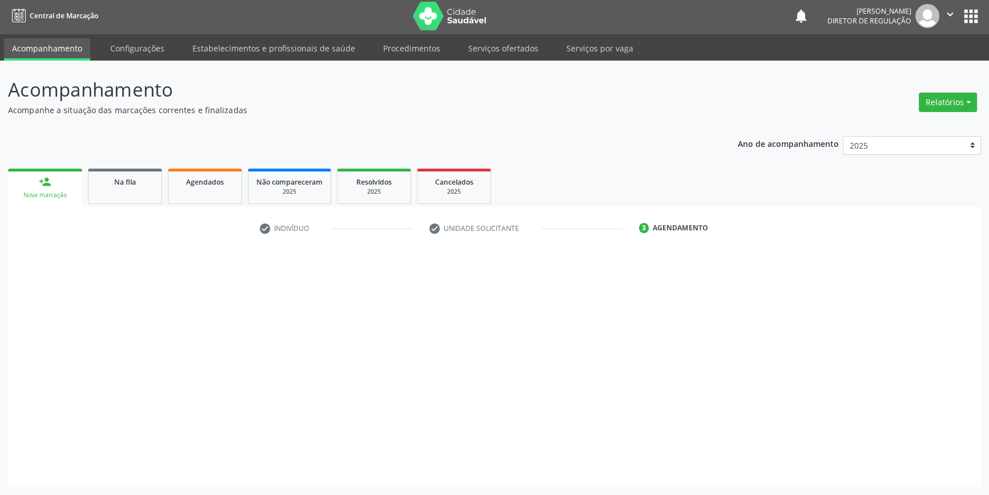
scroll to position [1, 0]
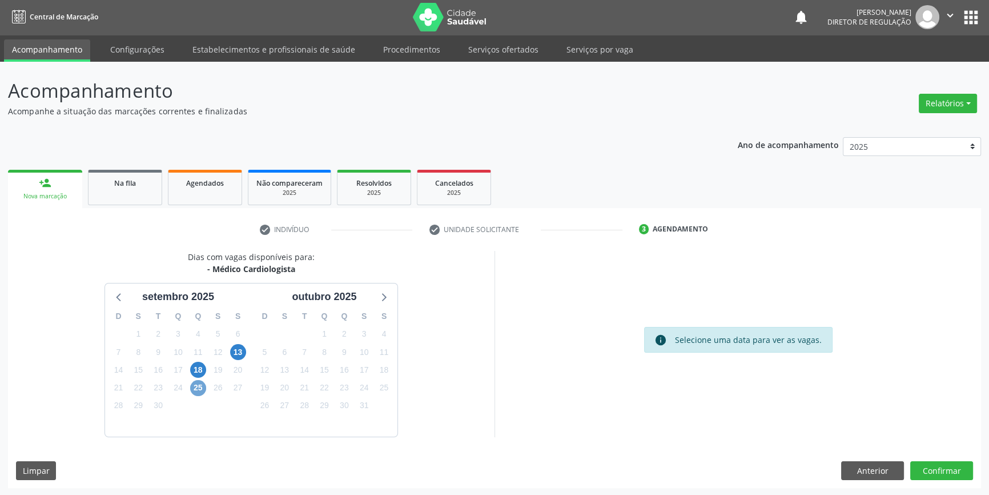
click at [200, 383] on span "25" at bounding box center [198, 388] width 16 height 16
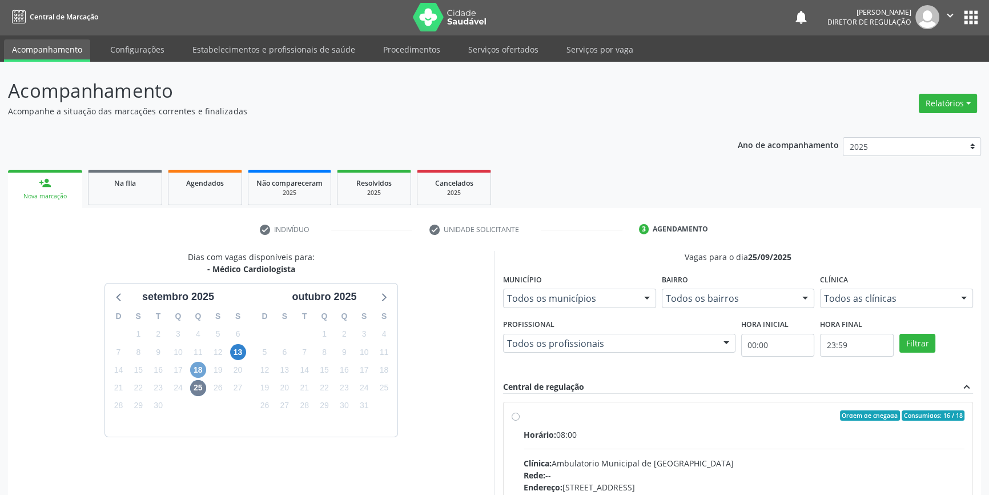
click at [197, 370] on span "18" at bounding box center [198, 370] width 16 height 16
click at [199, 389] on span "25" at bounding box center [198, 388] width 16 height 16
click at [510, 416] on div "Ordem de chegada Consumidos: 16 / 18 Horário: 08:00 Clínica: Ambulatorio Munici…" at bounding box center [738, 497] width 469 height 191
radio input "true"
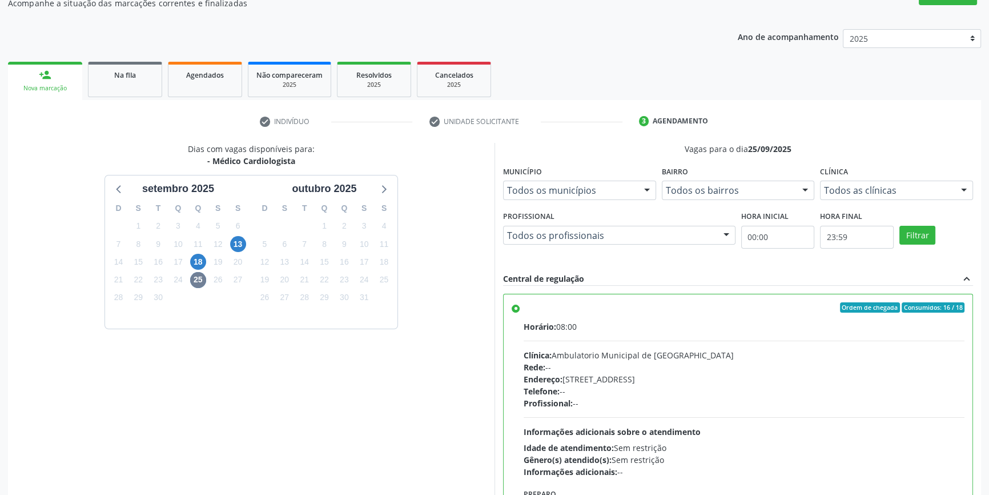
scroll to position [187, 0]
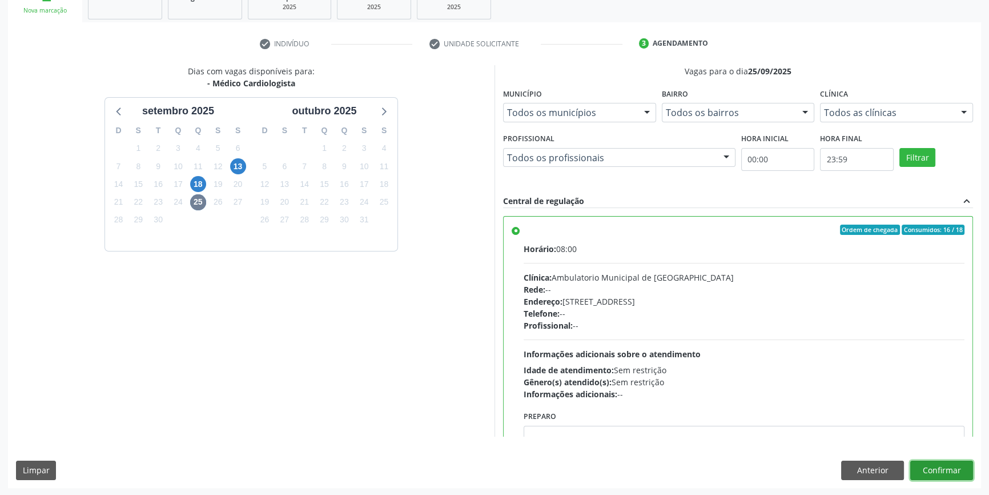
click at [931, 466] on button "Confirmar" at bounding box center [942, 469] width 63 height 19
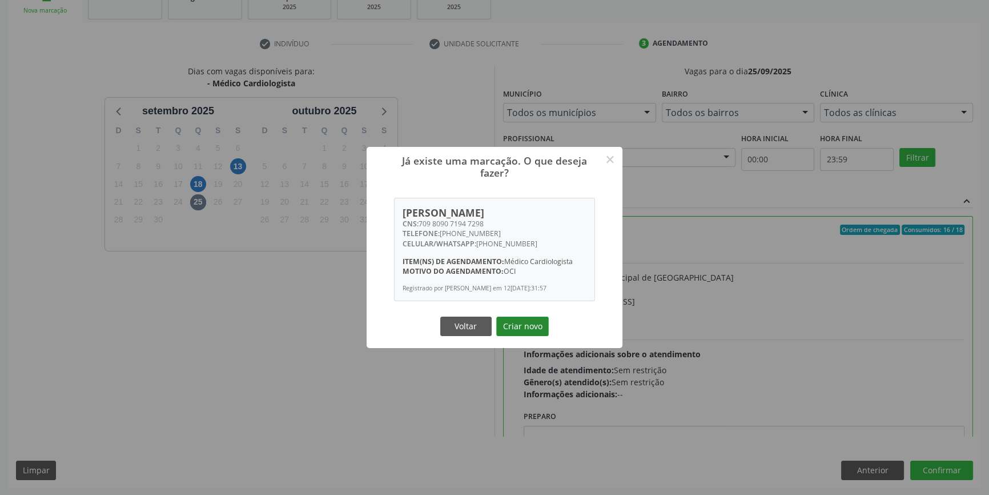
click at [516, 326] on button "Criar novo" at bounding box center [522, 325] width 53 height 19
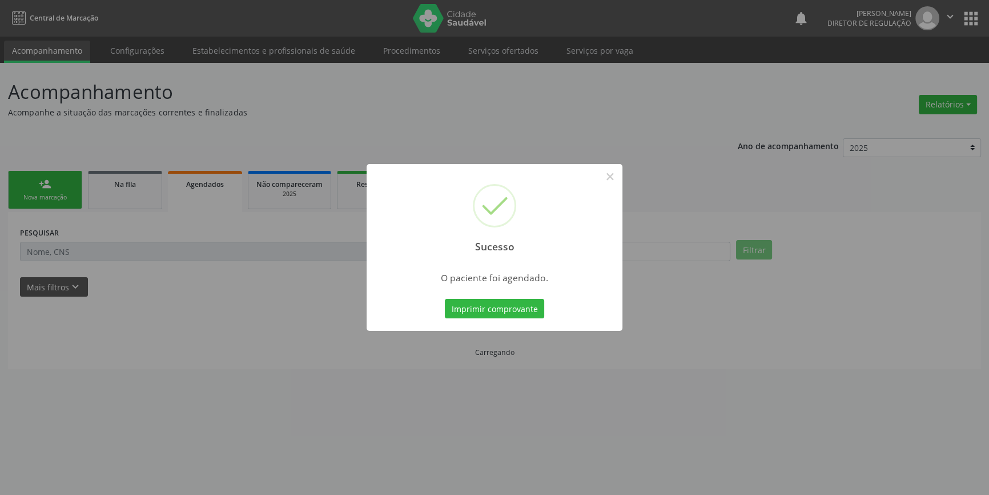
scroll to position [0, 0]
click at [514, 313] on button "Imprimir comprovante" at bounding box center [498, 308] width 99 height 19
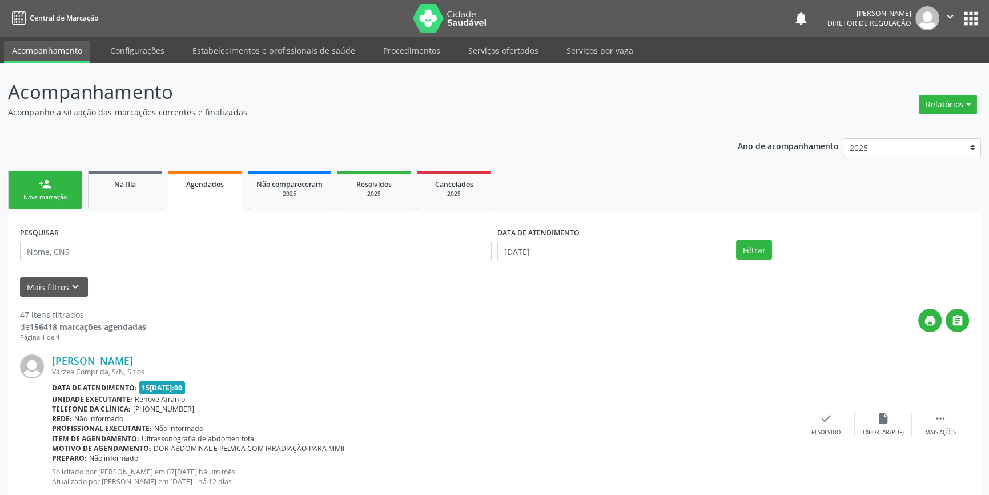
click at [61, 199] on div "Sucesso × O paciente foi agendado. Imprimir comprovante Cancel" at bounding box center [494, 247] width 989 height 495
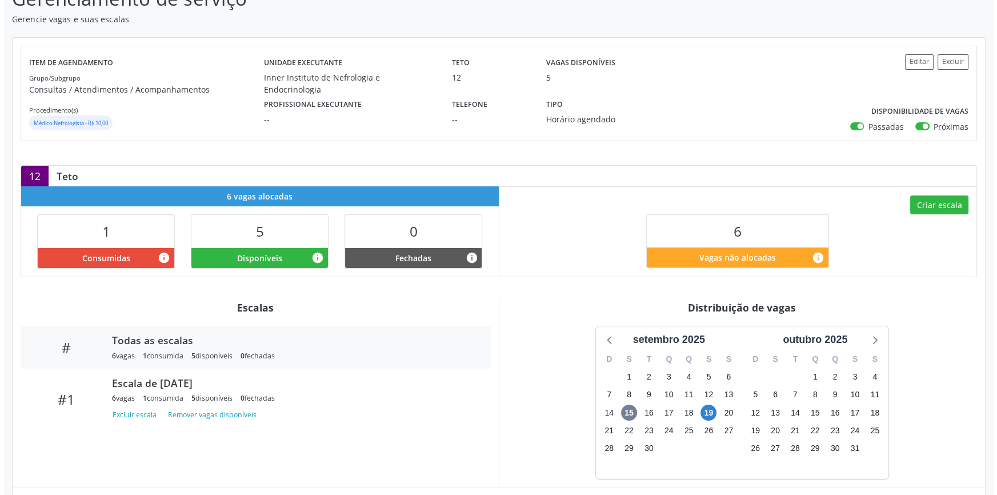
scroll to position [150, 0]
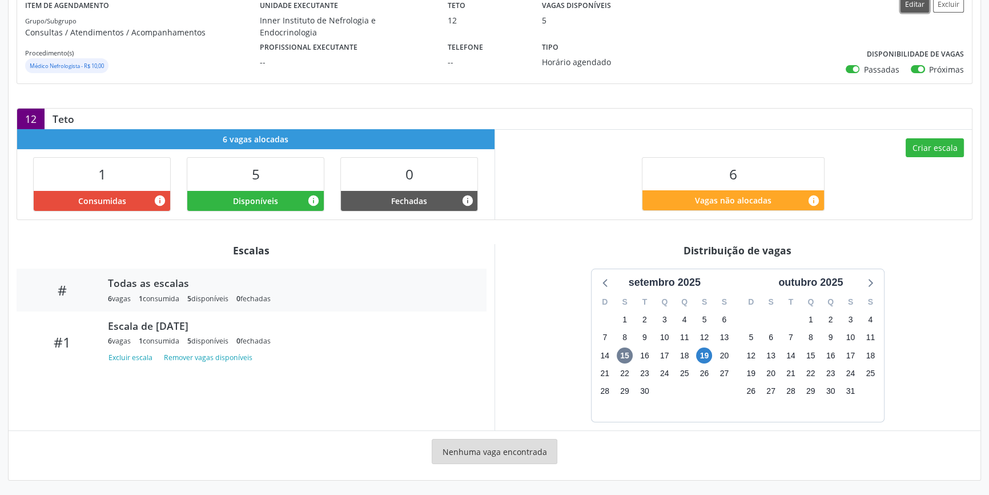
click at [915, 10] on button "Editar" at bounding box center [915, 4] width 29 height 15
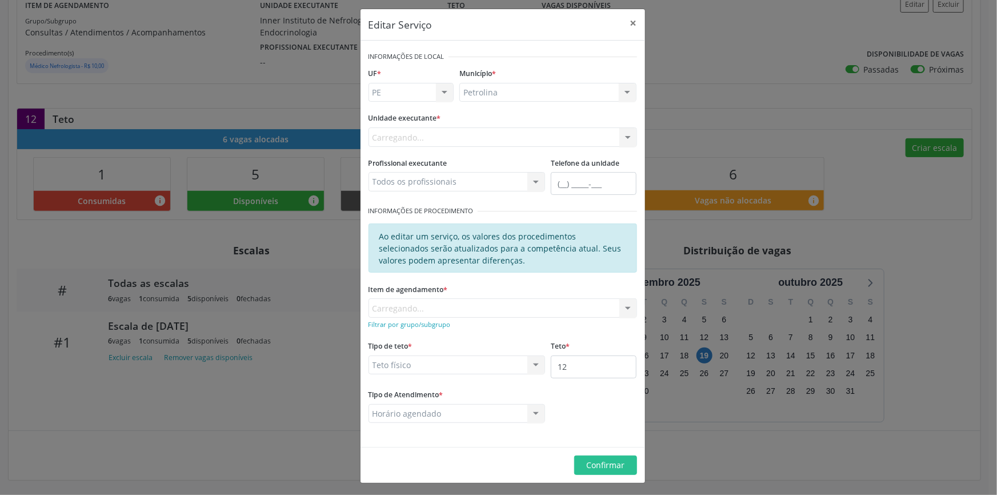
scroll to position [7, 0]
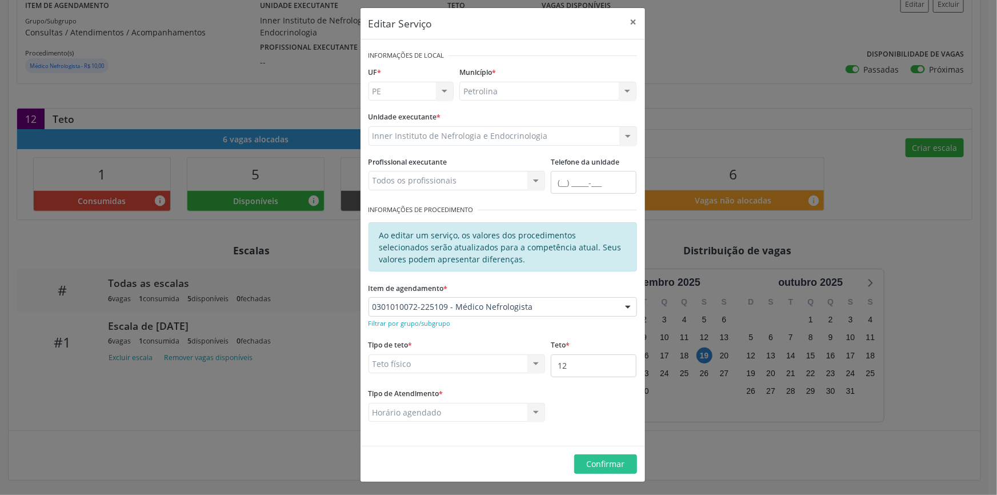
click at [791, 123] on div "Editar Serviço × Informações de Local UF * PE BA PE Nenhum resultado encontrado…" at bounding box center [498, 247] width 997 height 495
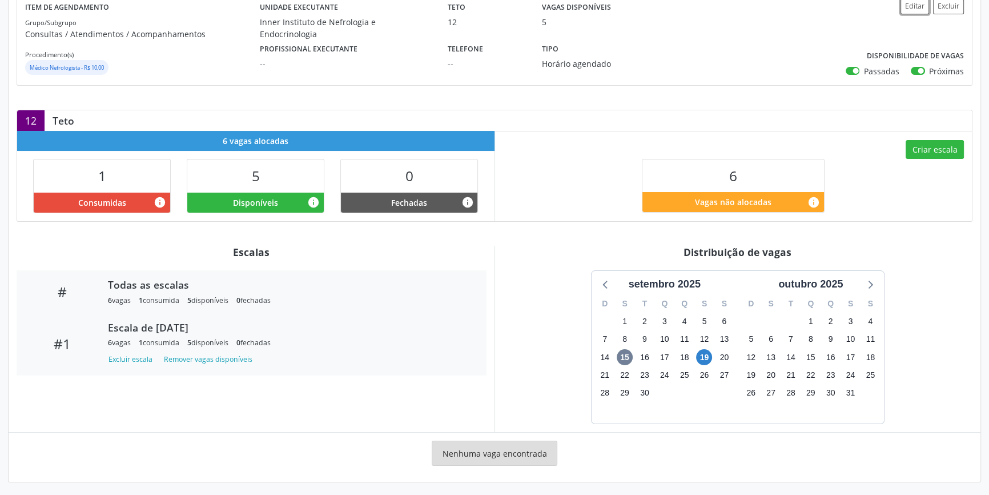
scroll to position [150, 0]
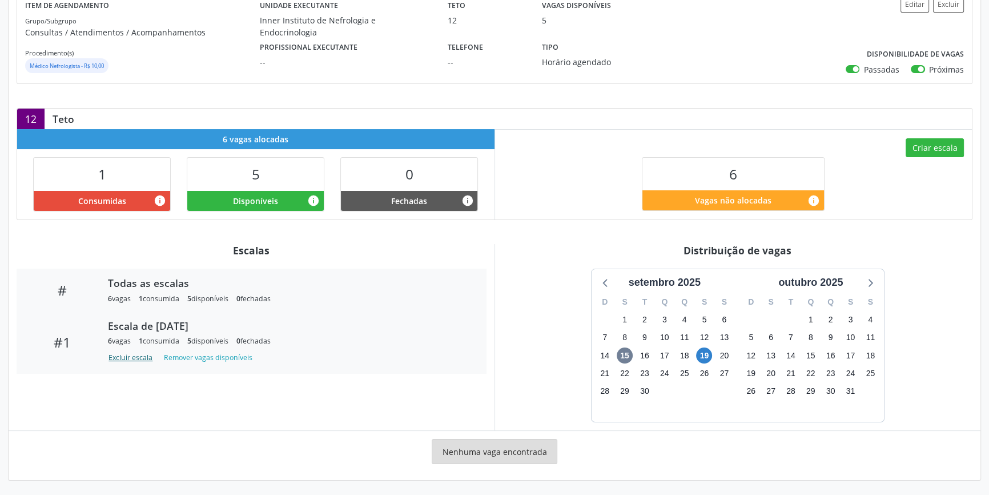
click at [150, 362] on button "Excluir escala" at bounding box center [132, 357] width 49 height 15
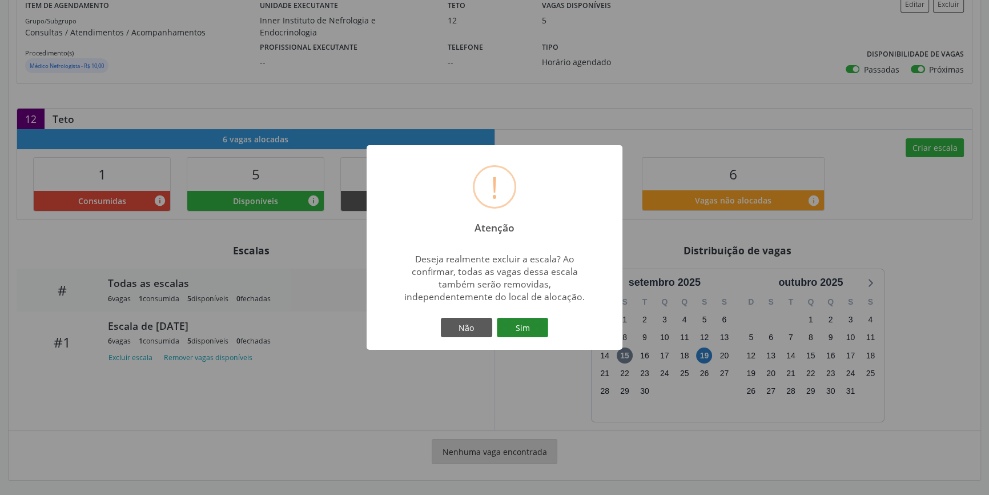
click at [528, 326] on button "Sim" at bounding box center [522, 327] width 51 height 19
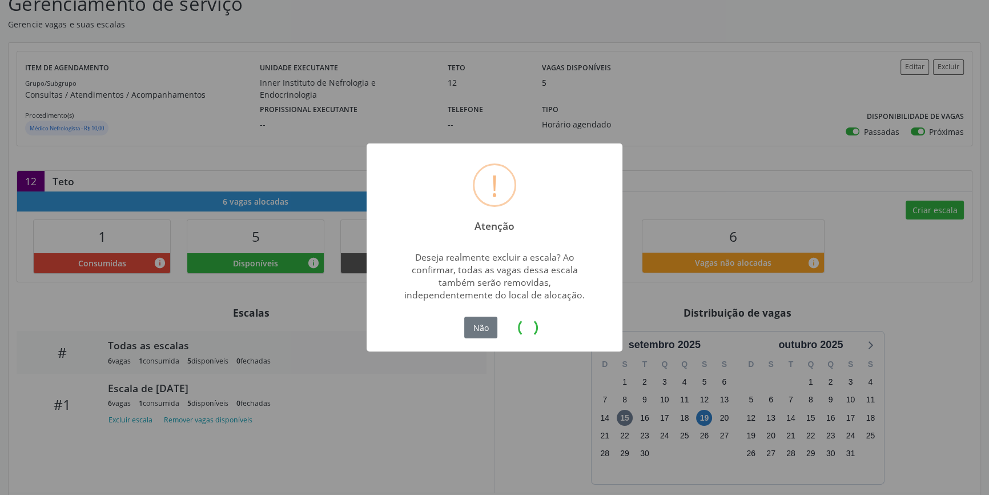
scroll to position [0, 0]
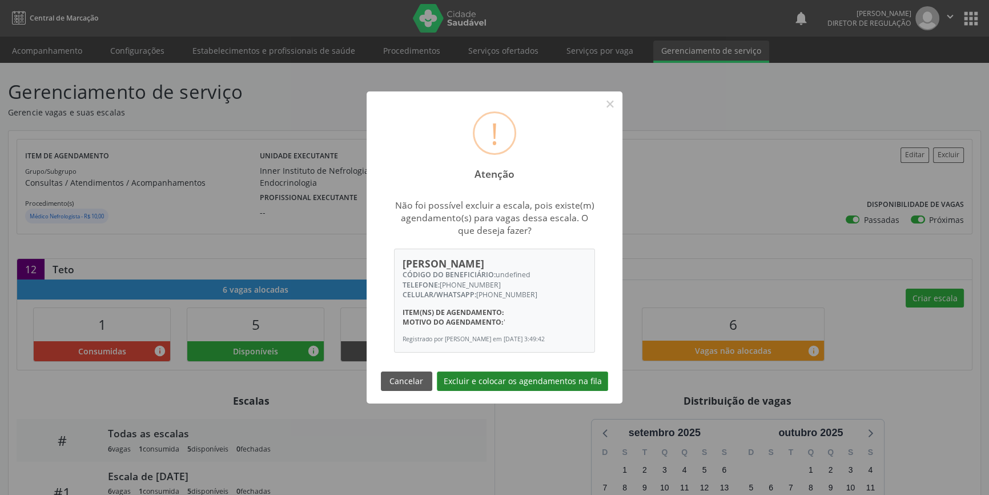
click at [517, 380] on button "Excluir e colocar os agendamentos na fila" at bounding box center [522, 380] width 171 height 19
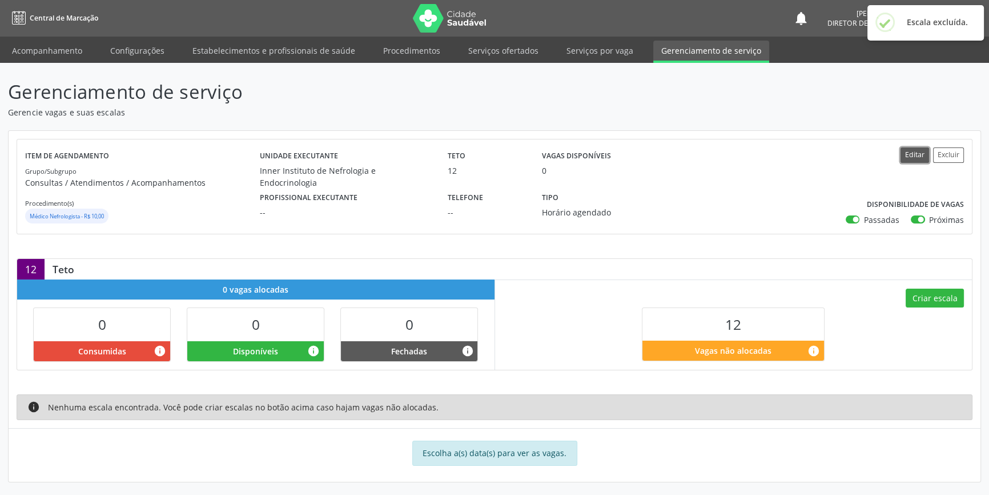
click at [915, 155] on button "Editar" at bounding box center [915, 154] width 29 height 15
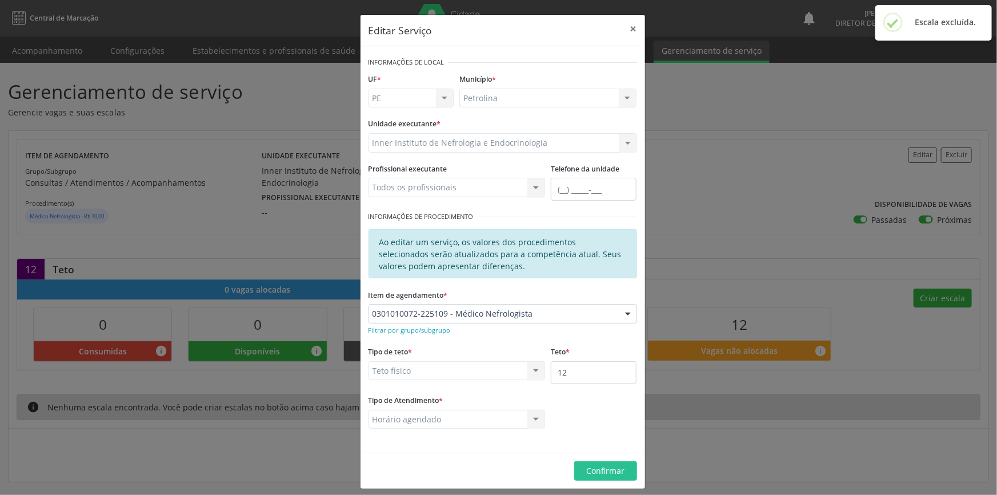
click at [824, 77] on div "Editar Serviço × Informações de Local UF * PE BA PE Nenhum resultado encontrado…" at bounding box center [498, 247] width 997 height 495
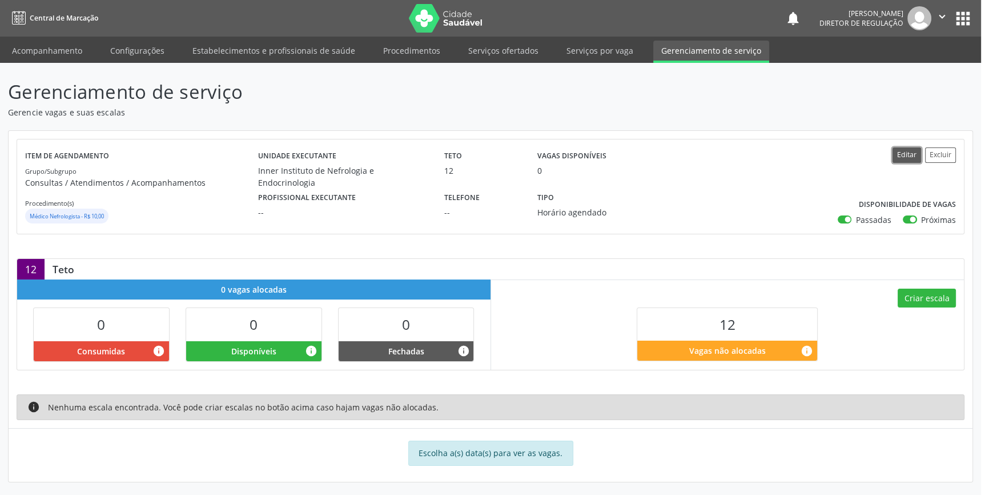
click at [912, 153] on button "Editar" at bounding box center [907, 154] width 29 height 15
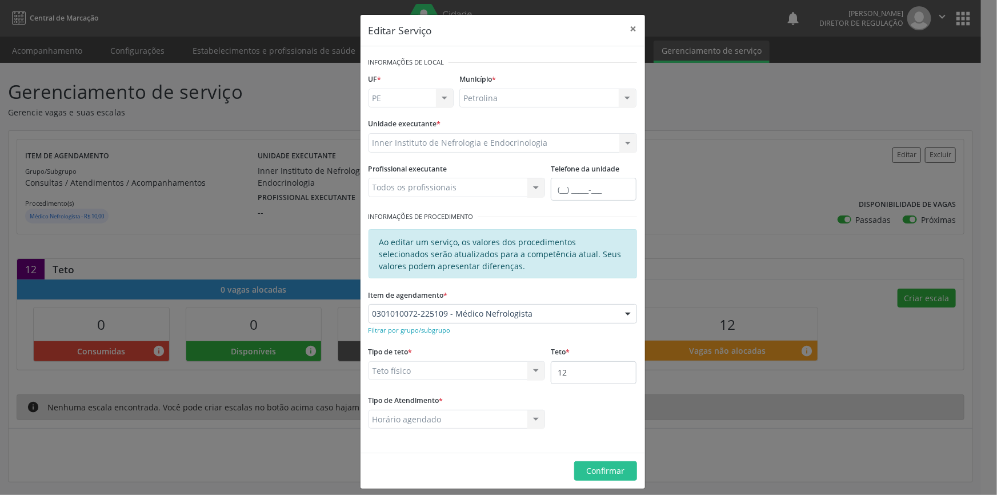
click at [715, 195] on div "Editar Serviço × Informações de Local UF * PE BA PE Nenhum resultado encontrado…" at bounding box center [498, 247] width 997 height 495
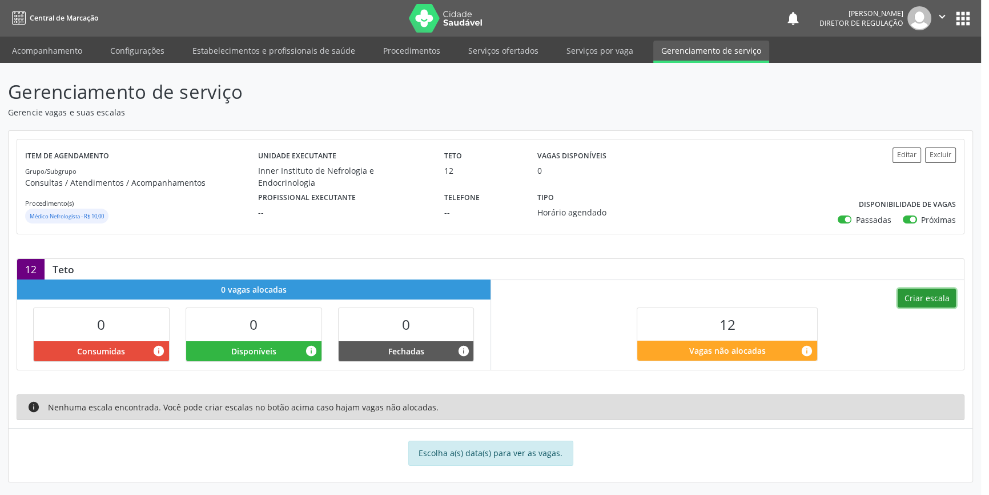
click at [929, 300] on button "Criar escala" at bounding box center [927, 297] width 58 height 19
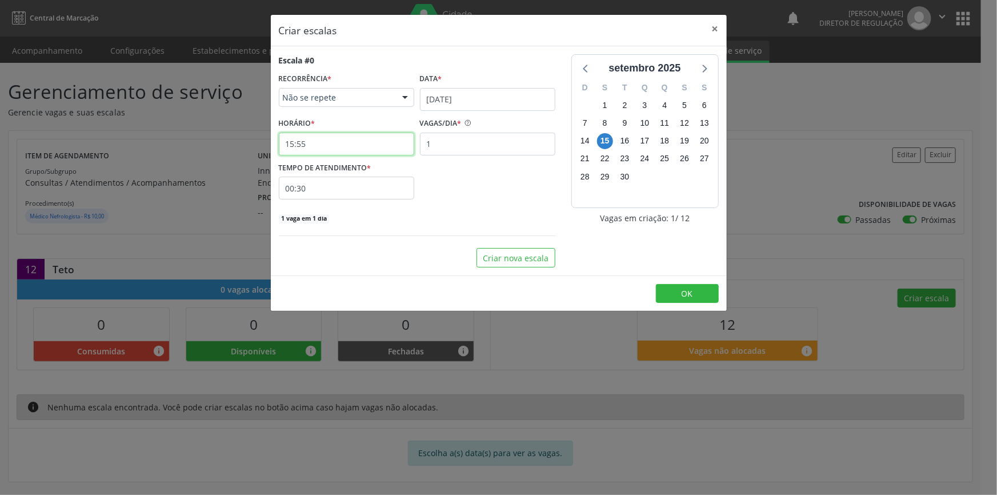
click at [340, 143] on input "15:55" at bounding box center [346, 144] width 135 height 23
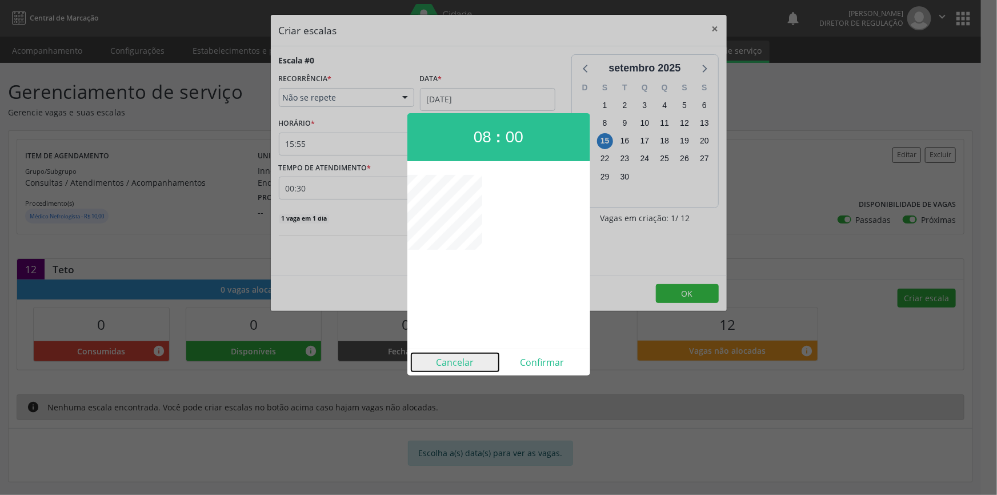
click at [461, 358] on button "Cancelar" at bounding box center [454, 362] width 87 height 18
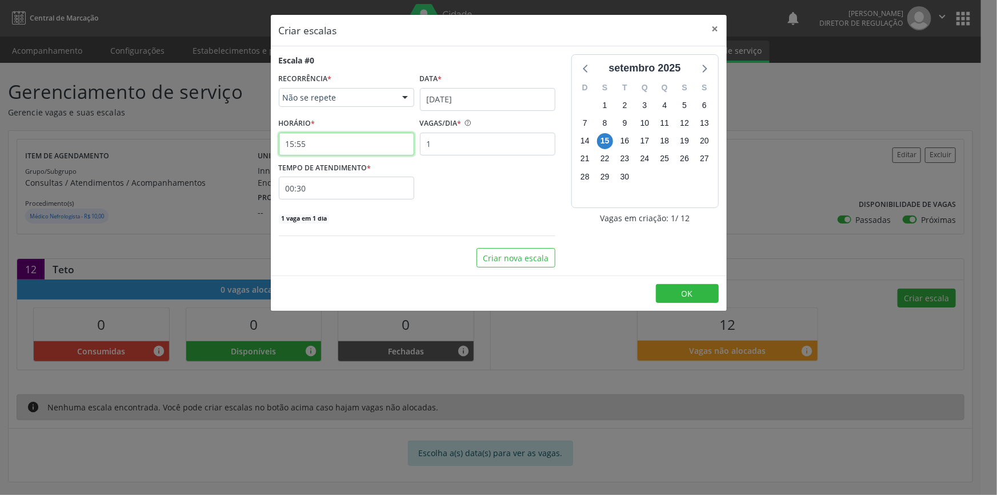
click at [331, 135] on input "15:55" at bounding box center [346, 144] width 135 height 23
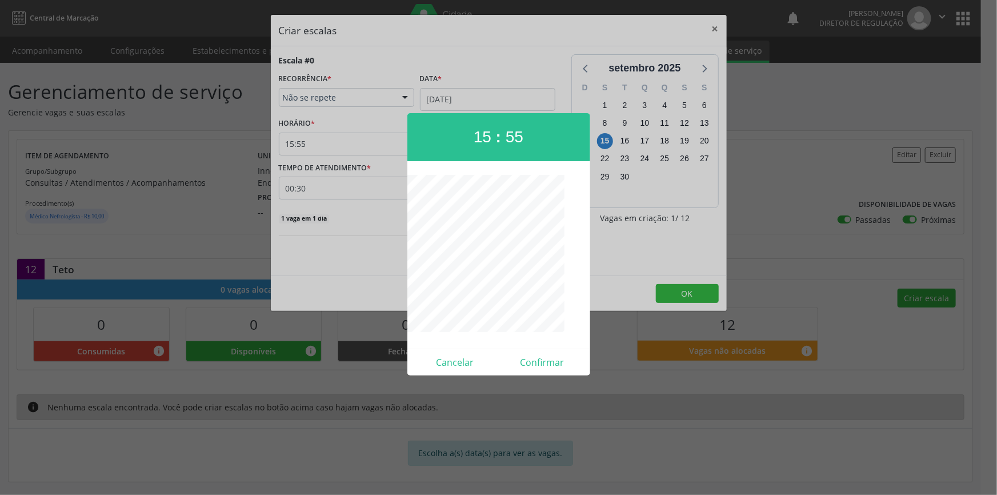
click at [406, 210] on div at bounding box center [498, 247] width 997 height 495
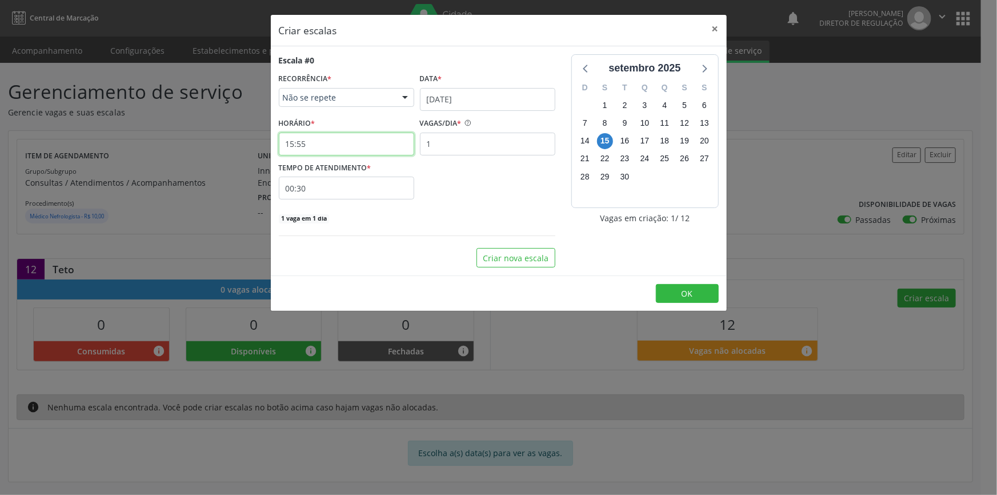
click at [351, 148] on input "15:55" at bounding box center [346, 144] width 135 height 23
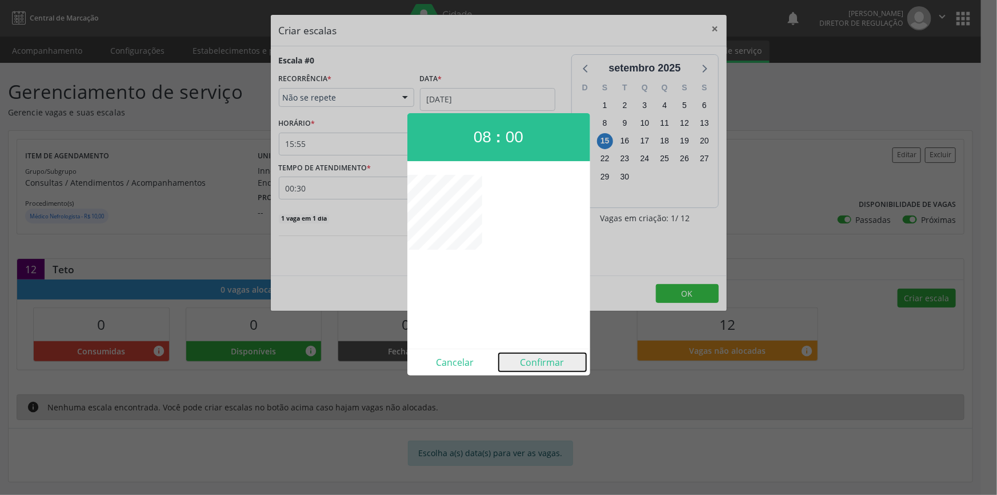
click at [534, 359] on button "Confirmar" at bounding box center [542, 362] width 87 height 18
type input "08:00"
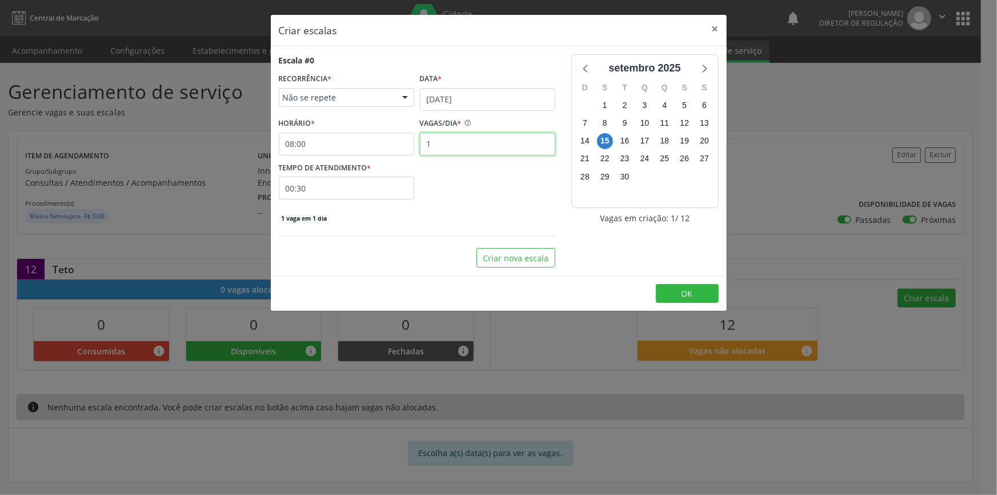
drag, startPoint x: 455, startPoint y: 143, endPoint x: 411, endPoint y: 145, distance: 44.0
click at [411, 145] on div "HORÁRIO * 08:00 VAGAS/DIA * 1" at bounding box center [417, 135] width 282 height 41
type input "6"
click at [456, 111] on div "Escala #0 RECORRÊNCIA * Não se repete Não se repete Diário/Semanal Mensal Nenhu…" at bounding box center [417, 139] width 276 height 170
click at [463, 101] on input "[DATE]" at bounding box center [487, 99] width 135 height 23
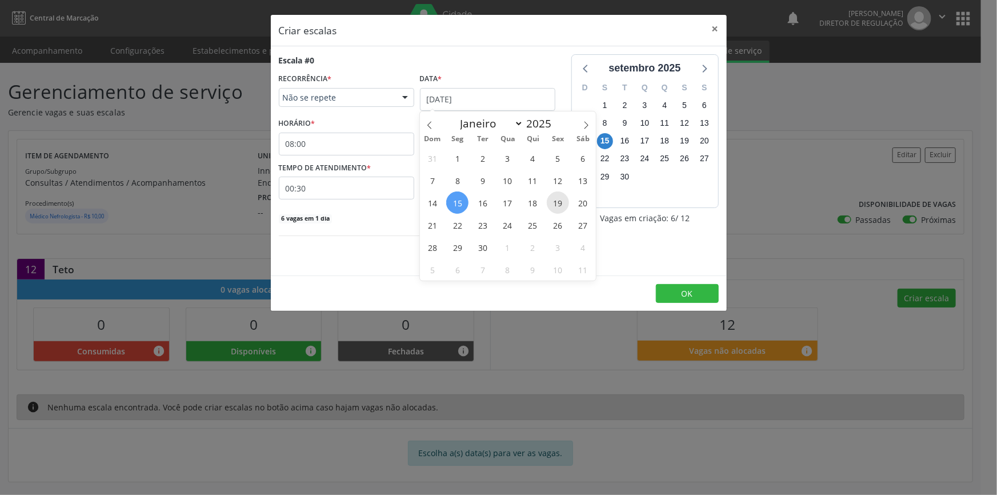
click at [555, 210] on span "19" at bounding box center [558, 202] width 22 height 22
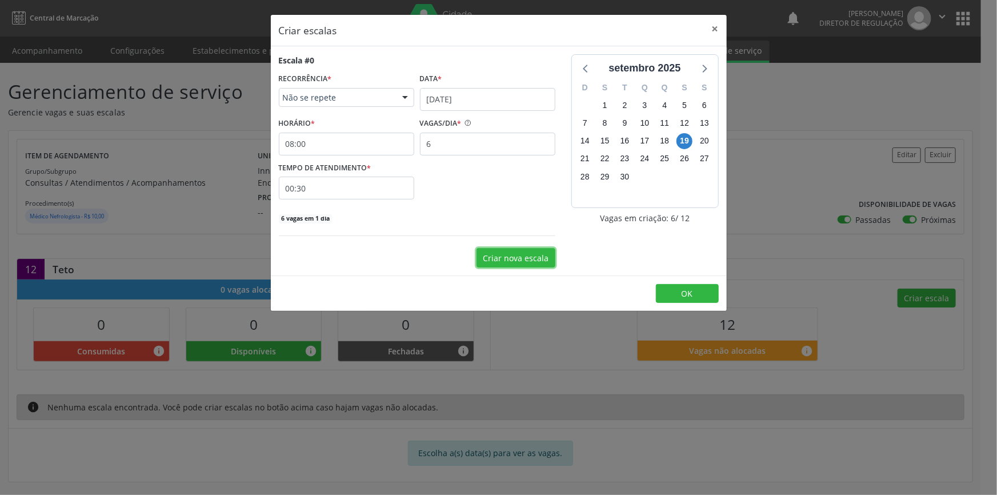
click at [522, 262] on button "Criar nova escala" at bounding box center [515, 257] width 79 height 19
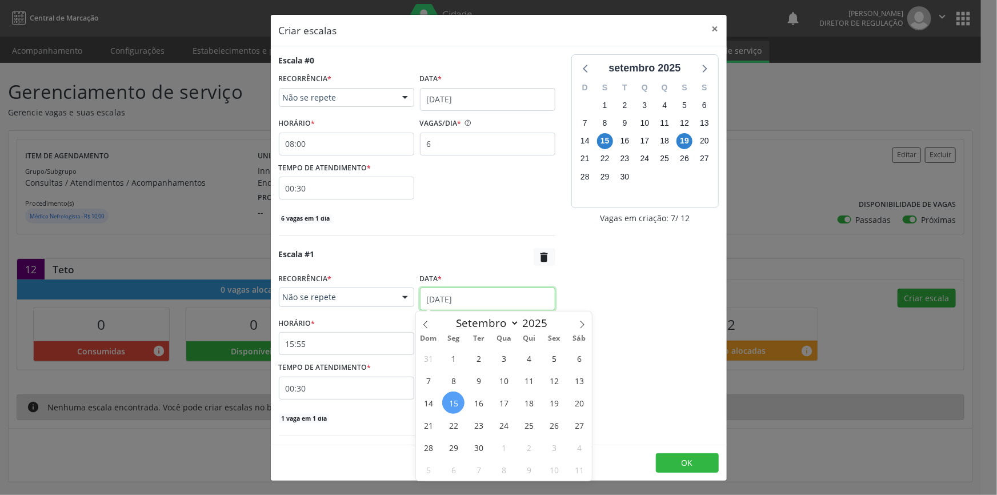
click at [478, 298] on input "[DATE]" at bounding box center [487, 298] width 135 height 23
click at [559, 411] on span "19" at bounding box center [554, 402] width 22 height 22
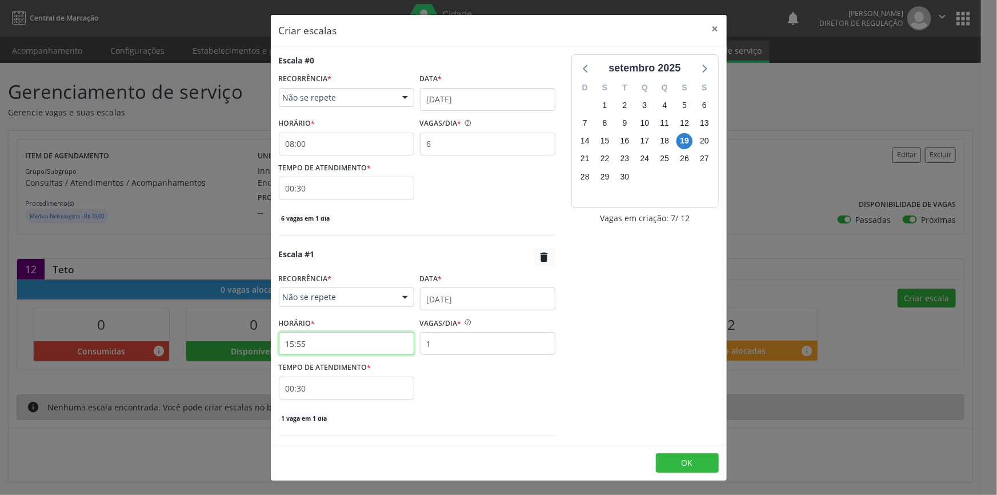
click at [330, 343] on input "15:55" at bounding box center [346, 343] width 135 height 23
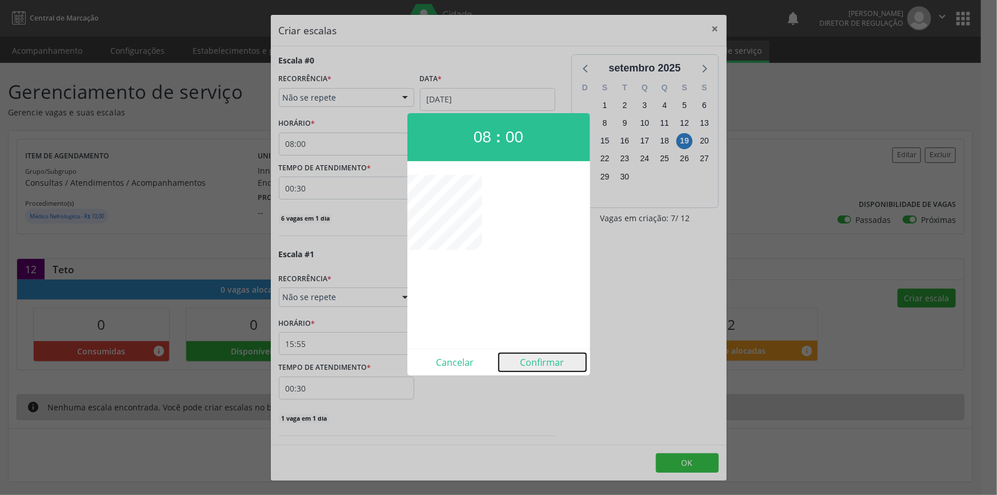
click at [555, 368] on button "Confirmar" at bounding box center [542, 362] width 87 height 18
type input "08:00"
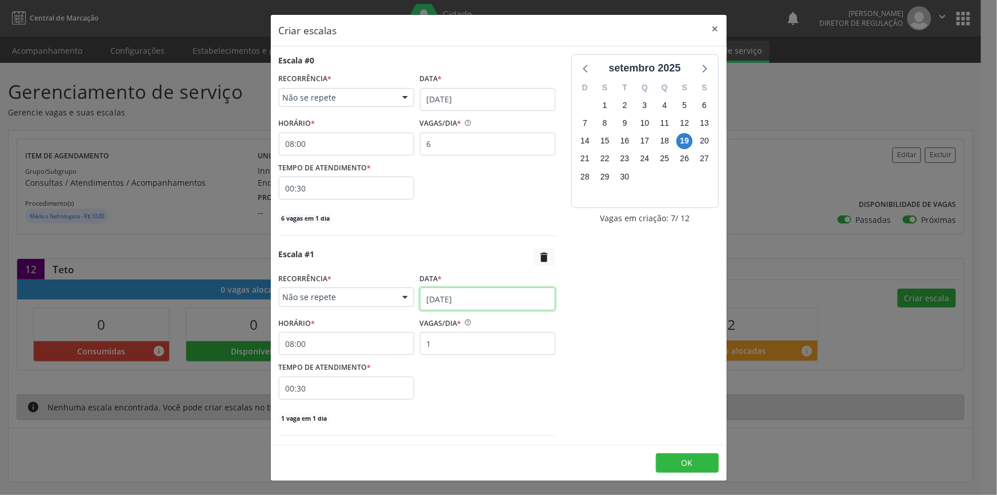
click at [471, 304] on input "[DATE]" at bounding box center [487, 298] width 135 height 23
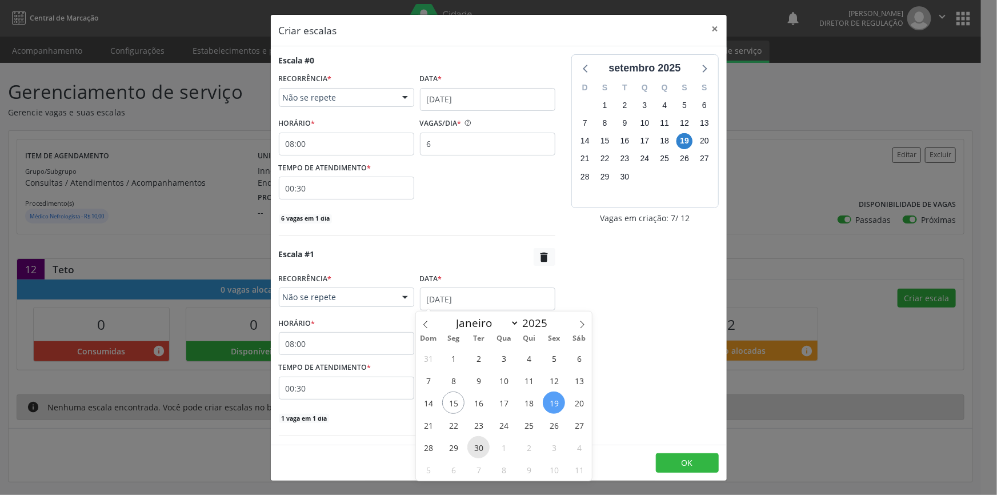
click at [475, 444] on span "30" at bounding box center [478, 447] width 22 height 22
drag, startPoint x: 440, startPoint y: 342, endPoint x: 372, endPoint y: 333, distance: 68.0
click at [383, 335] on div "HORÁRIO * 08:00 VAGAS/DIA * 1" at bounding box center [417, 334] width 282 height 41
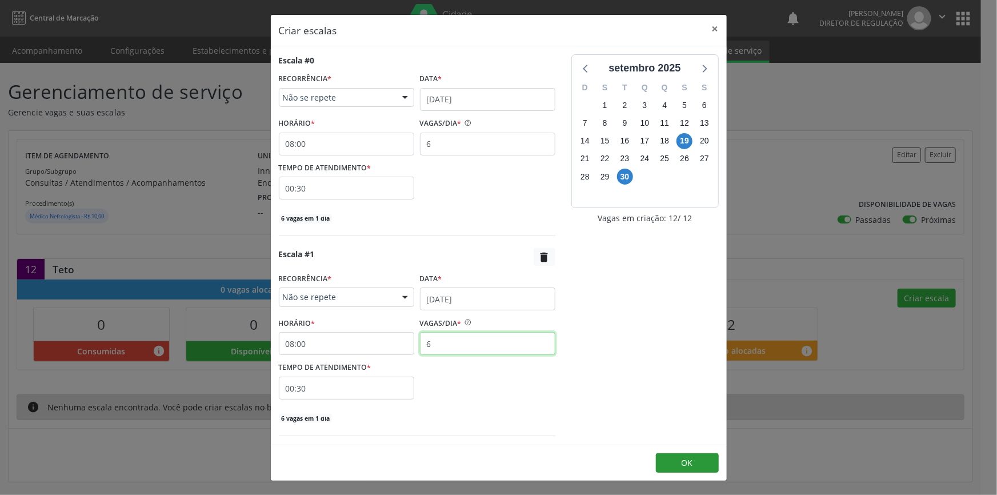
type input "6"
click at [680, 463] on button "OK" at bounding box center [687, 462] width 63 height 19
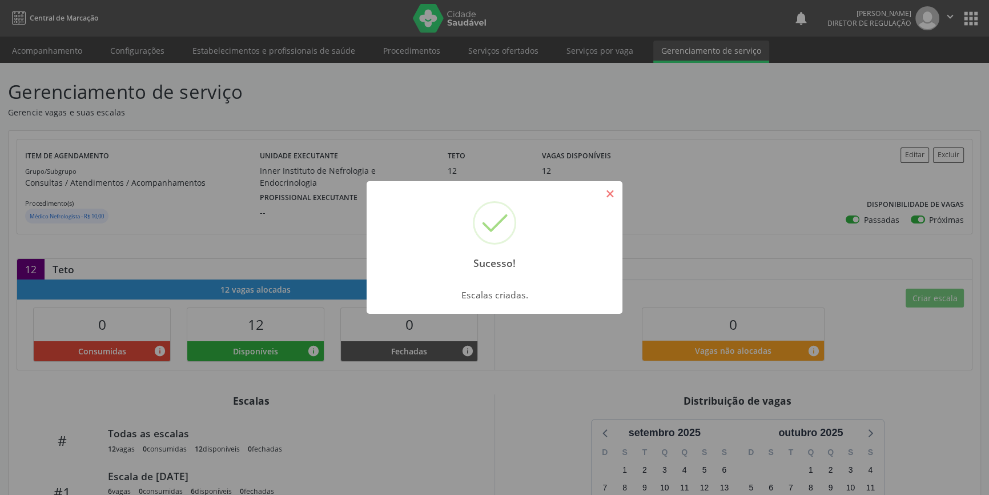
click at [609, 186] on button "×" at bounding box center [609, 193] width 19 height 19
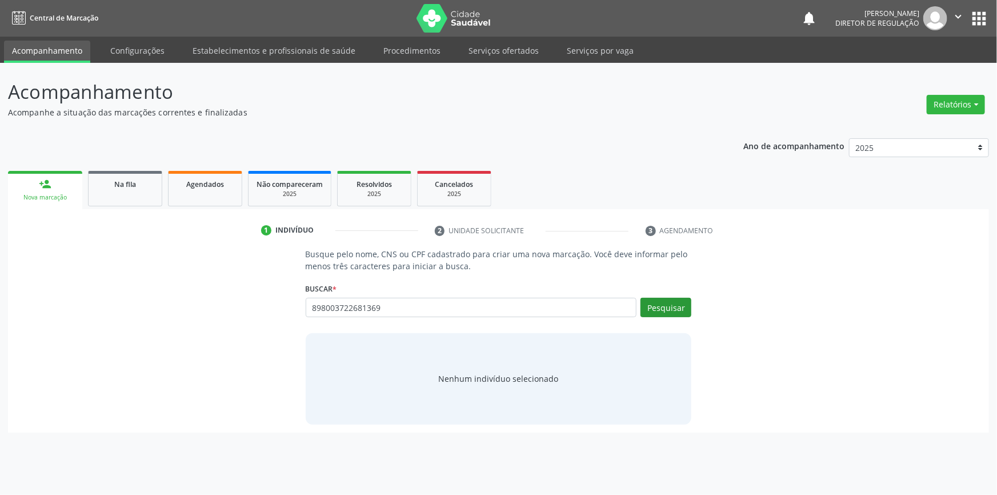
type input "898003722681369"
click at [680, 308] on button "Pesquisar" at bounding box center [665, 307] width 51 height 19
type input "898003722681369"
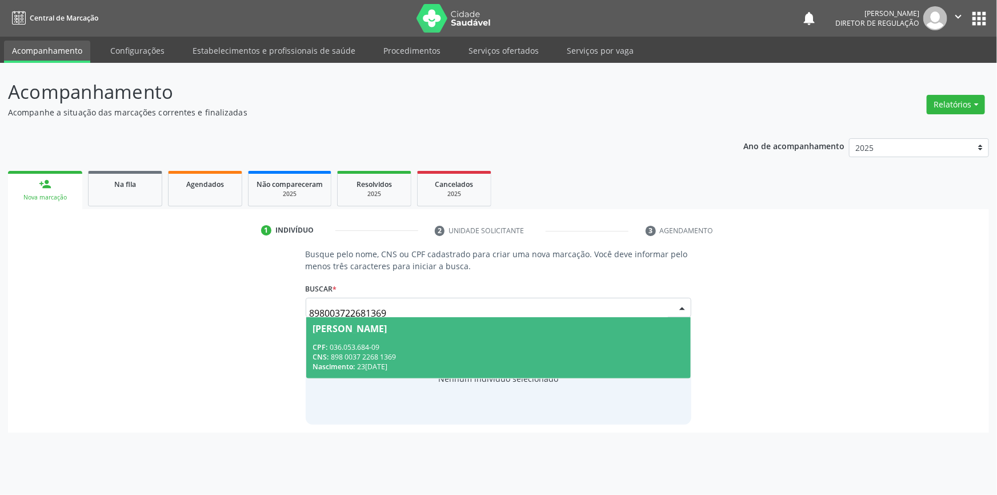
click at [461, 350] on div "CPF: 036.053.684-09" at bounding box center [498, 347] width 371 height 10
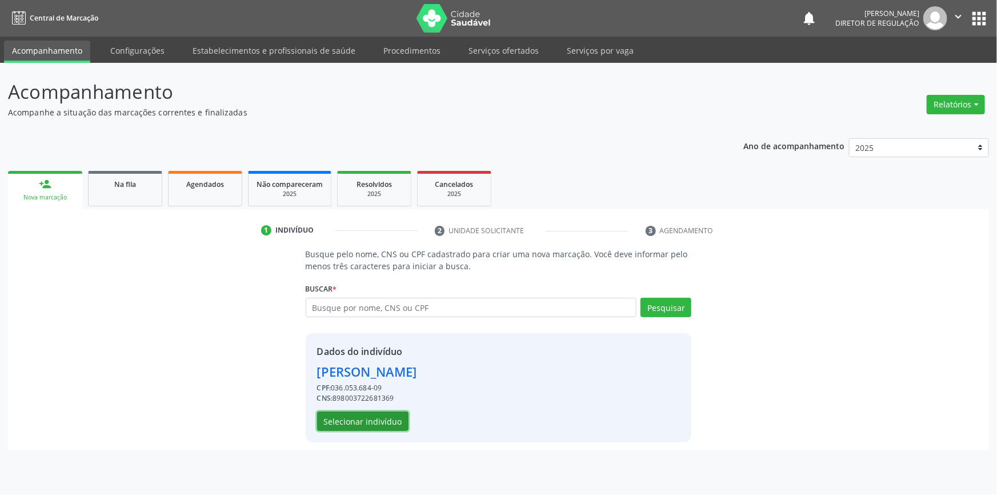
click at [377, 419] on button "Selecionar indivíduo" at bounding box center [362, 420] width 91 height 19
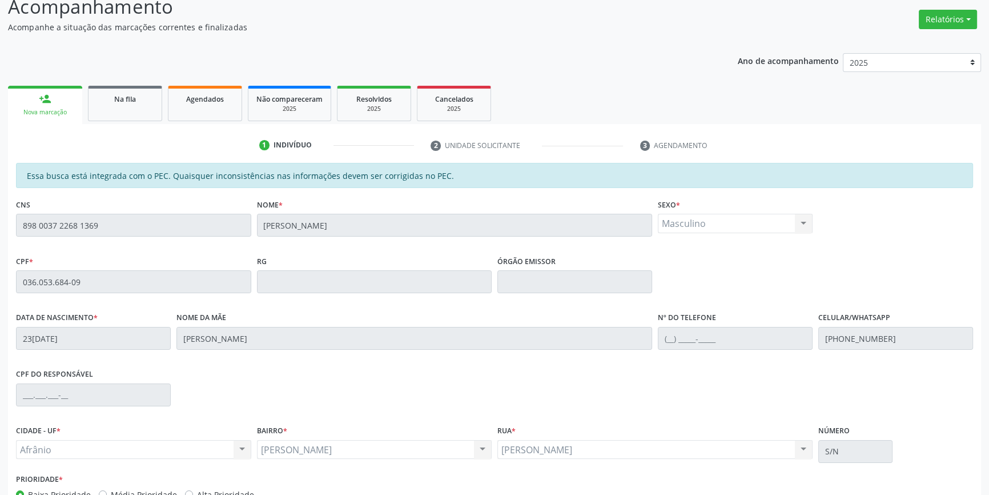
scroll to position [157, 0]
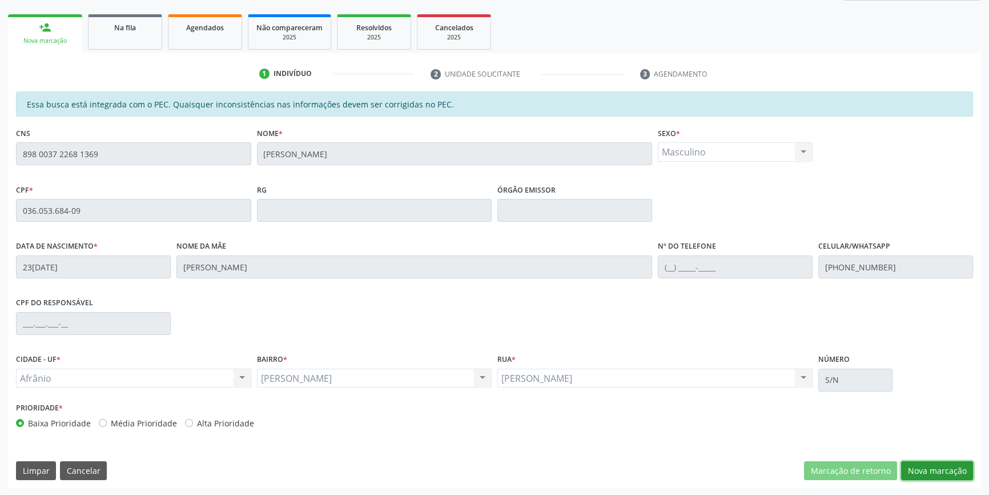
click at [917, 468] on button "Nova marcação" at bounding box center [937, 470] width 72 height 19
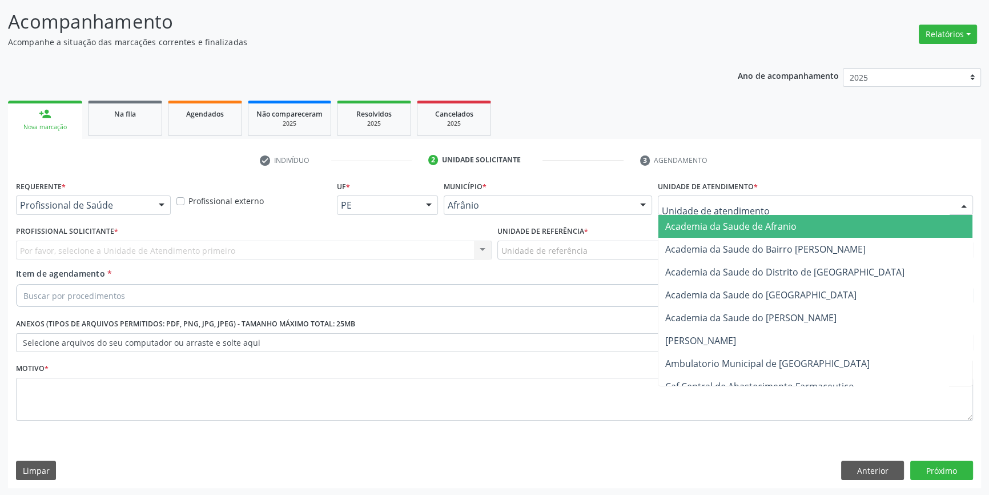
click at [766, 203] on div at bounding box center [815, 204] width 315 height 19
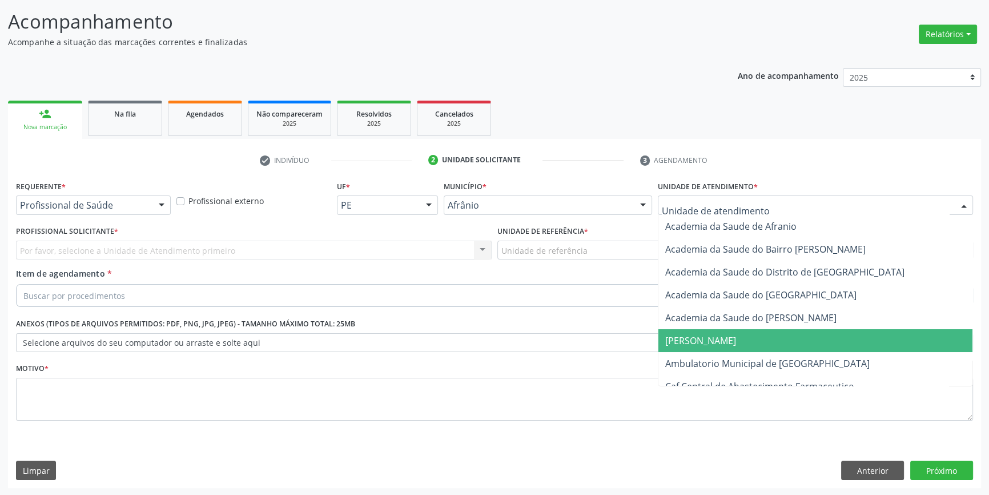
click at [726, 362] on span "Ambulatorio Municipal de [GEOGRAPHIC_DATA]" at bounding box center [768, 363] width 205 height 13
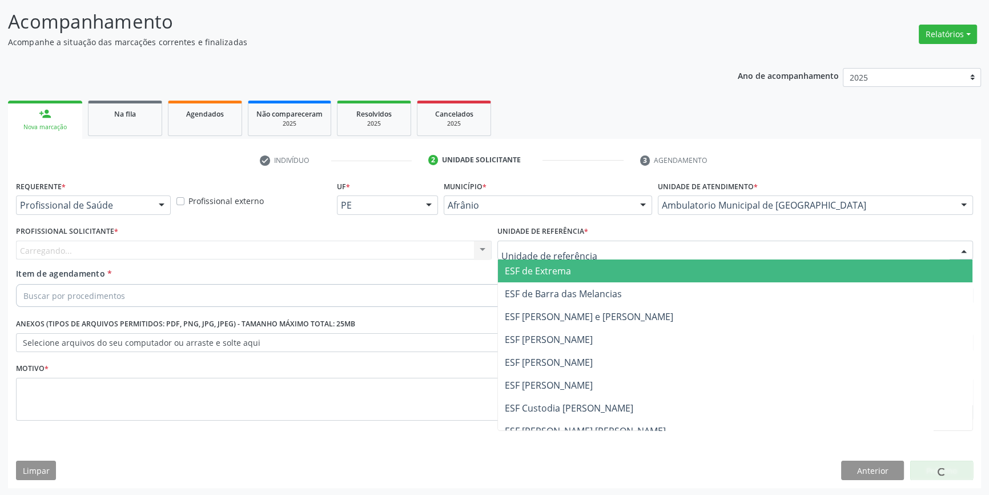
click at [606, 250] on div at bounding box center [736, 250] width 476 height 19
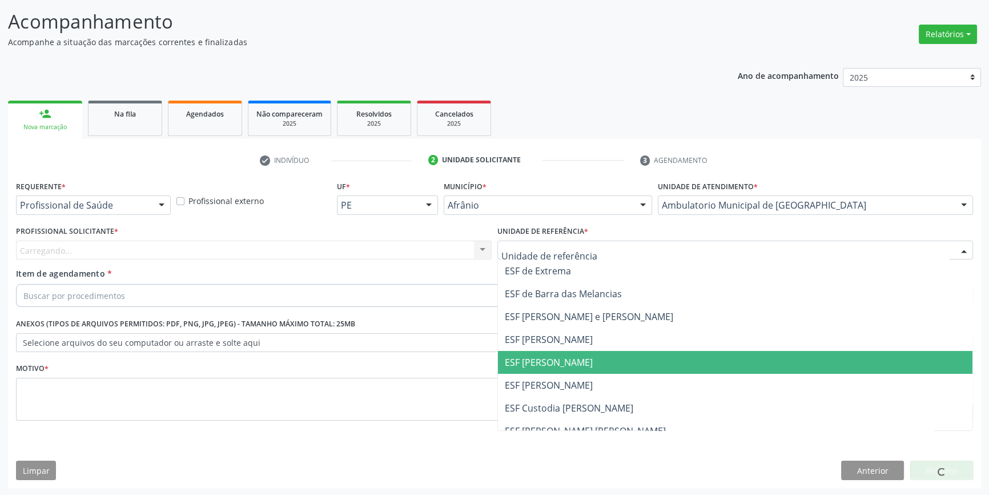
drag, startPoint x: 578, startPoint y: 359, endPoint x: 514, endPoint y: 323, distance: 73.7
click at [576, 360] on span "ESF [PERSON_NAME]" at bounding box center [549, 362] width 88 height 13
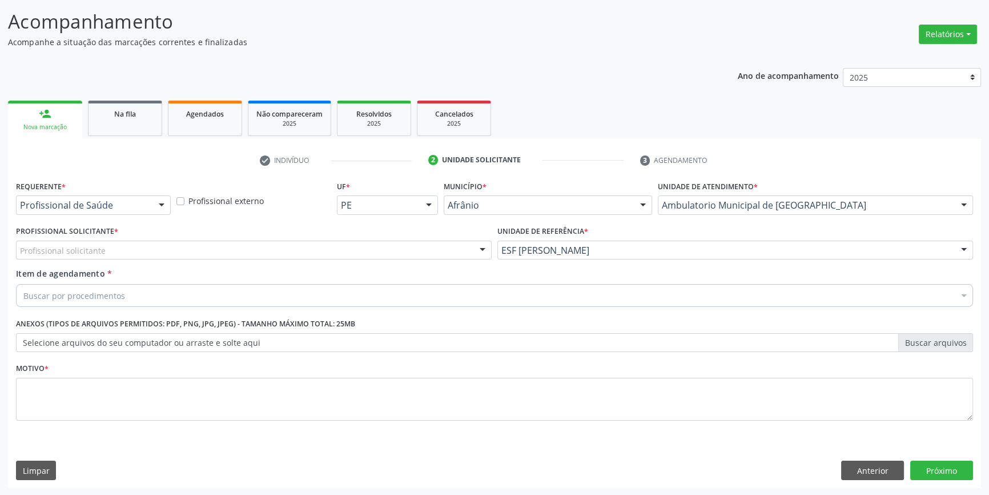
click at [420, 252] on div "Profissional solicitante" at bounding box center [254, 250] width 476 height 19
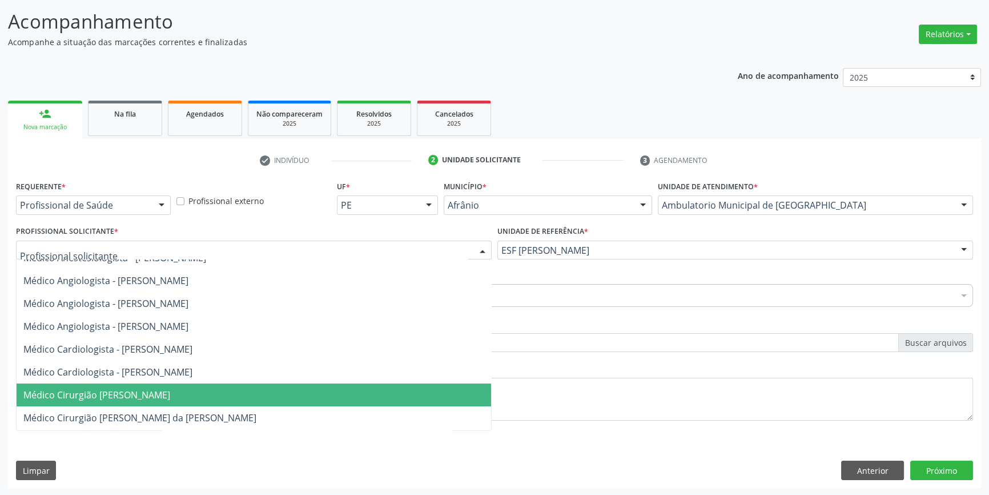
scroll to position [51, 0]
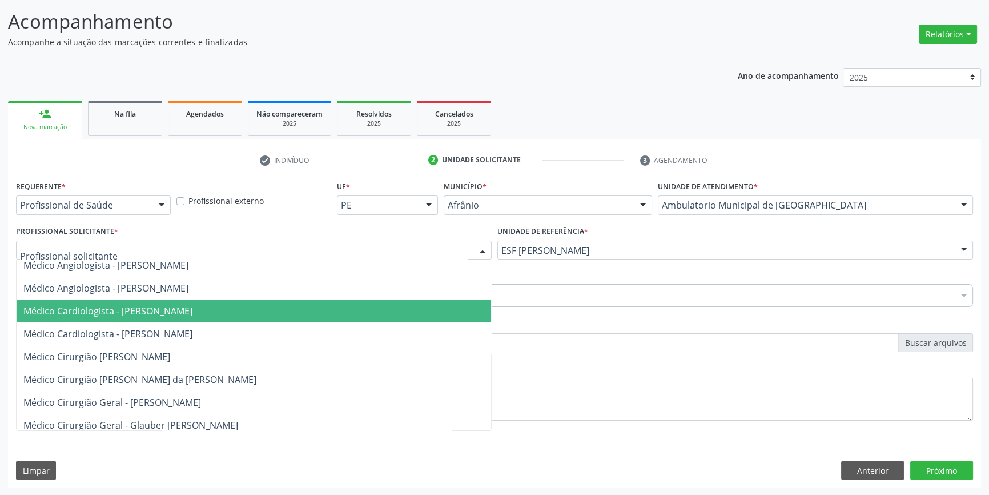
click at [200, 316] on span "Médico Cardiologista - [PERSON_NAME]" at bounding box center [254, 310] width 475 height 23
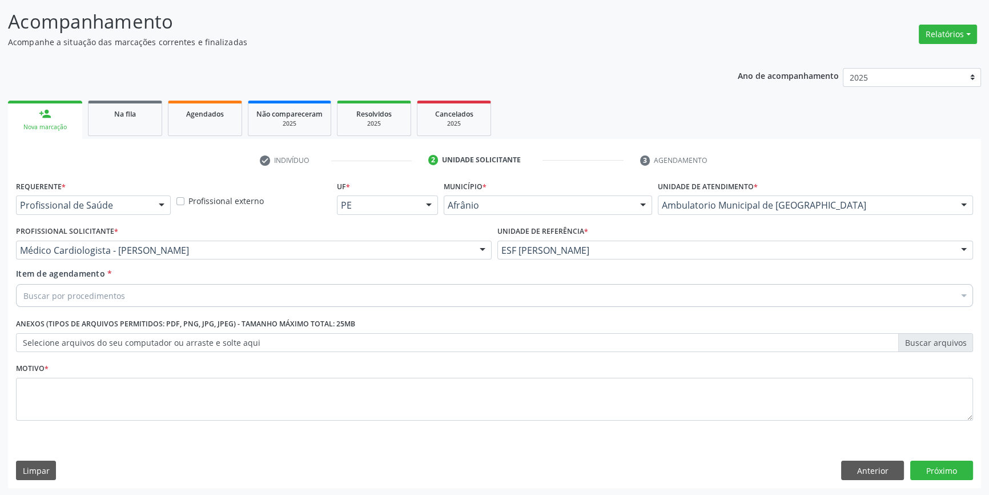
click at [169, 291] on div "Buscar por procedimentos" at bounding box center [494, 295] width 957 height 23
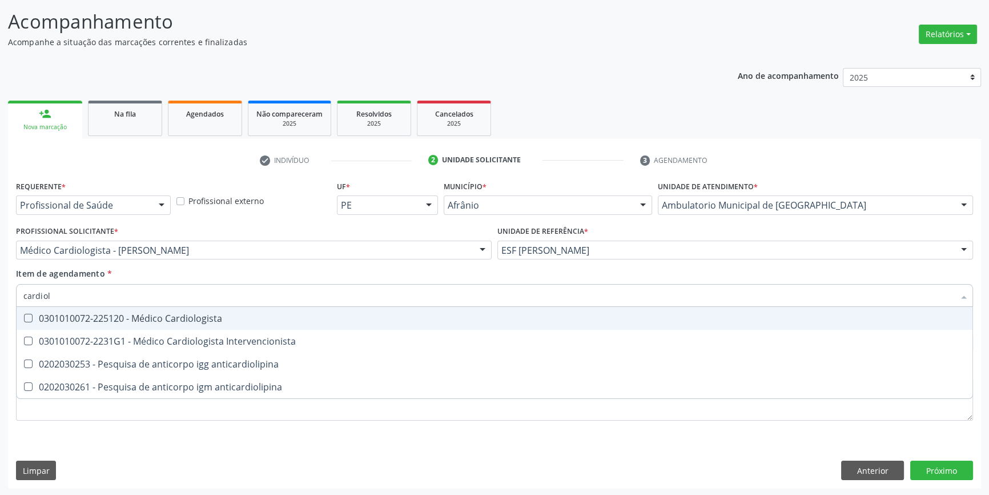
type input "cardiolo"
click at [166, 314] on div "0301010072-225120 - Médico Cardiologista" at bounding box center [494, 318] width 943 height 9
checkbox Cardiologista "true"
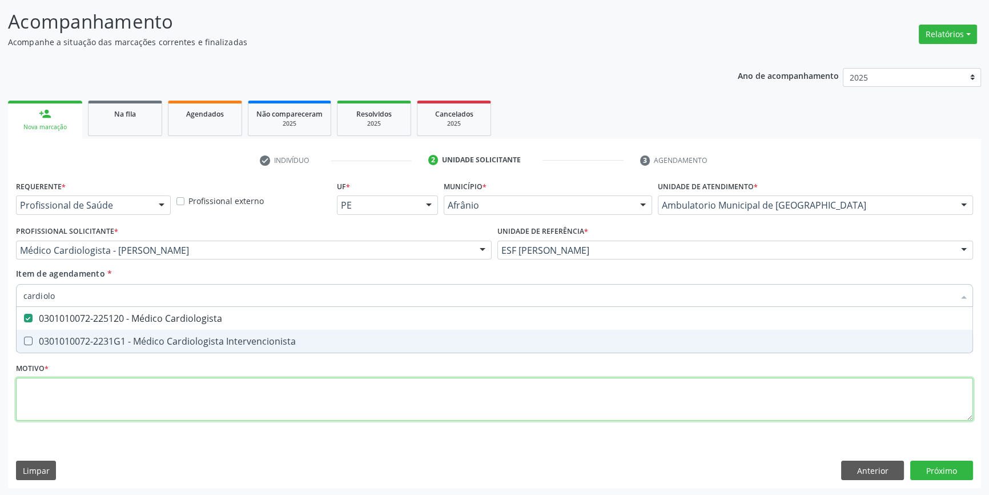
click at [132, 400] on div "Requerente * Profissional de Saúde Profissional de Saúde Paciente Nenhum result…" at bounding box center [494, 307] width 957 height 259
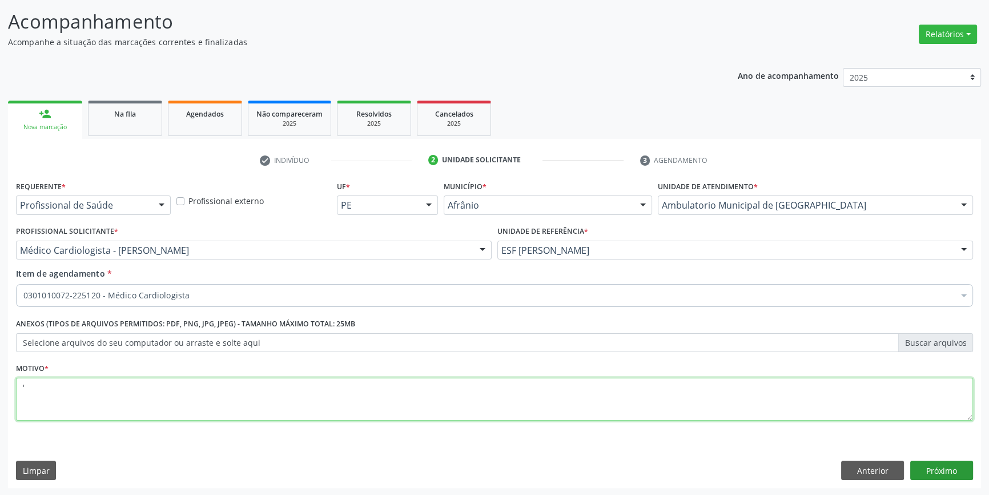
type textarea "'"
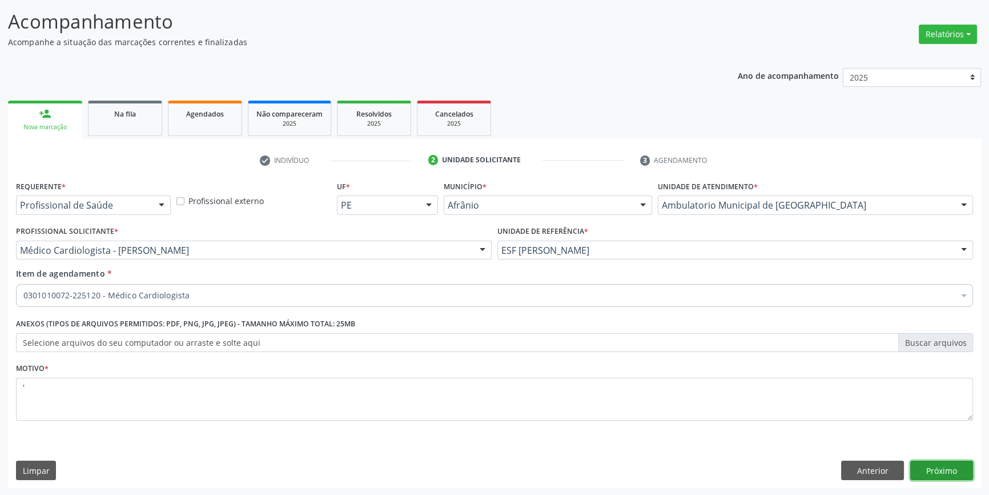
click at [927, 471] on button "Próximo" at bounding box center [942, 469] width 63 height 19
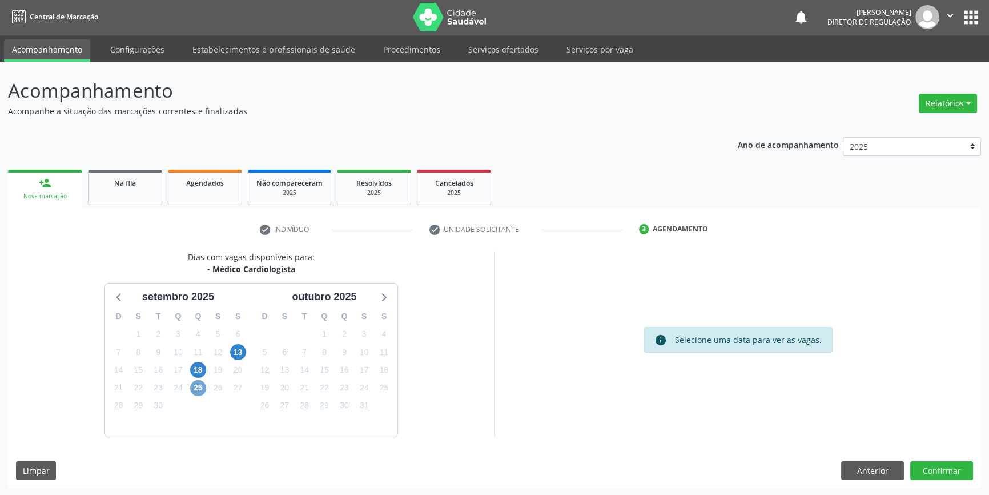
click at [194, 382] on span "25" at bounding box center [198, 388] width 16 height 16
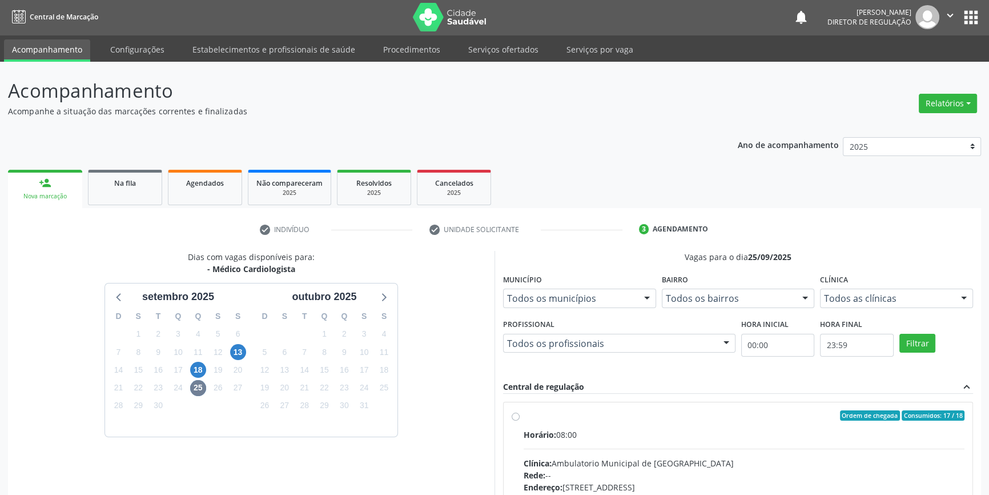
click at [528, 423] on label "Ordem de chegada Consumidos: 17 / 18 Horário: 08:00 Clínica: Ambulatorio Munici…" at bounding box center [744, 497] width 441 height 175
click at [520, 420] on input "Ordem de chegada Consumidos: 17 / 18 Horário: 08:00 Clínica: Ambulatorio Munici…" at bounding box center [516, 415] width 8 height 10
radio input "true"
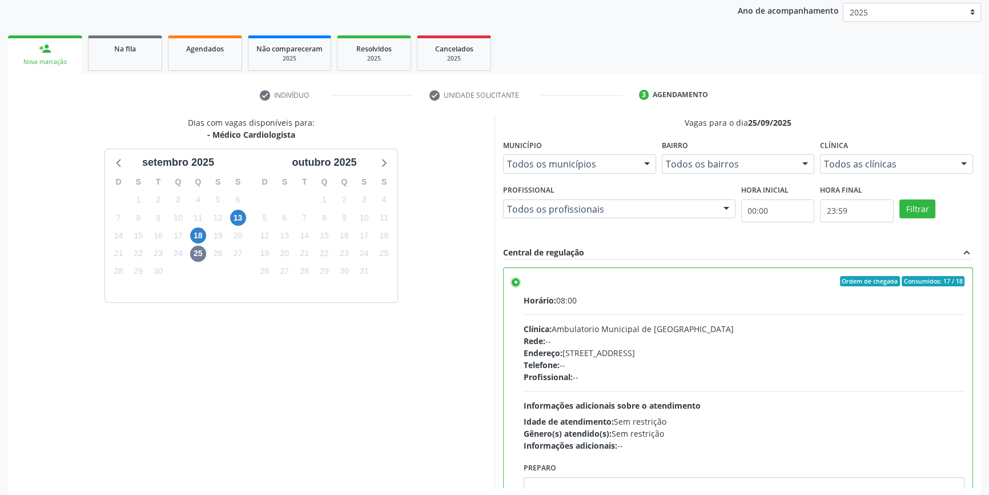
scroll to position [187, 0]
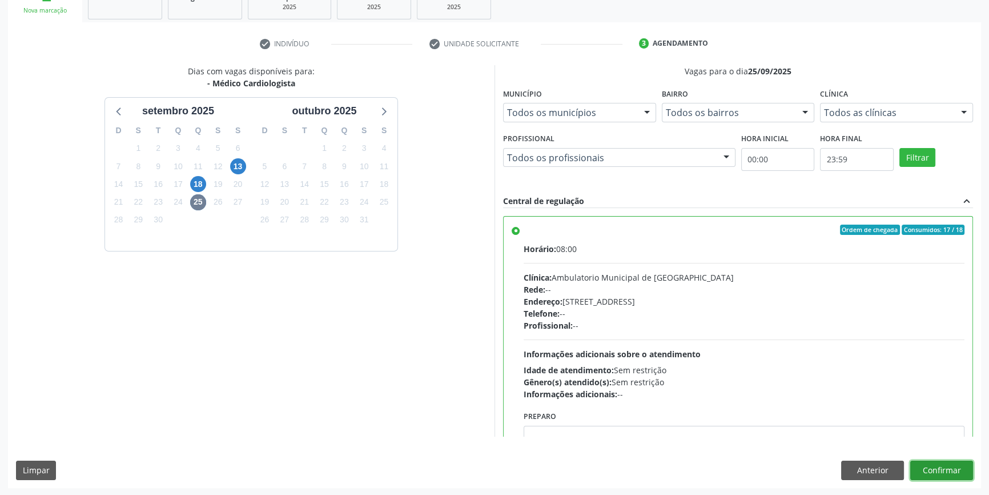
click at [947, 472] on button "Confirmar" at bounding box center [942, 469] width 63 height 19
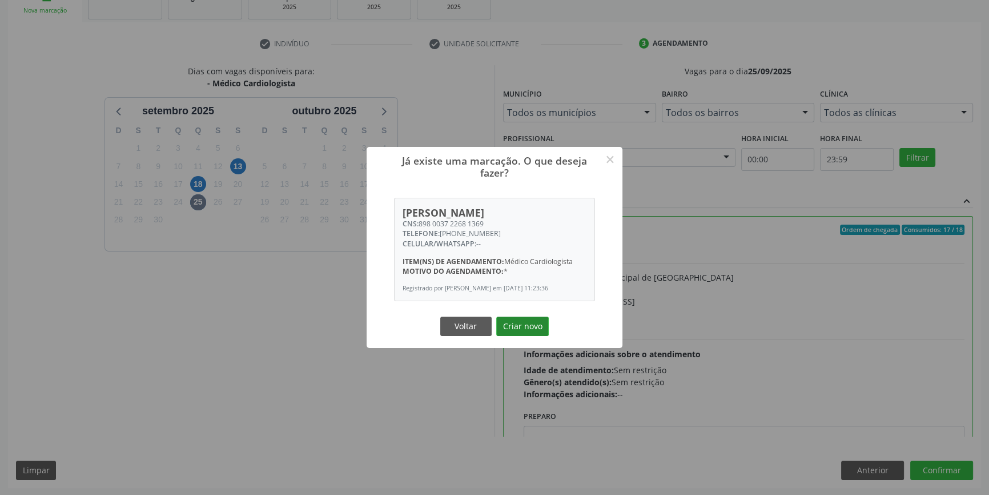
click at [502, 333] on button "Criar novo" at bounding box center [522, 325] width 53 height 19
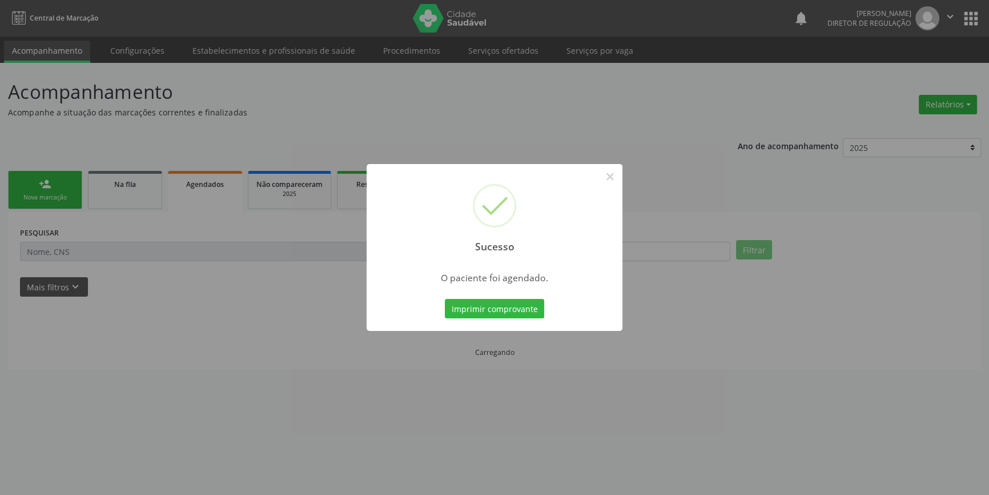
scroll to position [0, 0]
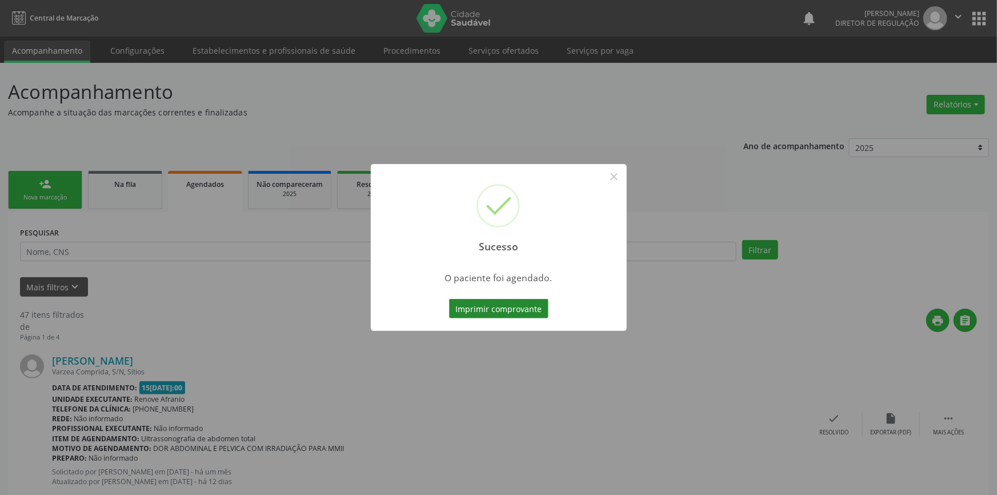
click at [462, 299] on button "Imprimir comprovante" at bounding box center [498, 308] width 99 height 19
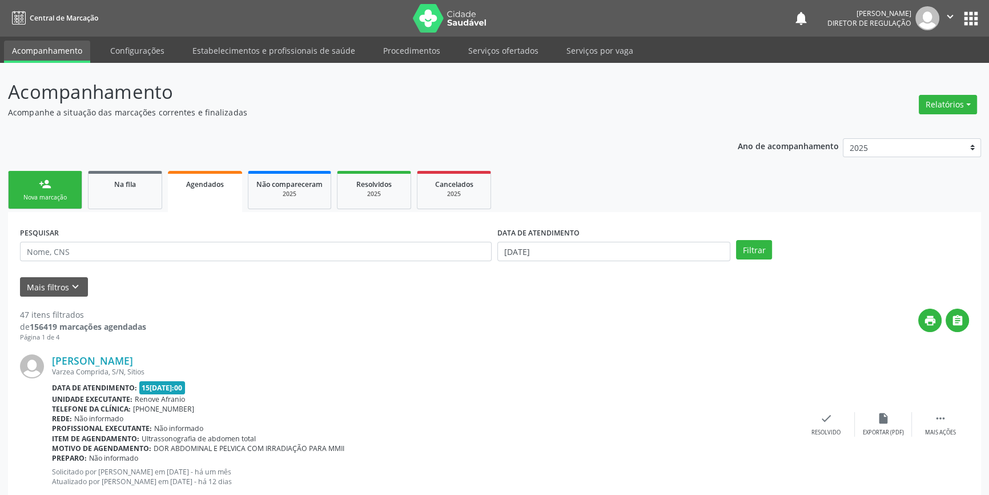
click at [56, 191] on link "person_add Nova marcação" at bounding box center [45, 190] width 74 height 38
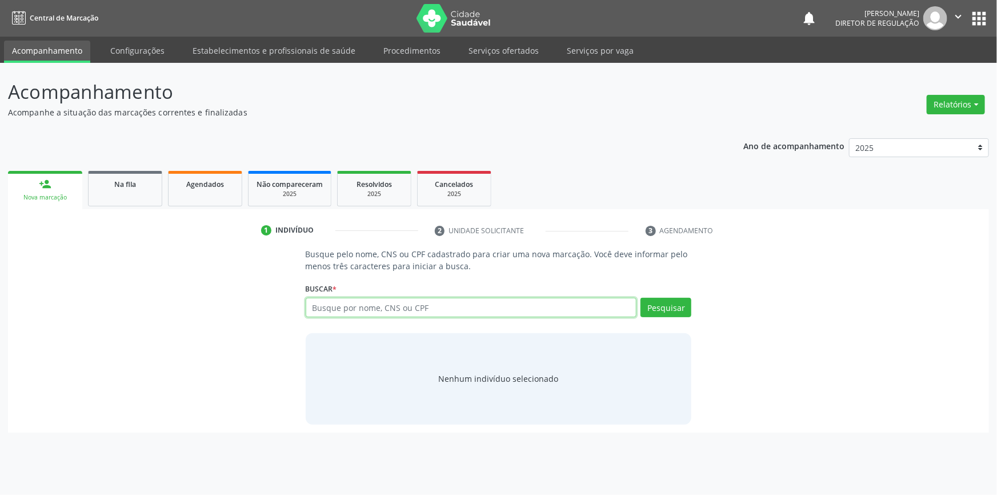
click at [348, 310] on input "text" at bounding box center [471, 307] width 331 height 19
type input "7"
type input "898003722681369"
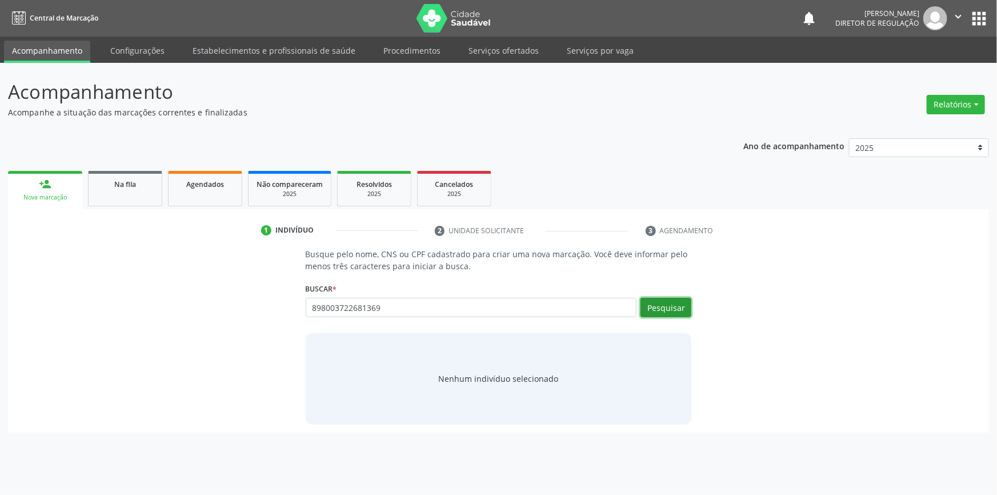
click at [663, 306] on button "Pesquisar" at bounding box center [665, 307] width 51 height 19
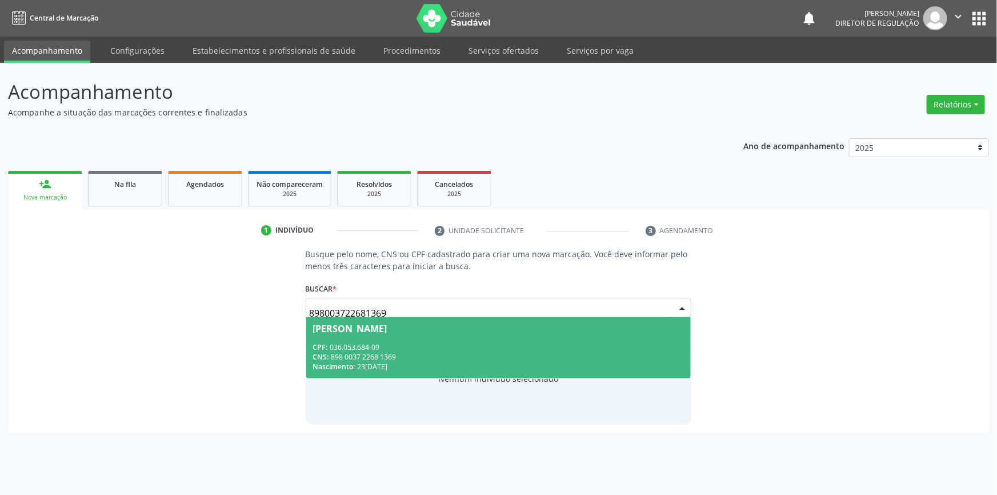
click at [471, 343] on div "CPF: 036.053.684-09" at bounding box center [498, 347] width 371 height 10
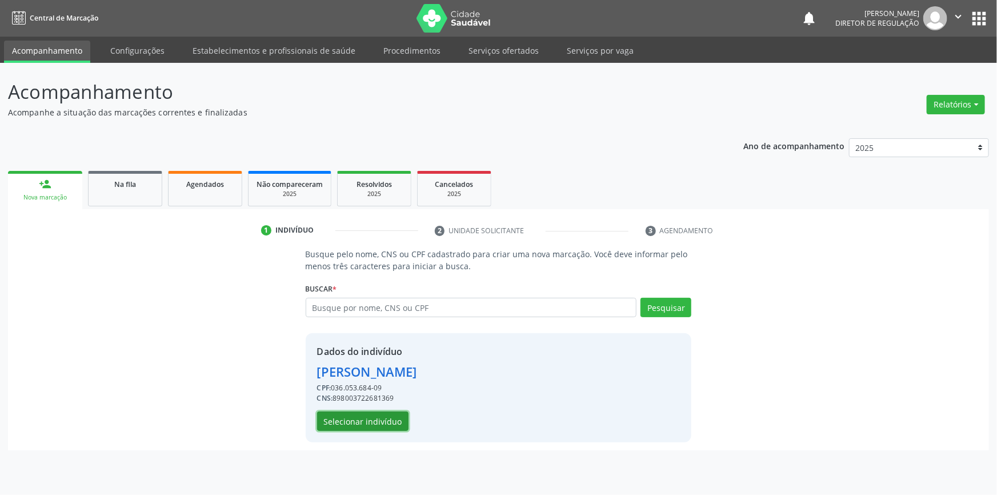
click at [386, 420] on button "Selecionar indivíduo" at bounding box center [362, 420] width 91 height 19
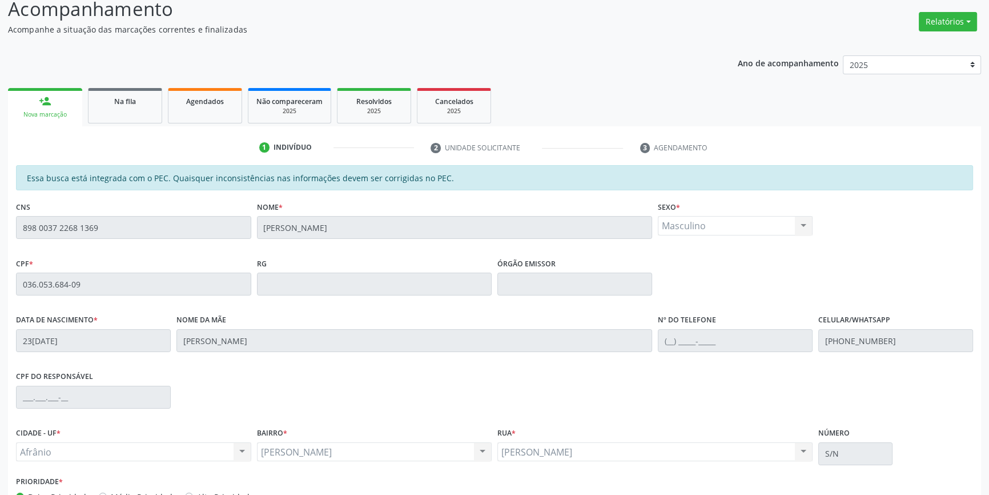
scroll to position [157, 0]
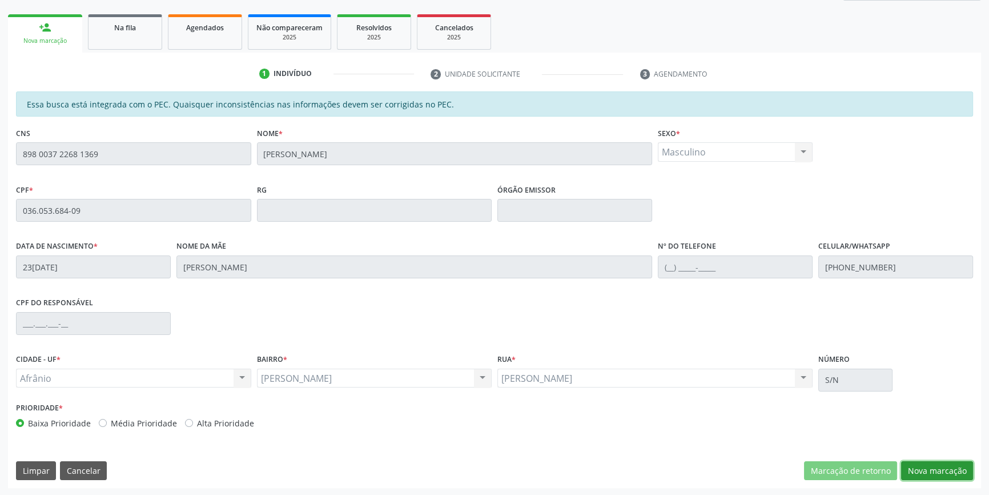
click at [935, 462] on button "Nova marcação" at bounding box center [937, 470] width 72 height 19
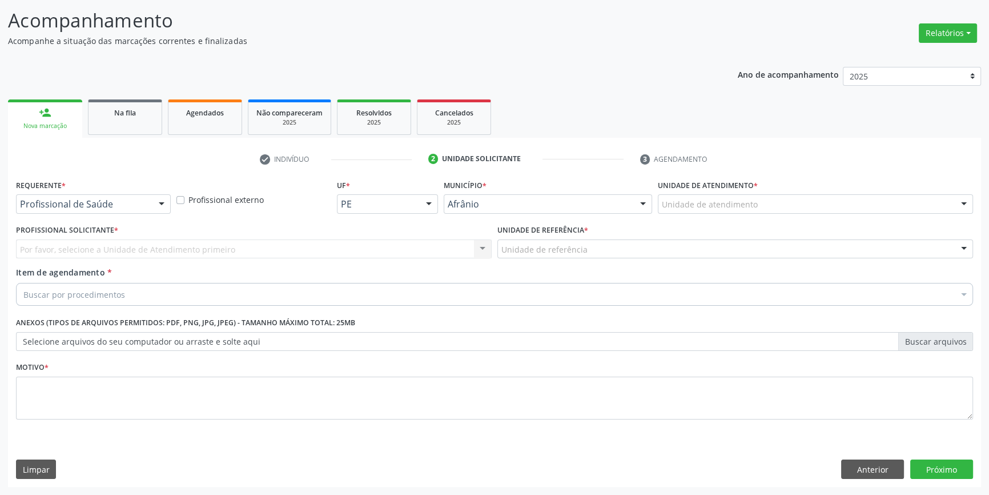
scroll to position [70, 0]
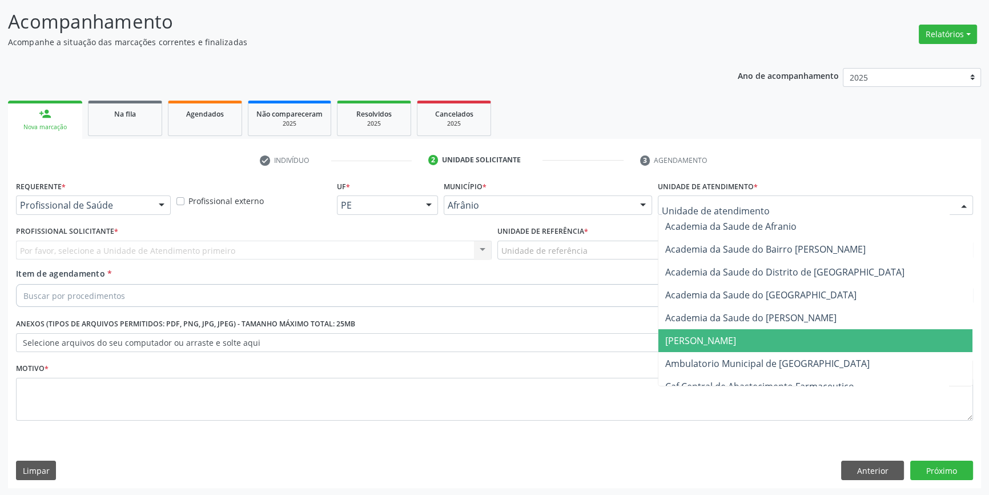
click at [708, 352] on span "Ambulatorio Municipal de [GEOGRAPHIC_DATA]" at bounding box center [816, 363] width 314 height 23
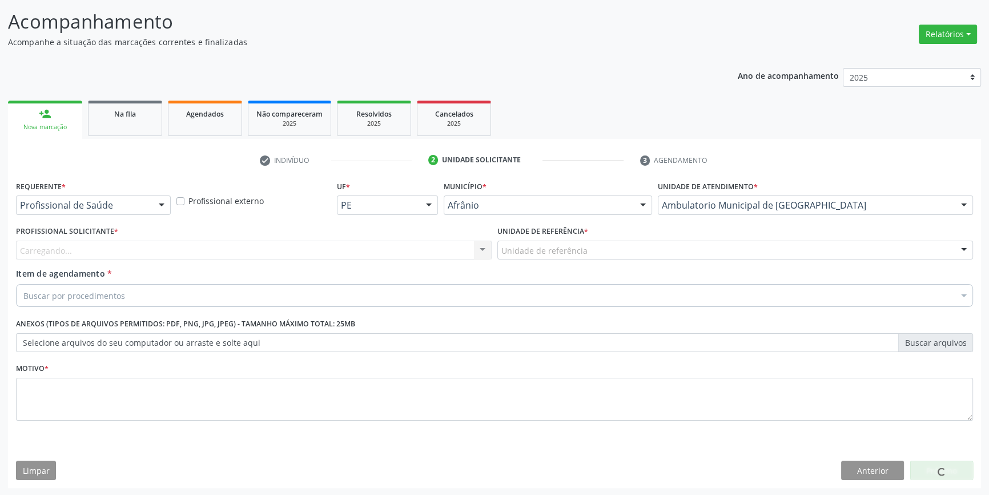
click at [588, 248] on div "Unidade de referência" at bounding box center [736, 250] width 476 height 19
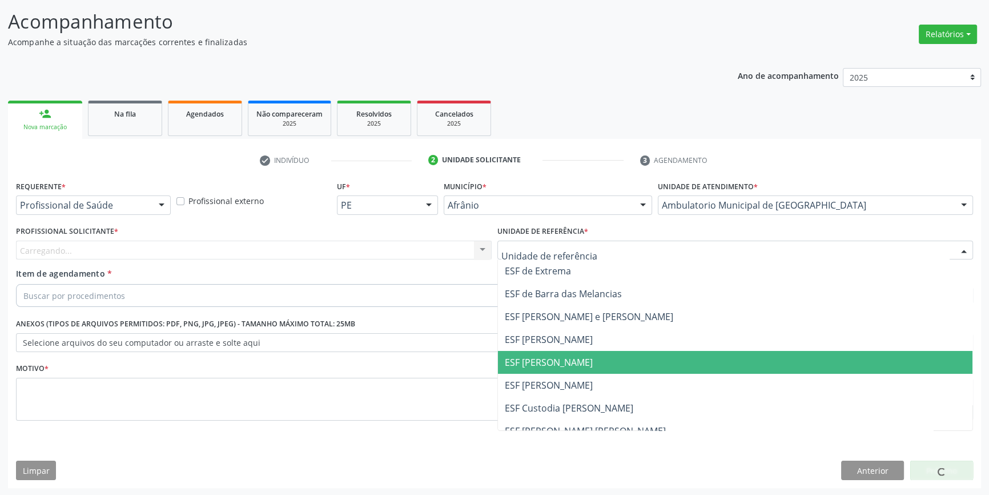
drag, startPoint x: 572, startPoint y: 364, endPoint x: 406, endPoint y: 275, distance: 188.6
click at [566, 362] on span "ESF [PERSON_NAME]" at bounding box center [549, 362] width 88 height 13
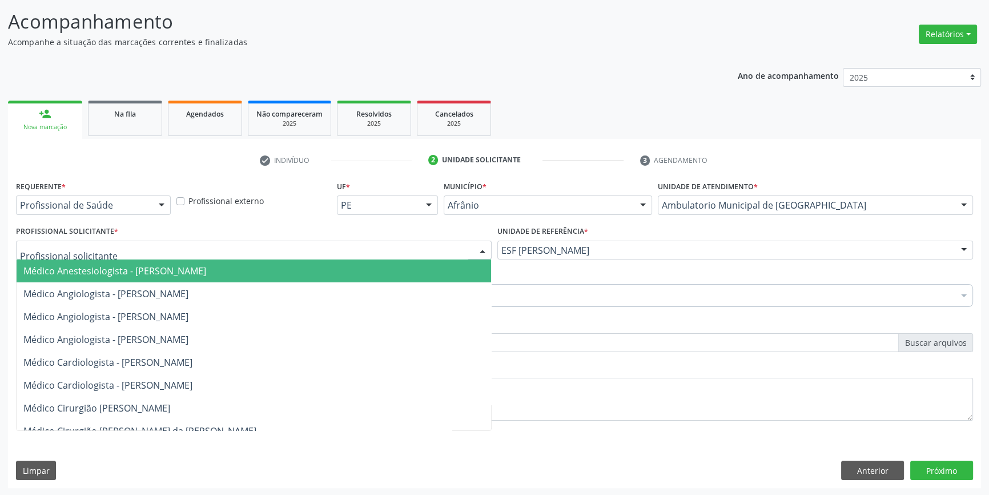
click at [355, 247] on div at bounding box center [254, 250] width 476 height 19
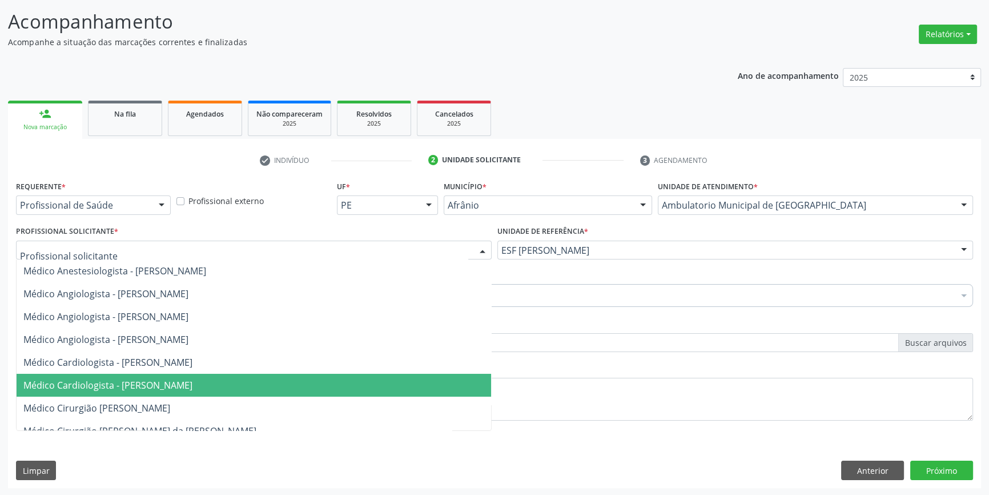
click at [217, 374] on span "Médico Cardiologista - [PERSON_NAME]" at bounding box center [254, 385] width 475 height 23
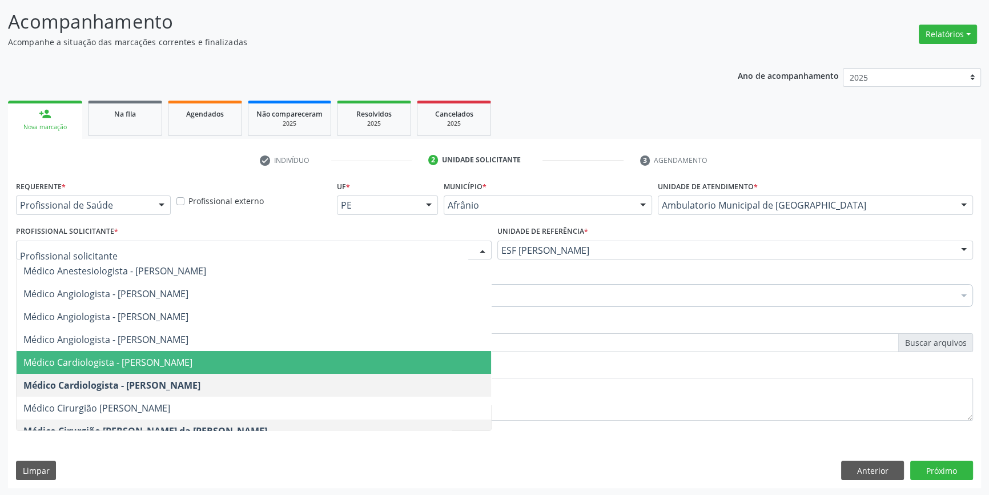
click at [183, 352] on span "Médico Cardiologista - [PERSON_NAME]" at bounding box center [254, 362] width 475 height 23
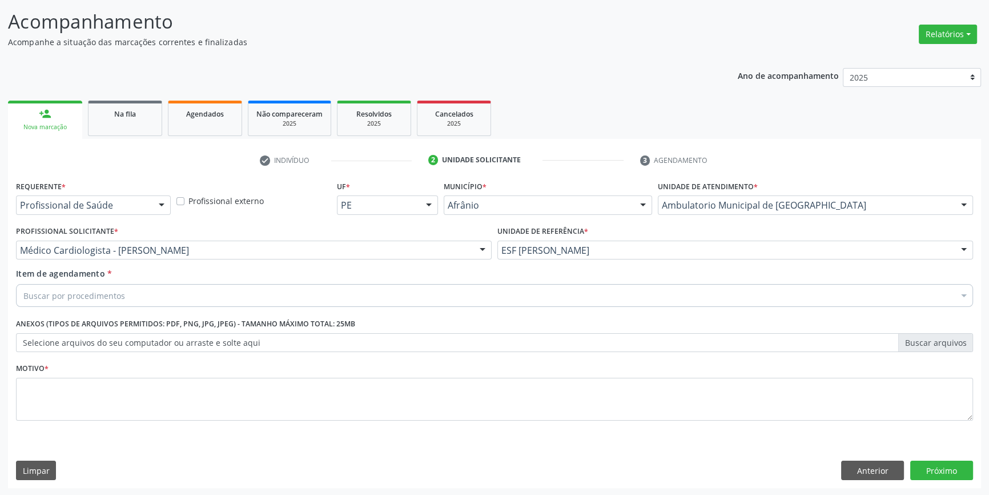
click at [186, 280] on div "Item de agendamento * Buscar por procedimentos Selecionar todos 0604320140 - Ab…" at bounding box center [494, 285] width 957 height 36
click at [179, 285] on div "Buscar por procedimentos" at bounding box center [494, 295] width 957 height 23
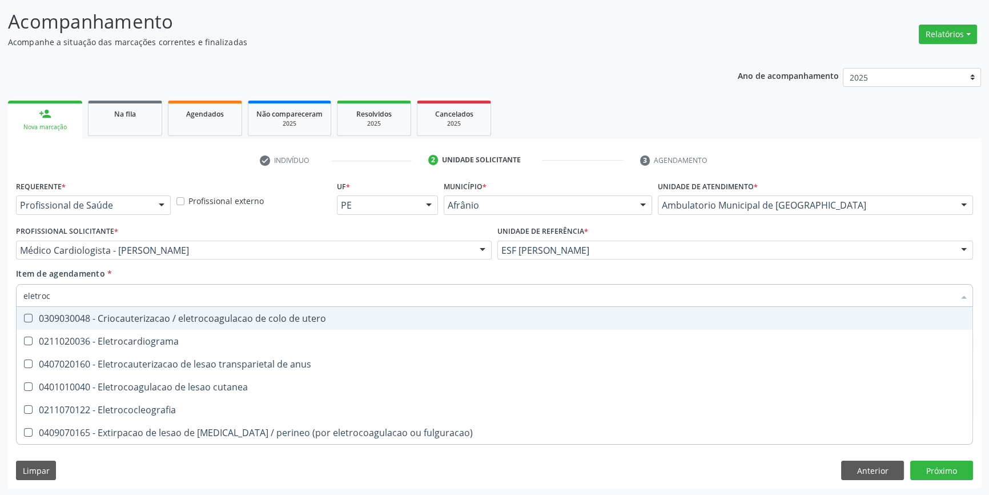
type input "eletroca"
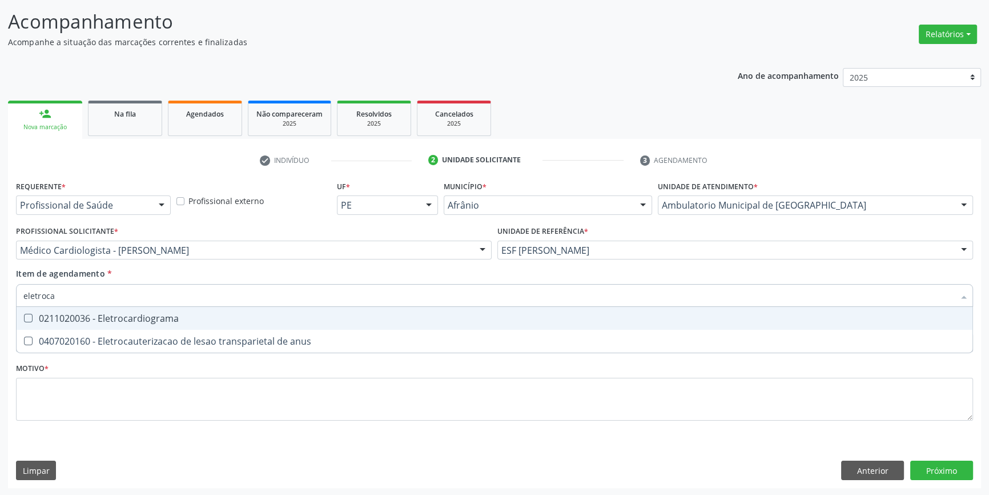
click at [185, 314] on div "0211020036 - Eletrocardiograma" at bounding box center [494, 318] width 943 height 9
checkbox Eletrocardiograma "true"
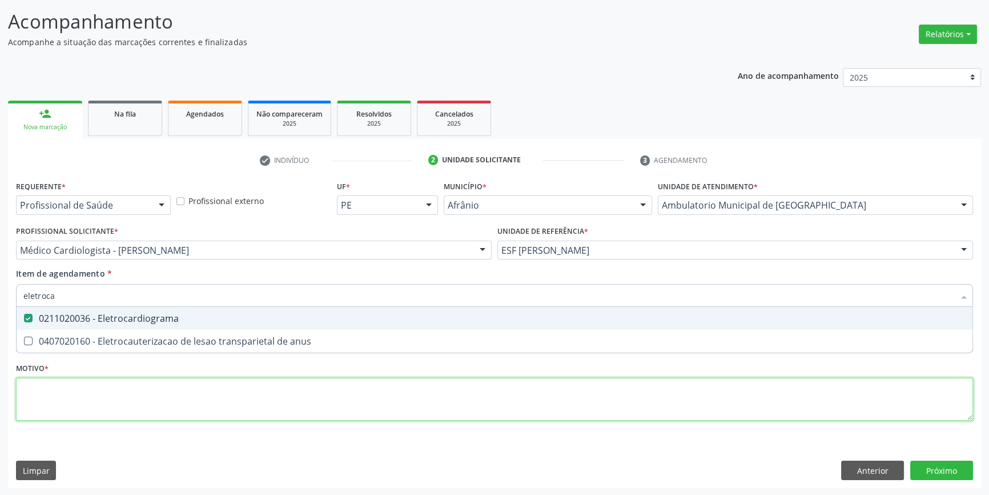
click at [150, 406] on div "Requerente * Profissional de Saúde Profissional de Saúde Paciente Nenhum result…" at bounding box center [494, 307] width 957 height 259
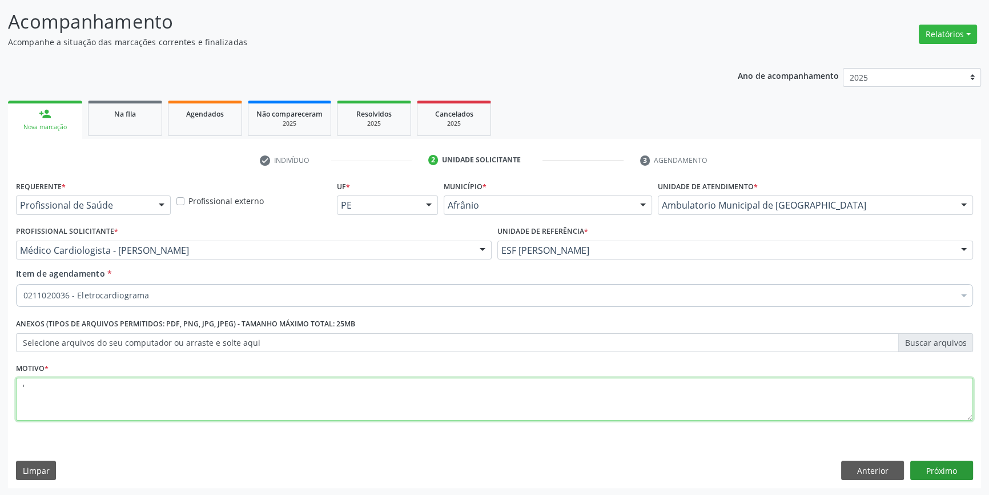
type textarea "'"
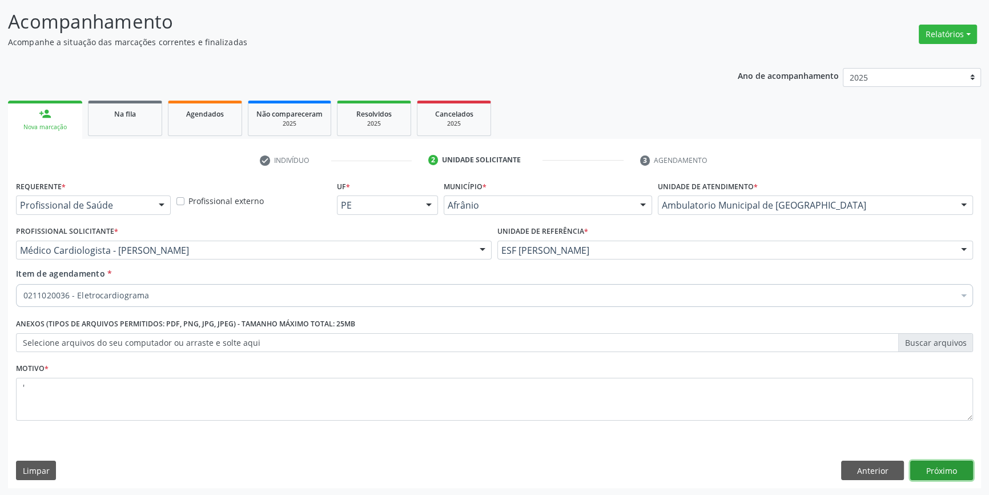
click at [942, 470] on button "Próximo" at bounding box center [942, 469] width 63 height 19
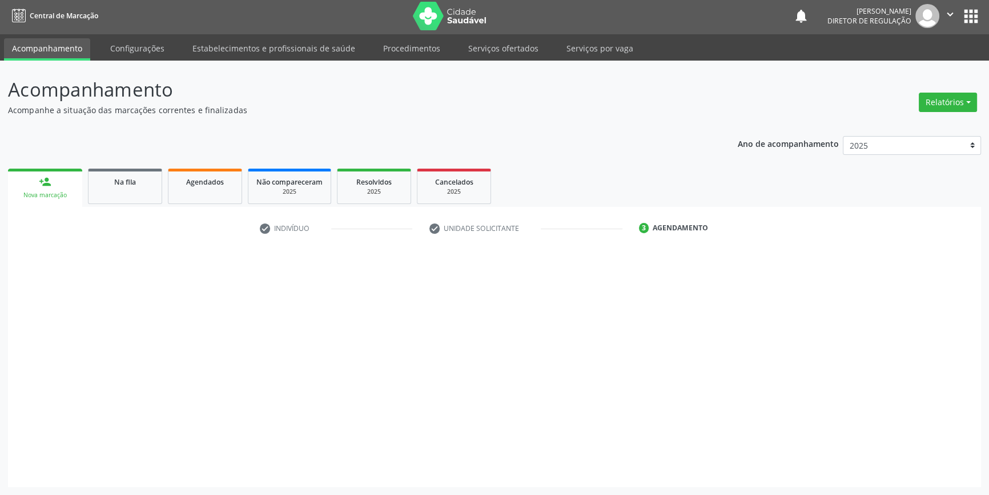
scroll to position [1, 0]
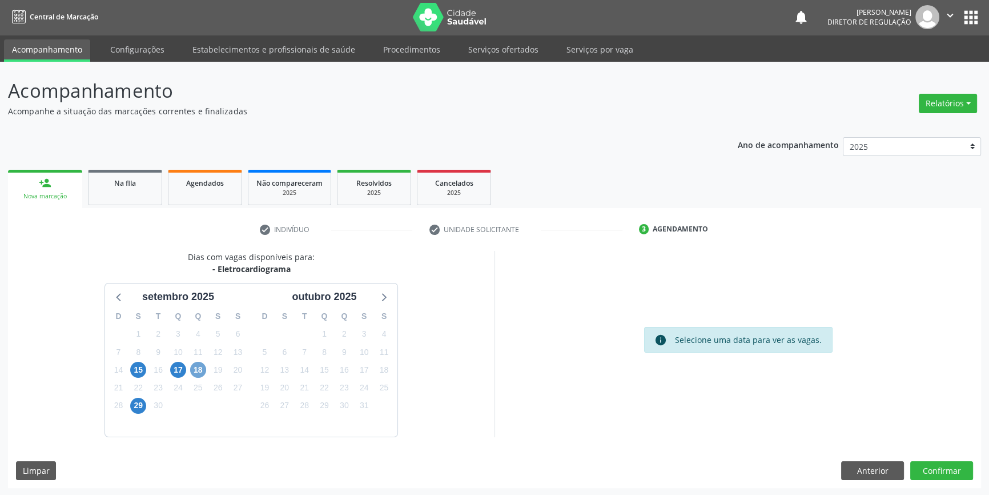
click at [204, 371] on span "18" at bounding box center [198, 370] width 16 height 16
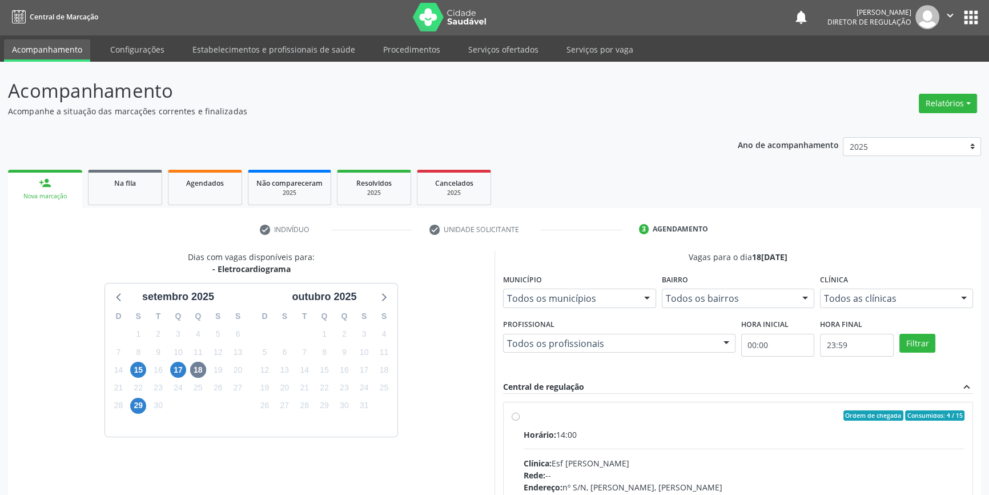
click at [525, 420] on label "Ordem de chegada Consumidos: 4 / 15 Horário: 14:00 Clínica: Esf [PERSON_NAME] R…" at bounding box center [744, 497] width 441 height 175
click at [520, 420] on input "Ordem de chegada Consumidos: 4 / 15 Horário: 14:00 Clínica: Esf [PERSON_NAME] R…" at bounding box center [516, 415] width 8 height 10
radio input "true"
click at [371, 303] on div "outubro 2025" at bounding box center [324, 296] width 135 height 15
click at [380, 296] on icon at bounding box center [383, 296] width 15 height 15
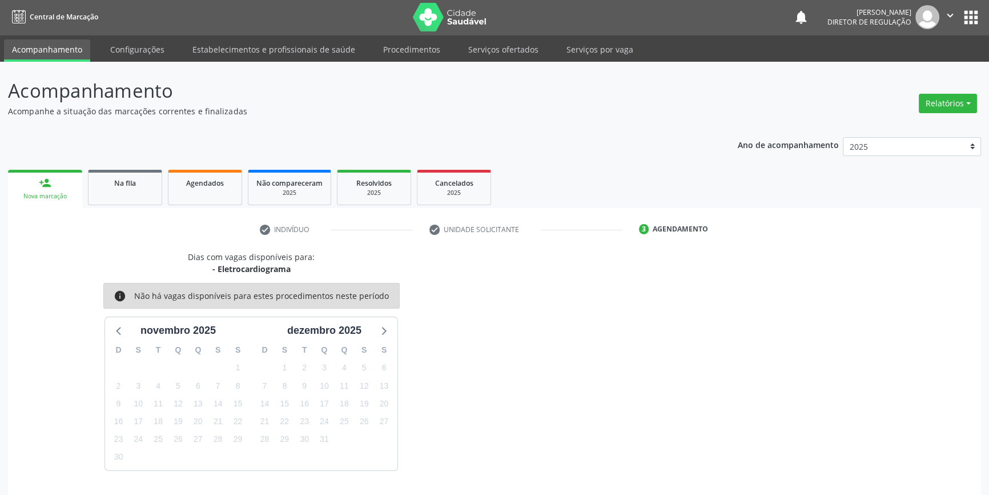
click at [122, 298] on icon "info" at bounding box center [120, 296] width 13 height 13
click at [121, 329] on icon at bounding box center [119, 330] width 15 height 15
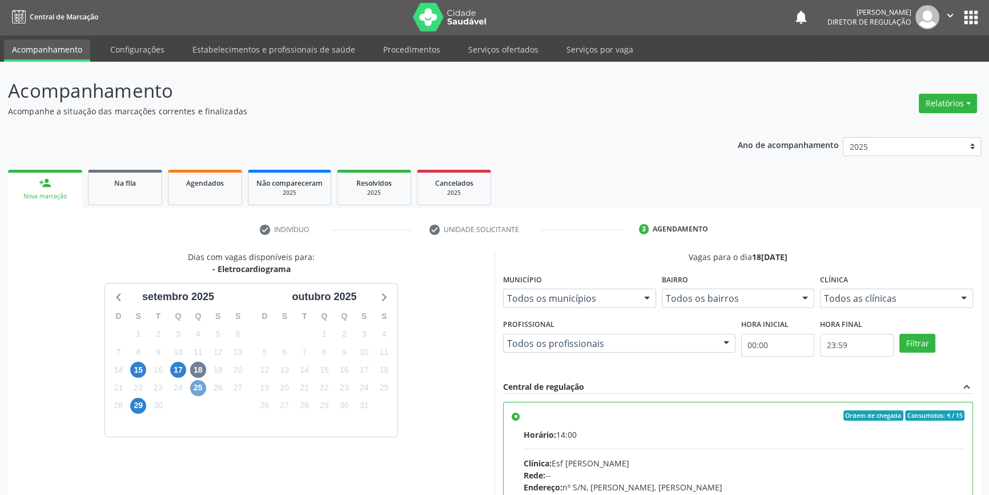
click at [200, 387] on span "25" at bounding box center [198, 388] width 16 height 16
click at [575, 439] on div "Horário: 08:00" at bounding box center [744, 434] width 441 height 12
click at [520, 420] on input "Ordem de chegada Consumidos: 0 / 2 Horário: 08:00 Clínica: Esf [PERSON_NAME] Re…" at bounding box center [516, 415] width 8 height 10
radio input "true"
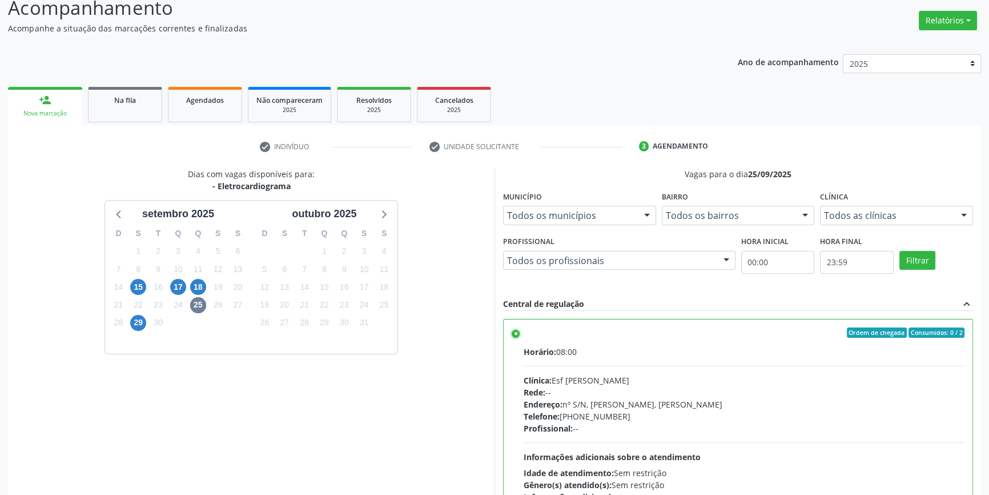
scroll to position [187, 0]
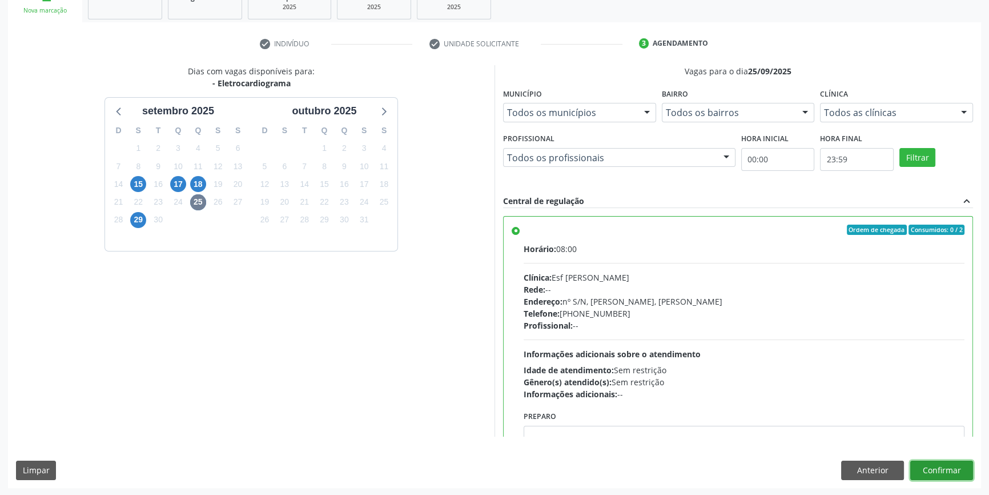
click at [937, 466] on button "Confirmar" at bounding box center [942, 469] width 63 height 19
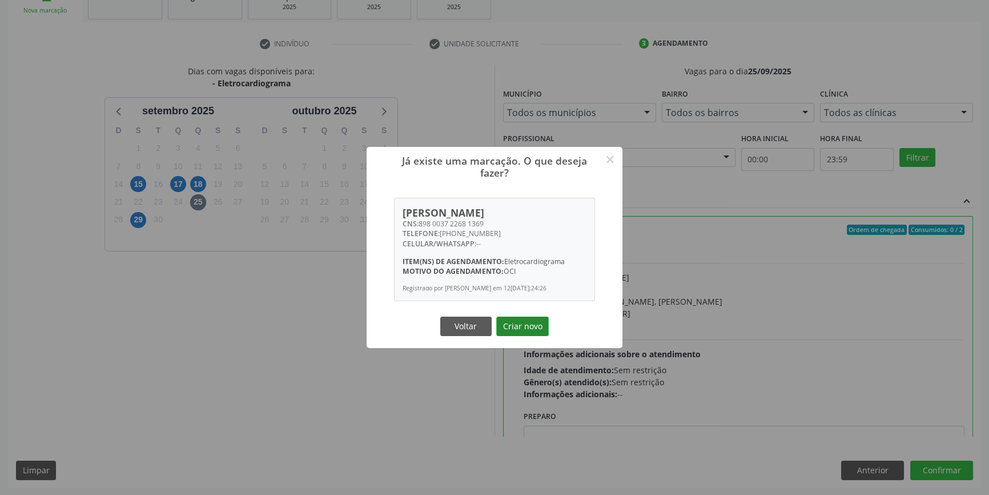
click at [535, 331] on button "Criar novo" at bounding box center [522, 325] width 53 height 19
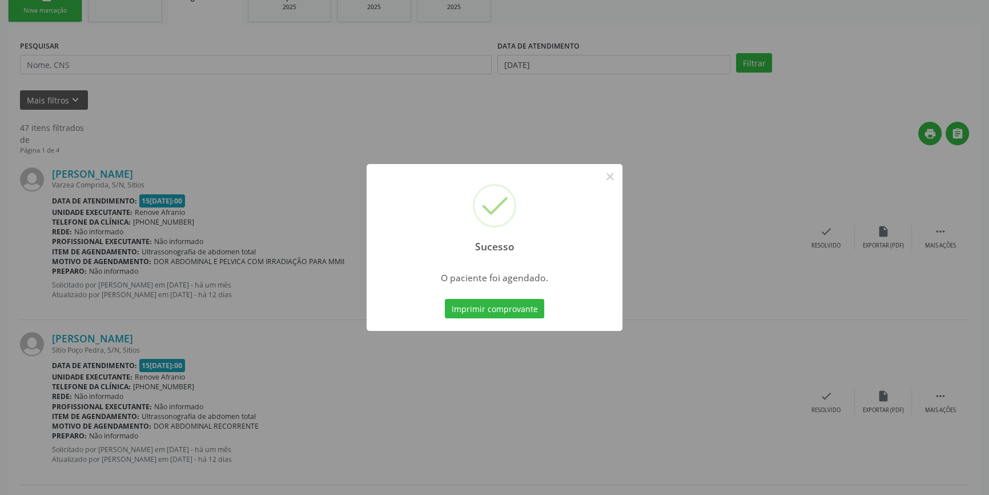
scroll to position [0, 0]
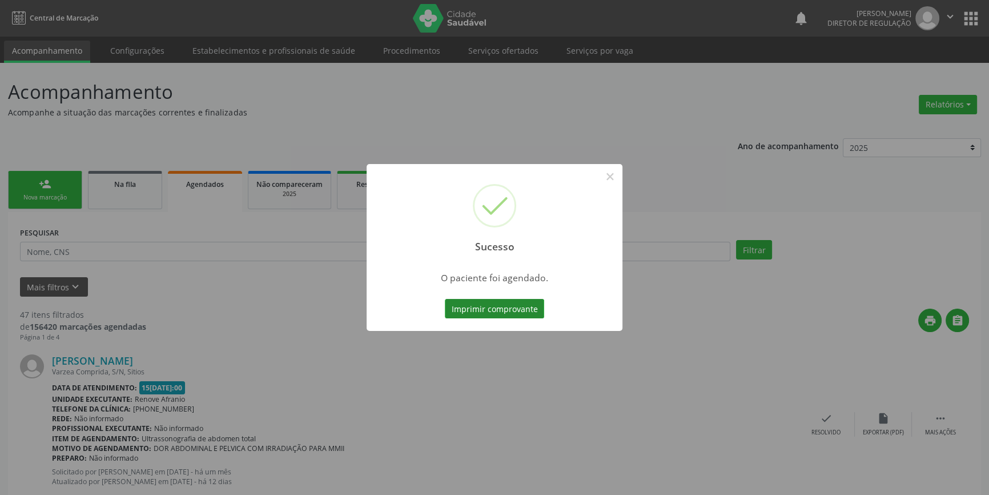
click at [508, 317] on button "Imprimir comprovante" at bounding box center [494, 308] width 99 height 19
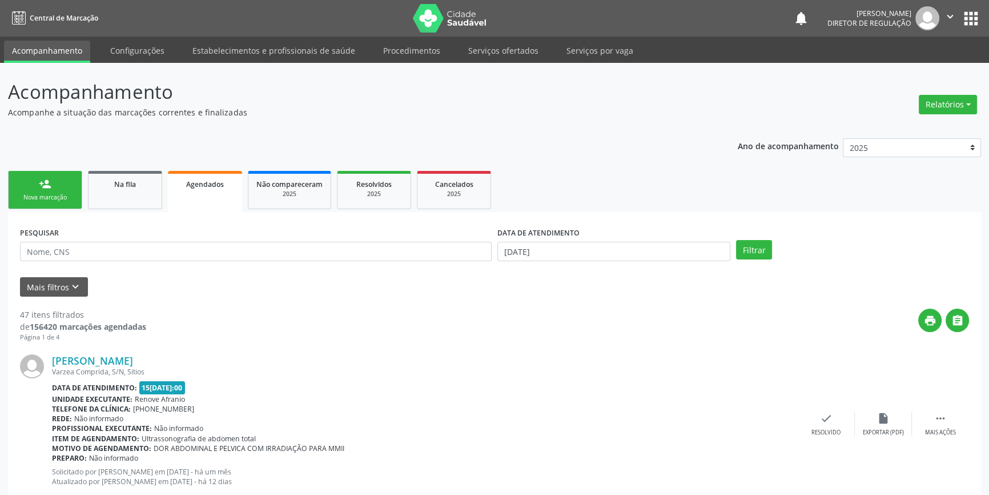
click at [54, 183] on link "person_add Nova marcação" at bounding box center [45, 190] width 74 height 38
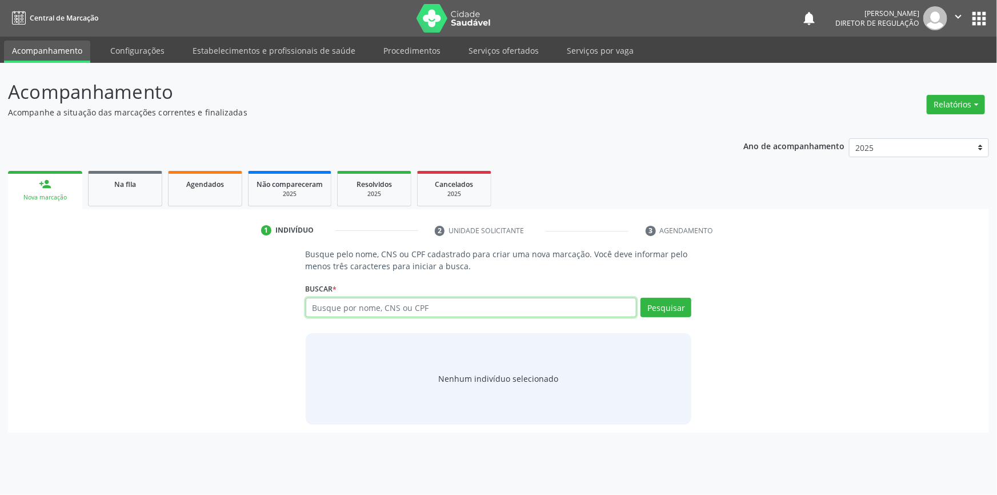
click at [314, 306] on input "text" at bounding box center [471, 307] width 331 height 19
type input "709809071947298"
click at [657, 288] on div "Buscar * Busque por nome, CNS ou CPF Nenhum resultado encontrado para: " " Não …" at bounding box center [499, 302] width 386 height 45
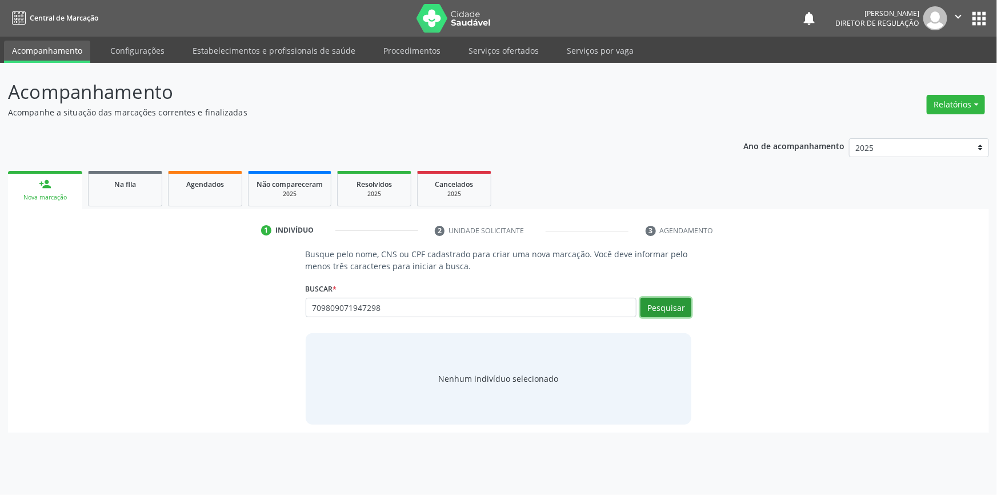
click at [663, 300] on button "Pesquisar" at bounding box center [665, 307] width 51 height 19
type input "709809071947298"
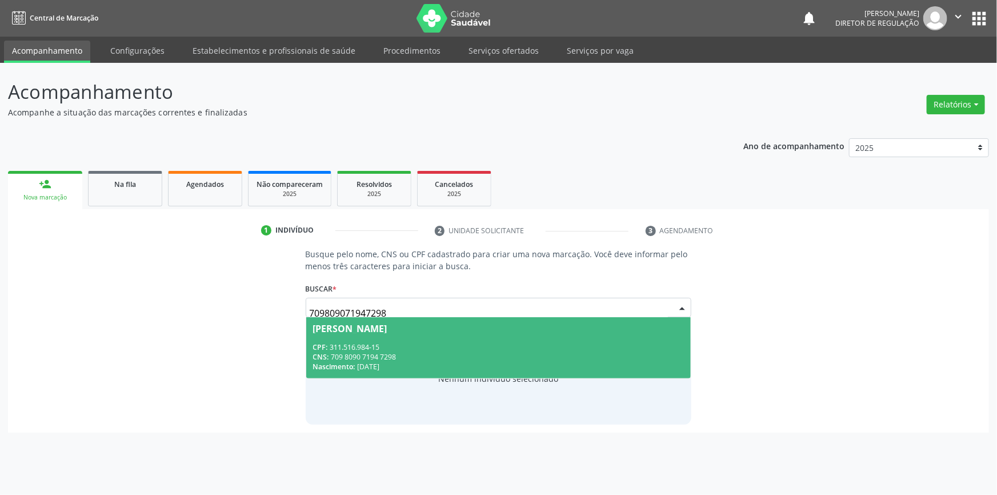
click at [461, 331] on div "[PERSON_NAME]" at bounding box center [498, 328] width 371 height 9
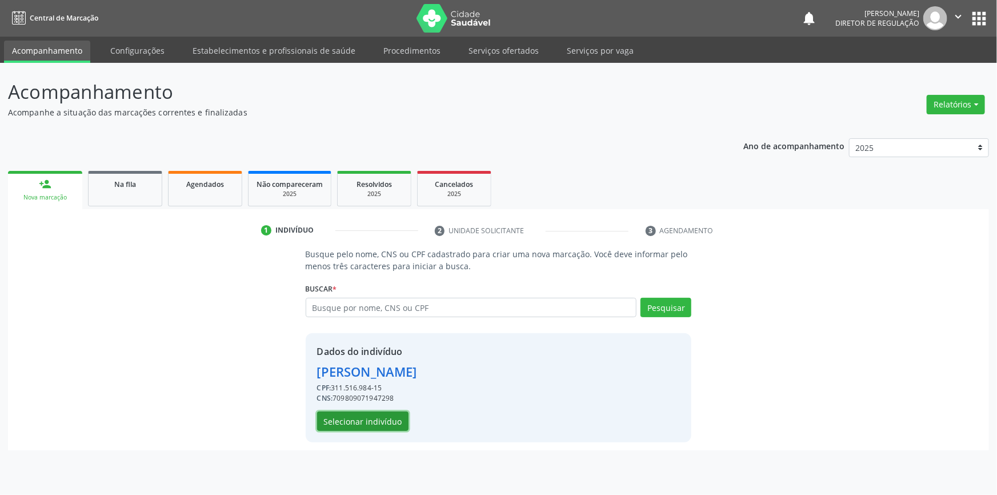
click at [392, 419] on button "Selecionar indivíduo" at bounding box center [362, 420] width 91 height 19
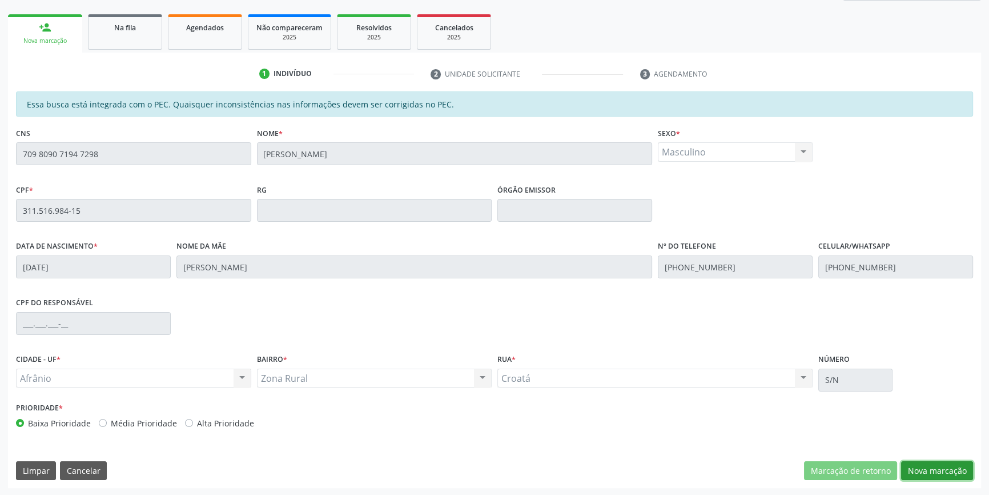
click at [931, 472] on button "Nova marcação" at bounding box center [937, 470] width 72 height 19
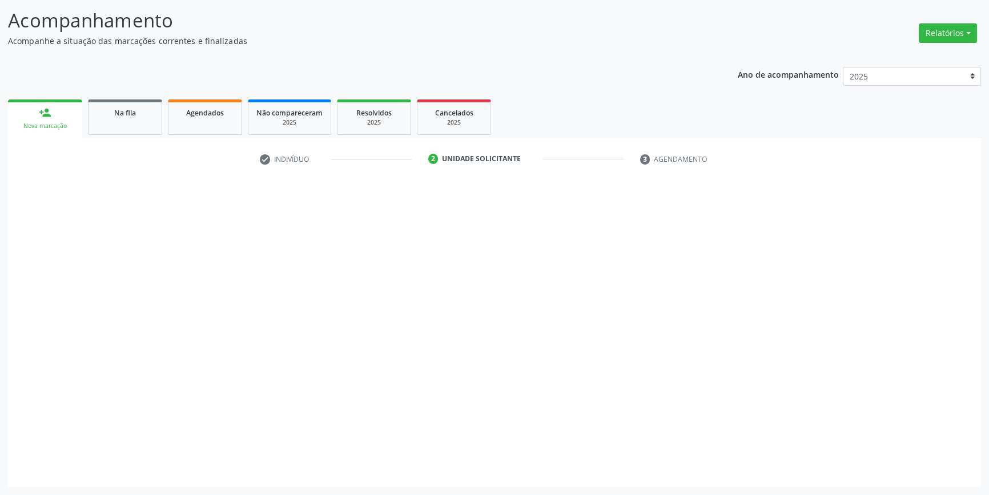
scroll to position [70, 0]
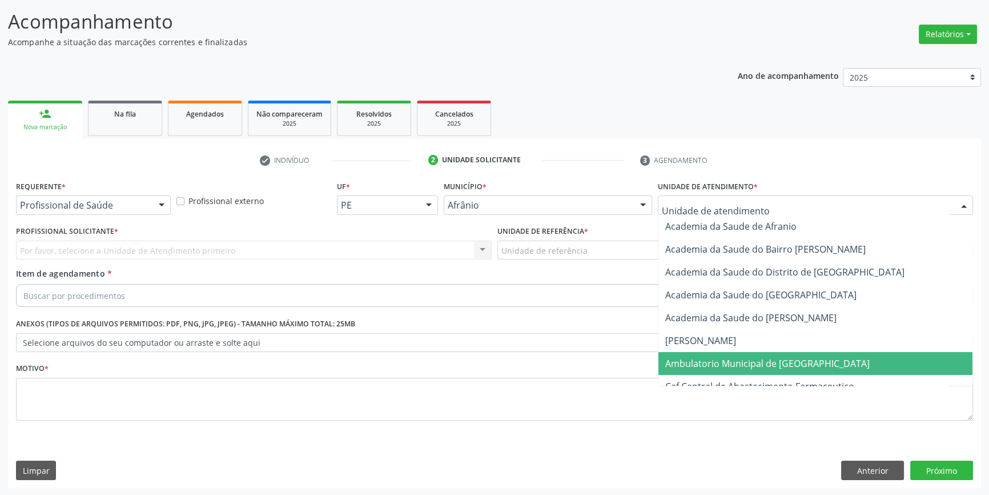
click at [722, 357] on span "Ambulatorio Municipal de [GEOGRAPHIC_DATA]" at bounding box center [768, 363] width 205 height 13
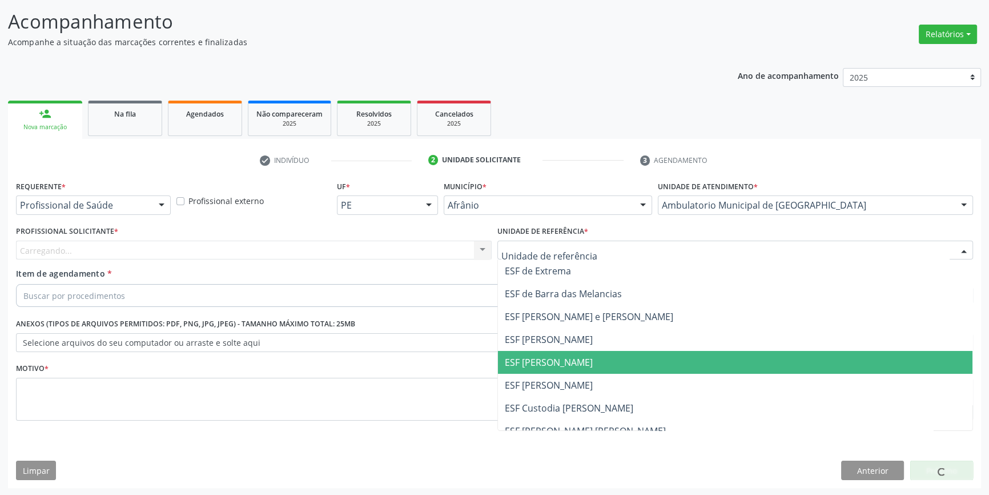
click at [572, 353] on span "ESF [PERSON_NAME]" at bounding box center [735, 362] width 475 height 23
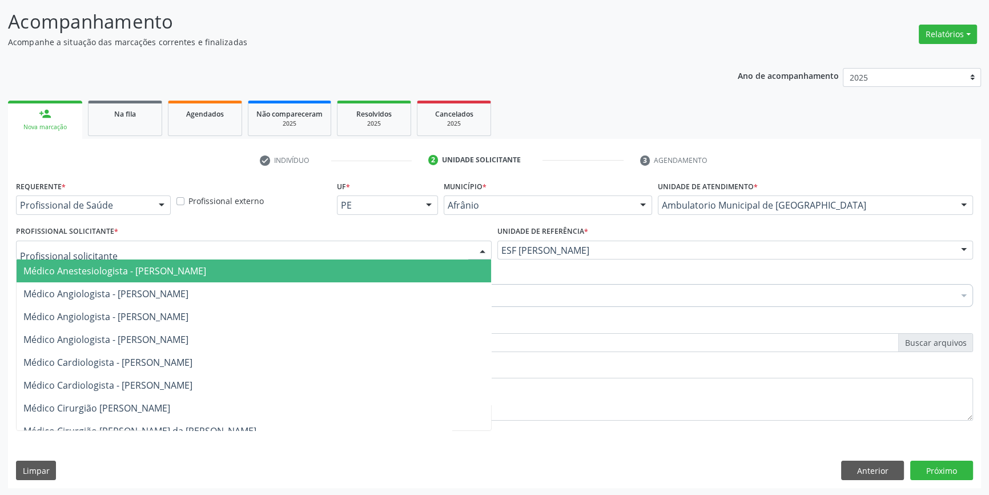
click at [283, 247] on div at bounding box center [254, 250] width 476 height 19
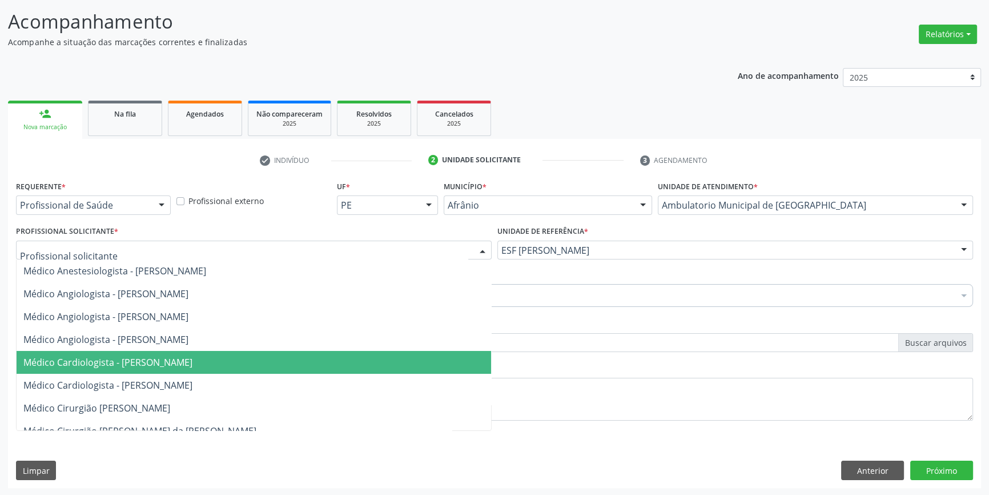
click at [193, 360] on span "Médico Cardiologista - [PERSON_NAME]" at bounding box center [107, 362] width 169 height 13
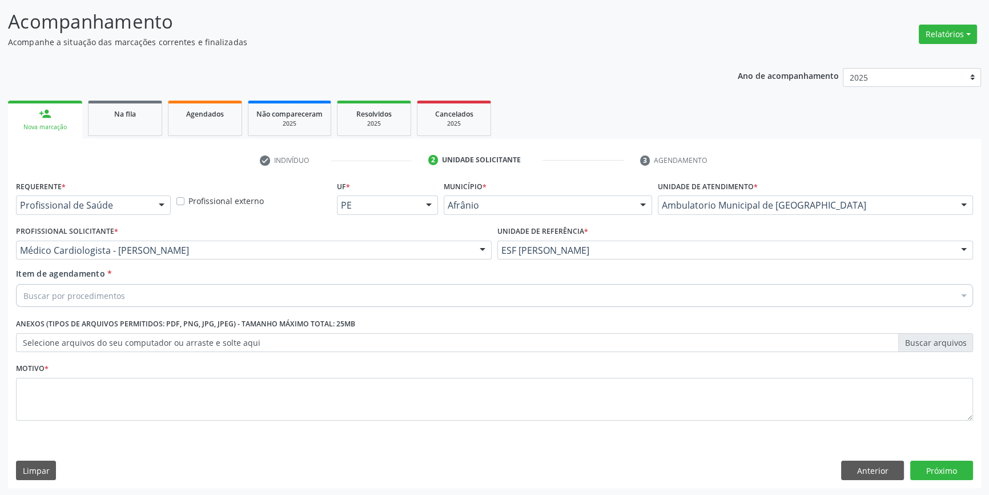
click at [161, 294] on div "Buscar por procedimentos" at bounding box center [494, 295] width 957 height 23
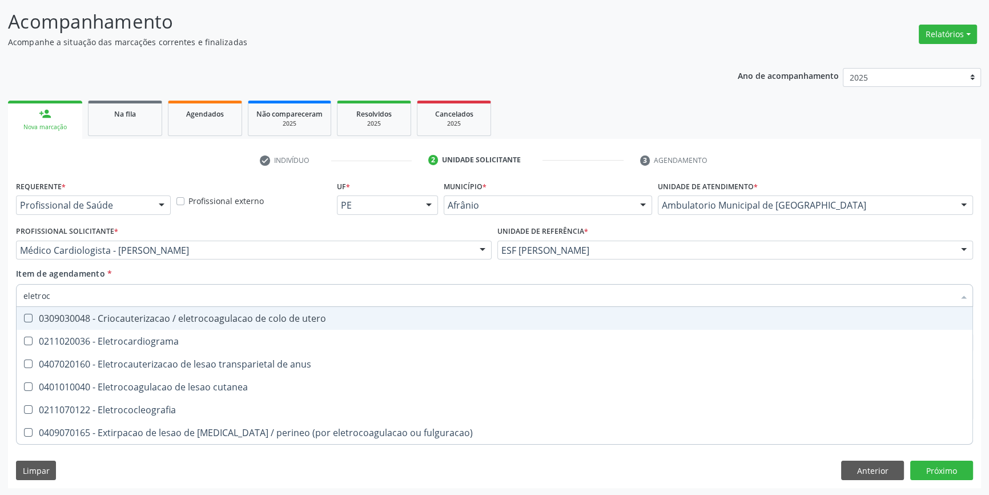
type input "eletroca"
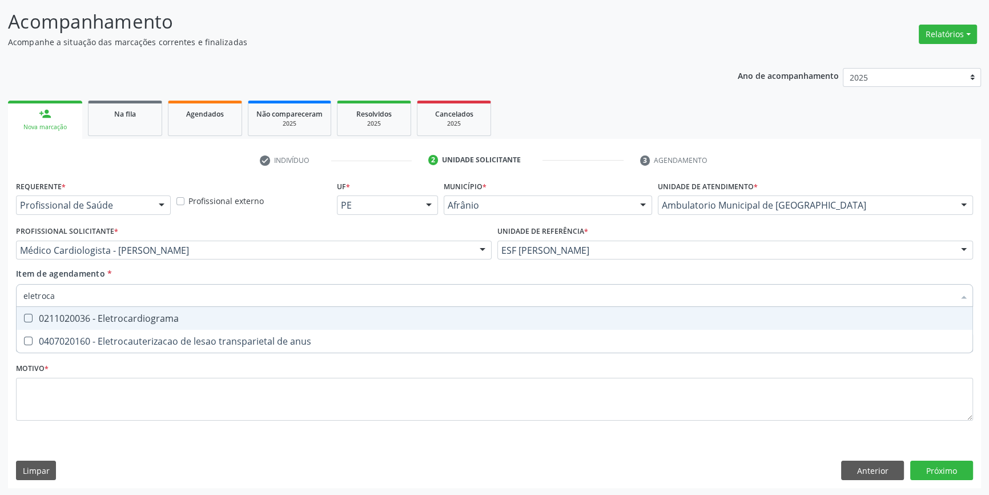
click at [151, 314] on div "0211020036 - Eletrocardiograma" at bounding box center [494, 318] width 943 height 9
checkbox Eletrocardiograma "true"
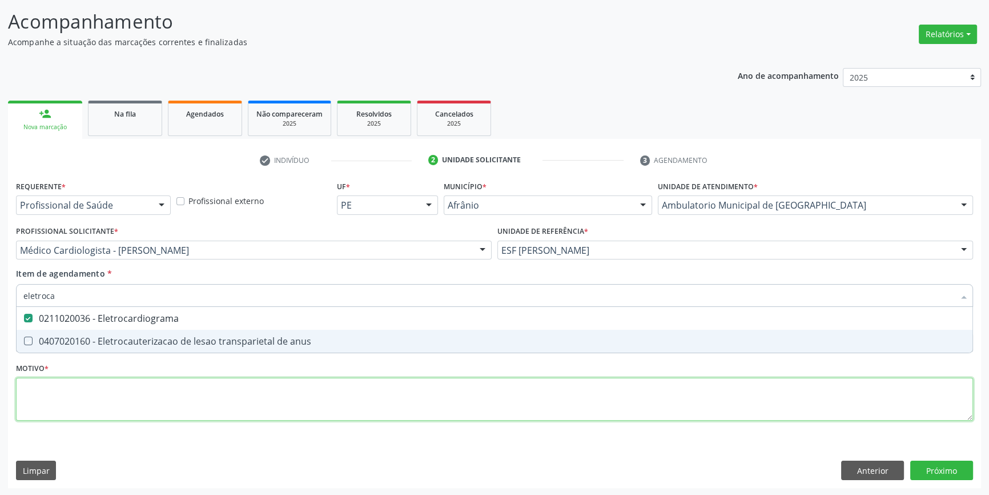
click at [122, 379] on div "Requerente * Profissional de Saúde Profissional de Saúde Paciente Nenhum result…" at bounding box center [494, 307] width 957 height 259
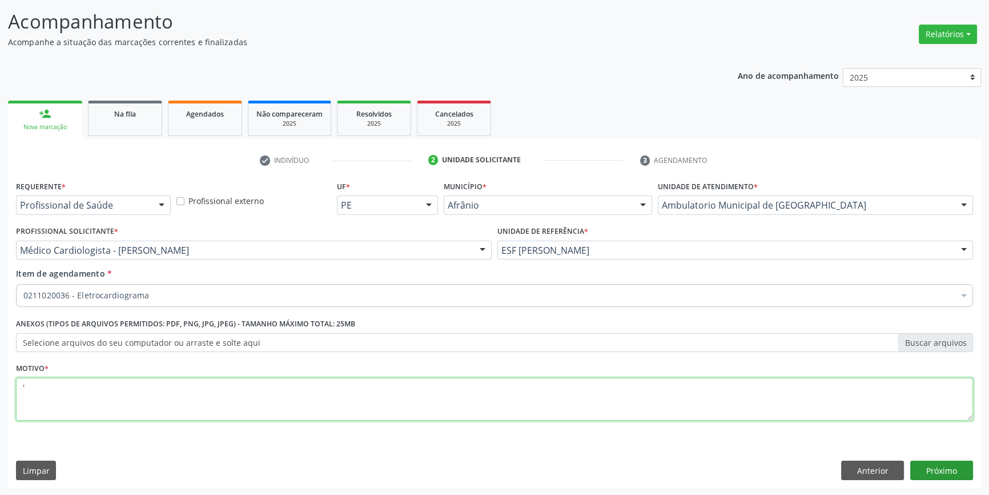
type textarea "'"
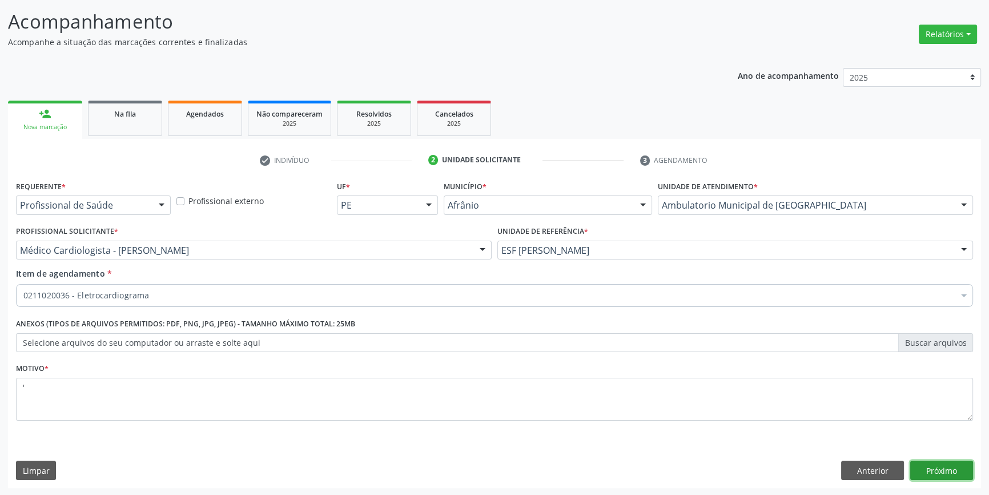
click at [948, 468] on button "Próximo" at bounding box center [942, 469] width 63 height 19
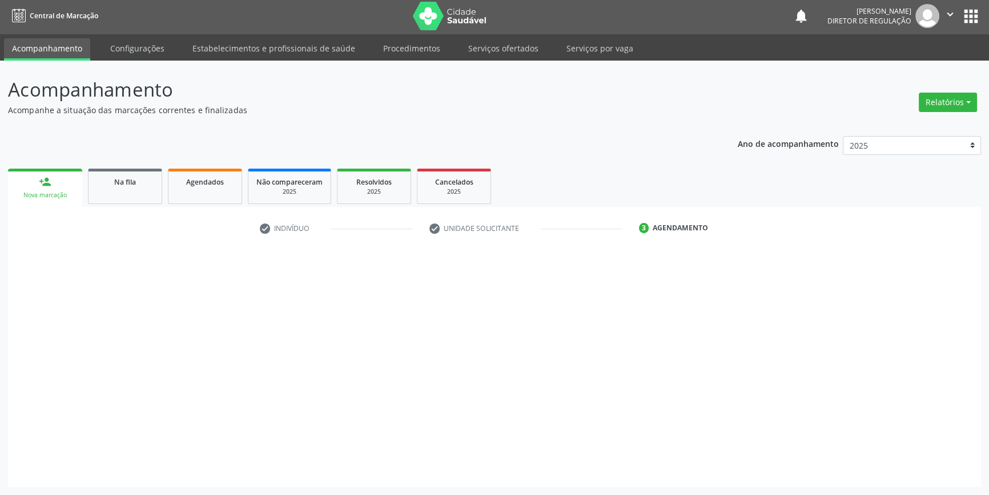
scroll to position [1, 0]
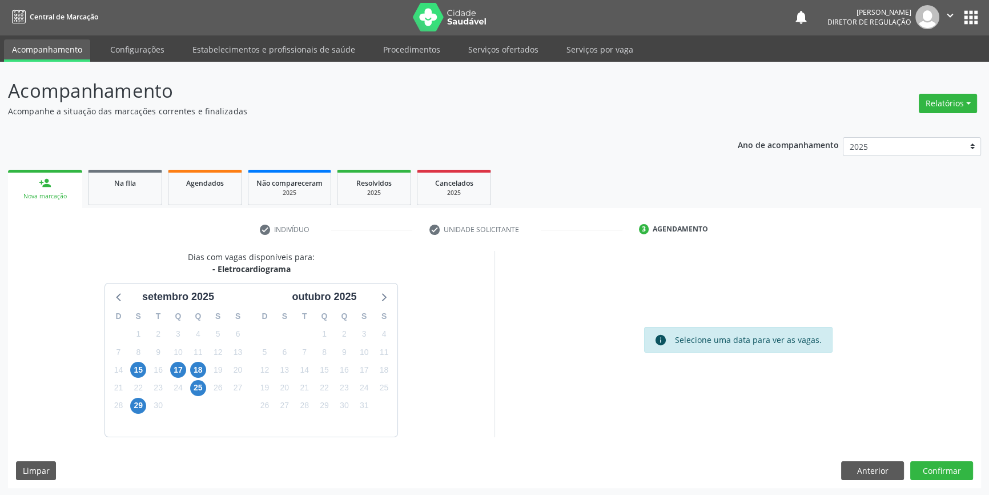
click at [208, 386] on div "26" at bounding box center [218, 388] width 20 height 18
click at [200, 386] on span "25" at bounding box center [198, 388] width 16 height 16
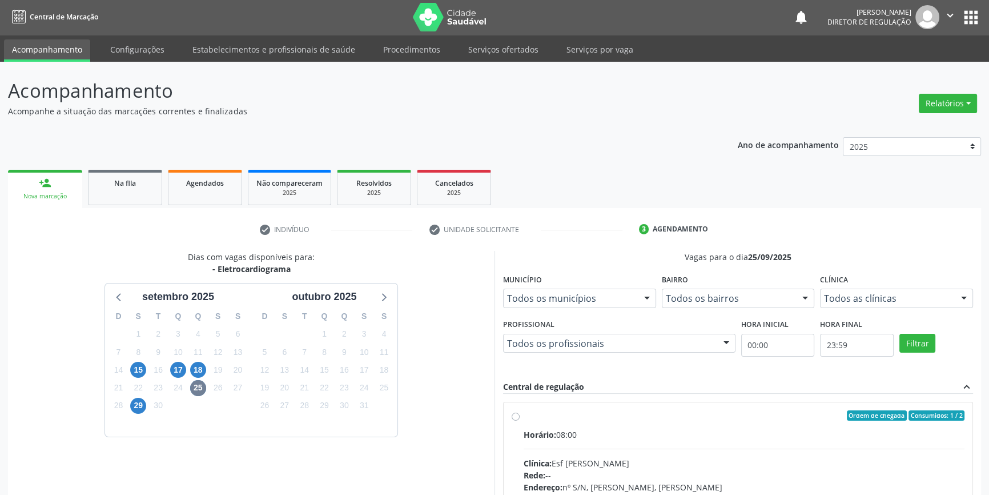
click at [555, 430] on span "Horário:" at bounding box center [540, 434] width 33 height 11
click at [520, 420] on input "Ordem de chegada Consumidos: 1 / 2 Horário: 08:00 Clínica: Esf [PERSON_NAME] Re…" at bounding box center [516, 415] width 8 height 10
radio input "true"
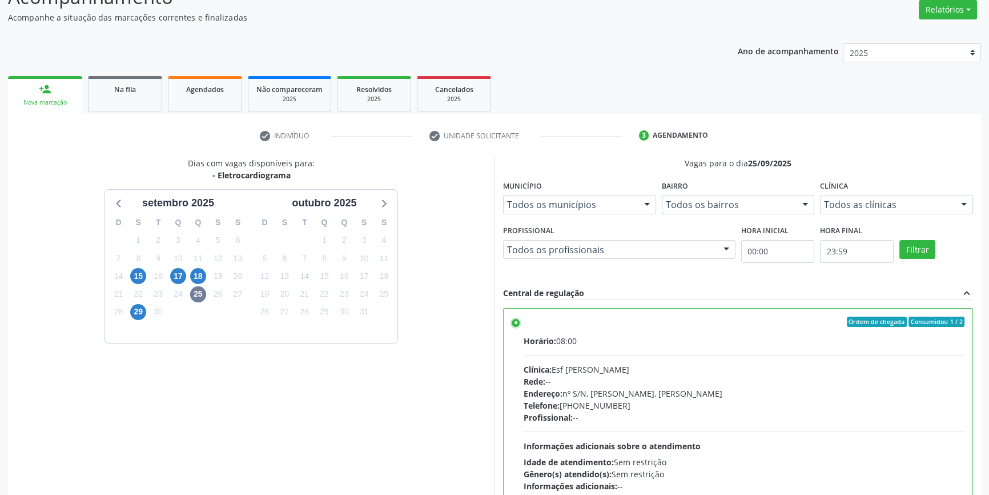
scroll to position [187, 0]
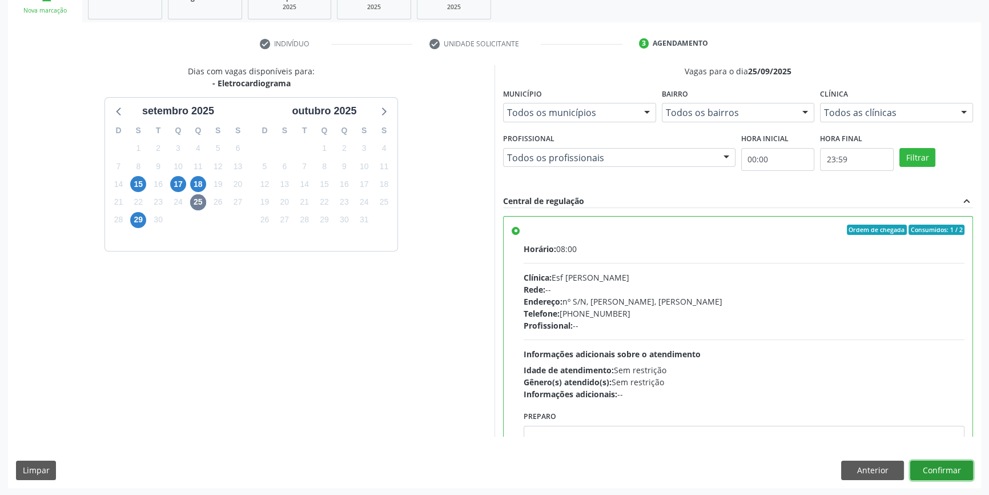
click at [954, 464] on button "Confirmar" at bounding box center [942, 469] width 63 height 19
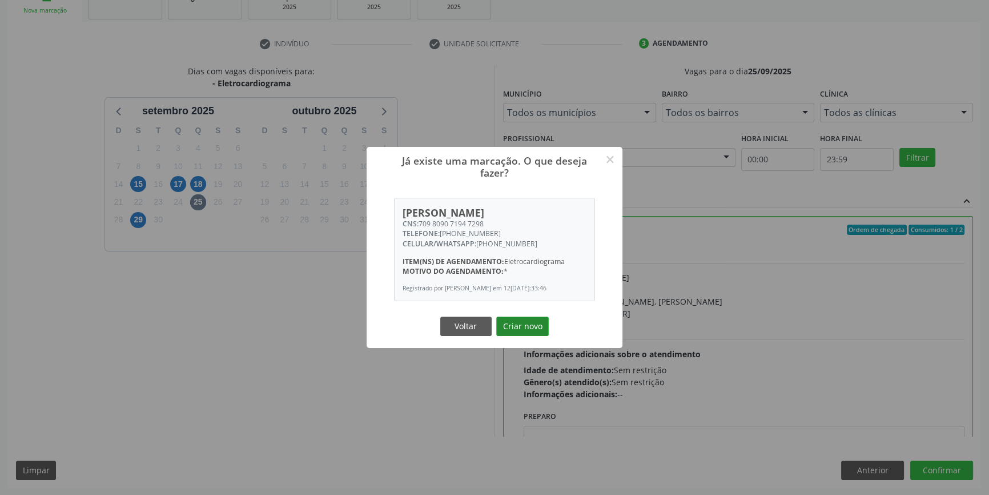
click at [543, 322] on button "Criar novo" at bounding box center [522, 325] width 53 height 19
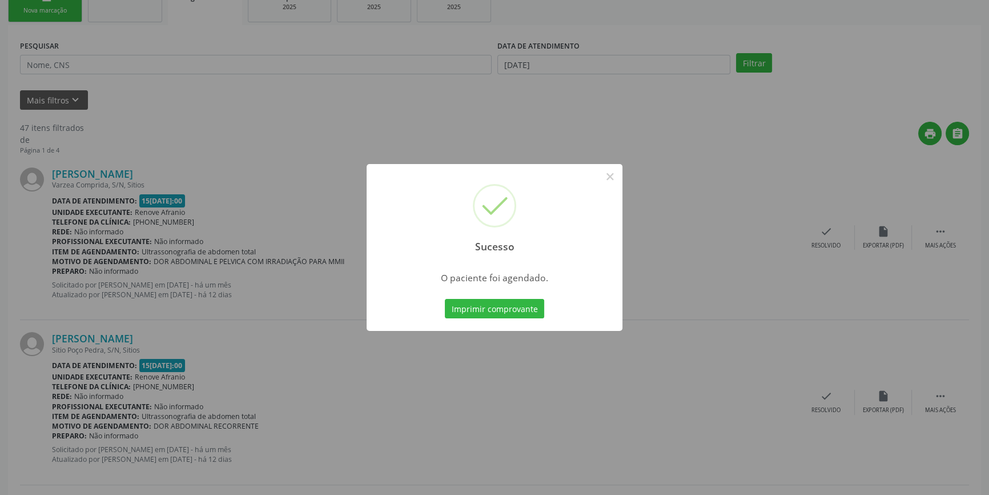
scroll to position [0, 0]
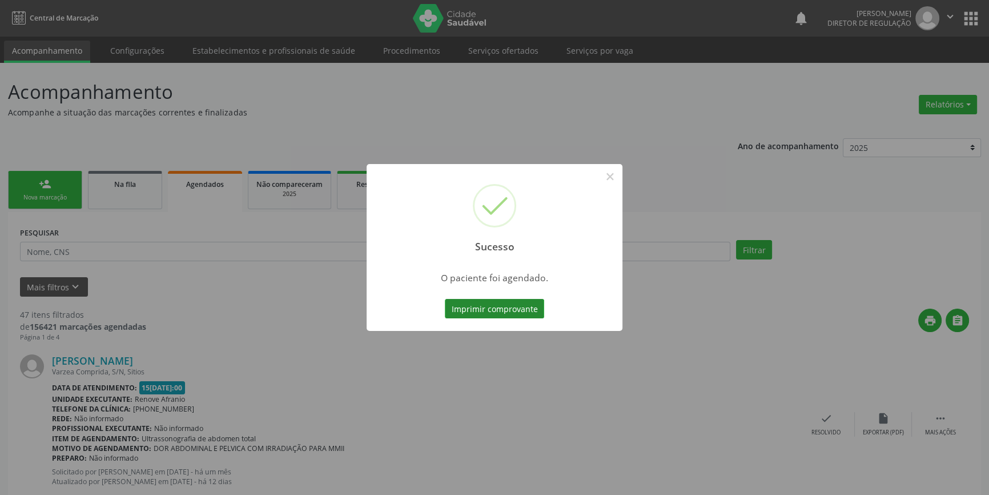
click at [521, 310] on button "Imprimir comprovante" at bounding box center [494, 308] width 99 height 19
